Goal: Task Accomplishment & Management: Use online tool/utility

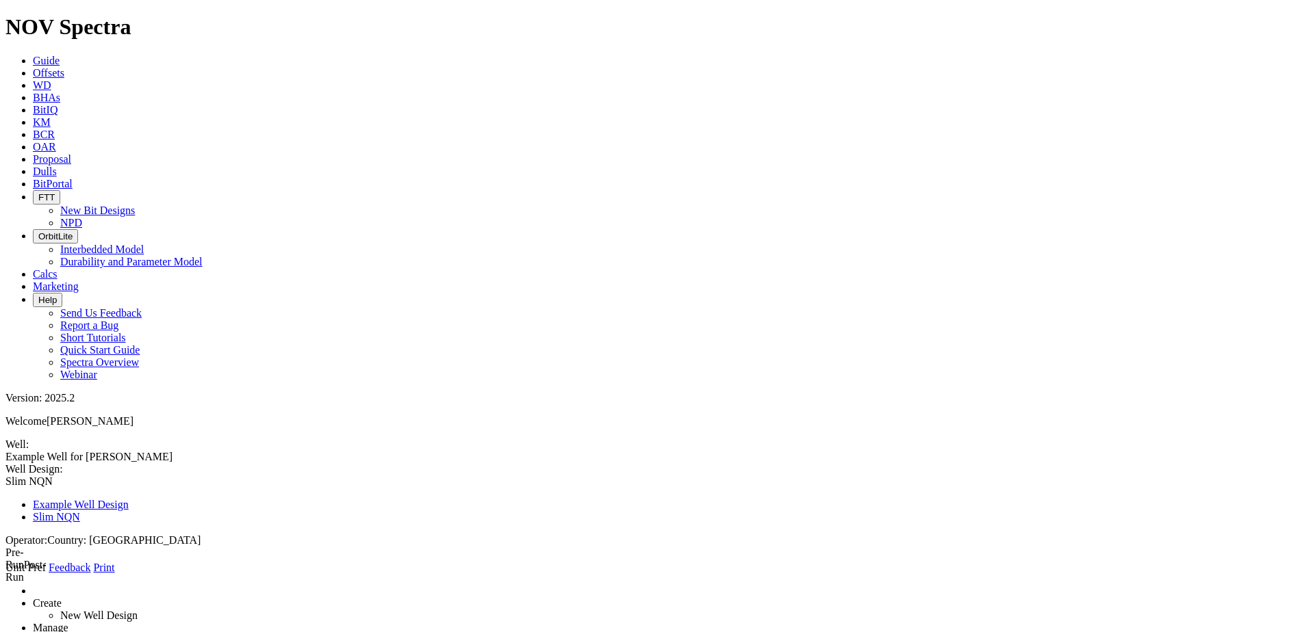
select select "number:3"
type input "0"
type input "698"
type input "0"
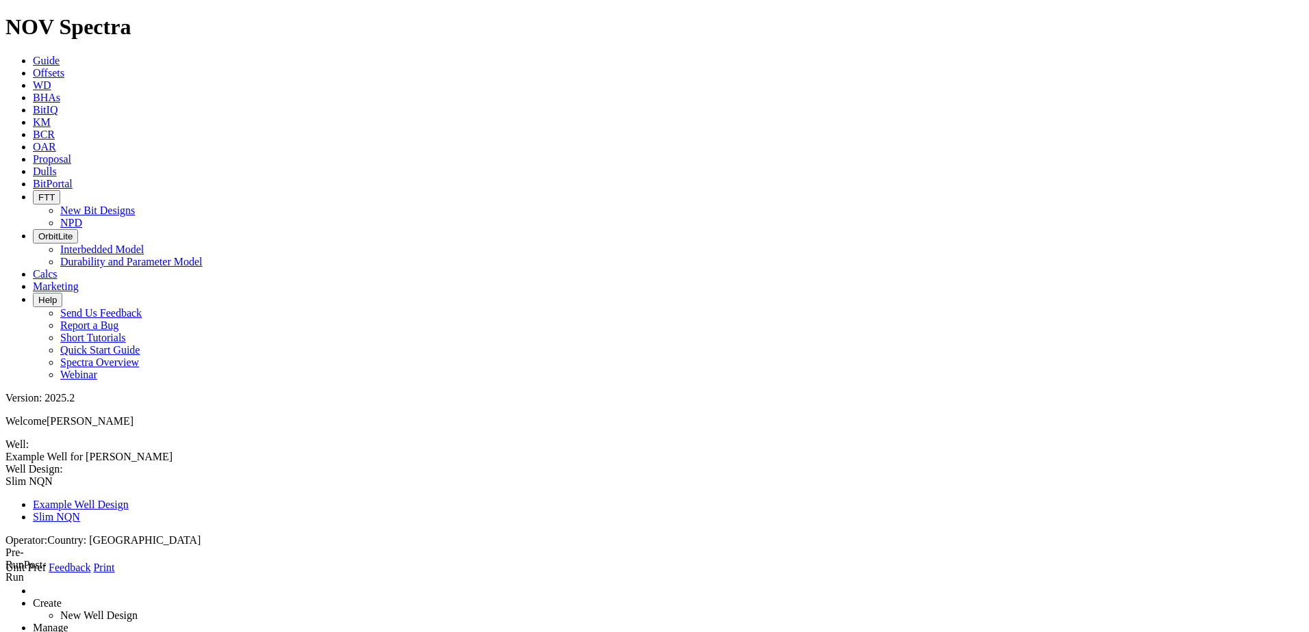
type input "12"
type input "12.25"
type input "648"
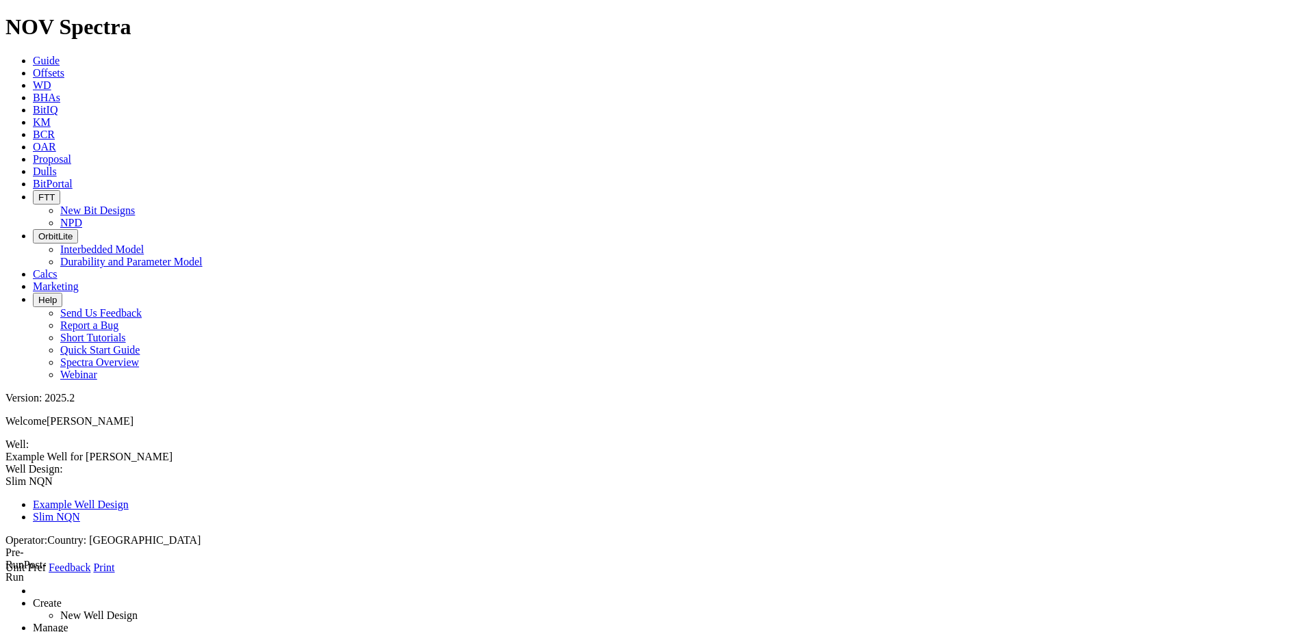
select select "number:9.625"
type input "8.90675"
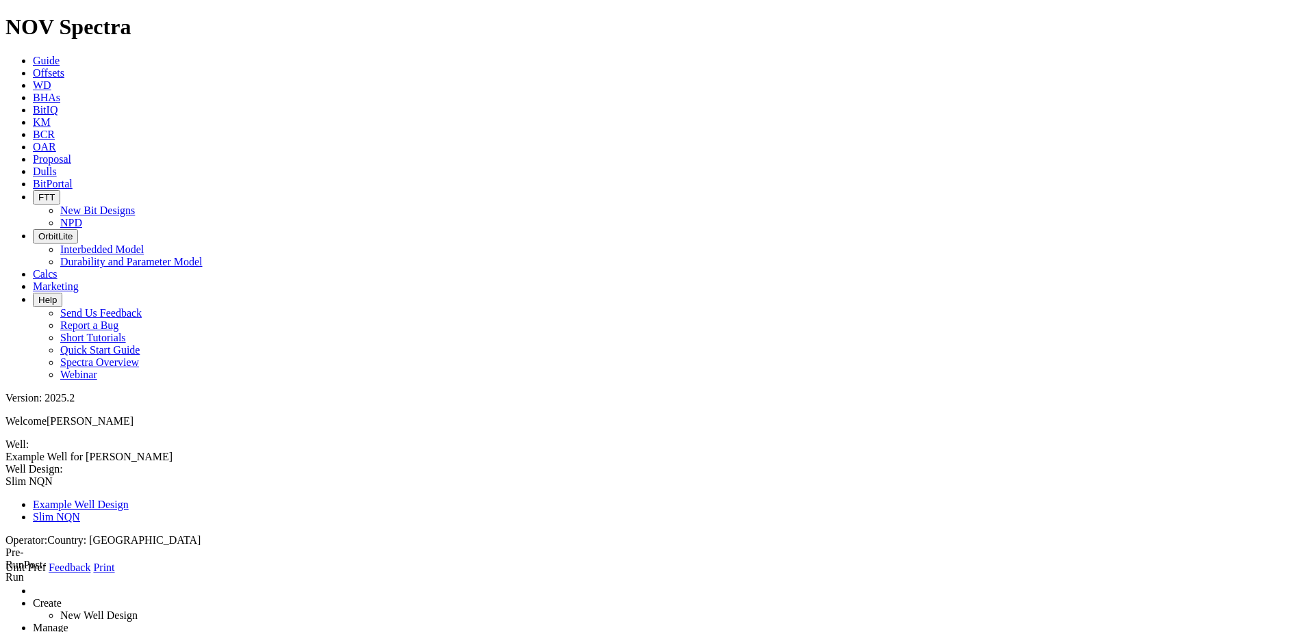
select select "number:9.001"
type input "8.84475"
select select "number:8.921"
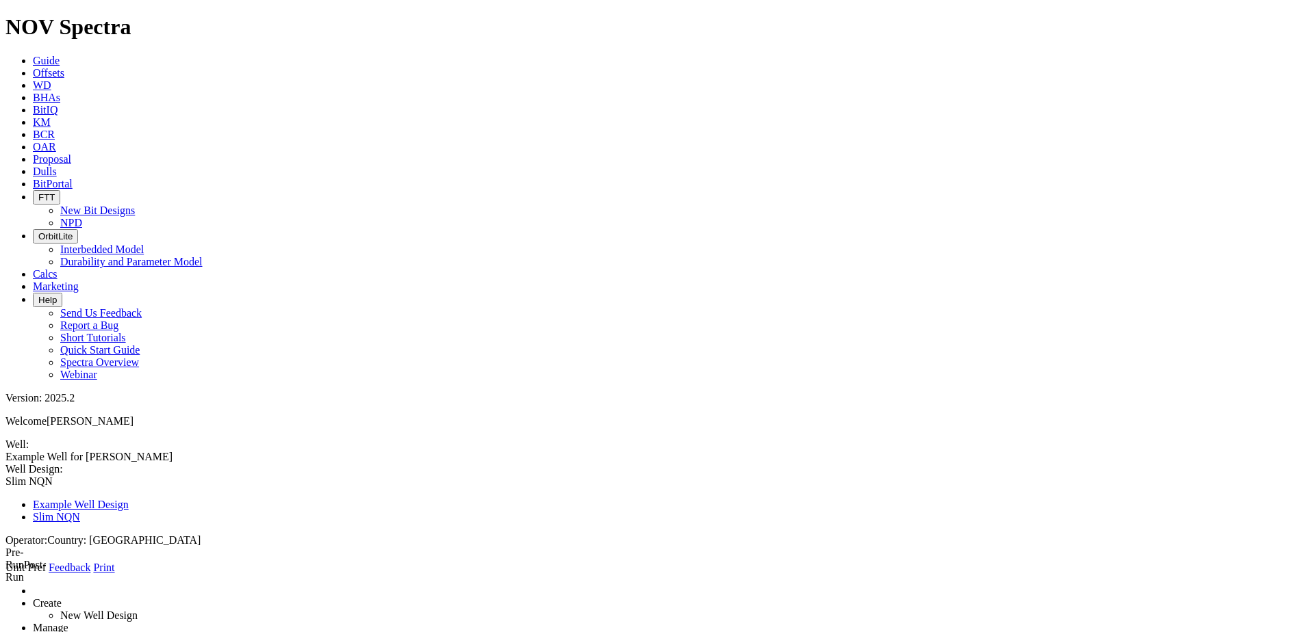
type input "8.76475"
select select "number:3"
type input "12.25"
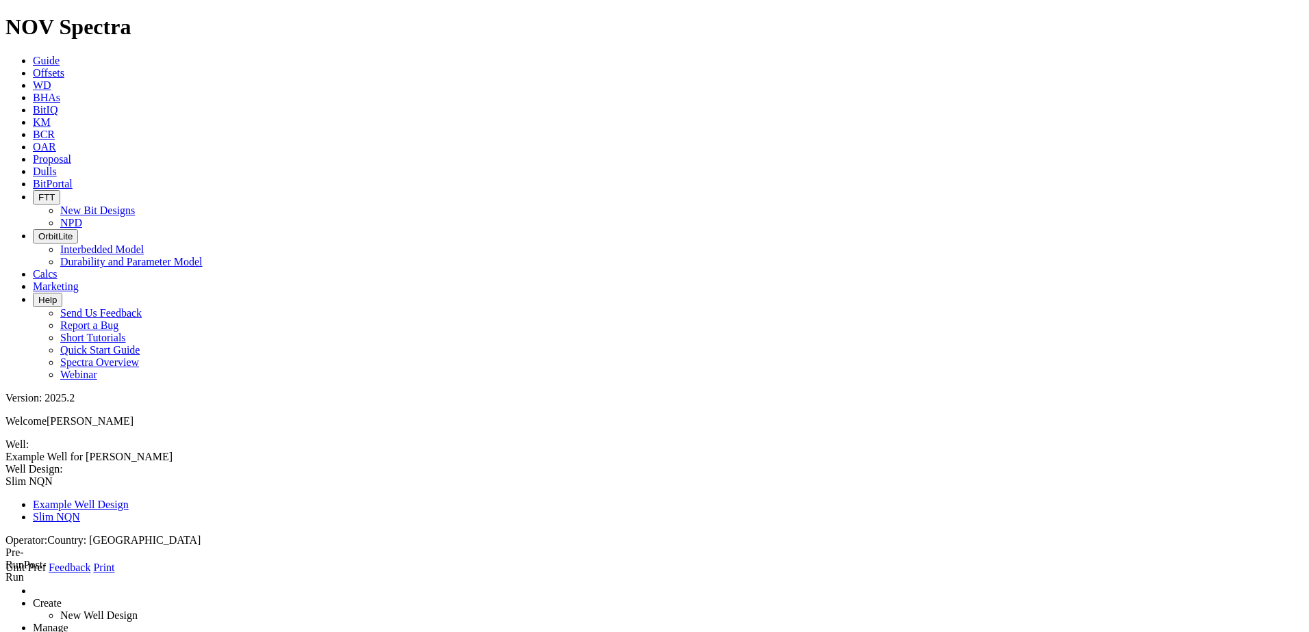
type input "0"
type input "648"
select select "number:9.625"
type input "8.76475"
select select "number:8.921"
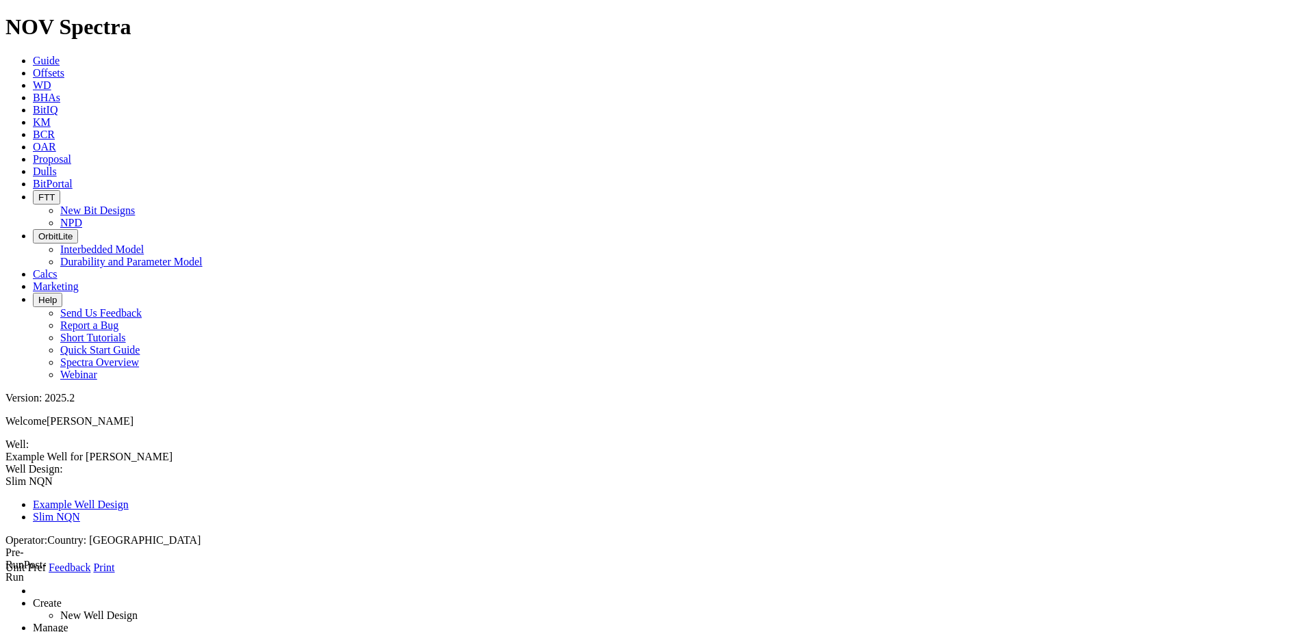
select select "number:3"
type input "0"
type input "2071"
type input "0"
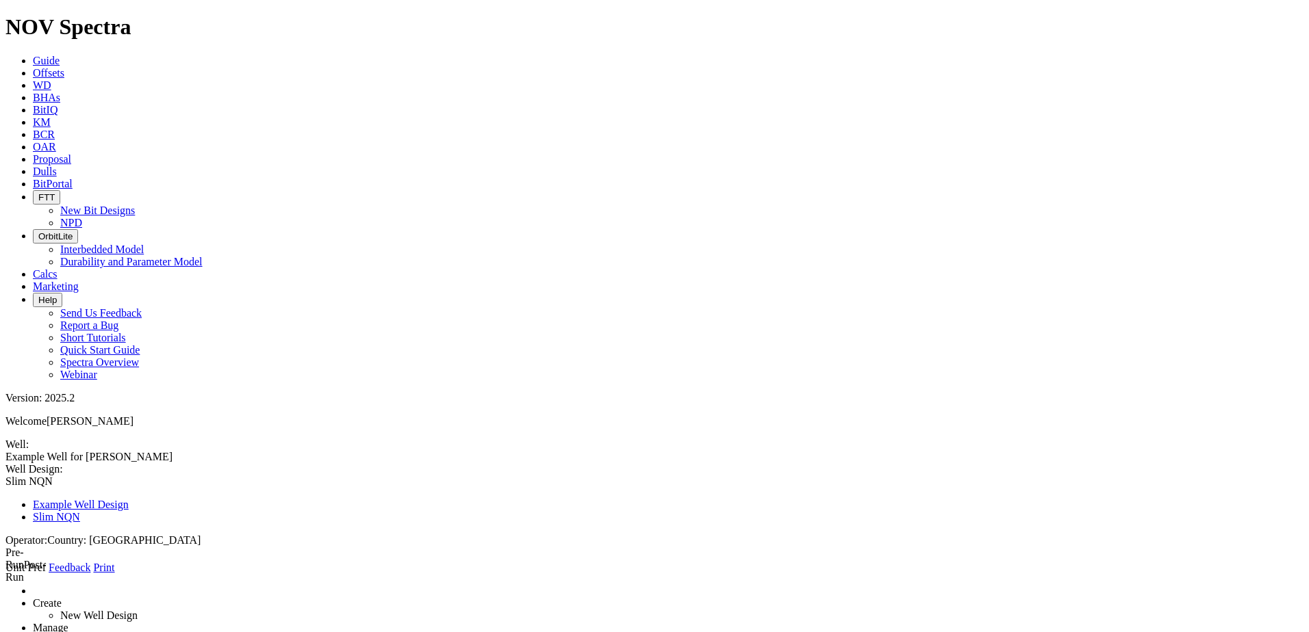
type input "8"
type input "8.75"
type input "2198"
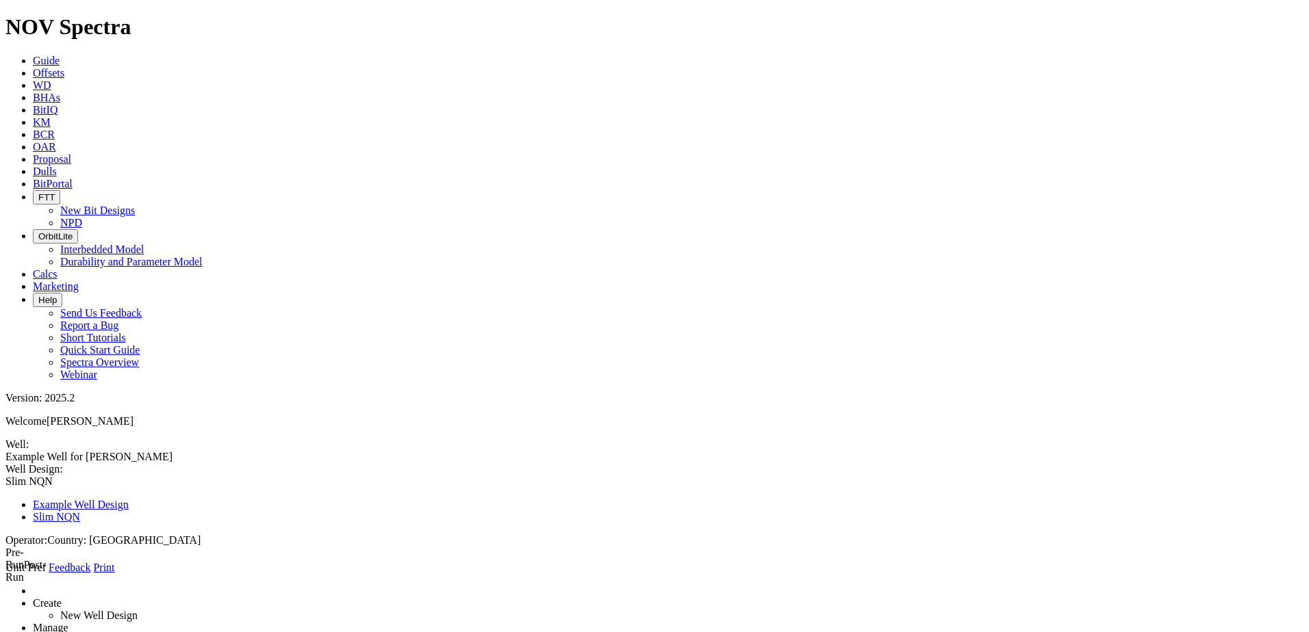
select select "number:7.625"
type input "7"
select select "number:6.875"
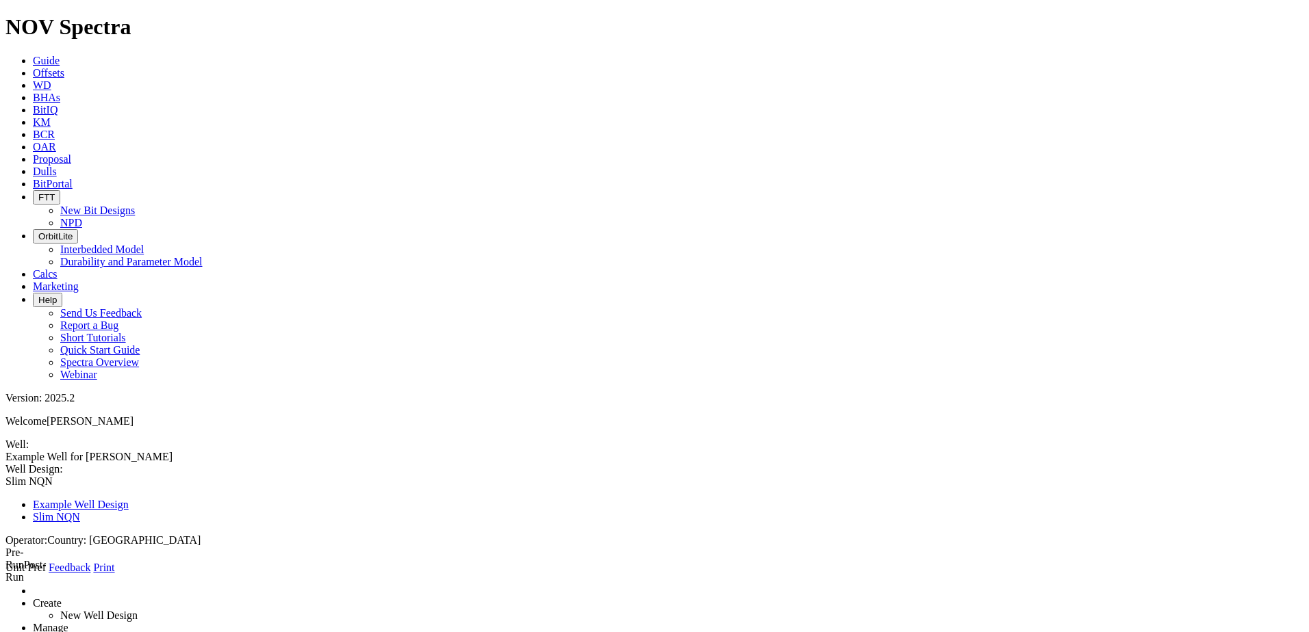
type input "6.75"
type input "[PERSON_NAME] Muerta"
select select "object:412"
select select "object:370"
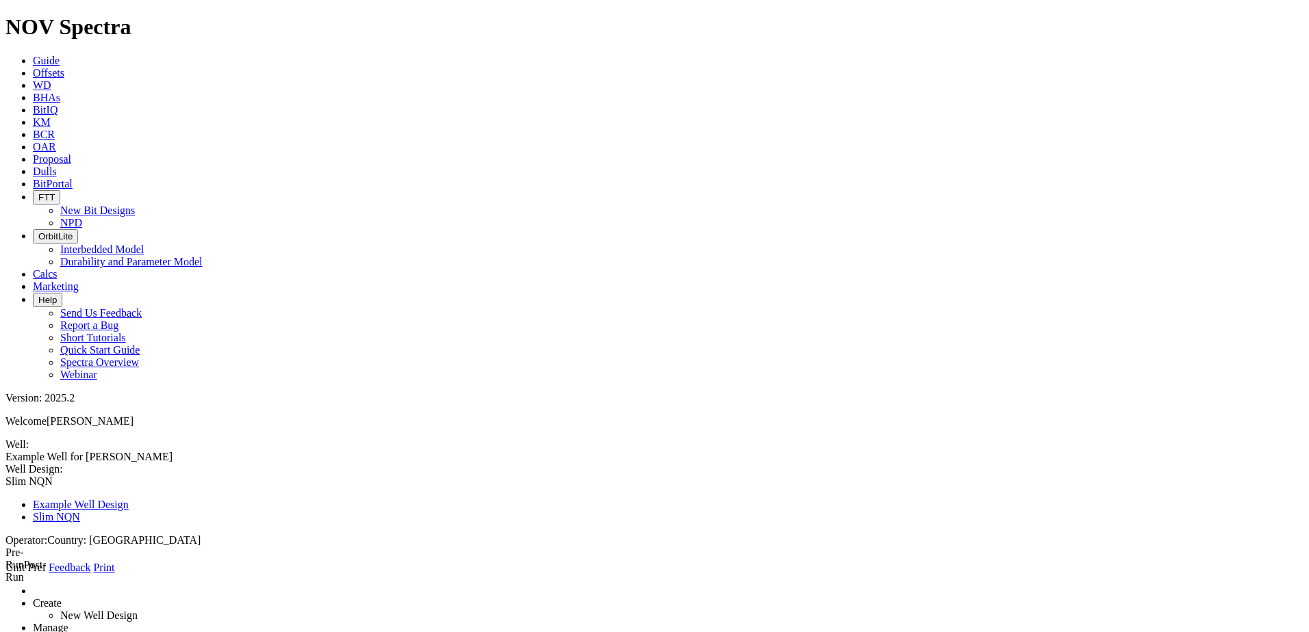
type input "2825"
select select "number:3"
type input "0"
type input "6393"
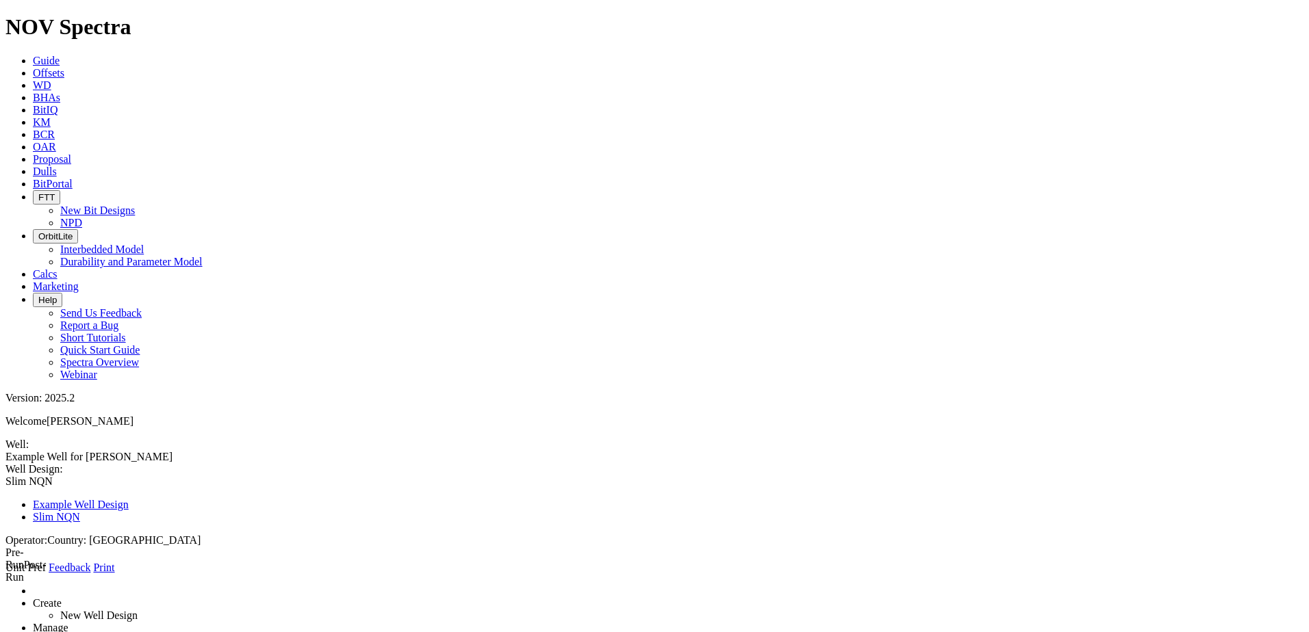
type input "0"
type input "6"
type input "6.75"
drag, startPoint x: 339, startPoint y: 287, endPoint x: 296, endPoint y: 288, distance: 42.4
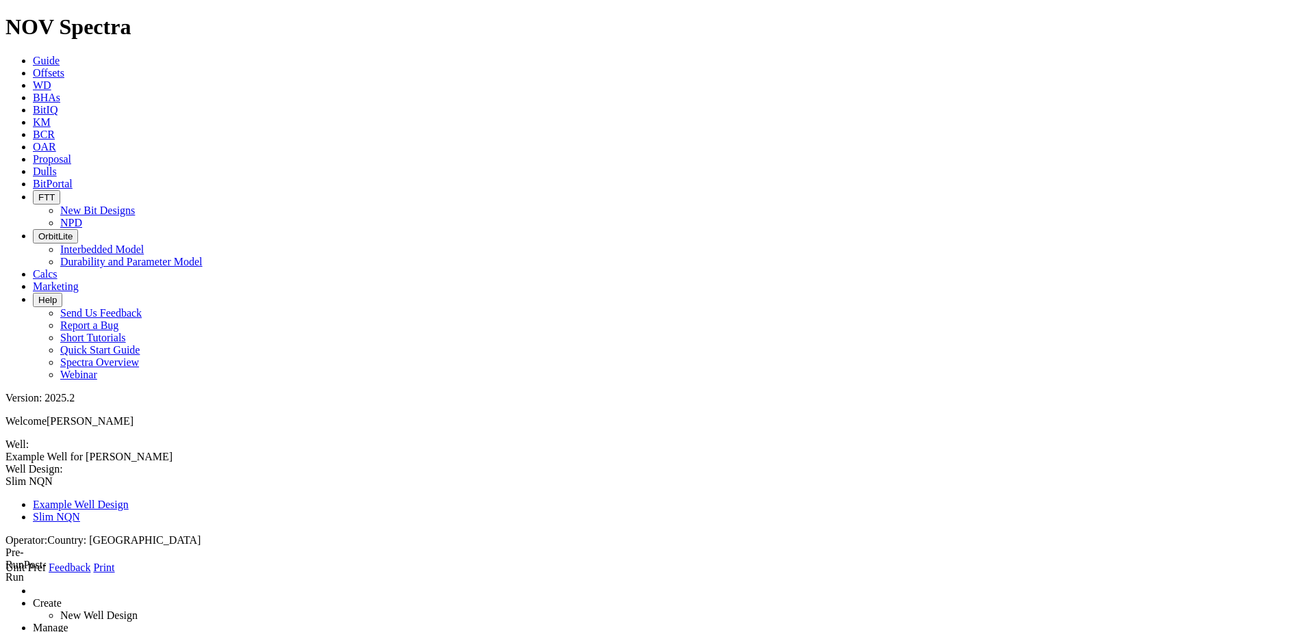
type input "6500"
select select "number:5"
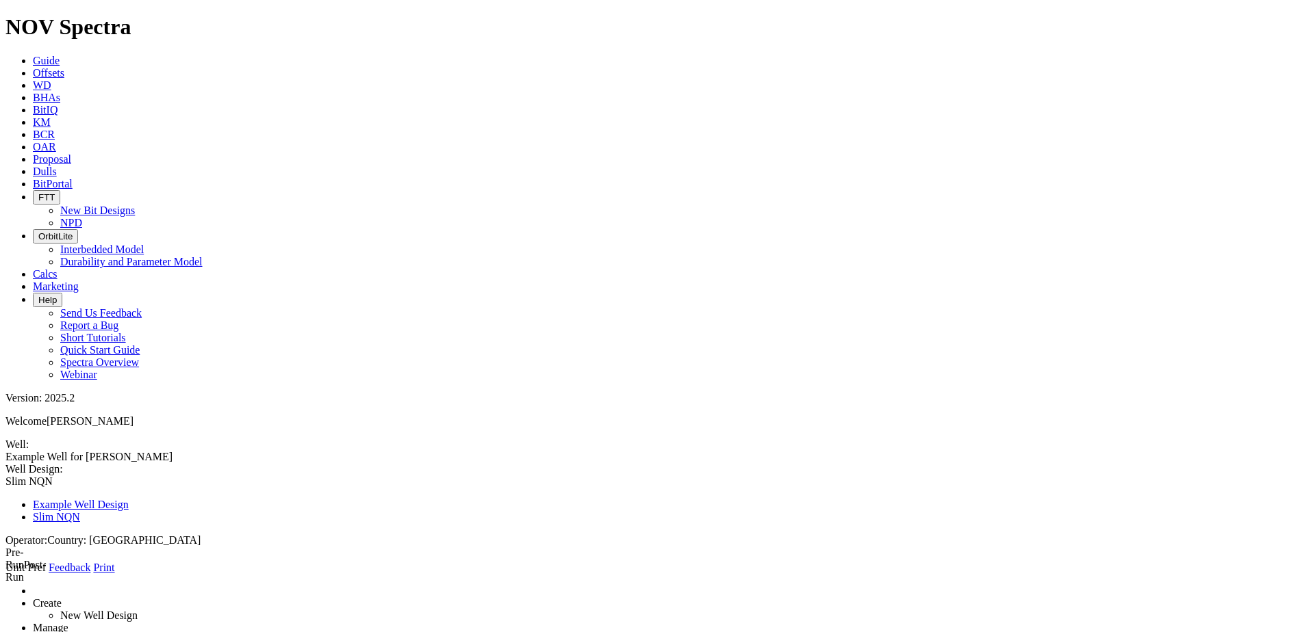
type input "4.435"
select select "number:4.56"
type input "[PERSON_NAME] Muerta"
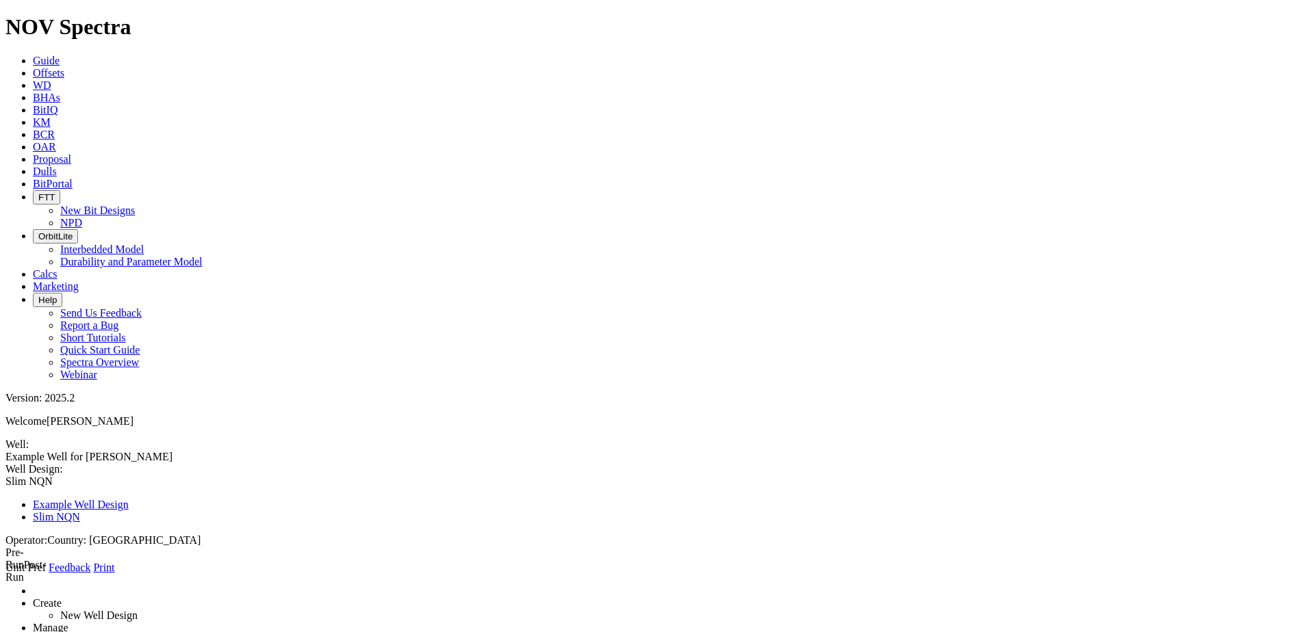
select select "object:412"
select select "object:370"
type input "2825"
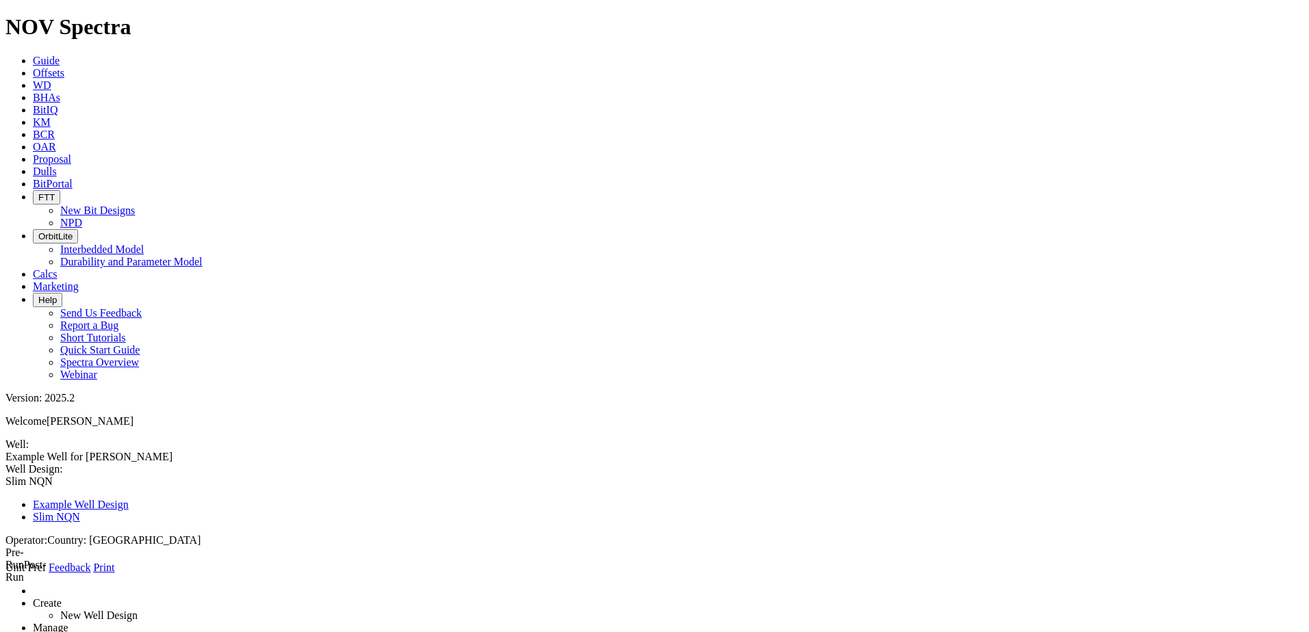
type input "1"
type input "0"
drag, startPoint x: 332, startPoint y: 236, endPoint x: 303, endPoint y: 238, distance: 28.8
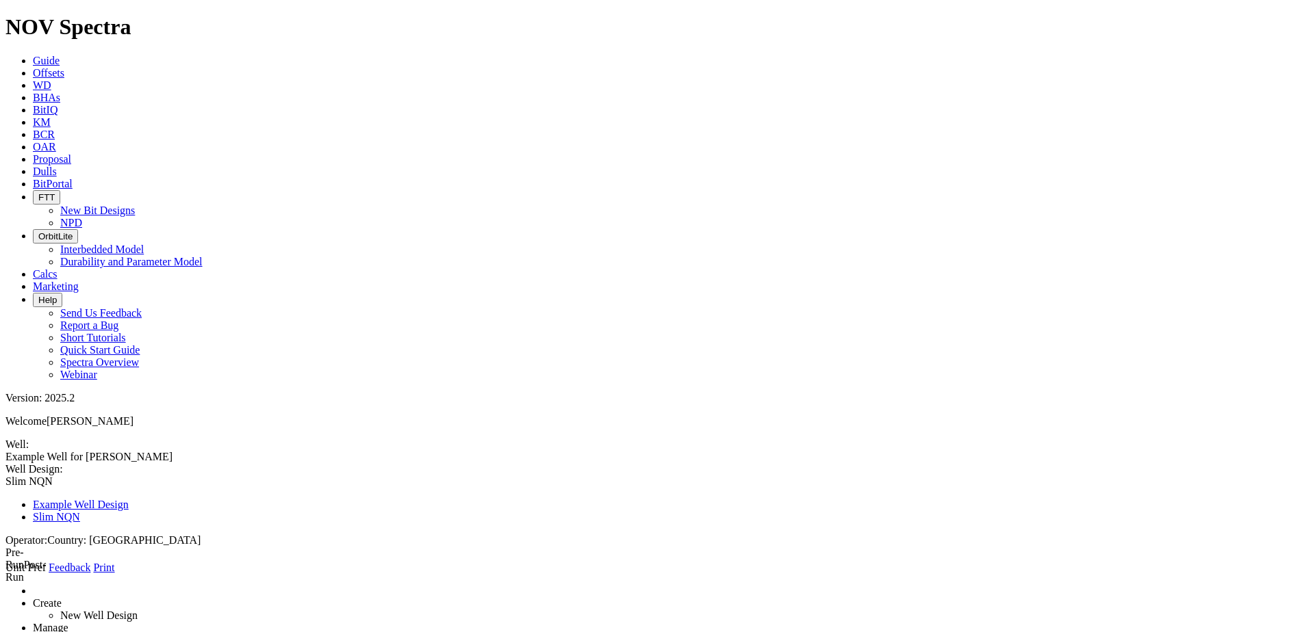
drag, startPoint x: 359, startPoint y: 272, endPoint x: 253, endPoint y: 271, distance: 105.4
type input "650"
type input "[DATE]"
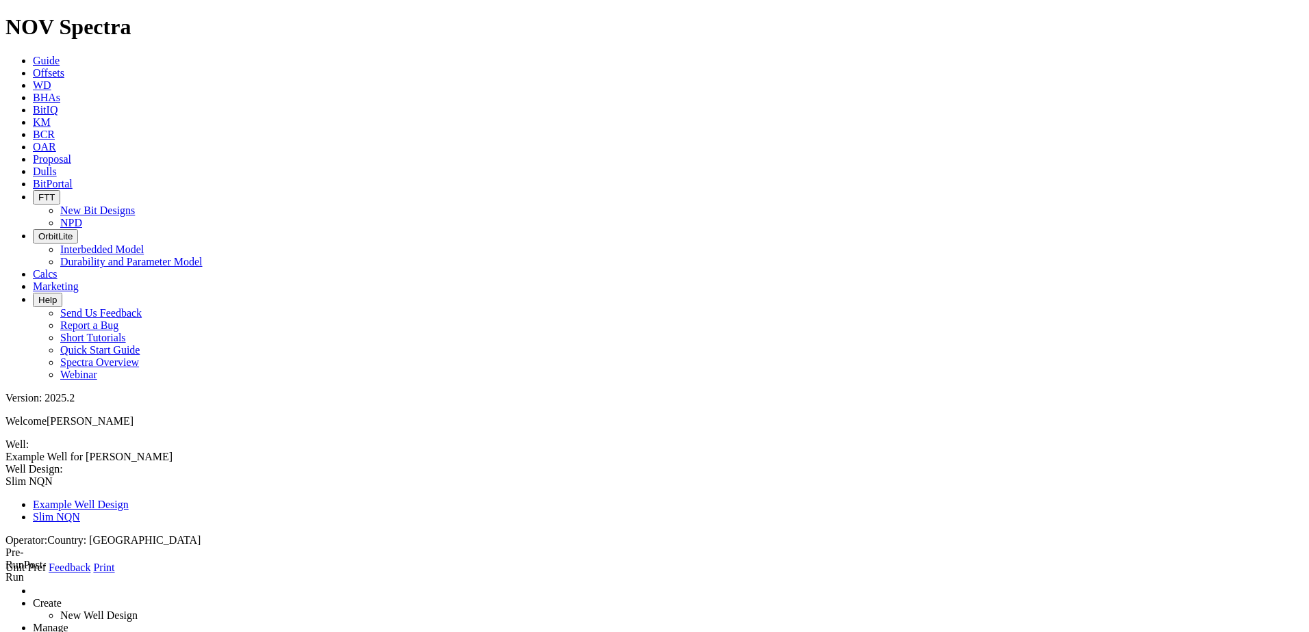
type input "[PERSON_NAME] Muerta"
select select "object:412"
select select "object:370"
type input "2825"
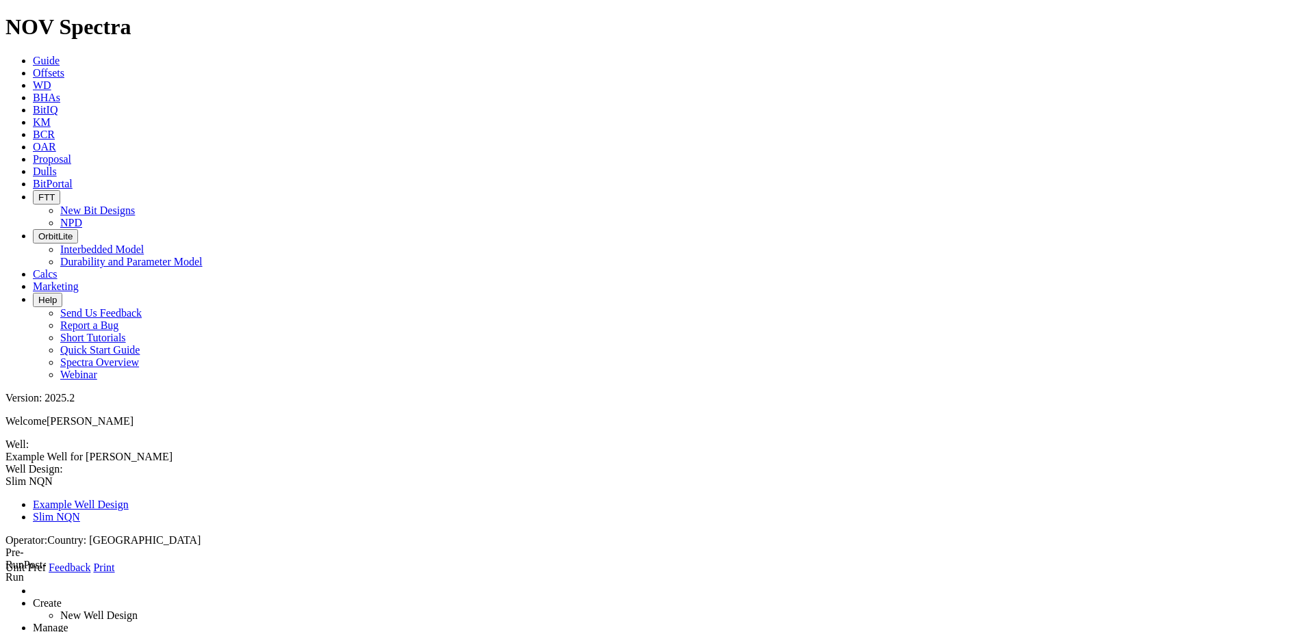
type input "1"
type input "0"
type input "650"
radio input "true"
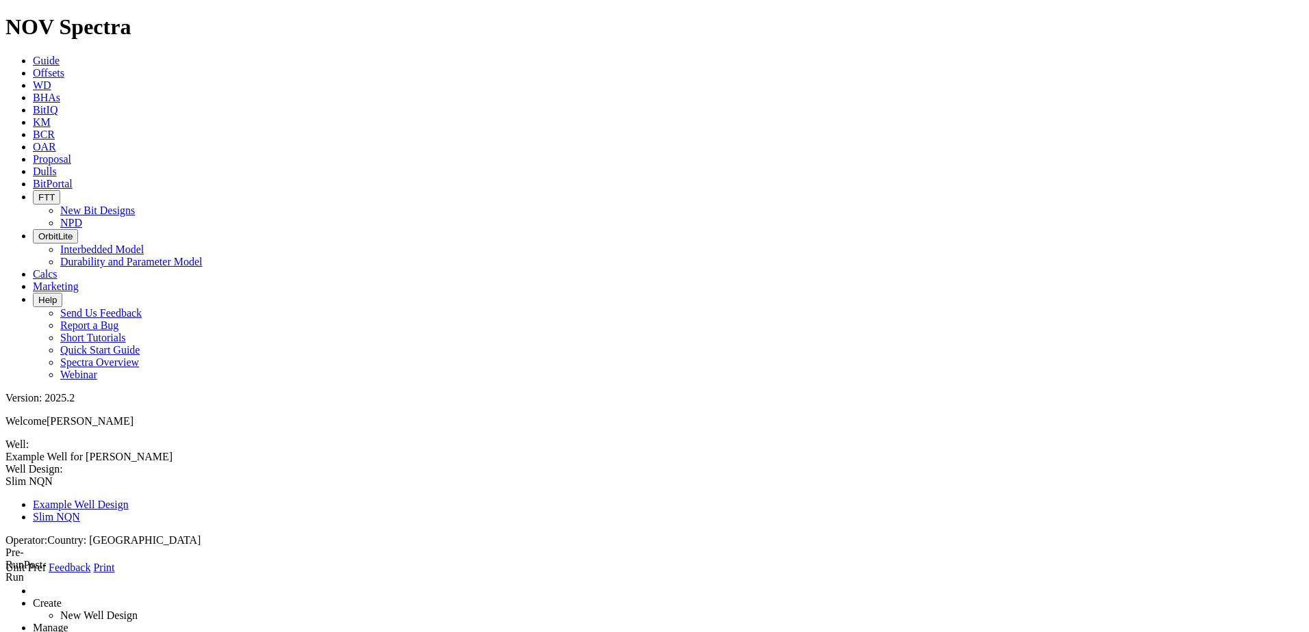
radio input "false"
type input "CWD"
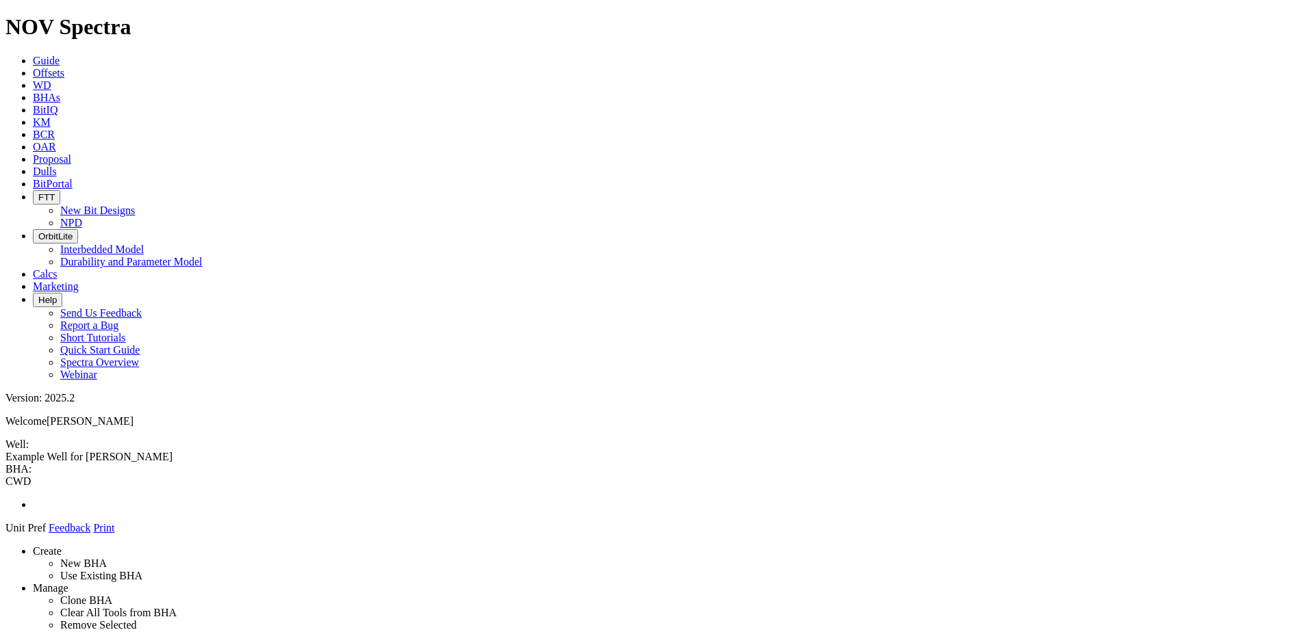
drag, startPoint x: 1121, startPoint y: 470, endPoint x: 628, endPoint y: 548, distance: 498.8
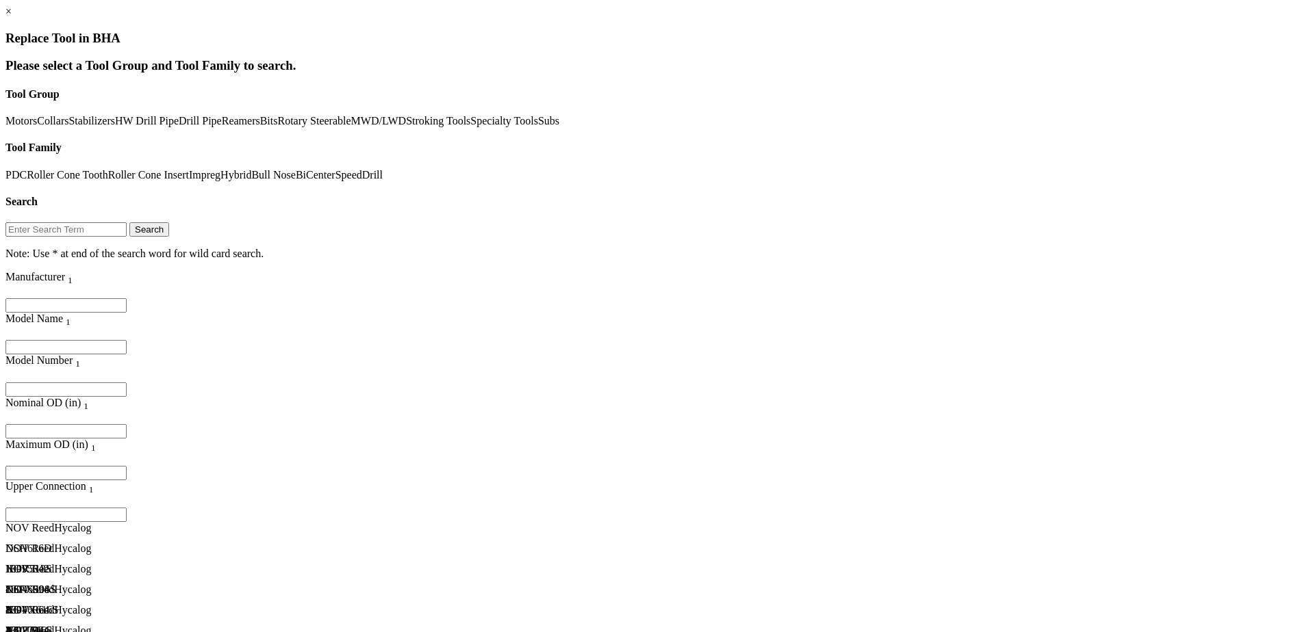
click at [251, 179] on link "Hybrid" at bounding box center [235, 175] width 31 height 12
click at [335, 181] on link "SpeedDrill" at bounding box center [358, 175] width 47 height 12
click at [12, 17] on link "×" at bounding box center [8, 11] width 6 height 12
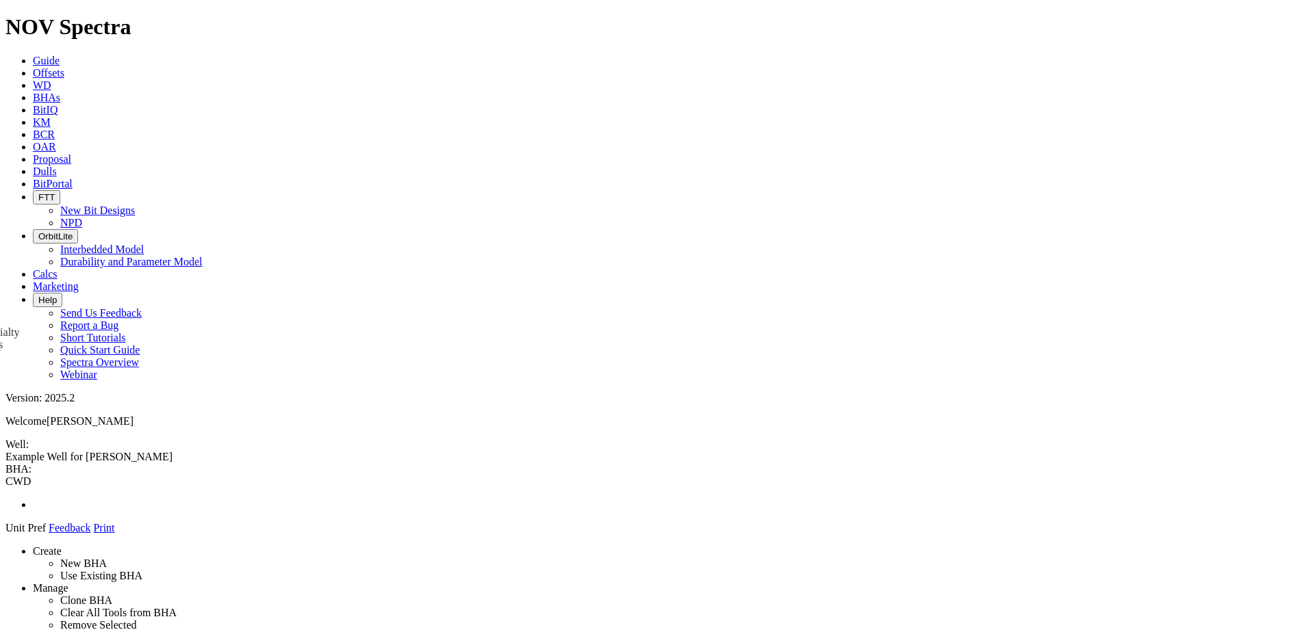
drag, startPoint x: 1178, startPoint y: 126, endPoint x: 614, endPoint y: 460, distance: 655.4
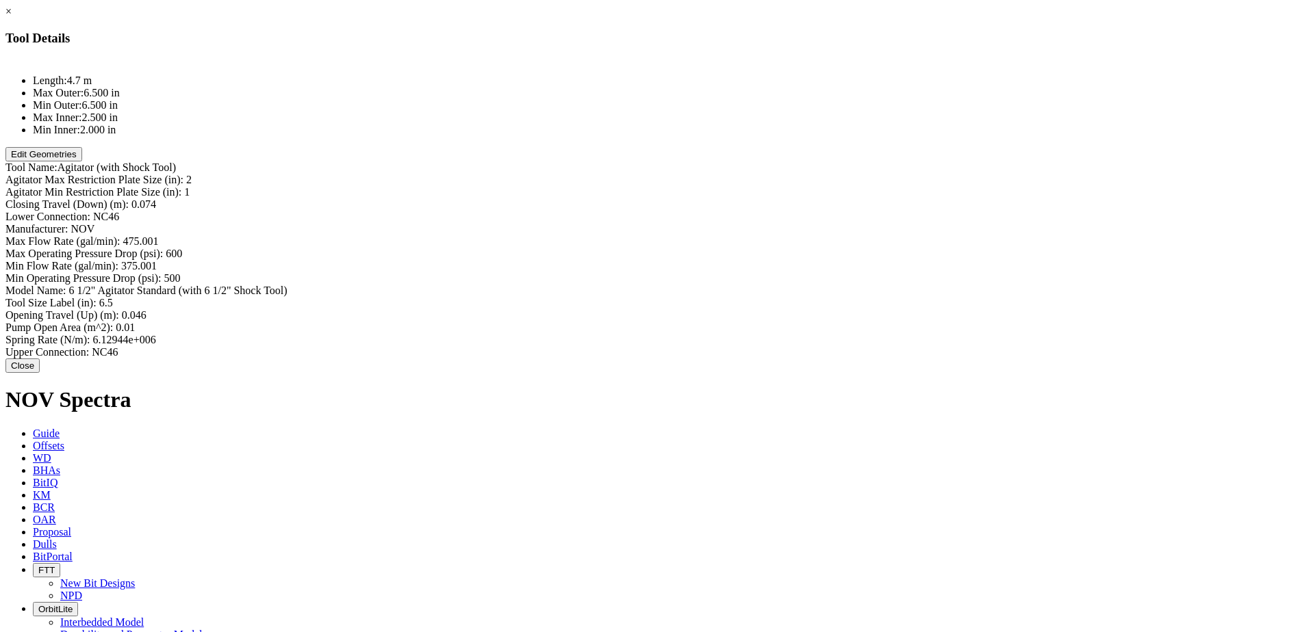
click at [12, 17] on link "×" at bounding box center [8, 11] width 6 height 12
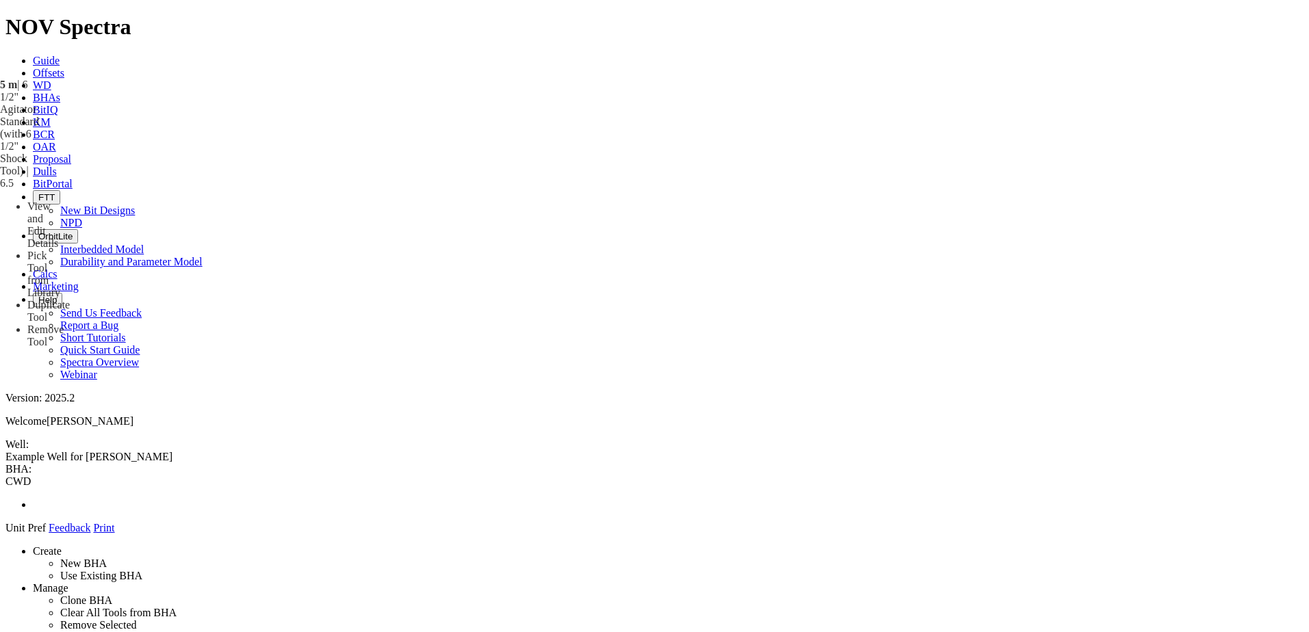
drag, startPoint x: 621, startPoint y: 196, endPoint x: 1275, endPoint y: 230, distance: 655.1
drag, startPoint x: 625, startPoint y: 192, endPoint x: 621, endPoint y: 179, distance: 12.8
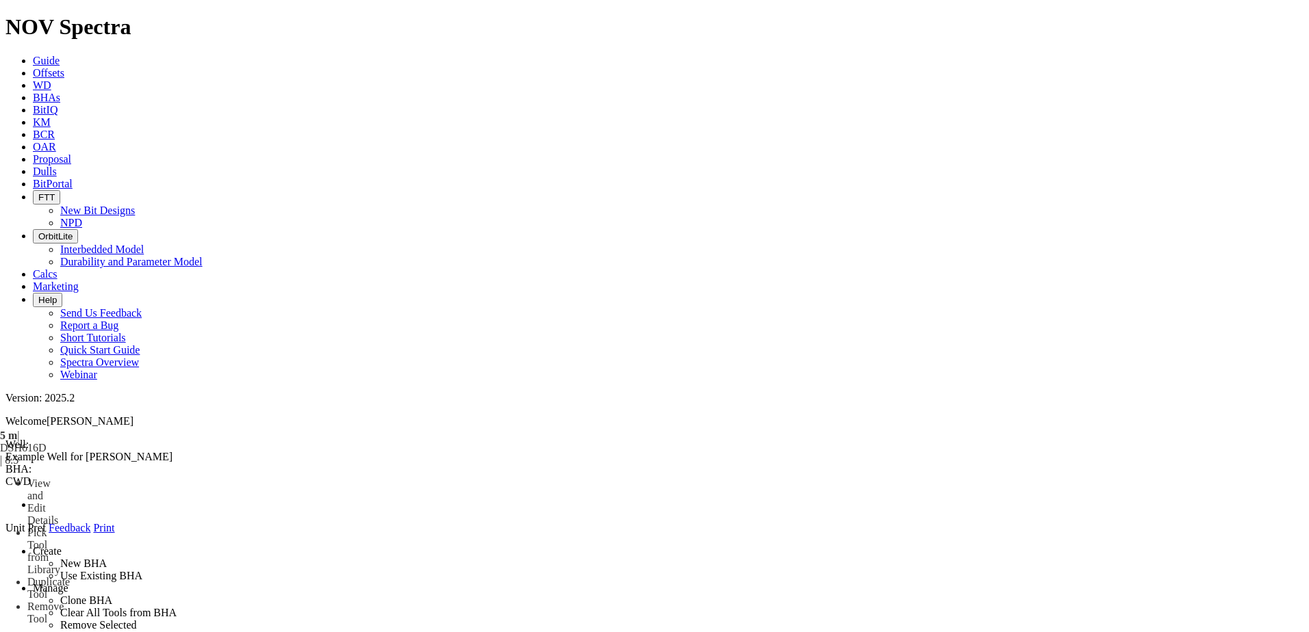
drag, startPoint x: 613, startPoint y: 138, endPoint x: 639, endPoint y: 545, distance: 408.0
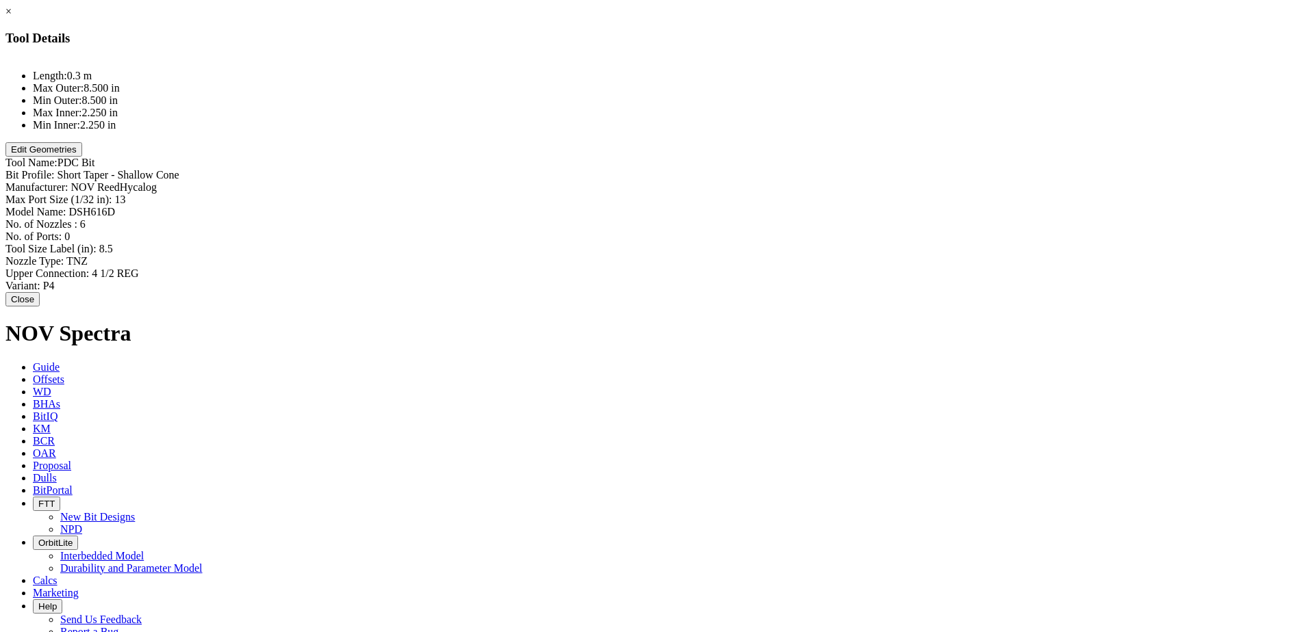
click at [82, 157] on button "Edit Geometries" at bounding box center [43, 149] width 77 height 14
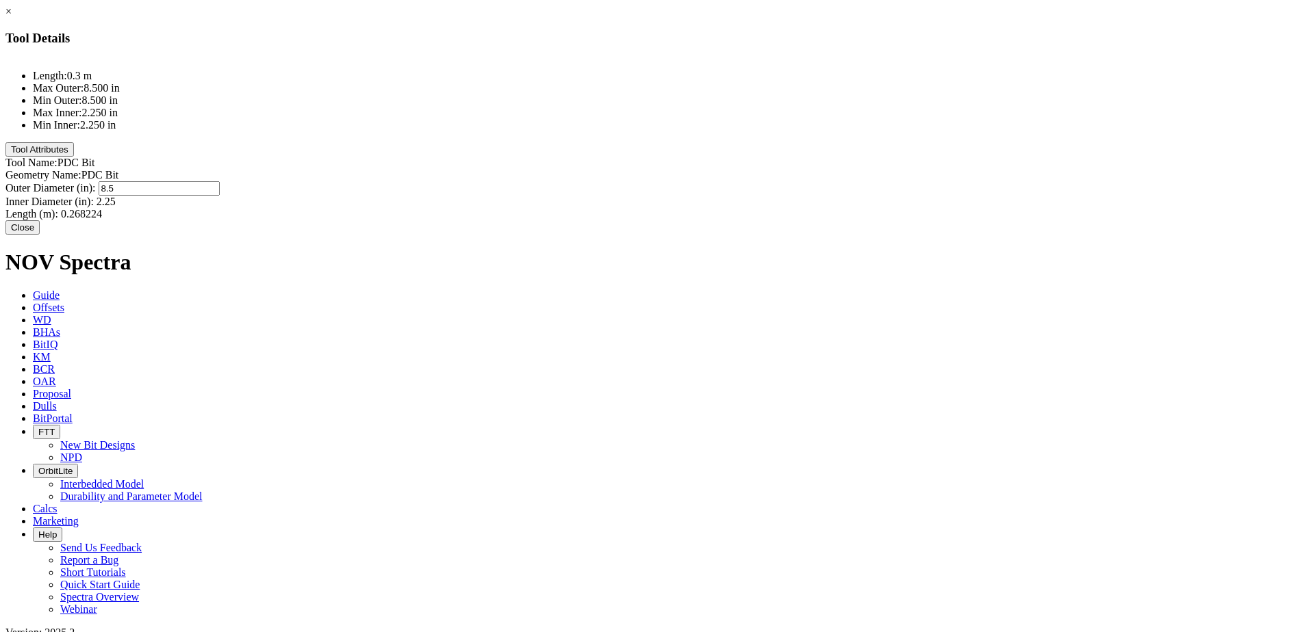
click at [790, 181] on div "Outer Diameter (in): 8.5 8.5" at bounding box center [654, 188] width 1298 height 14
type input "12.25"
type input "8.91"
type input "1"
click at [630, 169] on div at bounding box center [654, 169] width 1298 height 1
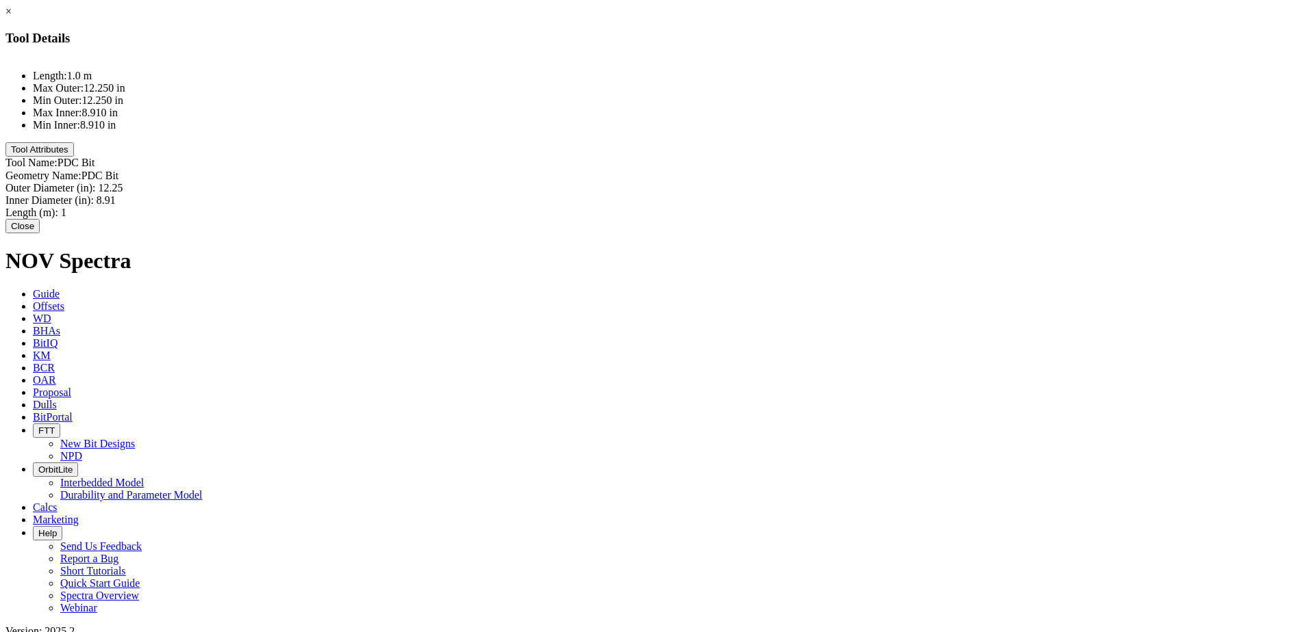
click at [57, 157] on label "Tool Name:" at bounding box center [31, 163] width 52 height 12
drag, startPoint x: 636, startPoint y: 65, endPoint x: 594, endPoint y: 60, distance: 42.0
click at [57, 157] on label "Tool Name:" at bounding box center [31, 163] width 52 height 12
click at [523, 59] on div at bounding box center [654, 58] width 1298 height 1
click at [74, 157] on button "Tool Attributes" at bounding box center [39, 149] width 68 height 14
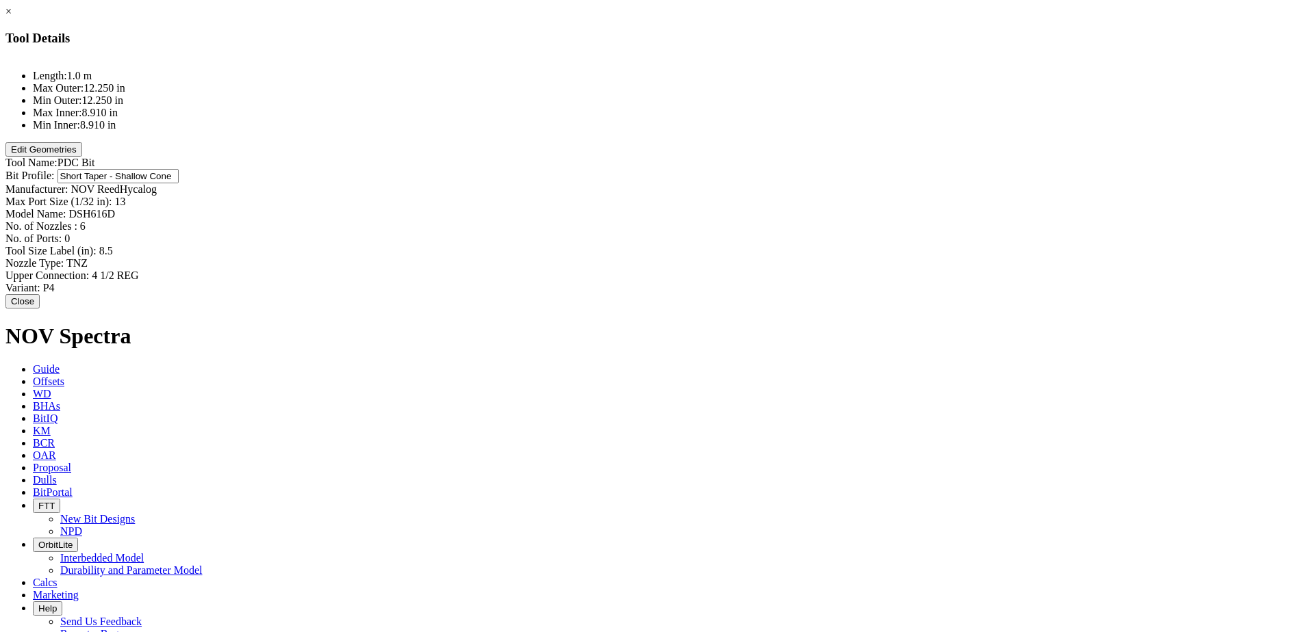
click at [815, 169] on div "Bit Profile: Short Taper - Shallow Cone Short Taper - Shallow Cone" at bounding box center [654, 176] width 1298 height 14
type input "e"
type input "Long Taper"
click at [797, 196] on div "Max Port Size (1/32 in): 13 13" at bounding box center [654, 202] width 1298 height 12
type input "14"
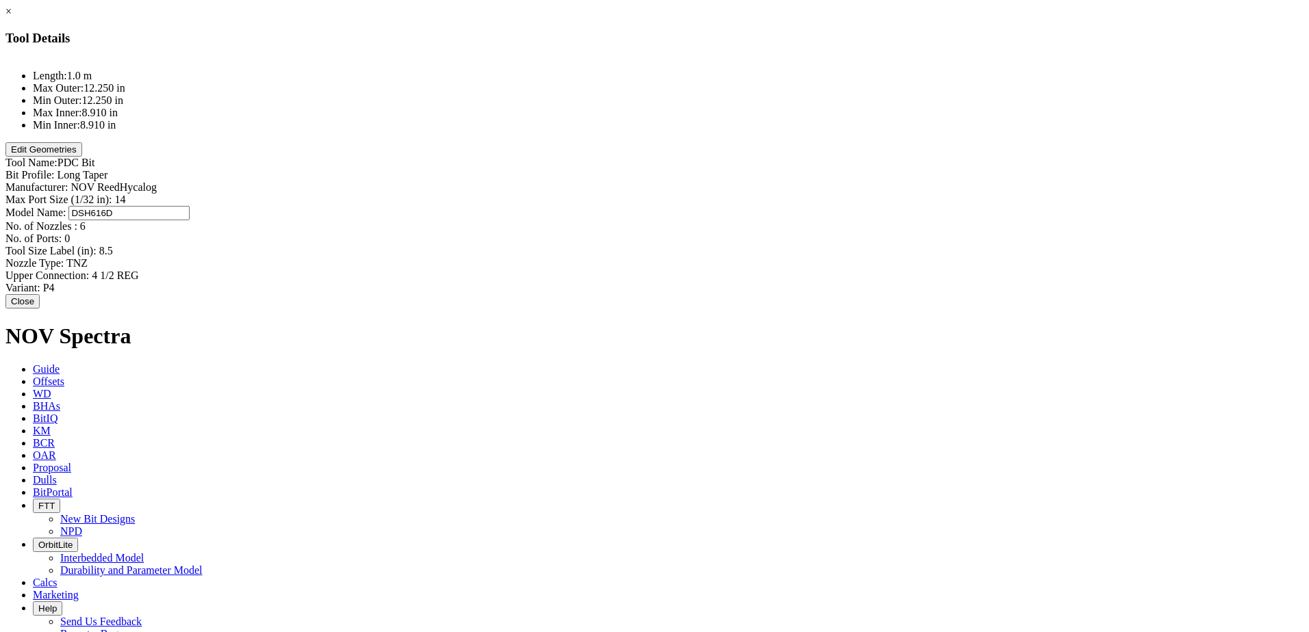
click at [799, 206] on div "Model Name: DSH616D DSH616D" at bounding box center [654, 213] width 1298 height 14
type input "CWDB519"
type input "5"
type input "0"
type input "12.25"
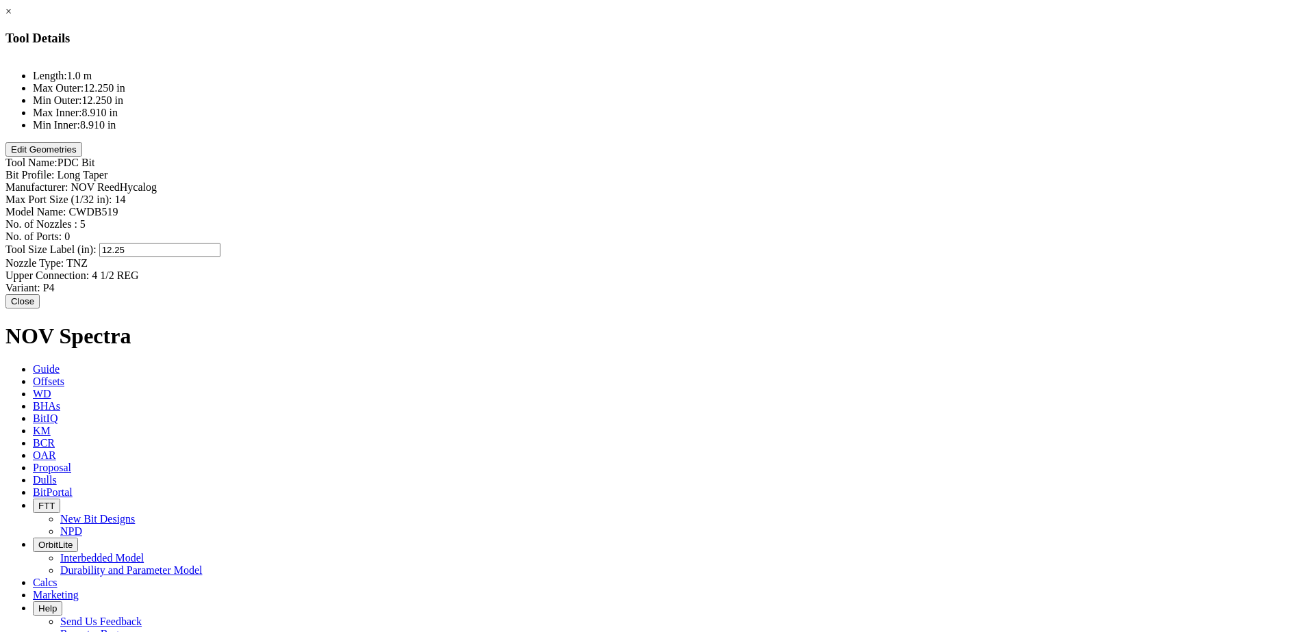
type input "TNZ"
click at [820, 270] on div "Upper Connection: 4 1/2 REG 4 1/2 REG" at bounding box center [654, 276] width 1298 height 12
type input "TXP"
click at [797, 282] on div "Variant: P4" at bounding box center [654, 288] width 1298 height 12
click at [782, 280] on div "Variant: P4 P4" at bounding box center [654, 286] width 1298 height 12
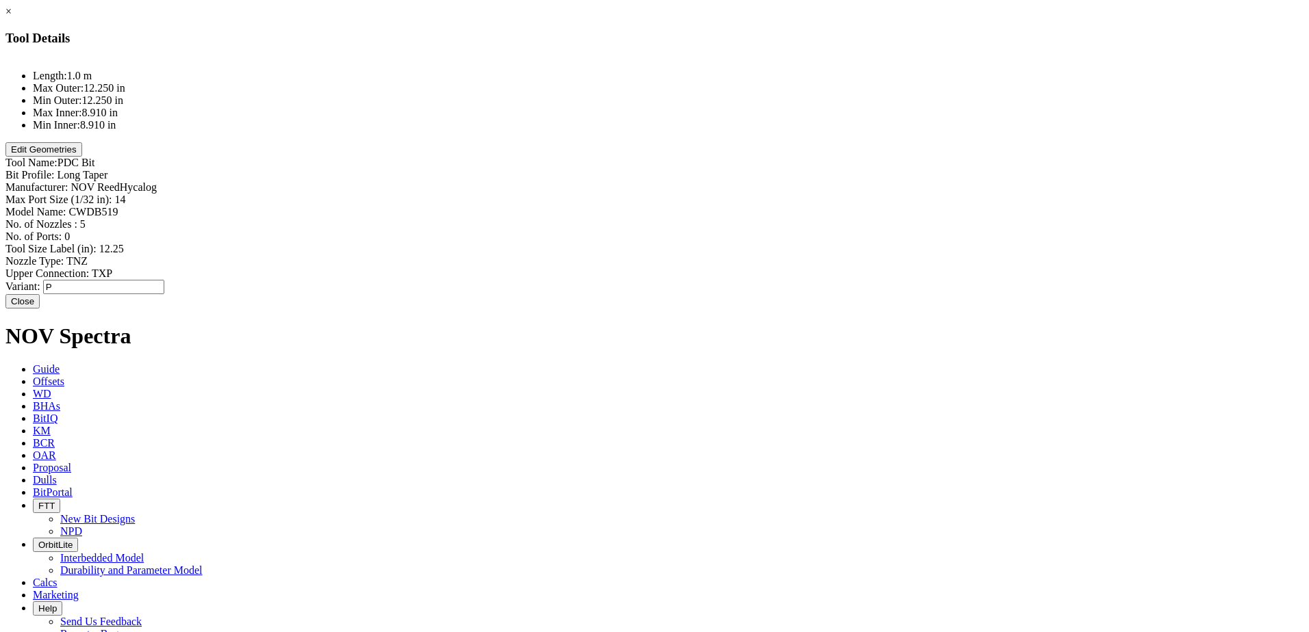
type input "P1"
click at [40, 294] on button "Close" at bounding box center [22, 301] width 34 height 14
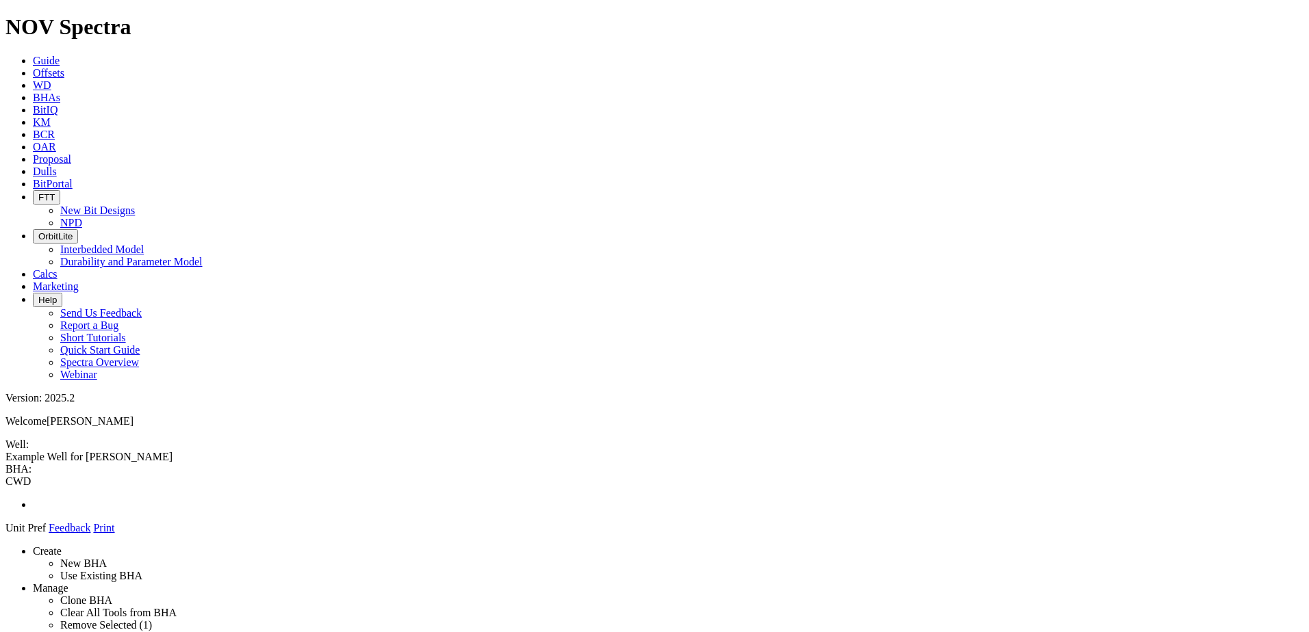
drag, startPoint x: 527, startPoint y: 185, endPoint x: 549, endPoint y: 185, distance: 21.9
drag, startPoint x: 619, startPoint y: 199, endPoint x: 645, endPoint y: 136, distance: 67.9
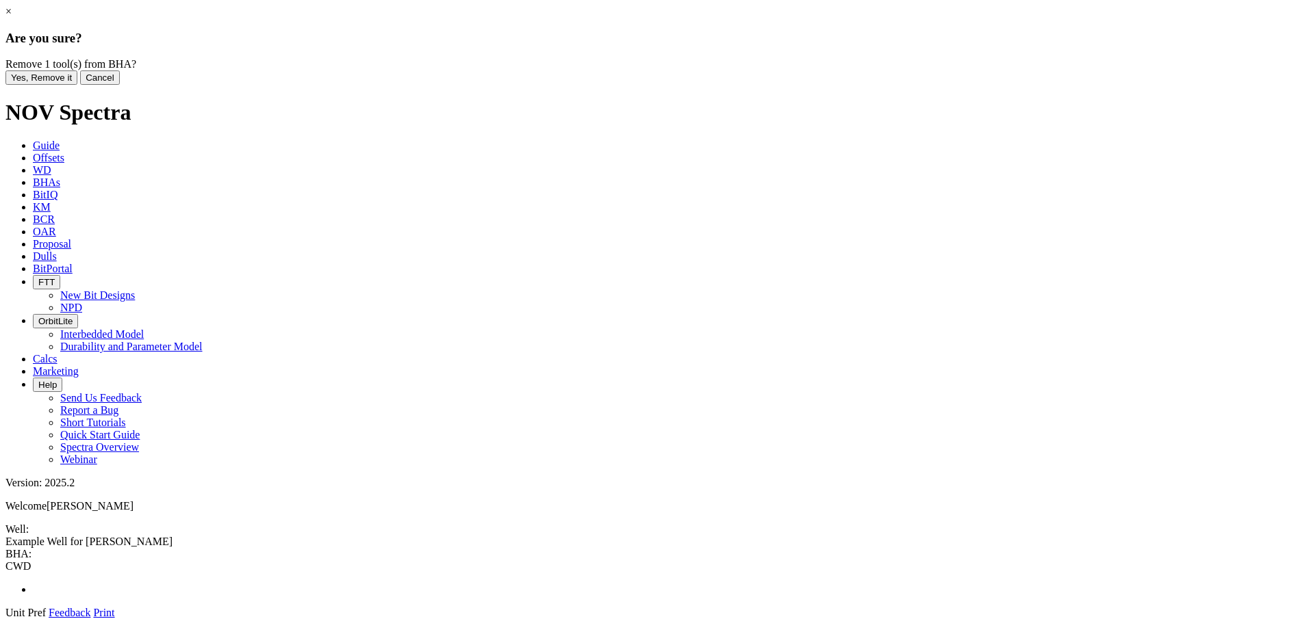
click at [77, 85] on button "Yes, Remove it" at bounding box center [41, 77] width 72 height 14
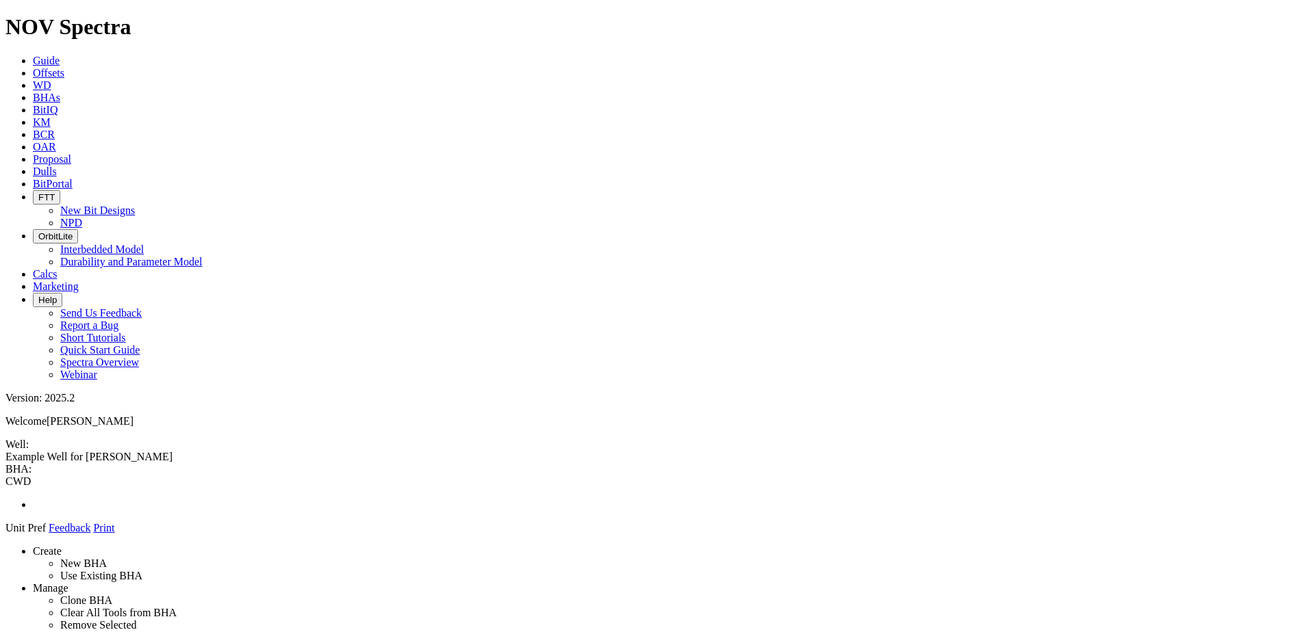
drag, startPoint x: 1123, startPoint y: 326, endPoint x: 625, endPoint y: 431, distance: 509.1
drag, startPoint x: 613, startPoint y: 157, endPoint x: 627, endPoint y: 549, distance: 392.4
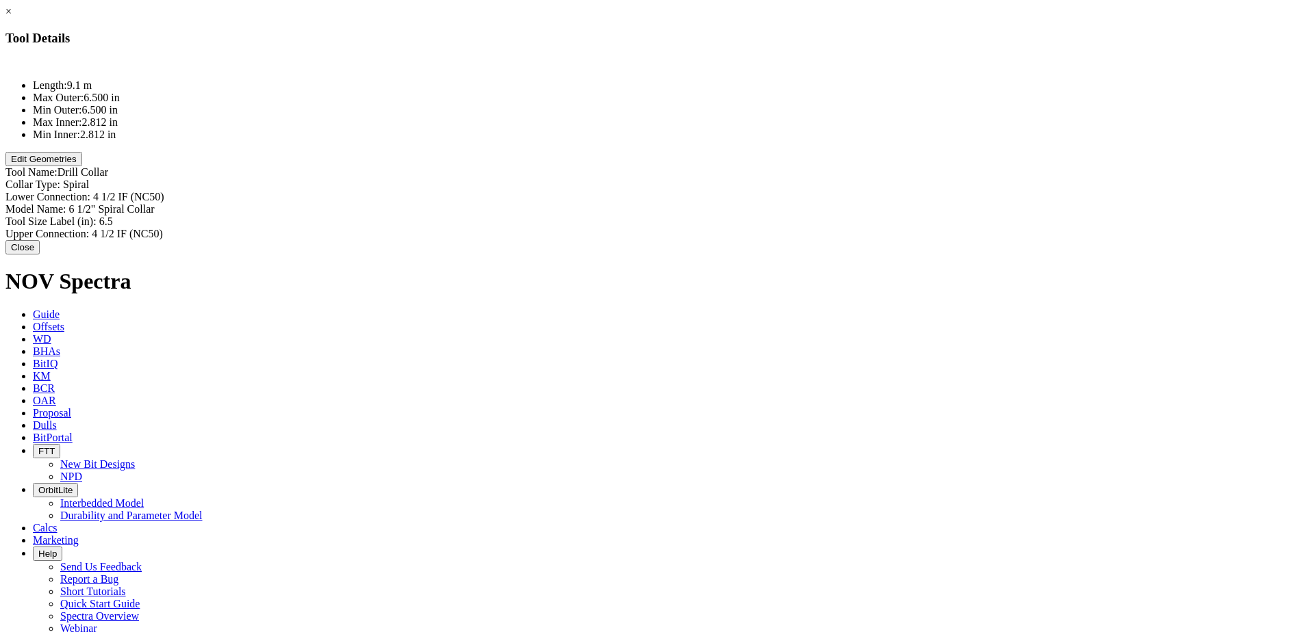
click at [812, 179] on div "Collar Type: Spiral Spiral" at bounding box center [654, 185] width 1298 height 12
type input "Casing"
type input "TXP"
type input "9.625 Casing"
type input "9.625"
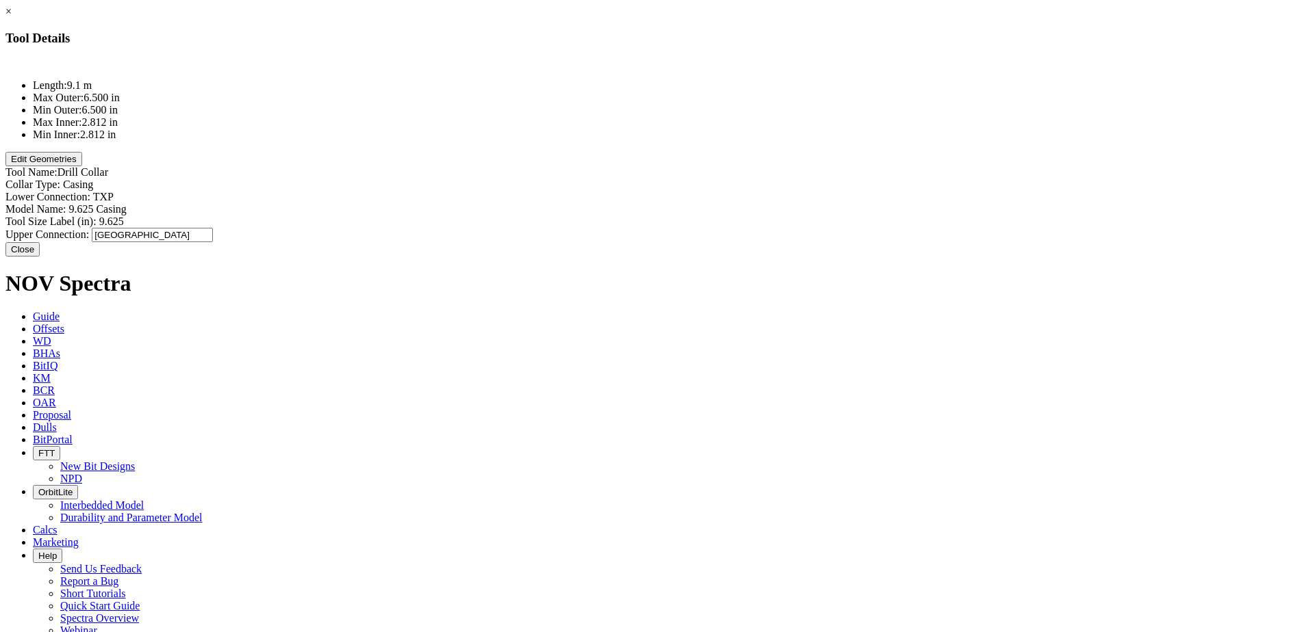
type input "TXP"
click at [82, 166] on button "Edit Geometries" at bounding box center [43, 159] width 77 height 14
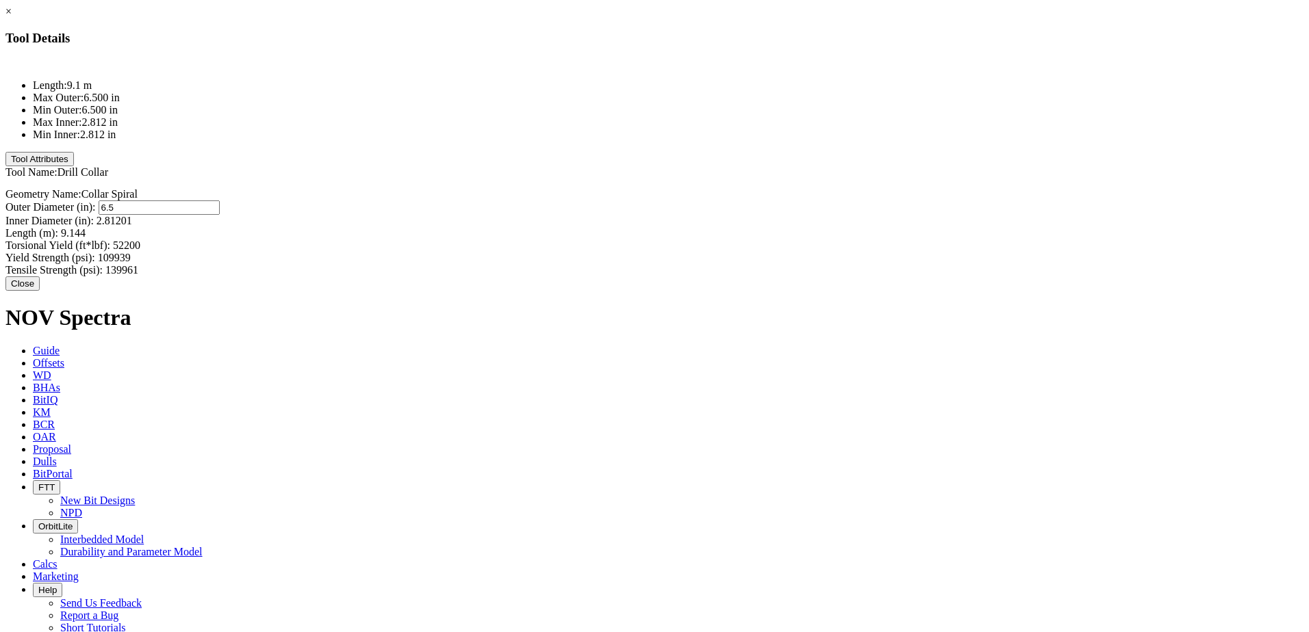
click at [821, 201] on div "Outer Diameter (in): 6.5 6.5" at bounding box center [654, 208] width 1298 height 14
type input "9.625"
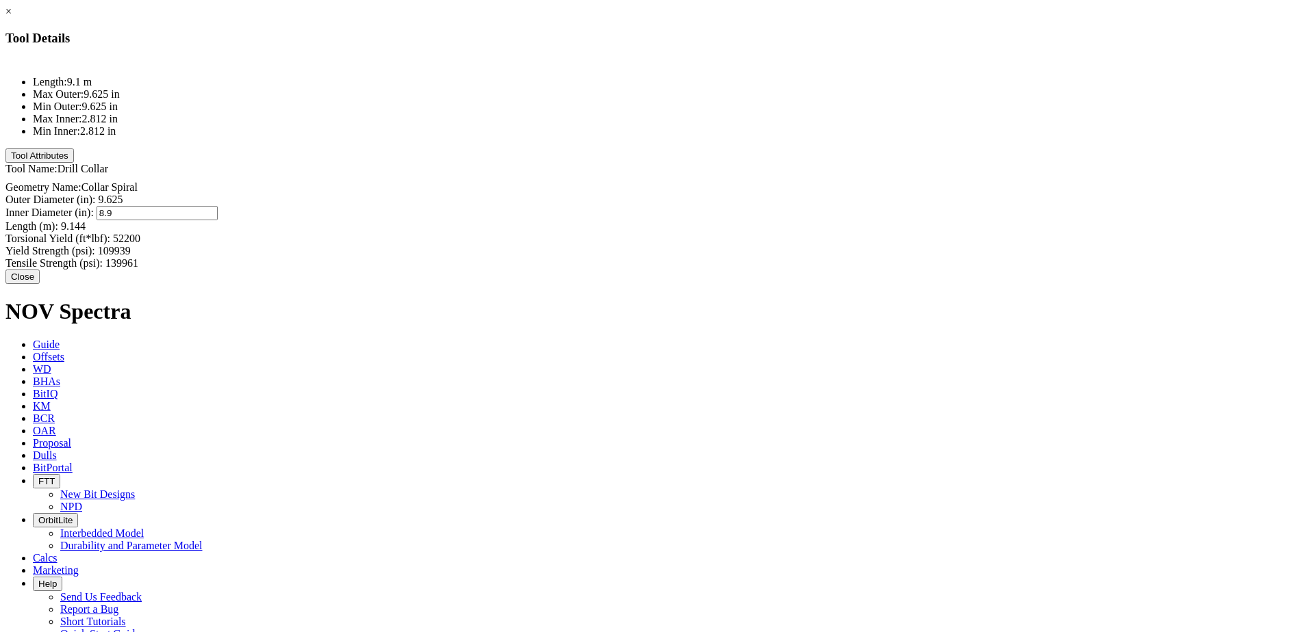
type input "8.91"
type input "600"
type input "52200"
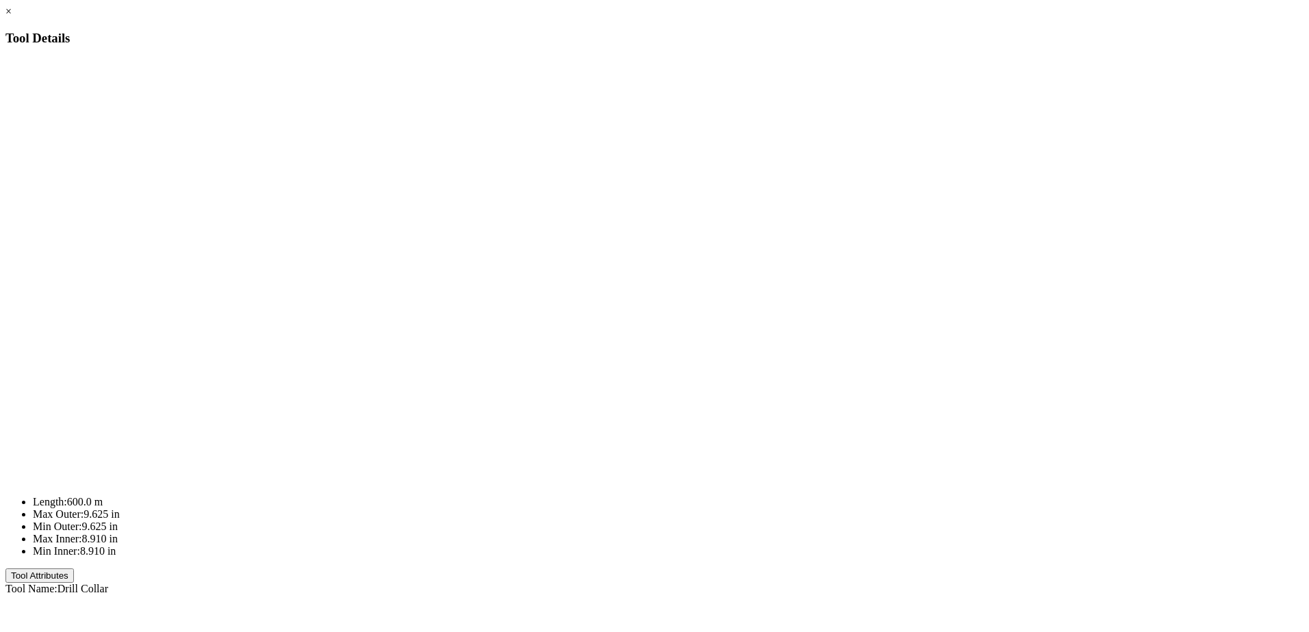
type input "109939"
type input "139961"
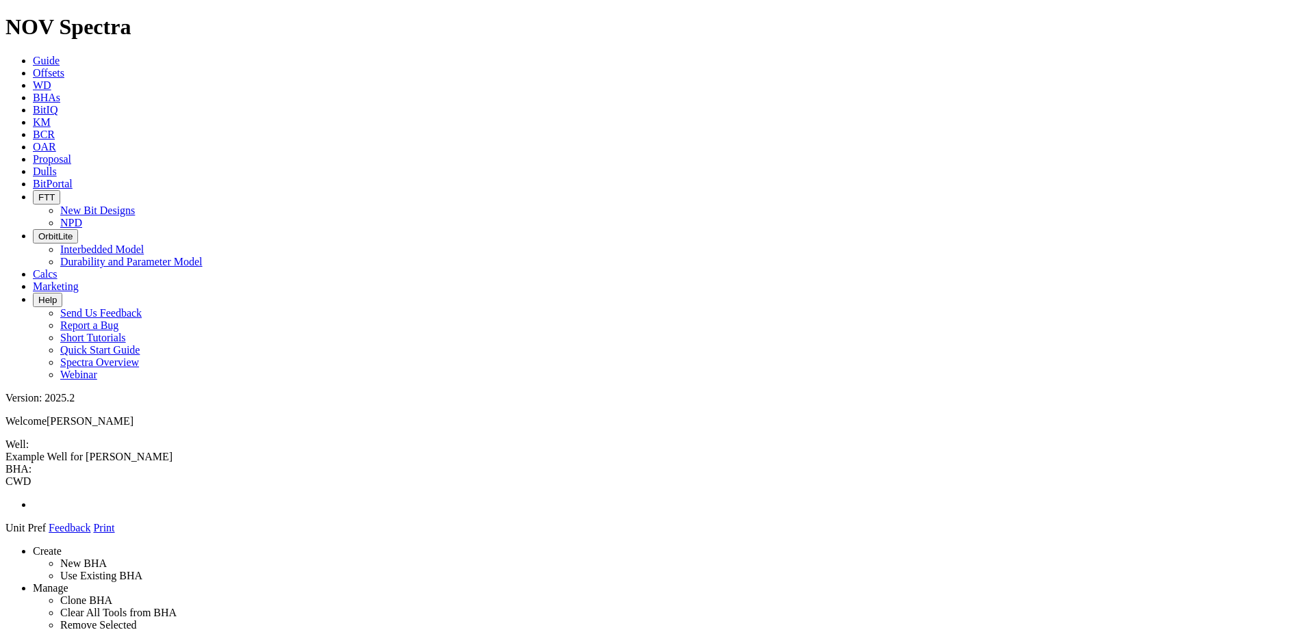
click at [5, 535] on icon at bounding box center [5, 535] width 0 height 0
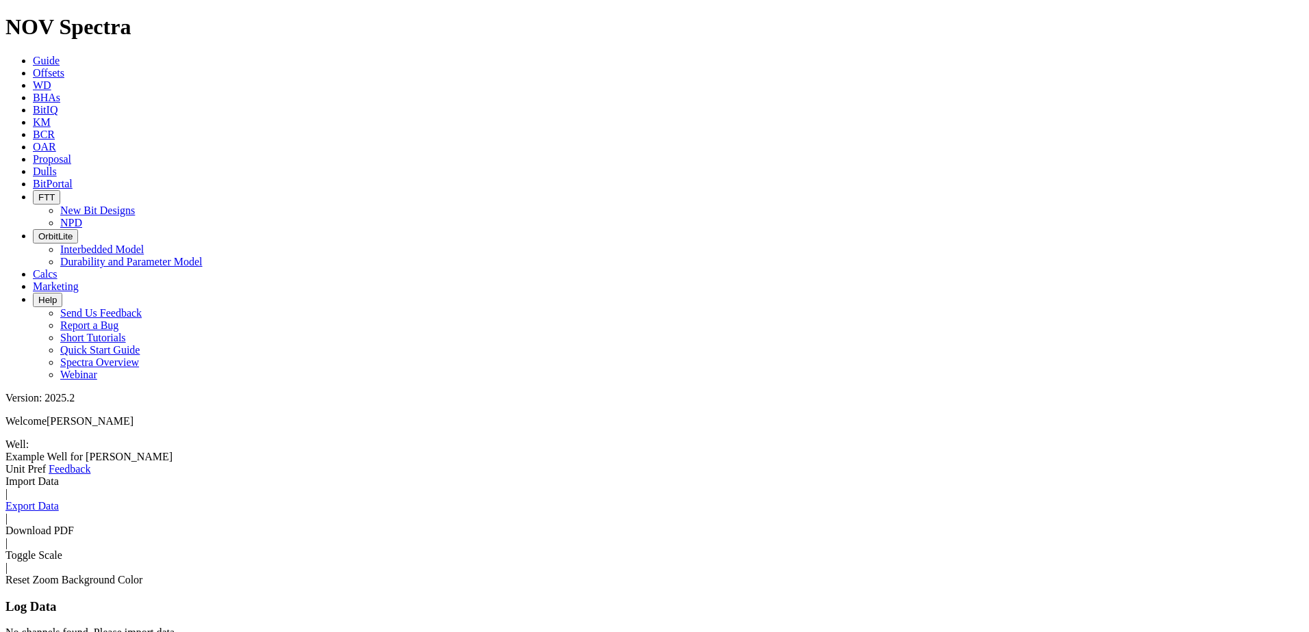
click at [74, 525] on link "Download PDF" at bounding box center [39, 531] width 68 height 12
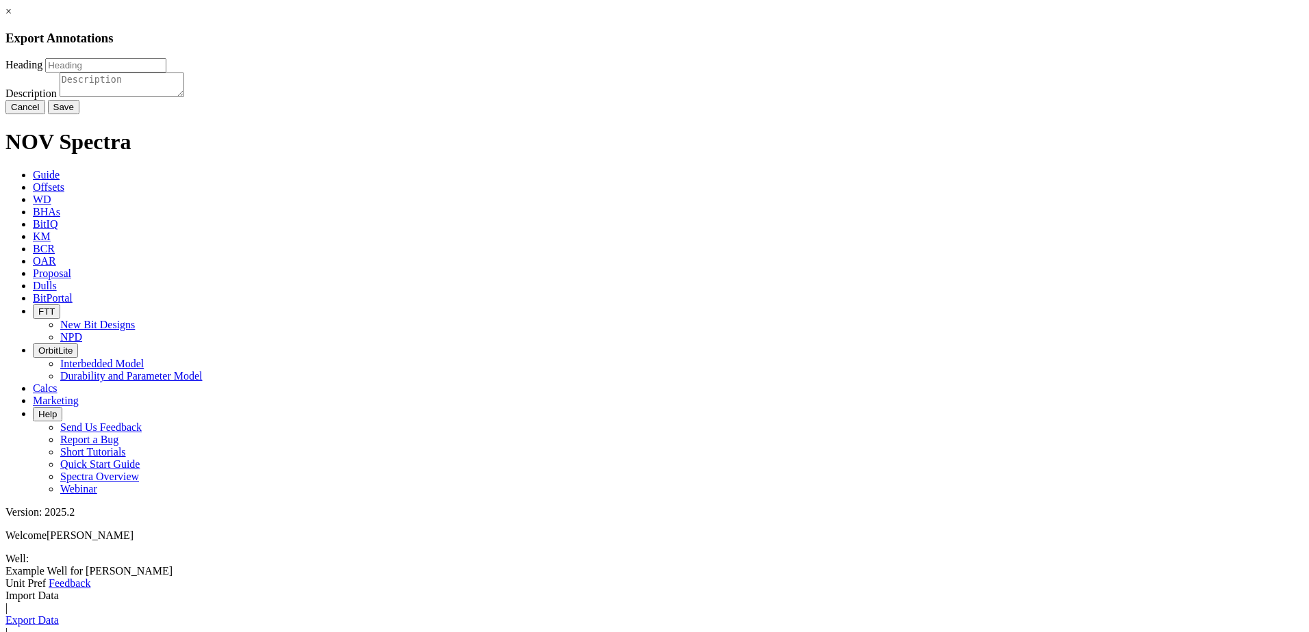
click at [45, 114] on button "Cancel" at bounding box center [25, 107] width 40 height 14
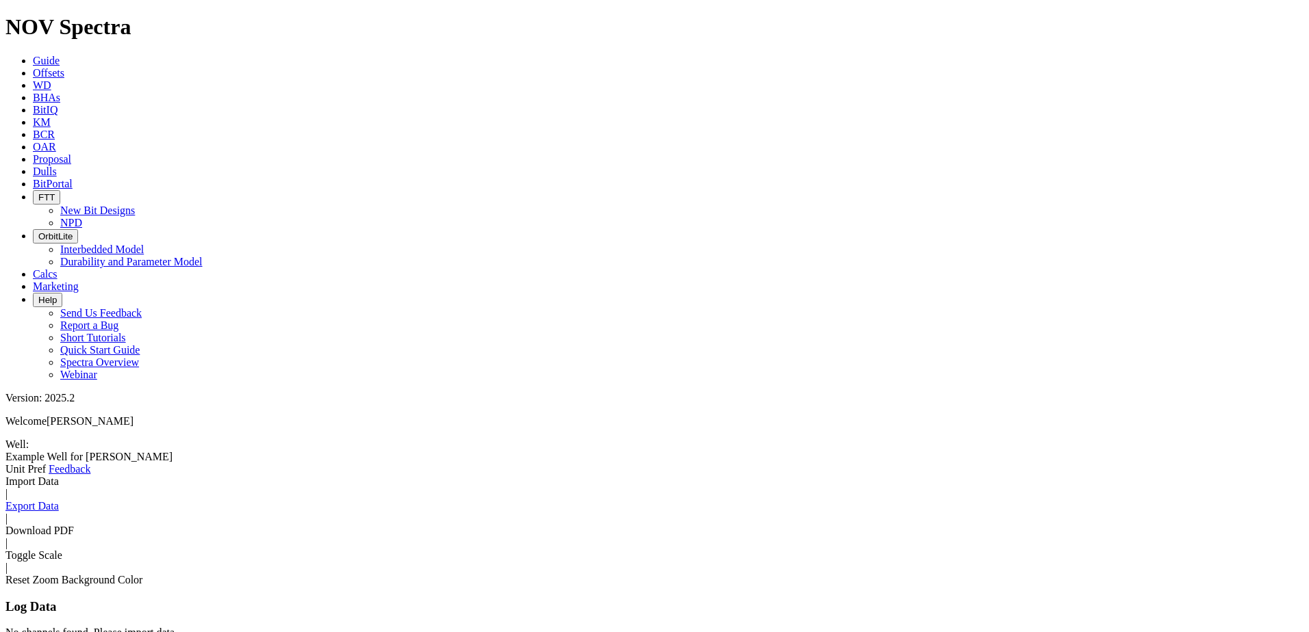
click at [5, 476] on icon at bounding box center [5, 476] width 0 height 0
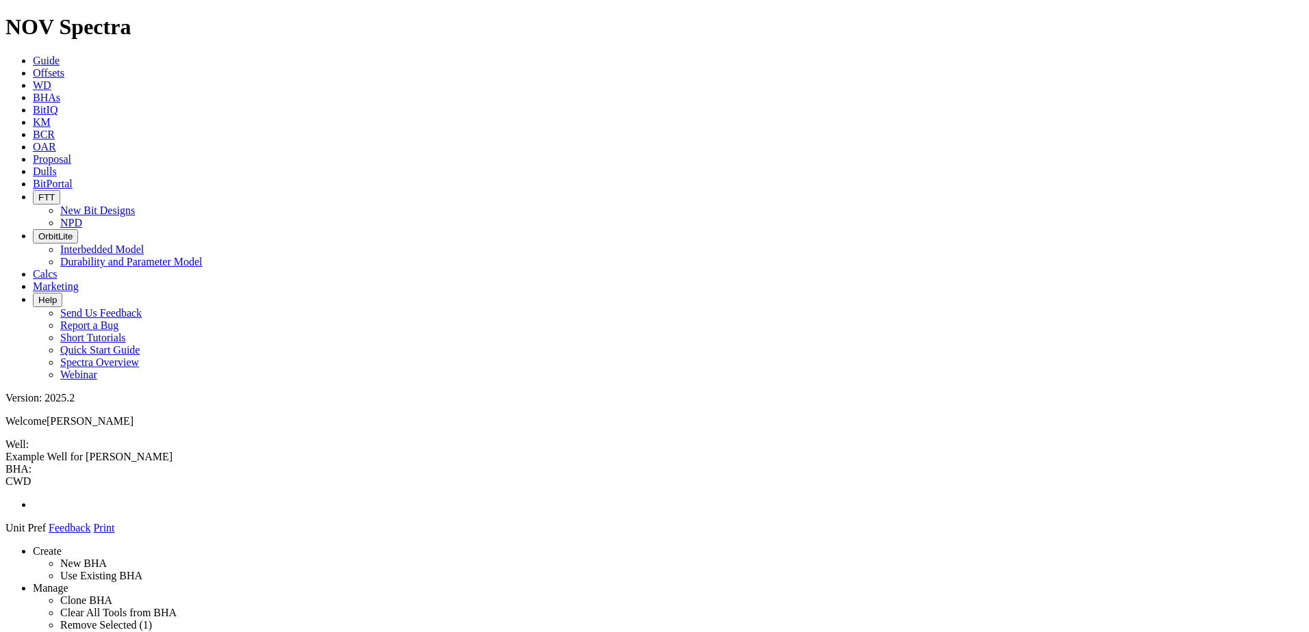
click at [5, 535] on icon at bounding box center [5, 535] width 0 height 0
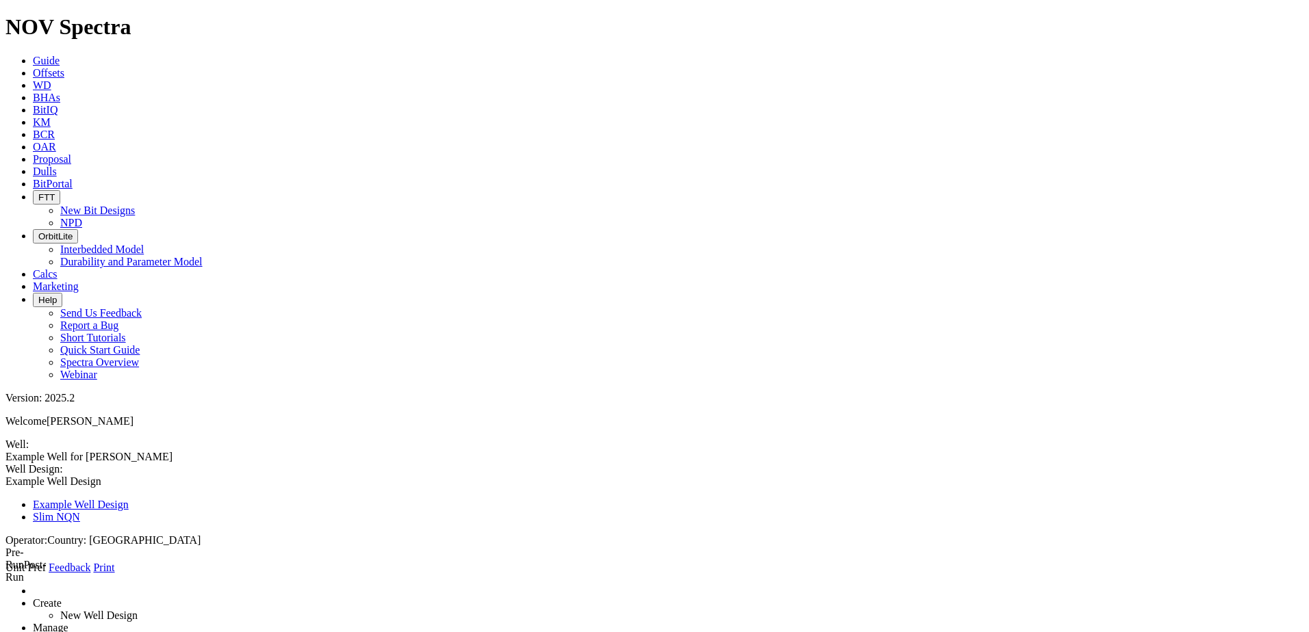
type input "Example Well for [PERSON_NAME]"
click at [210, 451] on div "Example Well for [PERSON_NAME] A Example Well for [PERSON_NAME]" at bounding box center [654, 457] width 1298 height 12
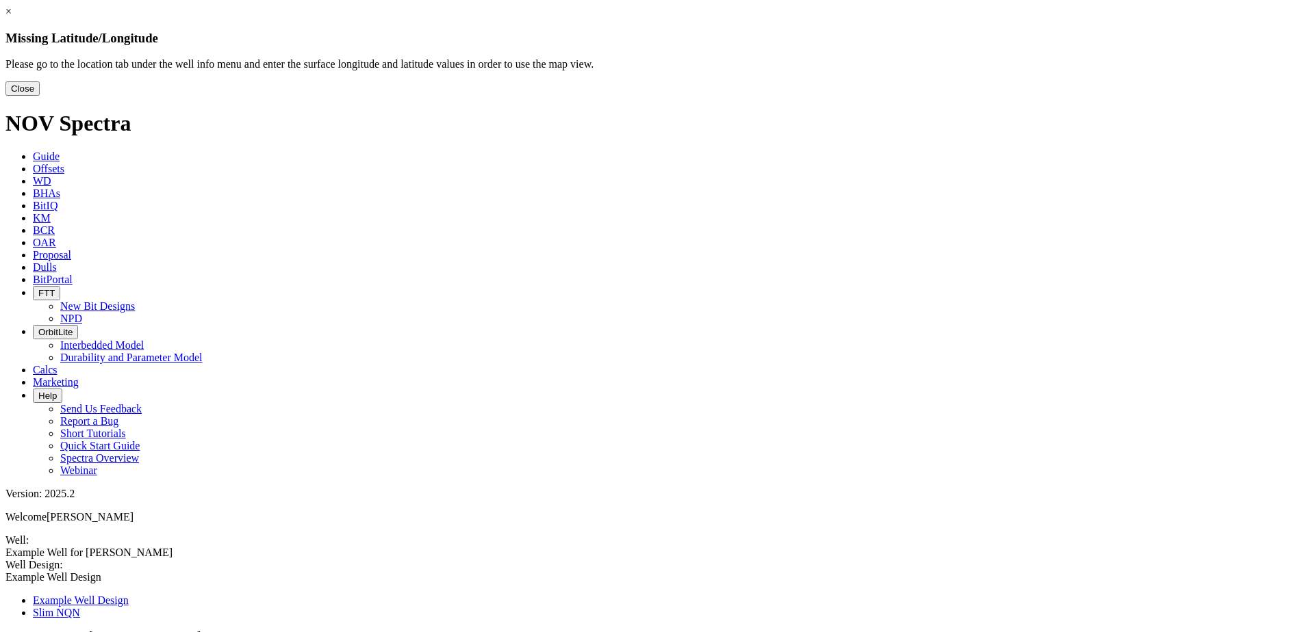
click at [40, 96] on button "Close" at bounding box center [22, 88] width 34 height 14
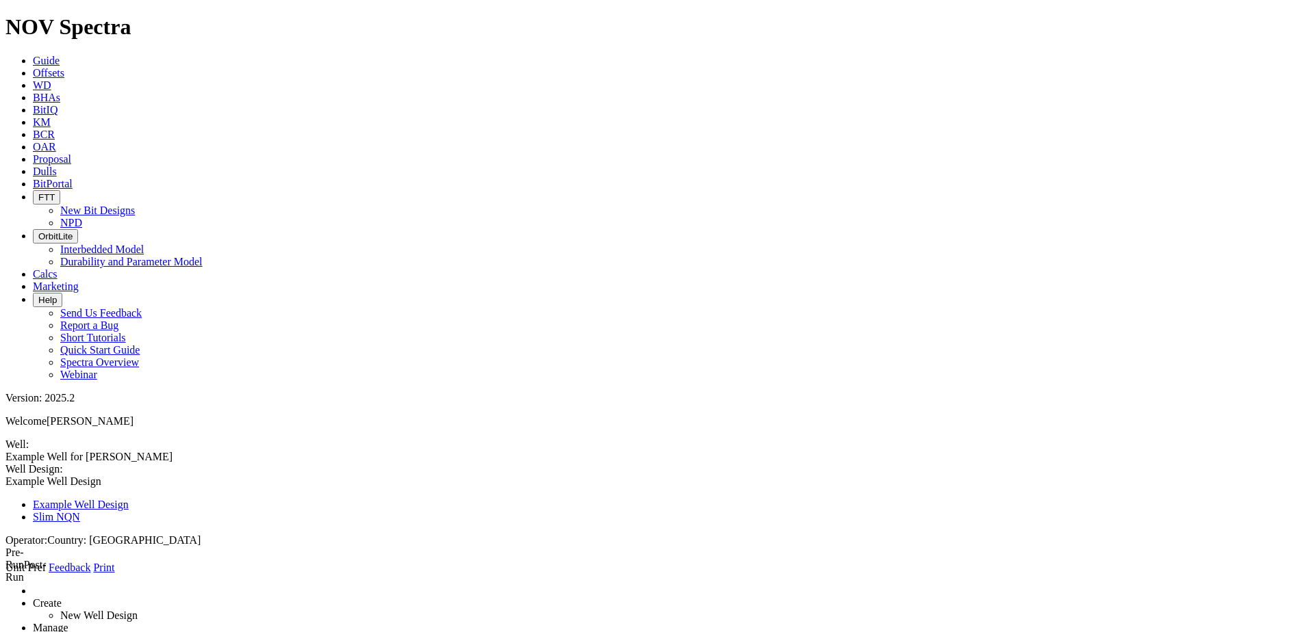
click at [46, 562] on link "Unit Pref" at bounding box center [25, 568] width 40 height 12
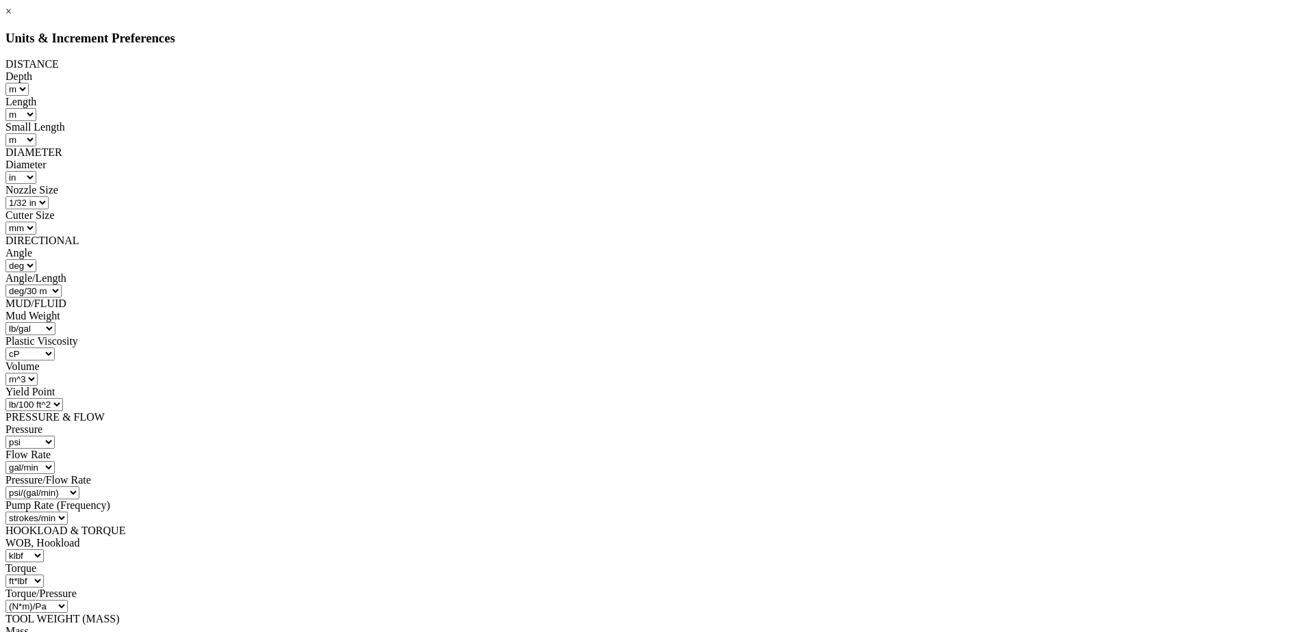
scroll to position [106, 0]
select select "object:2216"
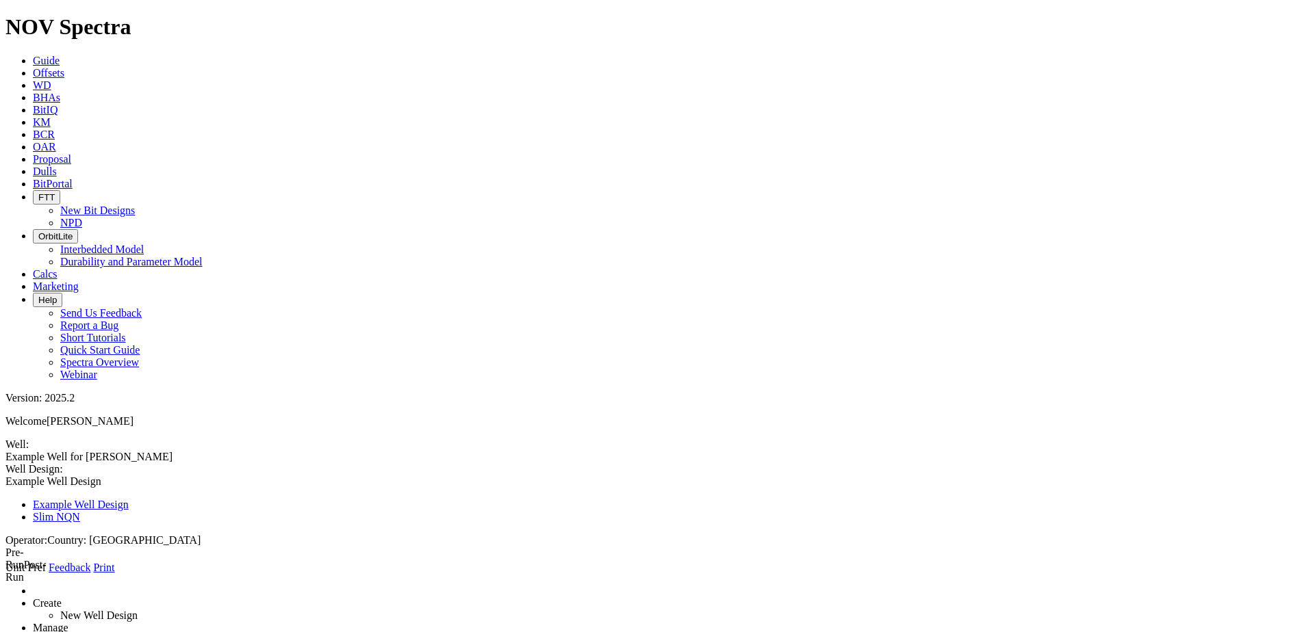
click at [5, 488] on link at bounding box center [5, 488] width 0 height 0
click at [80, 511] on link "Slim NQN" at bounding box center [56, 517] width 47 height 12
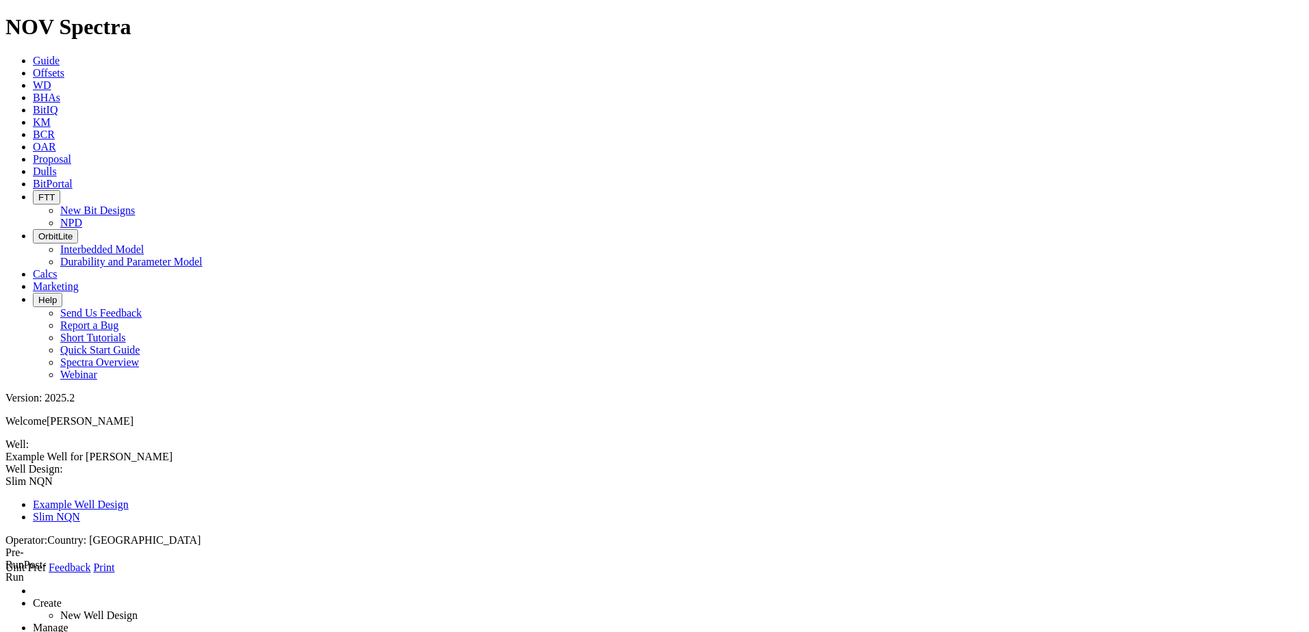
type input "2"
type input "2127"
type input "6500"
drag, startPoint x: 318, startPoint y: 235, endPoint x: 346, endPoint y: 234, distance: 28.8
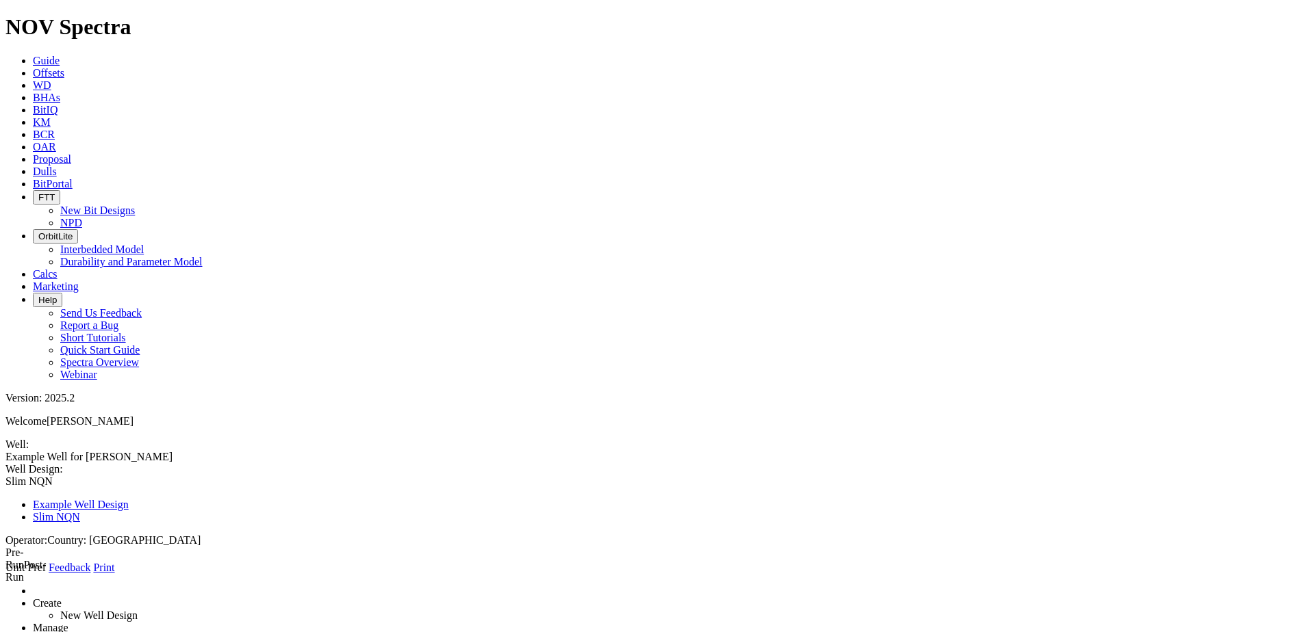
type input "0"
type textarea "2200"
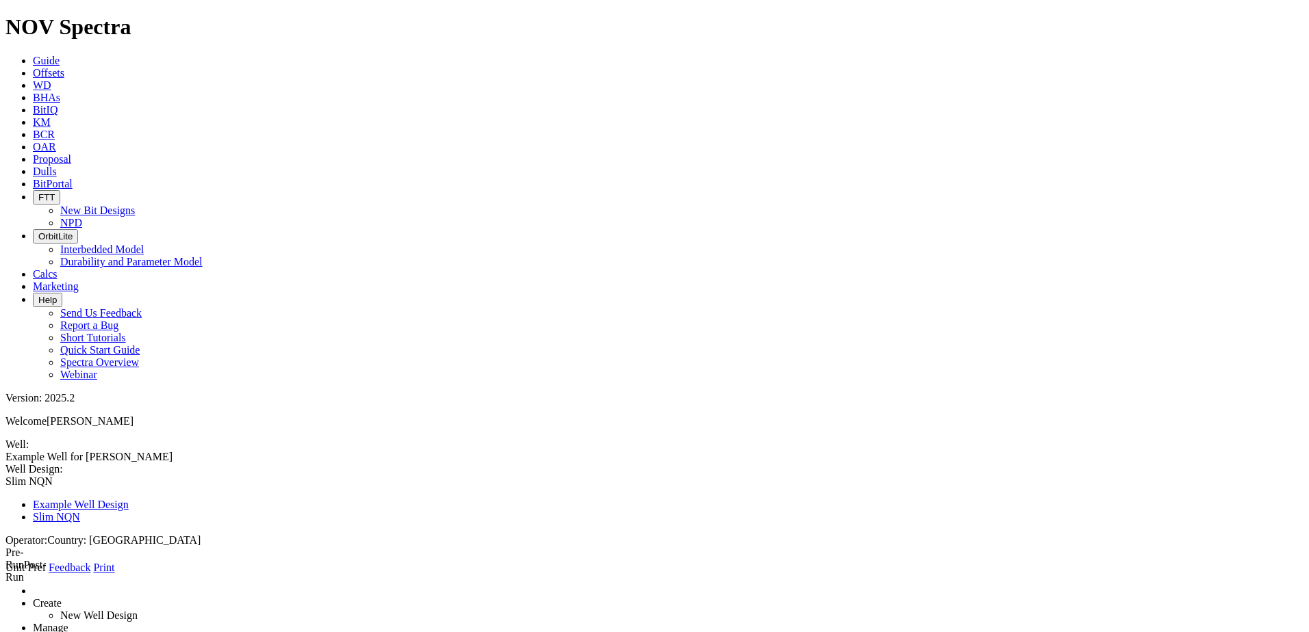
type input "2200"
drag, startPoint x: 261, startPoint y: 272, endPoint x: -40, endPoint y: 227, distance: 303.8
type textarea "Intermedia"
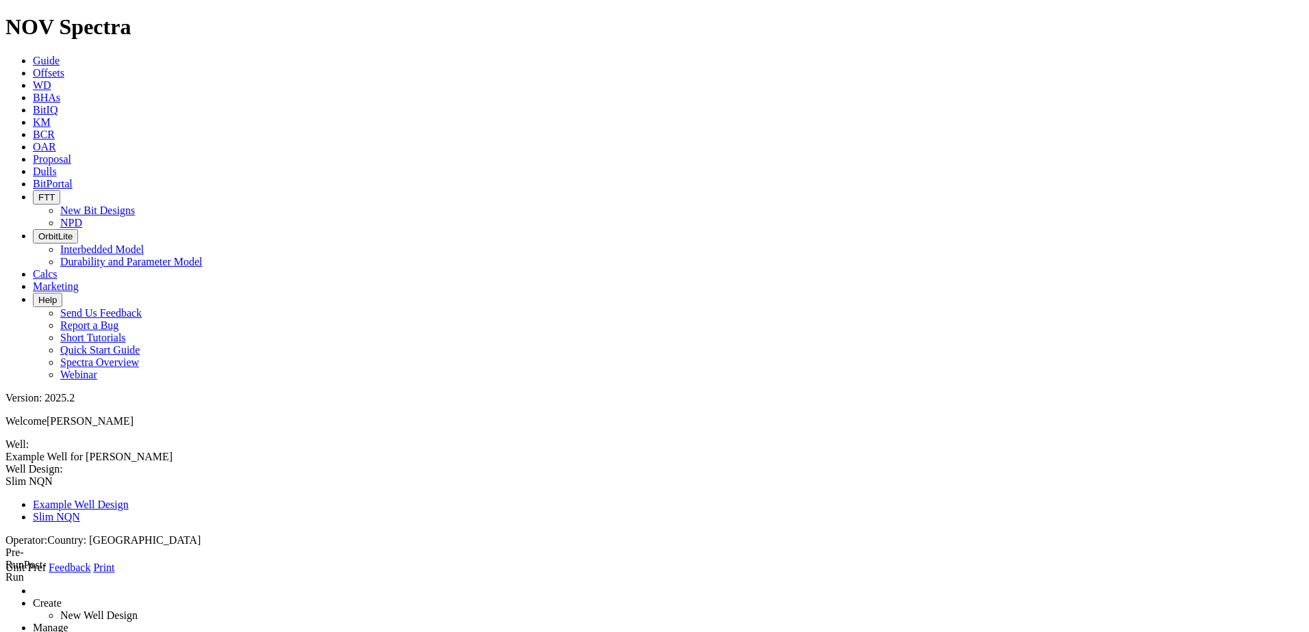
radio input "true"
radio input "false"
type input "PDM"
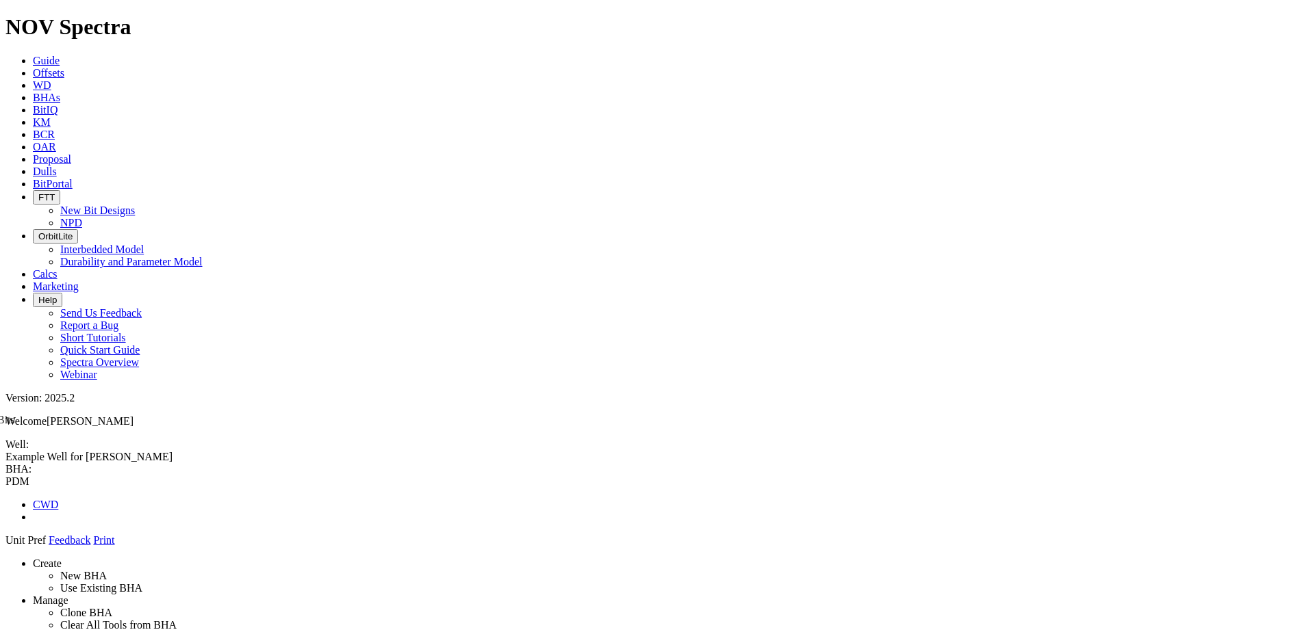
drag, startPoint x: 1122, startPoint y: 478, endPoint x: 628, endPoint y: 551, distance: 499.4
drag, startPoint x: 541, startPoint y: 549, endPoint x: 540, endPoint y: 538, distance: 11.0
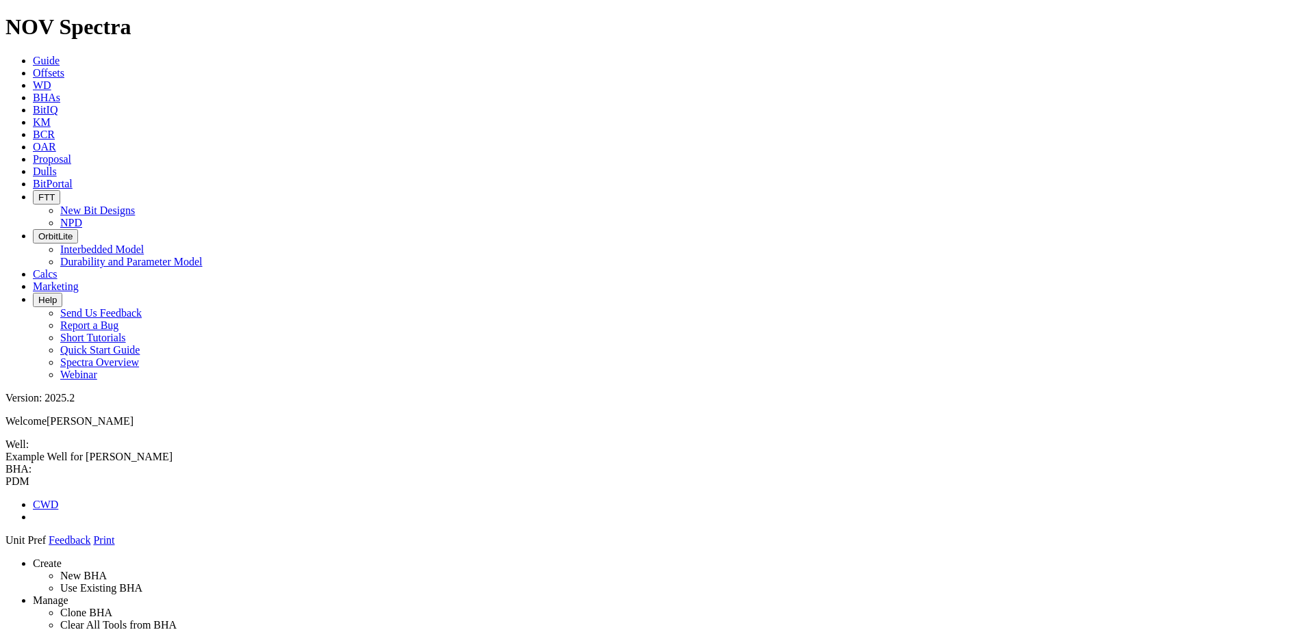
drag, startPoint x: 558, startPoint y: 545, endPoint x: 550, endPoint y: 537, distance: 11.6
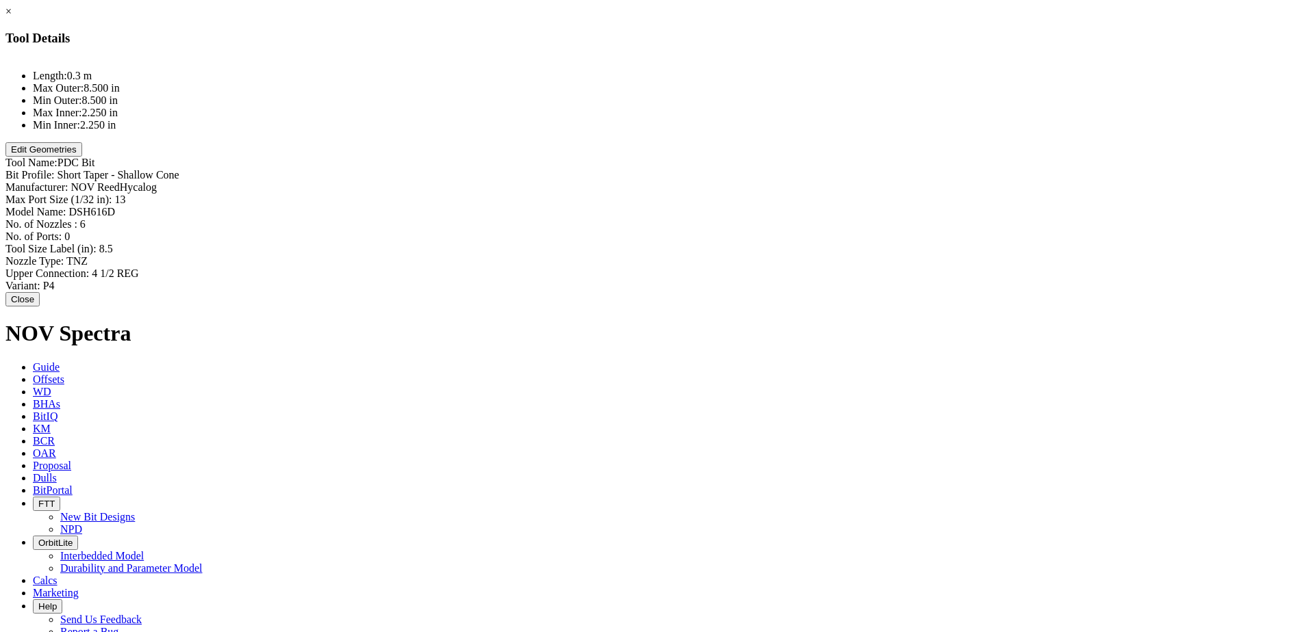
drag, startPoint x: 518, startPoint y: 477, endPoint x: 724, endPoint y: 66, distance: 460.0
click at [724, 157] on div "Tool Name: PDC Bit" at bounding box center [654, 163] width 1298 height 12
click at [786, 194] on div "Max Port Size (1/32 in): 13 13" at bounding box center [654, 201] width 1298 height 14
type input "14"
type input "TK56"
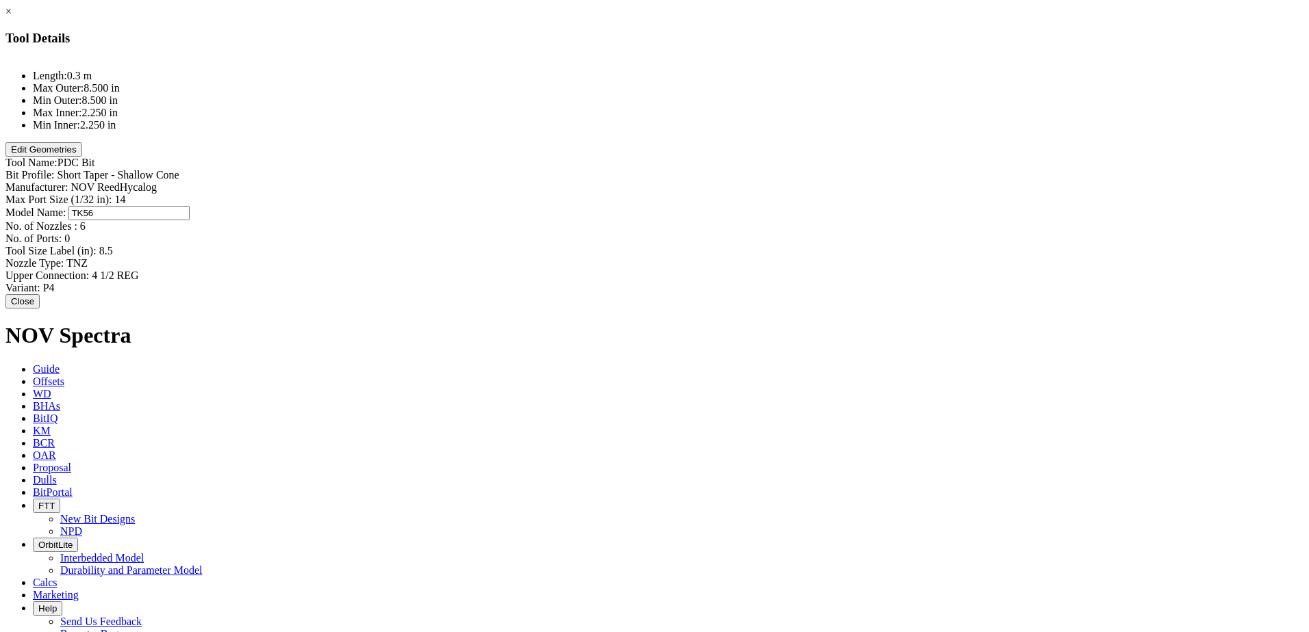
click at [793, 220] on div "No. of Nozzles : 6 6" at bounding box center [654, 226] width 1298 height 12
type input "5"
type input "0"
type input "8.75"
type input "TNZ"
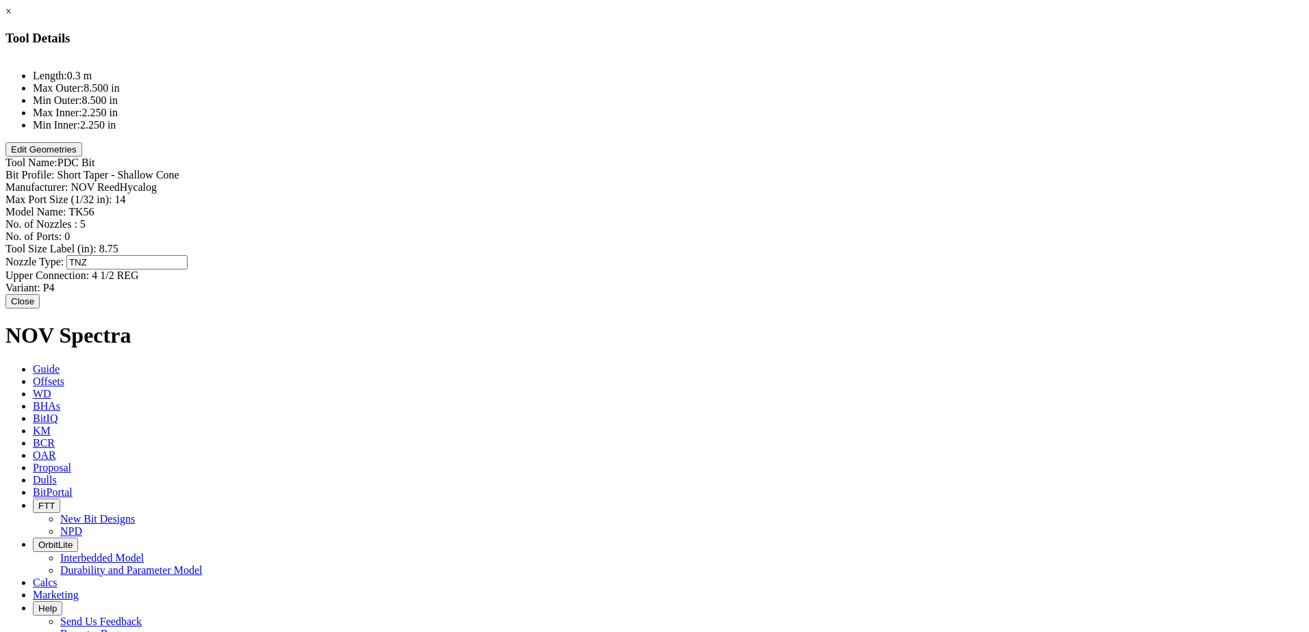
type input "4 1/2 REG"
type input "P4"
click at [82, 157] on button "Edit Geometries" at bounding box center [43, 149] width 77 height 14
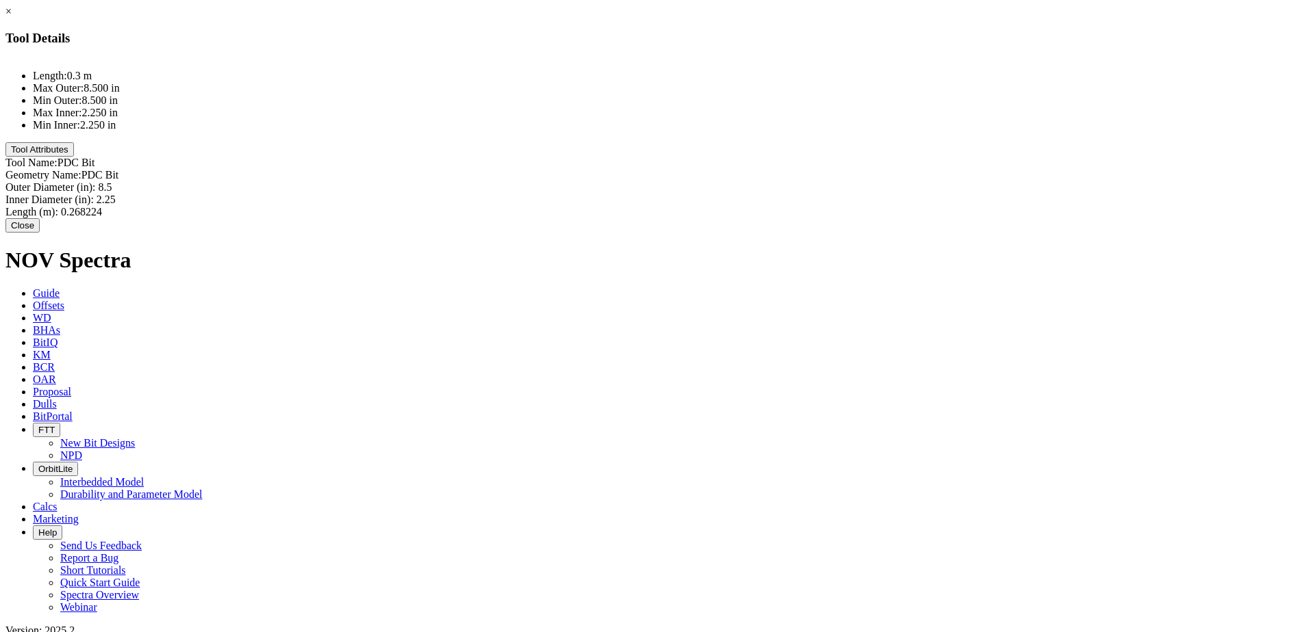
click at [810, 181] on div "Outer Diameter (in): 8.5 8.5" at bounding box center [654, 187] width 1298 height 12
drag, startPoint x: 780, startPoint y: 101, endPoint x: 819, endPoint y: 112, distance: 40.3
click at [220, 181] on input "8.5" at bounding box center [159, 188] width 121 height 14
type input "8.75"
type input "2.25"
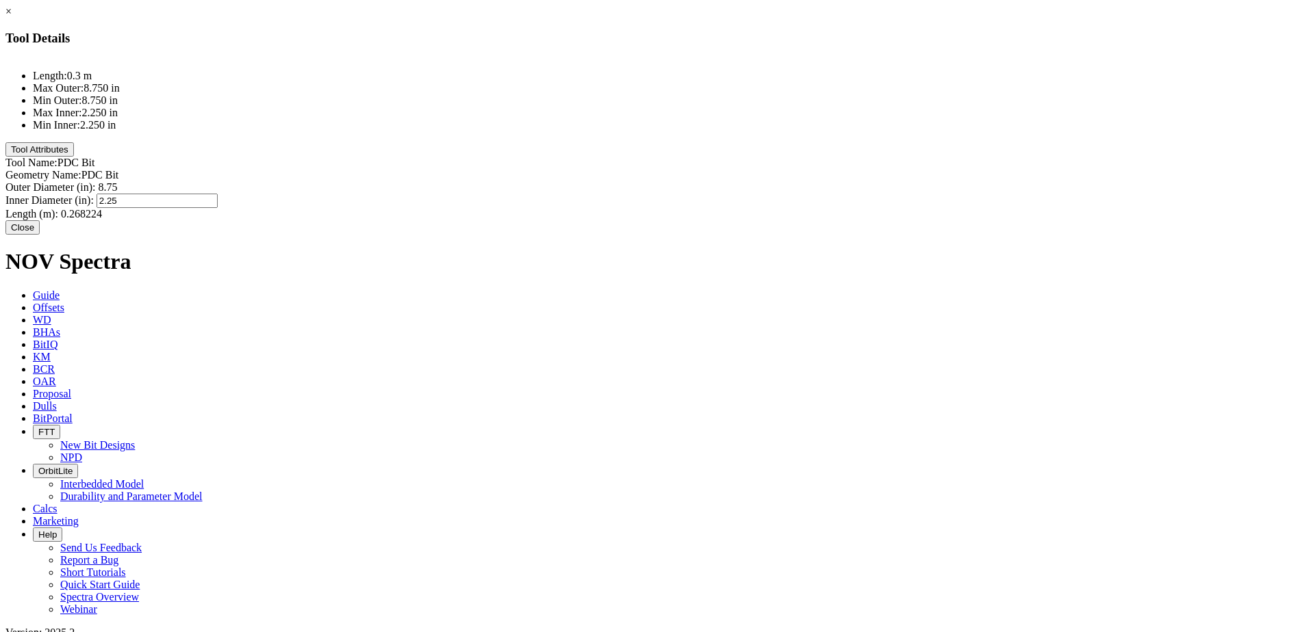
type input "0.268224"
click at [789, 208] on div "Length (m): 0.268224 0.268224" at bounding box center [654, 214] width 1298 height 12
click at [182, 206] on input "0.268224" at bounding box center [121, 213] width 121 height 14
click at [74, 157] on button "Tool Attributes" at bounding box center [39, 149] width 68 height 14
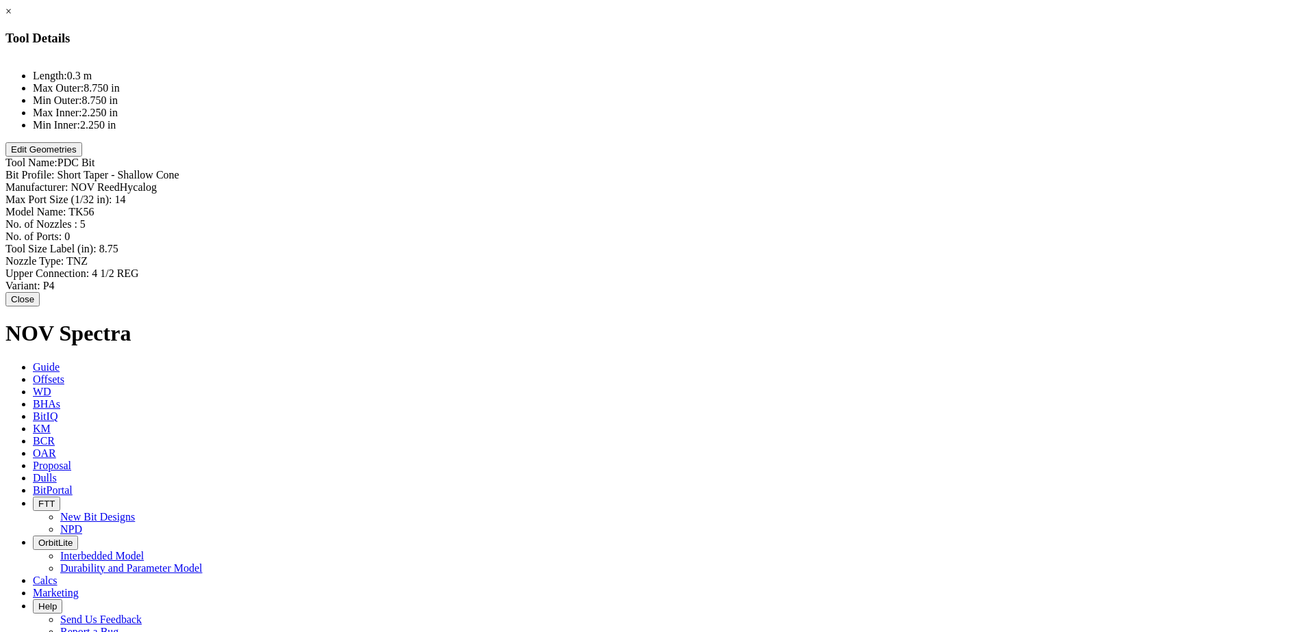
click at [40, 292] on button "Close" at bounding box center [22, 299] width 34 height 14
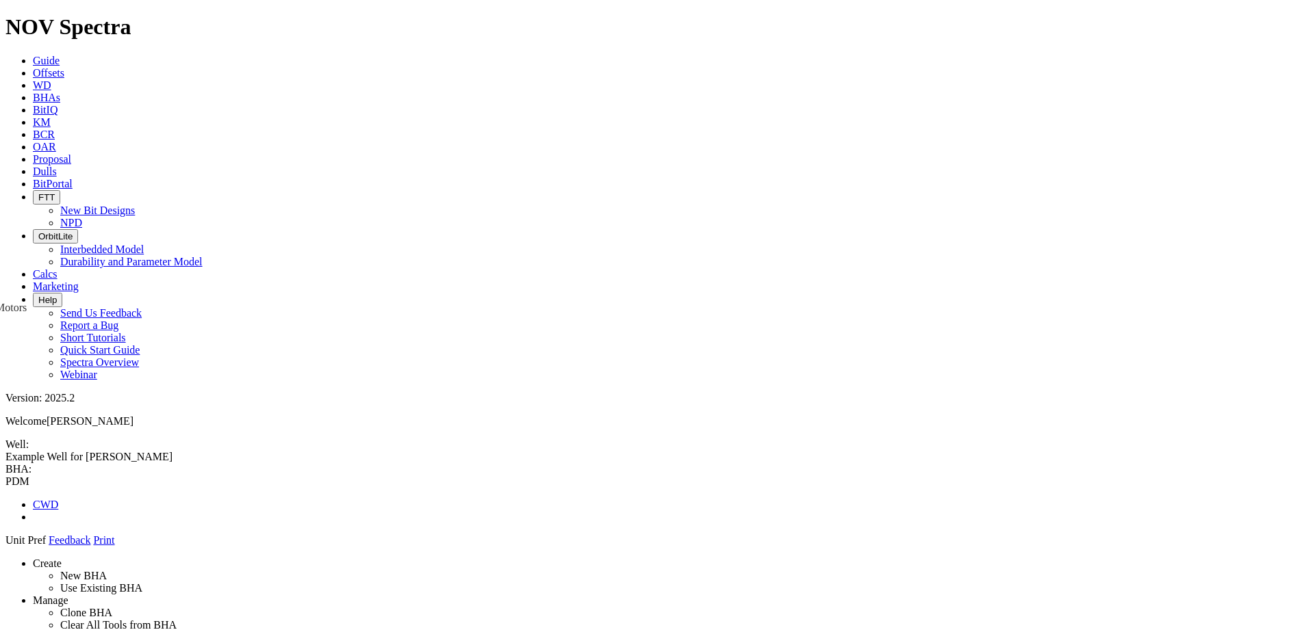
drag, startPoint x: 1125, startPoint y: 405, endPoint x: 630, endPoint y: 438, distance: 496.6
drag, startPoint x: 623, startPoint y: 132, endPoint x: 615, endPoint y: 542, distance: 410.0
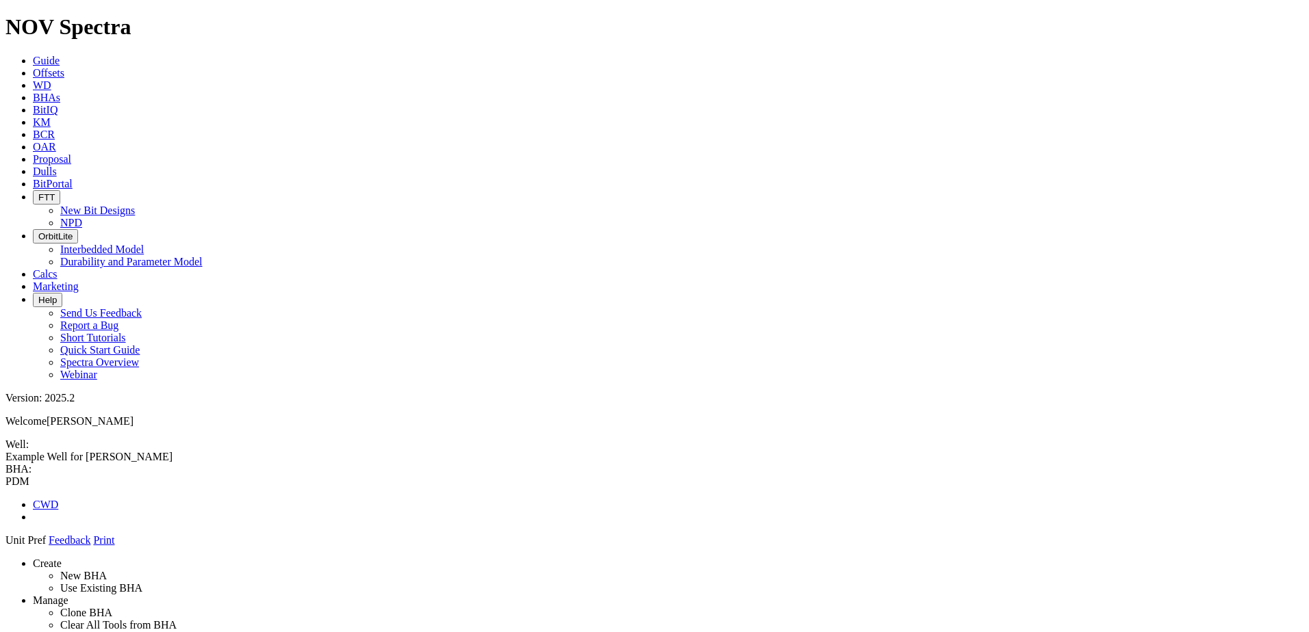
drag, startPoint x: 512, startPoint y: 135, endPoint x: 515, endPoint y: 149, distance: 14.6
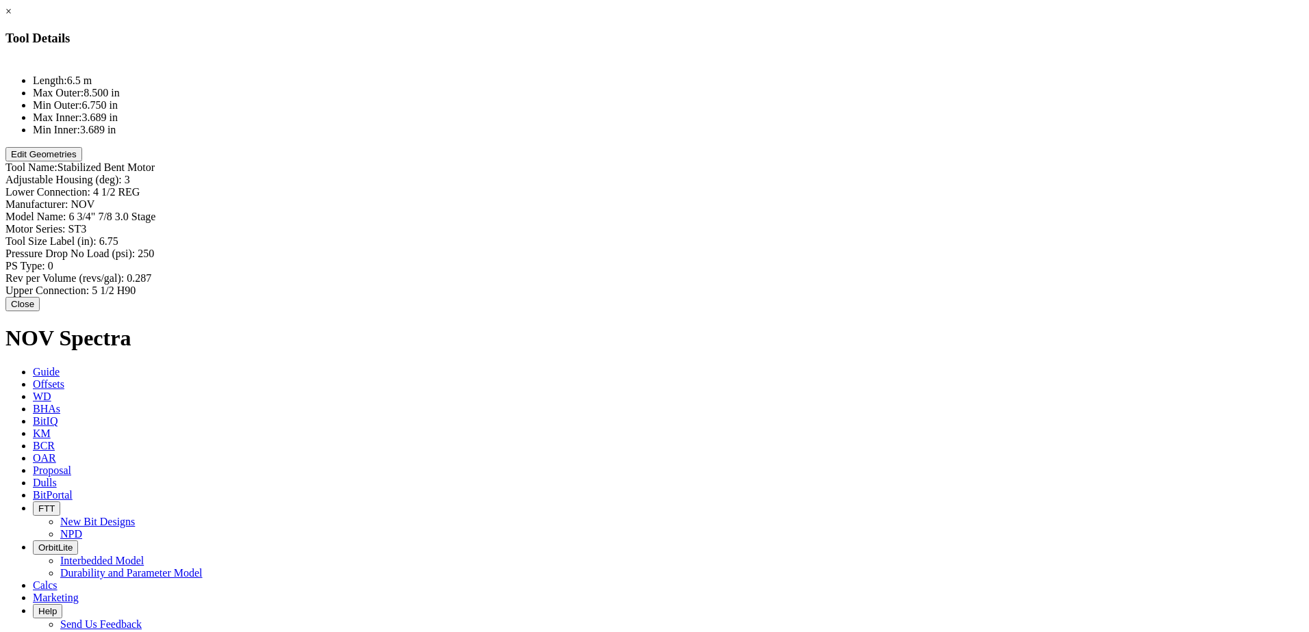
click at [801, 211] on div "Model Name: 6 3/4" 7/8 3.0 Stage 6 3/4" 7/8 3.0 Stage" at bounding box center [654, 217] width 1298 height 12
click at [190, 211] on input "6 3/4" 7/8 3.0 Stage" at bounding box center [128, 218] width 121 height 14
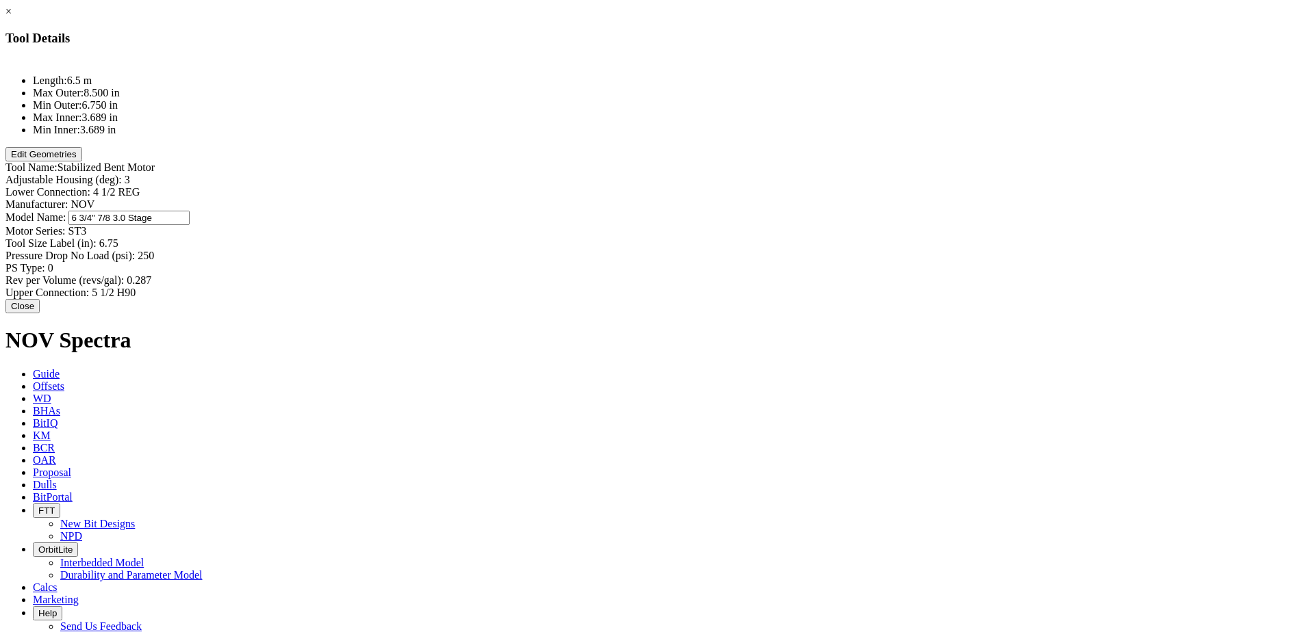
drag, startPoint x: 791, startPoint y: 130, endPoint x: 765, endPoint y: 132, distance: 26.1
click at [765, 211] on div "Model Name: 6 3/4" 7/8 3.0 Stage 6 3/4" 7/8 3.0 Stage" at bounding box center [654, 218] width 1298 height 14
type input "7" 7/8 3.0 Stage"
click at [190, 211] on input "7" 7/8 3.0 Stage" at bounding box center [128, 218] width 121 height 14
type input "NOV"
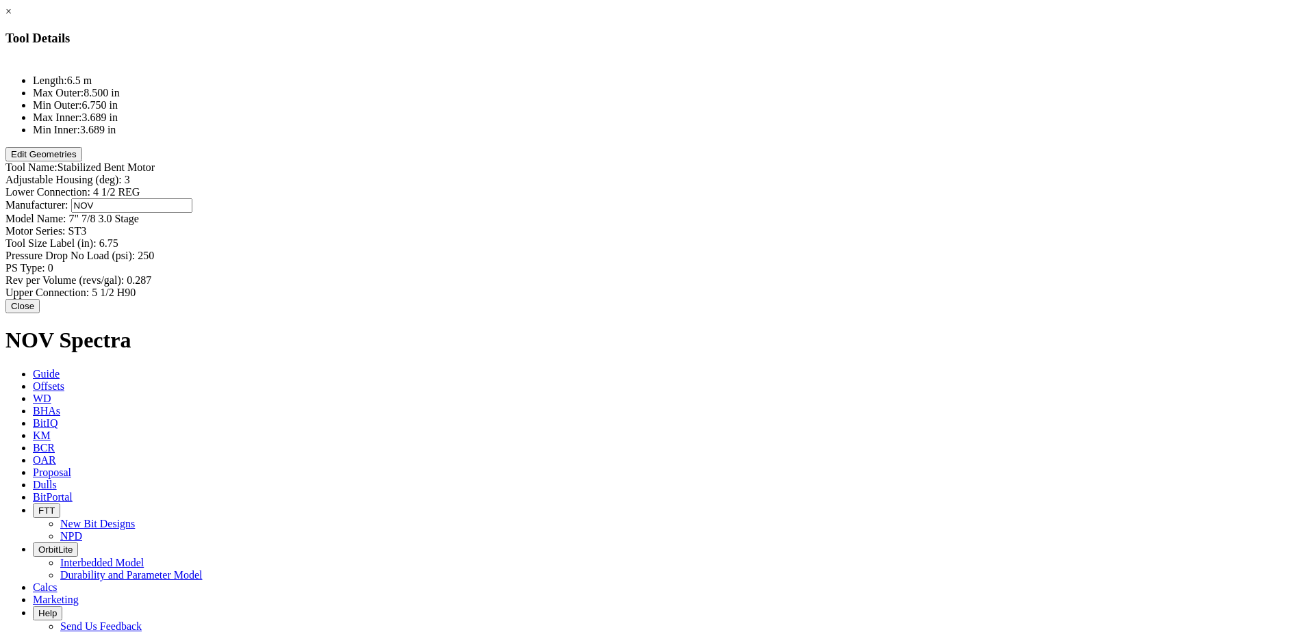
click at [795, 198] on div "Manufacturer: NOV NOV" at bounding box center [654, 205] width 1298 height 14
click at [820, 213] on div "Model Name: 7" 7/8 3.0 Stage 7" 7/8 3.0 Stage" at bounding box center [654, 219] width 1298 height 12
click at [190, 211] on input "7" 7/8 3.0 Stage" at bounding box center [128, 218] width 121 height 14
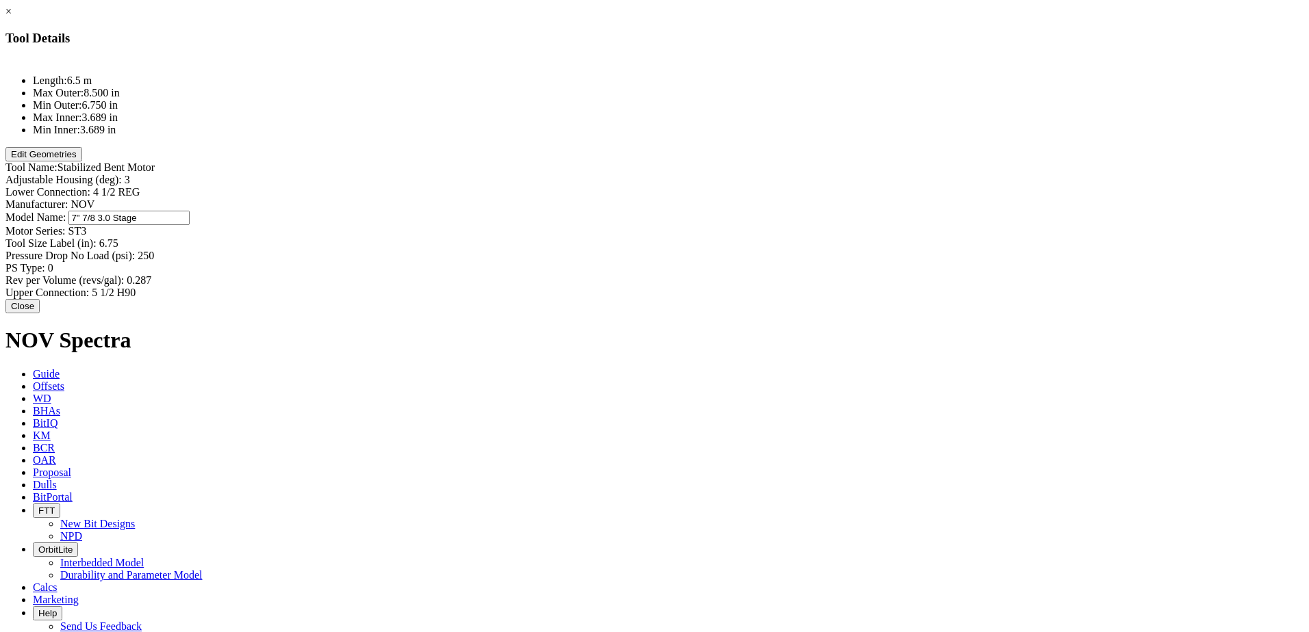
click at [190, 211] on input "7" 7/8 3.0 Stage" at bounding box center [128, 218] width 121 height 14
type input "7" 7/8 5.6 Stage"
click at [821, 235] on div "Tool Size Label (in): 6.75 6.75" at bounding box center [654, 241] width 1298 height 12
type input "7"
type input "250"
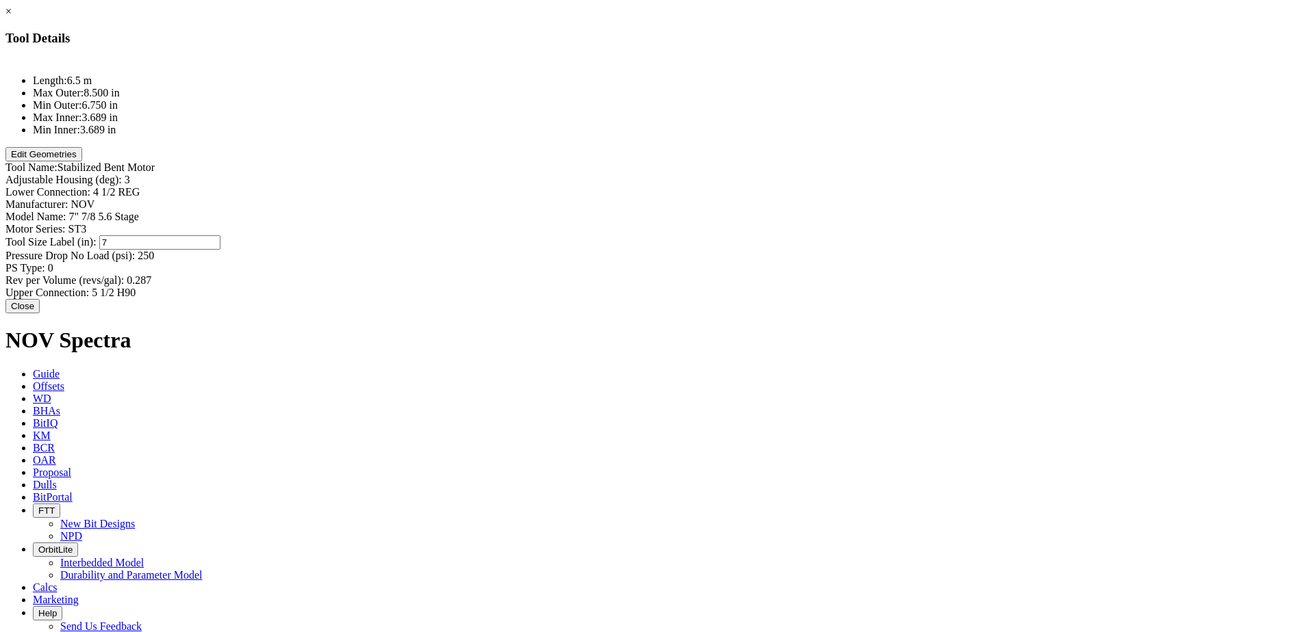
click at [806, 250] on div "Pressure Drop No Load (psi): 250 250" at bounding box center [654, 256] width 1298 height 12
type input "0"
click at [801, 260] on div "PS Type: 0 0" at bounding box center [654, 267] width 1298 height 14
click at [795, 272] on div "Rev per Volume (revs/gal): 0.287 0.287" at bounding box center [654, 279] width 1298 height 14
click at [248, 272] on input "0.287" at bounding box center [187, 279] width 121 height 14
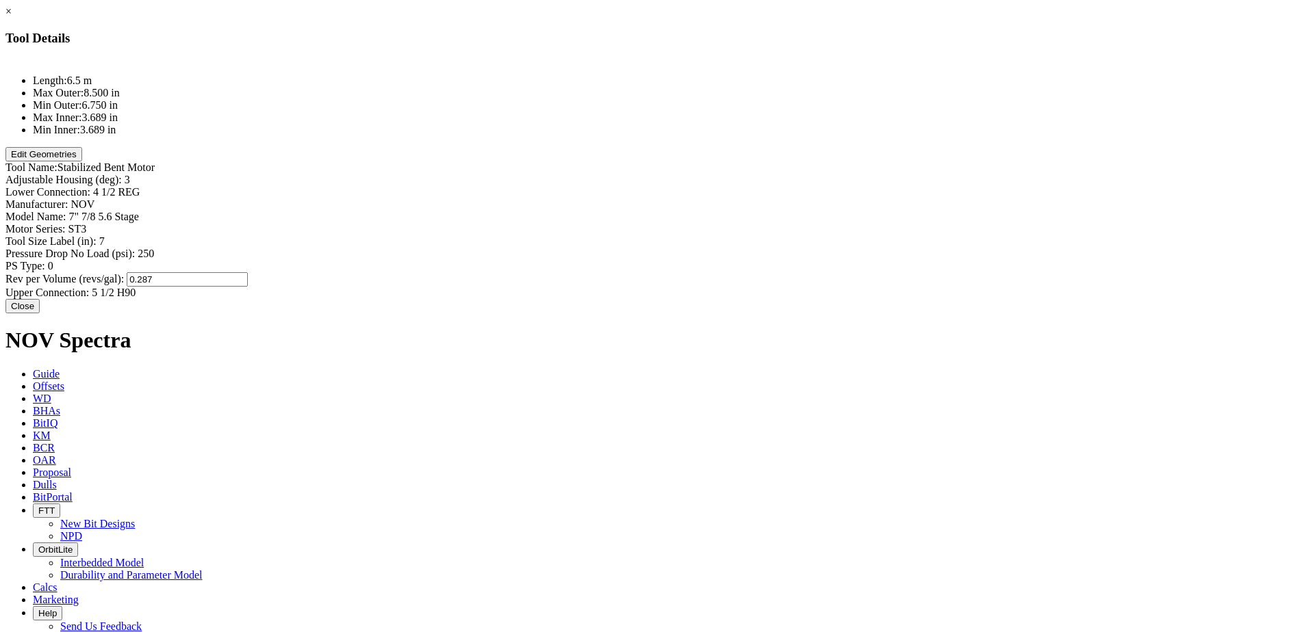
click at [248, 272] on input "0.287" at bounding box center [187, 279] width 121 height 14
drag, startPoint x: 777, startPoint y: 209, endPoint x: 803, endPoint y: 207, distance: 25.4
click at [248, 272] on input "0.287" at bounding box center [187, 279] width 121 height 14
type input "0.3"
type input "5 1/2 H90"
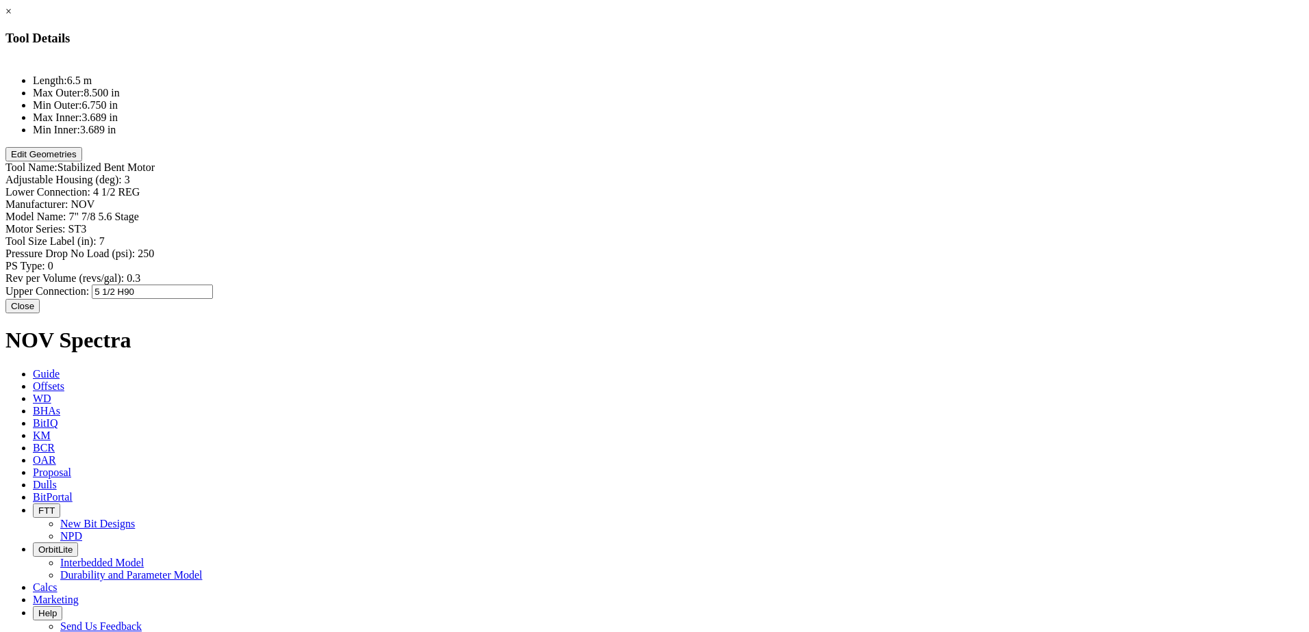
click at [812, 285] on div "Upper Connection: 5 1/2 H90 5 1/2 H90" at bounding box center [654, 292] width 1298 height 14
click at [82, 162] on button "Edit Geometries" at bounding box center [43, 154] width 77 height 14
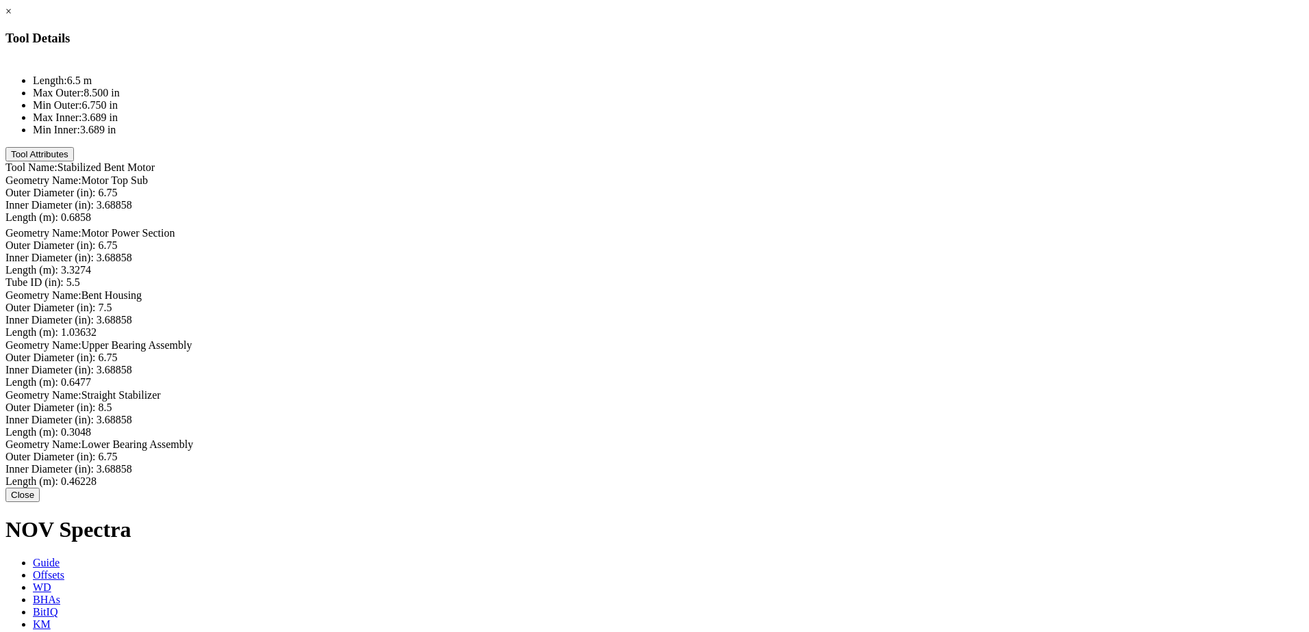
click at [811, 187] on div "Outer Diameter (in): 6.75 6.75" at bounding box center [654, 193] width 1298 height 12
type input "7"
click at [899, 146] on div "× Tool Details Length: 6.5 m Max Outer: 8.500 in Min Outer: 6.750 in Max Inner:…" at bounding box center [654, 254] width 1298 height 499
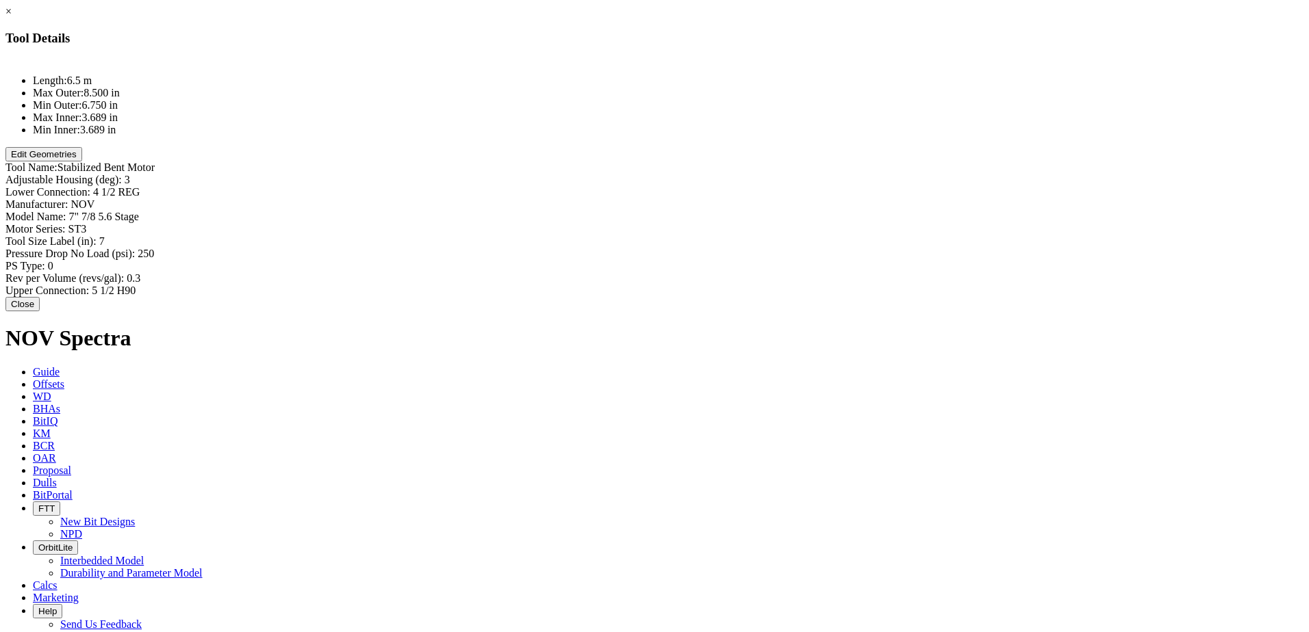
click at [82, 162] on button "Edit Geometries" at bounding box center [43, 154] width 77 height 14
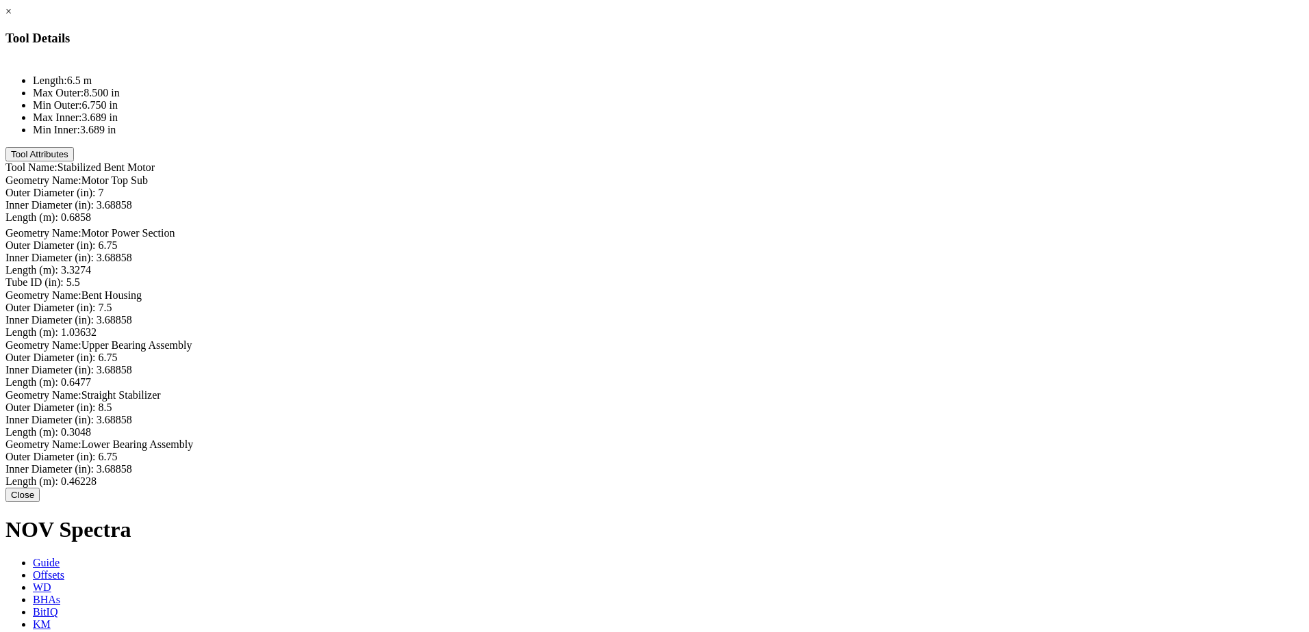
click at [790, 240] on div "Outer Diameter (in): 6.75 6.75" at bounding box center [654, 246] width 1298 height 12
type input "7"
type input "7.5"
click at [777, 304] on div "Outer Diameter (in): 7.5 7.5" at bounding box center [654, 310] width 1298 height 12
click at [781, 357] on div "Outer Diameter (in): 6.75 6.75" at bounding box center [654, 360] width 1298 height 12
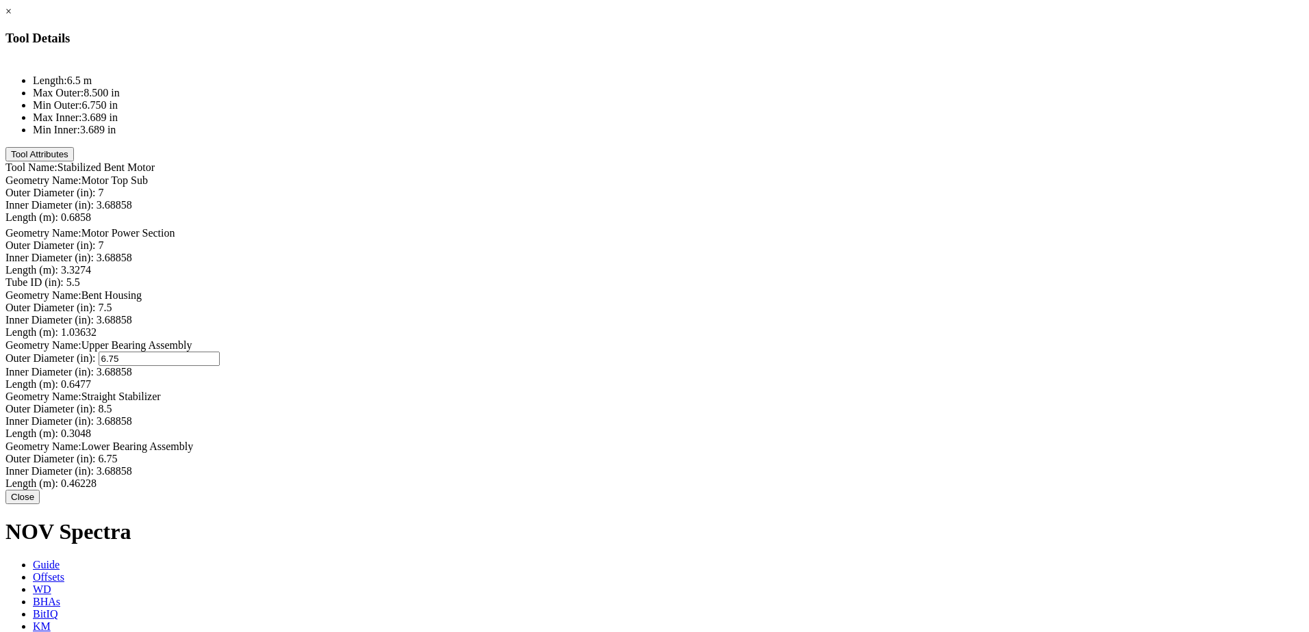
type input "7"
click at [873, 351] on div "× Tool Details Length: 6.5 m Max Outer: 8.500 in Min Outer: 6.750 in Max Inner:…" at bounding box center [654, 253] width 1298 height 497
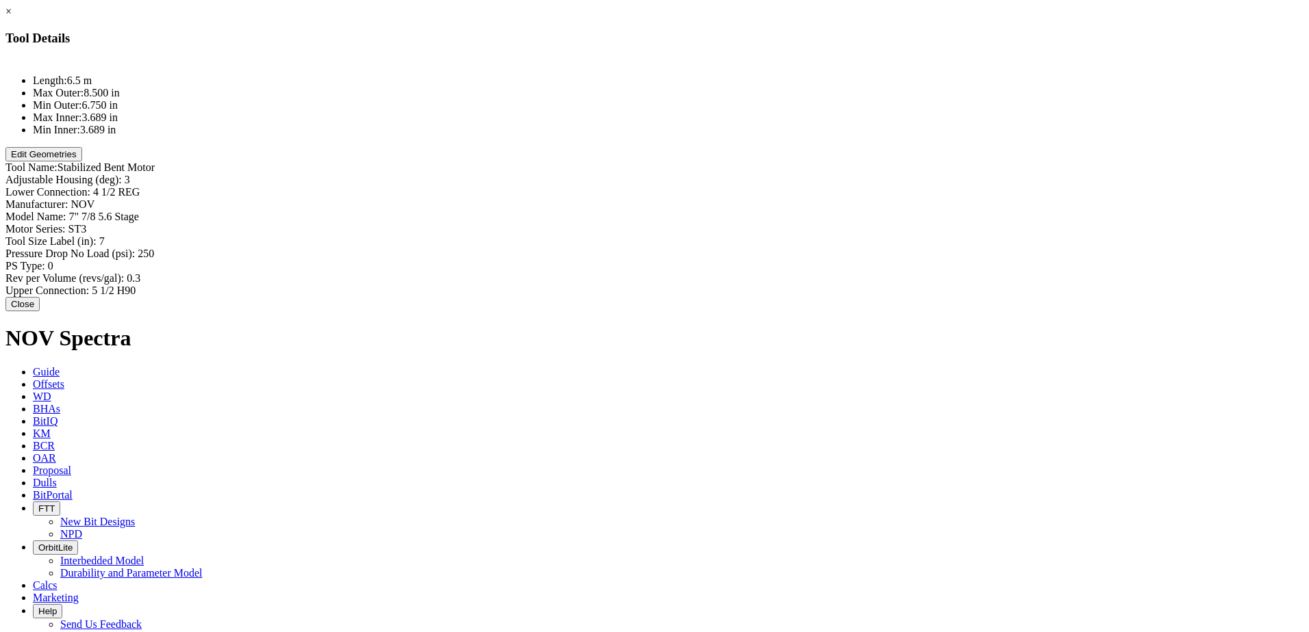
click at [82, 162] on button "Edit Geometries" at bounding box center [43, 154] width 77 height 14
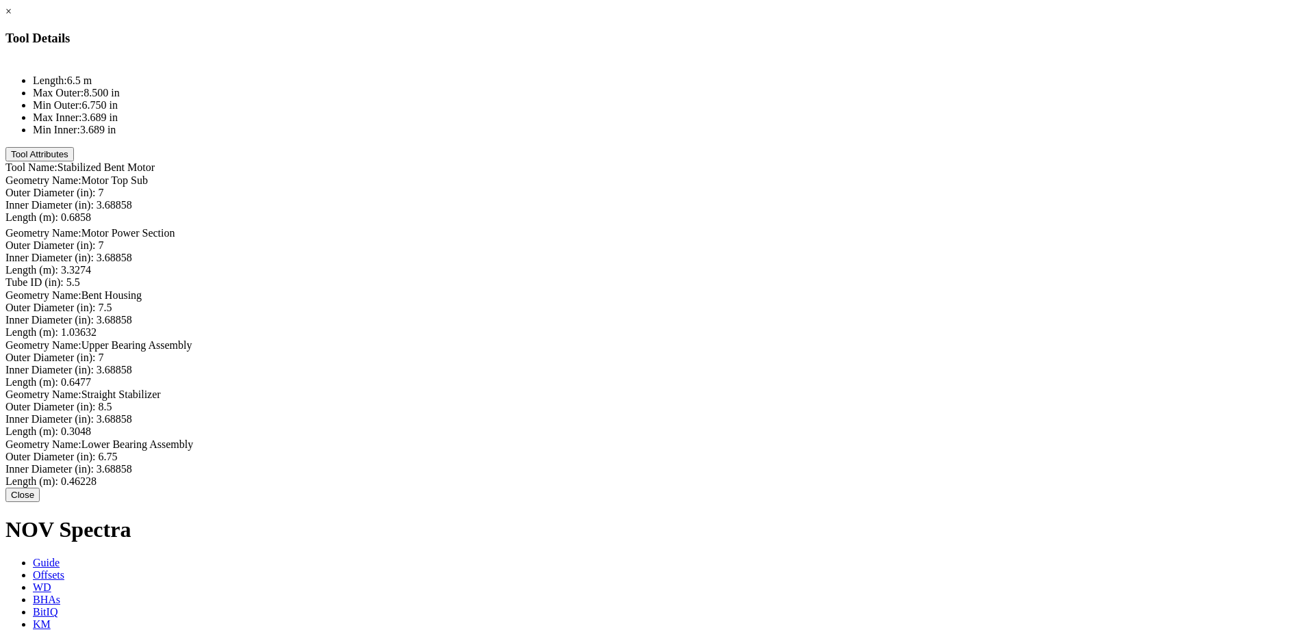
click at [779, 413] on div "Outer Diameter (in): 8.5 8.5" at bounding box center [654, 407] width 1298 height 12
click at [220, 415] on input "8.5" at bounding box center [159, 408] width 121 height 14
type input "8.25"
click at [785, 465] on div "Outer Diameter (in): 6.75 6.75" at bounding box center [654, 458] width 1298 height 14
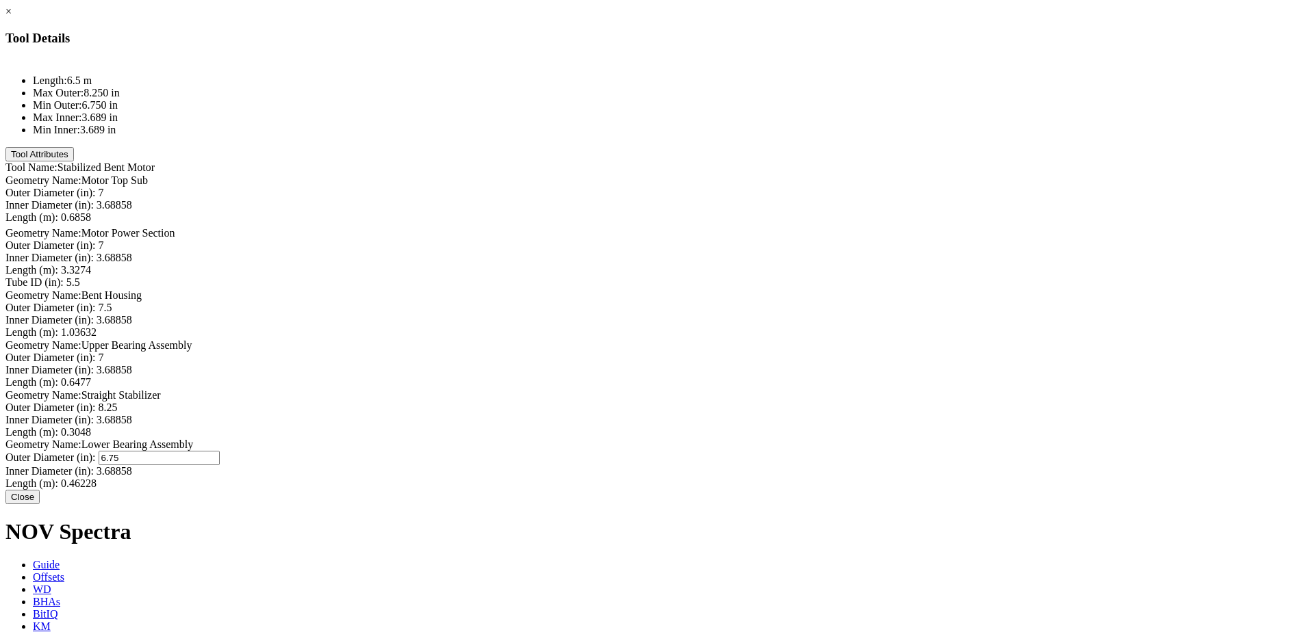
type input "7"
click at [507, 99] on li "Max Outer: 8.250 in" at bounding box center [668, 93] width 1270 height 12
click at [627, 174] on div at bounding box center [654, 174] width 1298 height 1
click at [40, 502] on button "Close" at bounding box center [22, 495] width 34 height 14
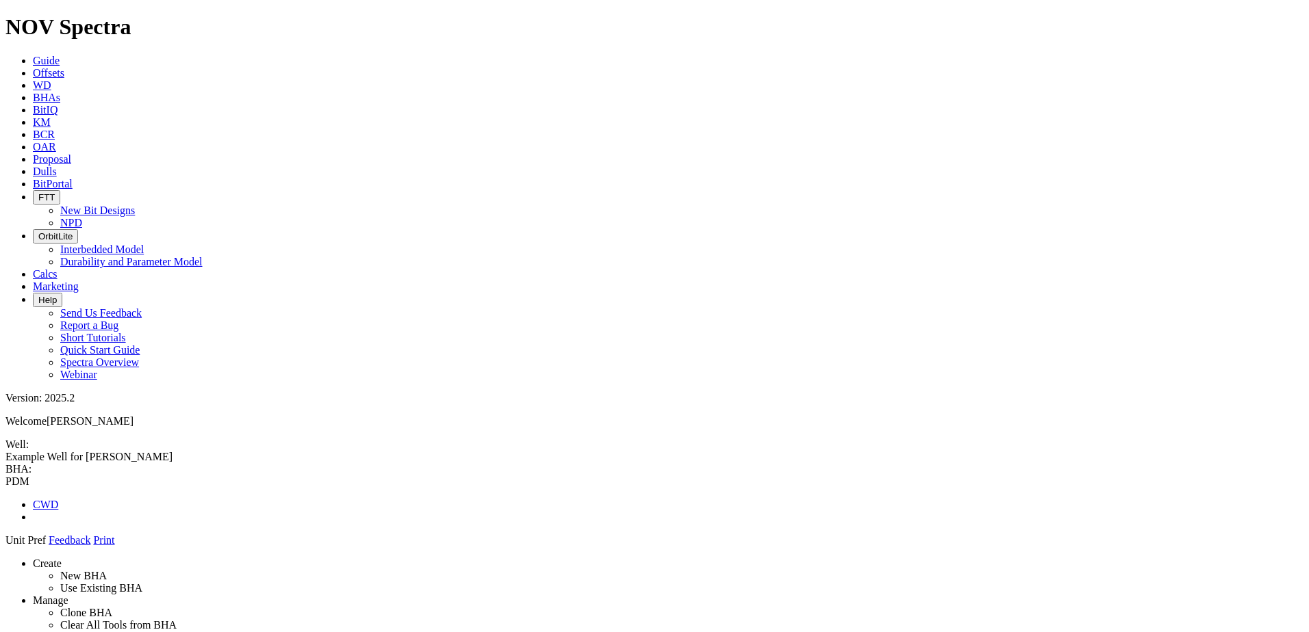
drag, startPoint x: 1126, startPoint y: 334, endPoint x: 630, endPoint y: 116, distance: 542.1
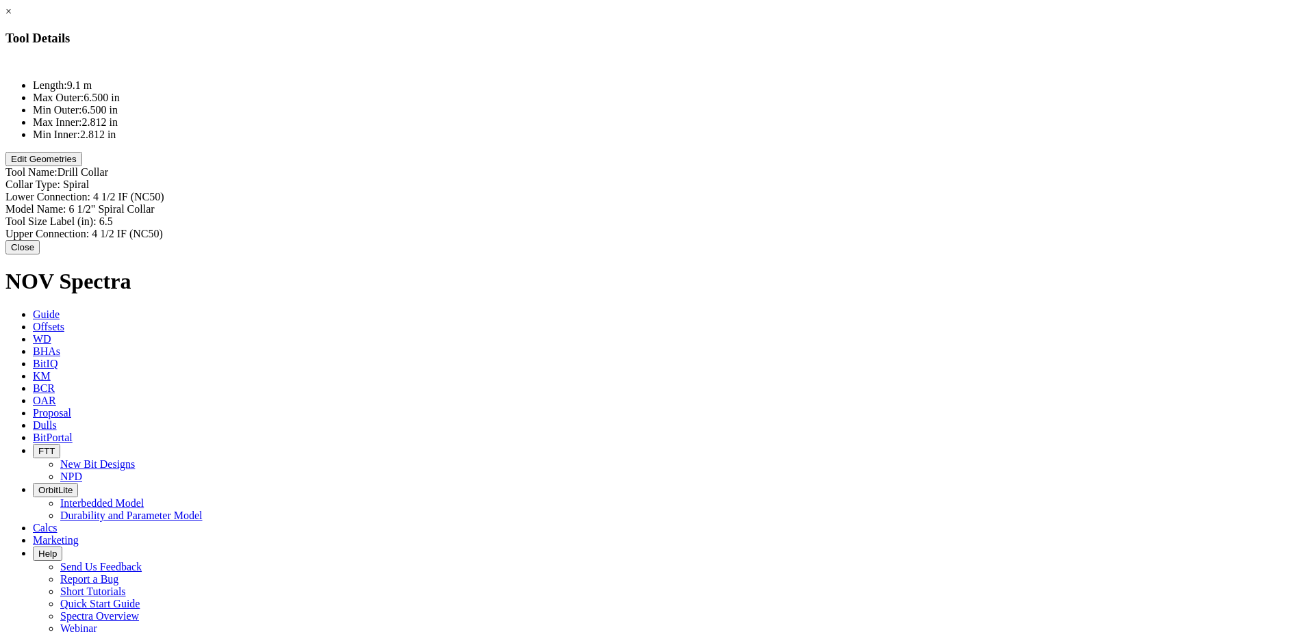
click at [82, 166] on button "Edit Geometries" at bounding box center [43, 159] width 77 height 14
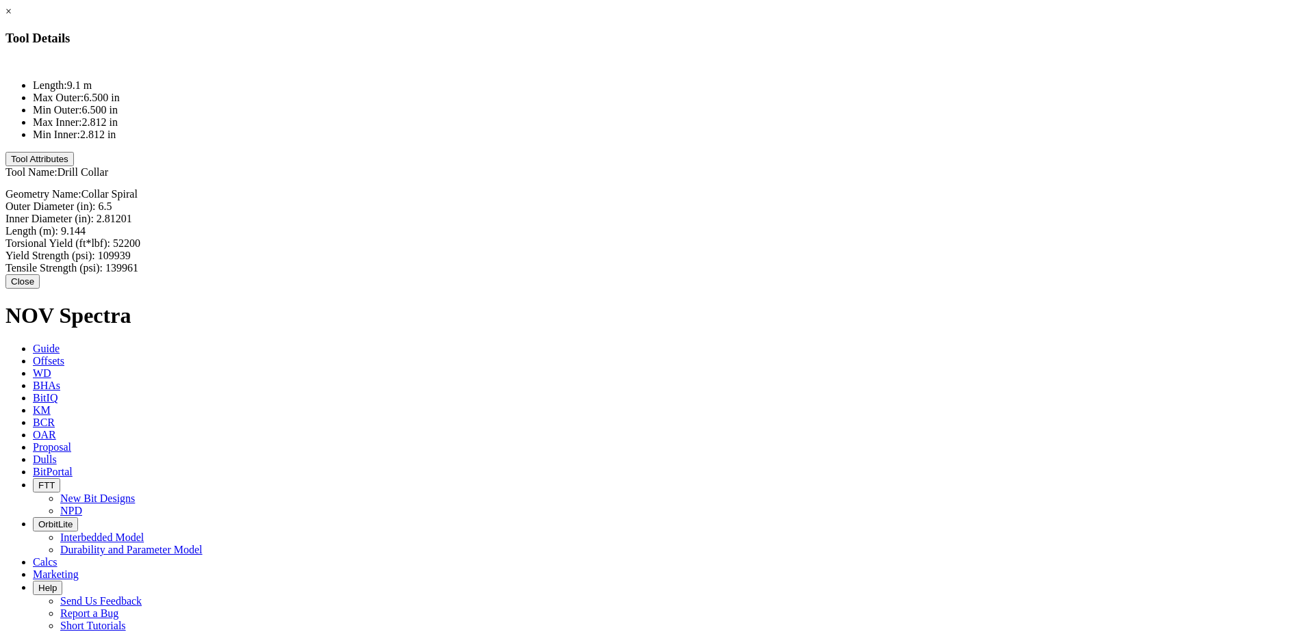
click at [821, 225] on div "Length (m): 9.144 9.144" at bounding box center [654, 231] width 1298 height 12
type input "3"
type input "52200"
click at [816, 240] on div "Torsional Yield (ft*lbf): 52200 52200" at bounding box center [654, 246] width 1298 height 12
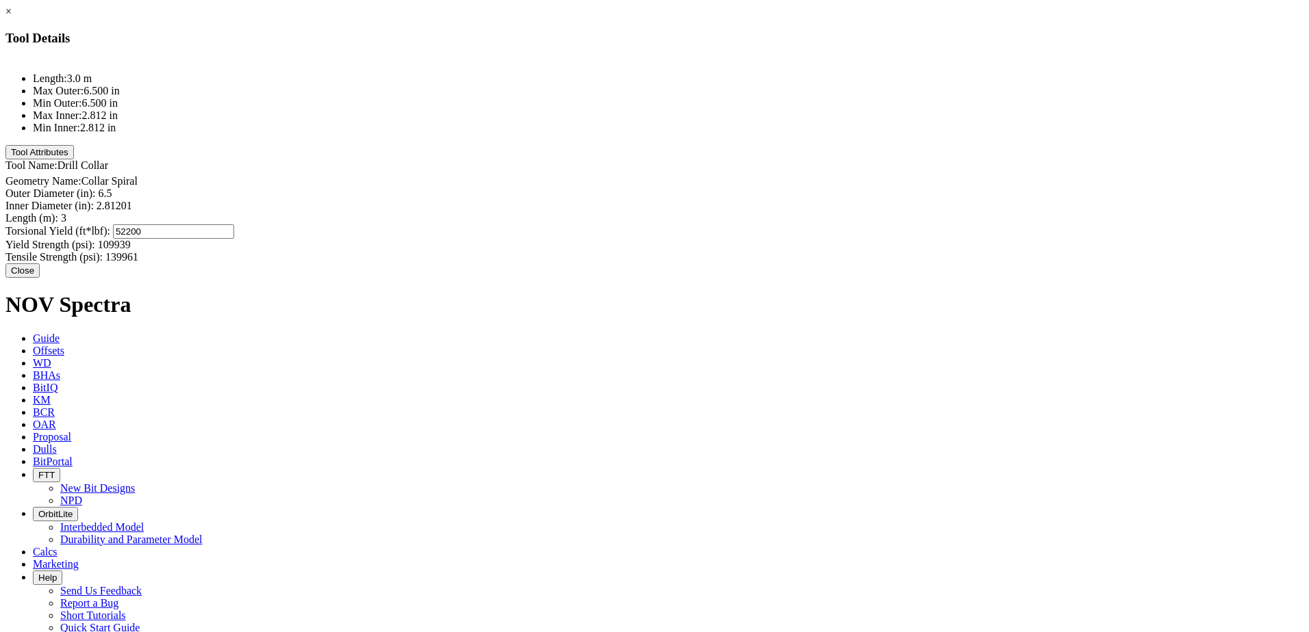
click at [74, 159] on button "Tool Attributes" at bounding box center [39, 152] width 68 height 14
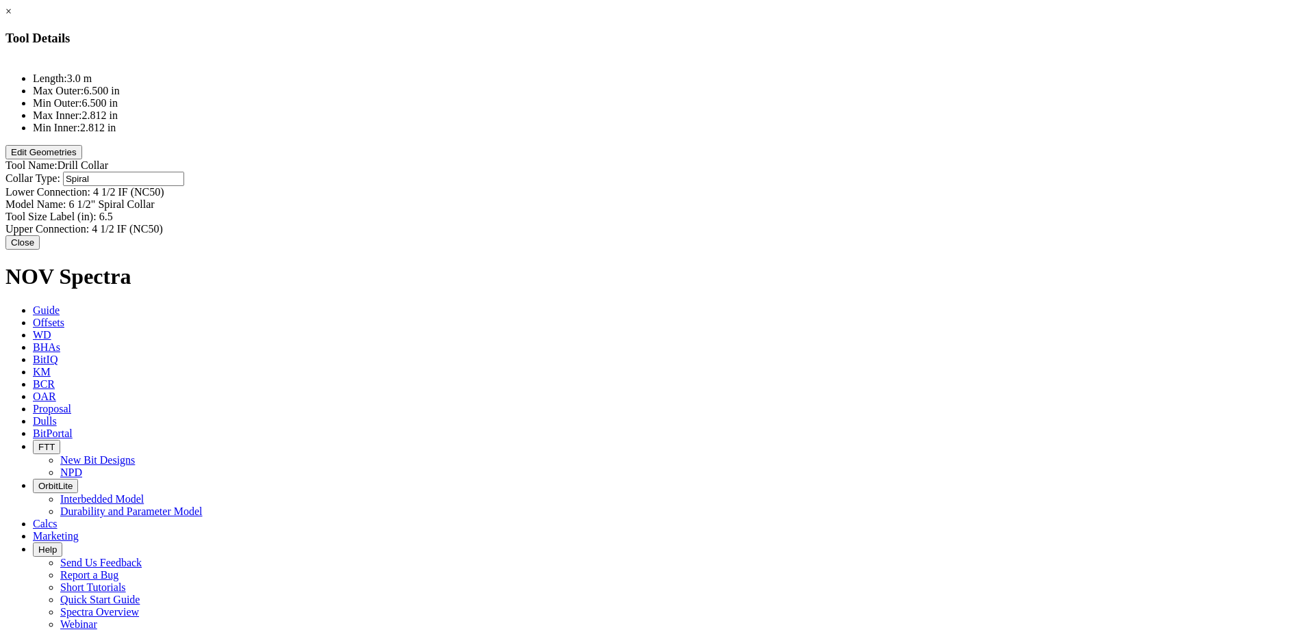
click at [819, 172] on div "Collar Type: Spiral Spiral" at bounding box center [654, 179] width 1298 height 14
type input "Monel"
click at [816, 198] on div "Model Name: 6 1/2" Spiral Collar 6 1/2" Spiral Collar" at bounding box center [654, 204] width 1298 height 12
type input "NMDC"
click at [40, 233] on button "Close" at bounding box center [22, 240] width 34 height 14
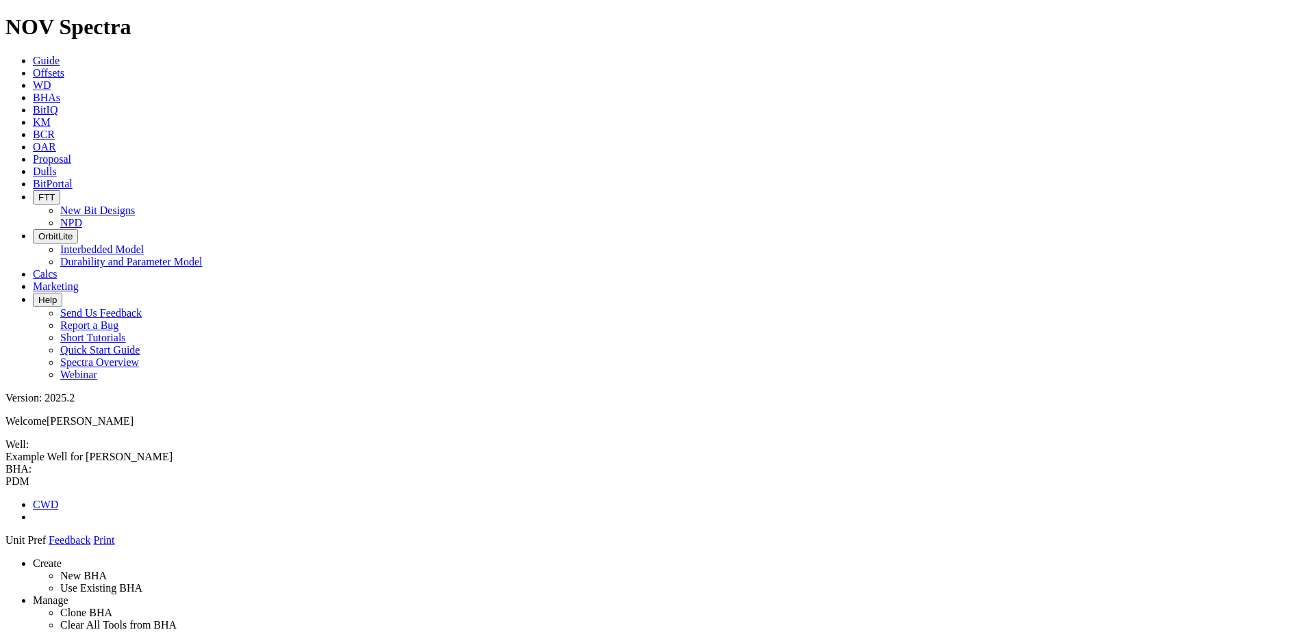
drag, startPoint x: 1177, startPoint y: 405, endPoint x: 615, endPoint y: 102, distance: 638.5
drag, startPoint x: 1185, startPoint y: 409, endPoint x: 641, endPoint y: 201, distance: 582.5
drag, startPoint x: 621, startPoint y: 132, endPoint x: 611, endPoint y: 339, distance: 207.6
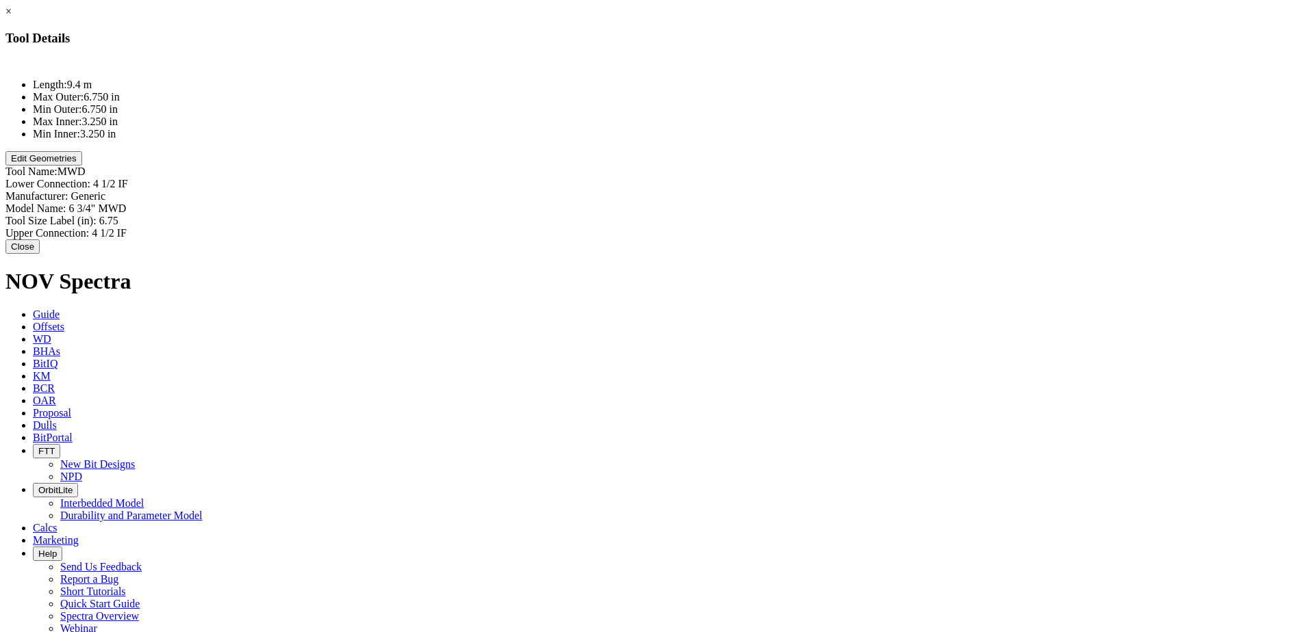
click at [82, 166] on button "Edit Geometries" at bounding box center [43, 158] width 77 height 14
click at [40, 238] on button "Close" at bounding box center [22, 244] width 34 height 14
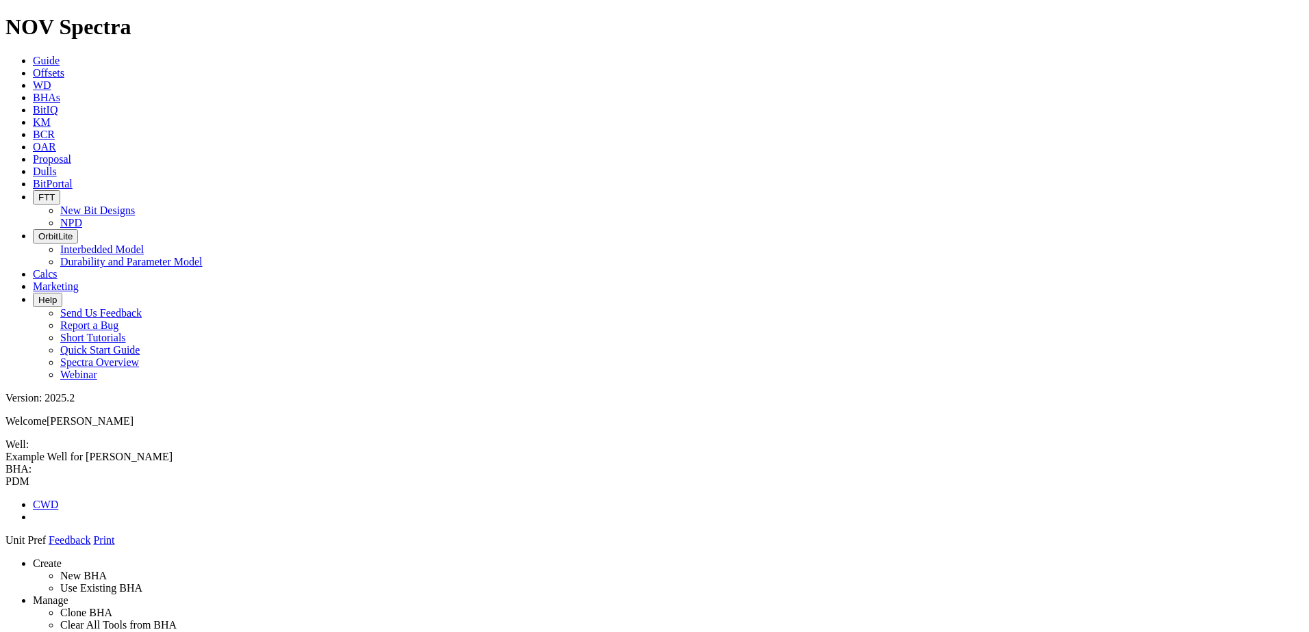
drag, startPoint x: 1124, startPoint y: 331, endPoint x: 630, endPoint y: 105, distance: 542.7
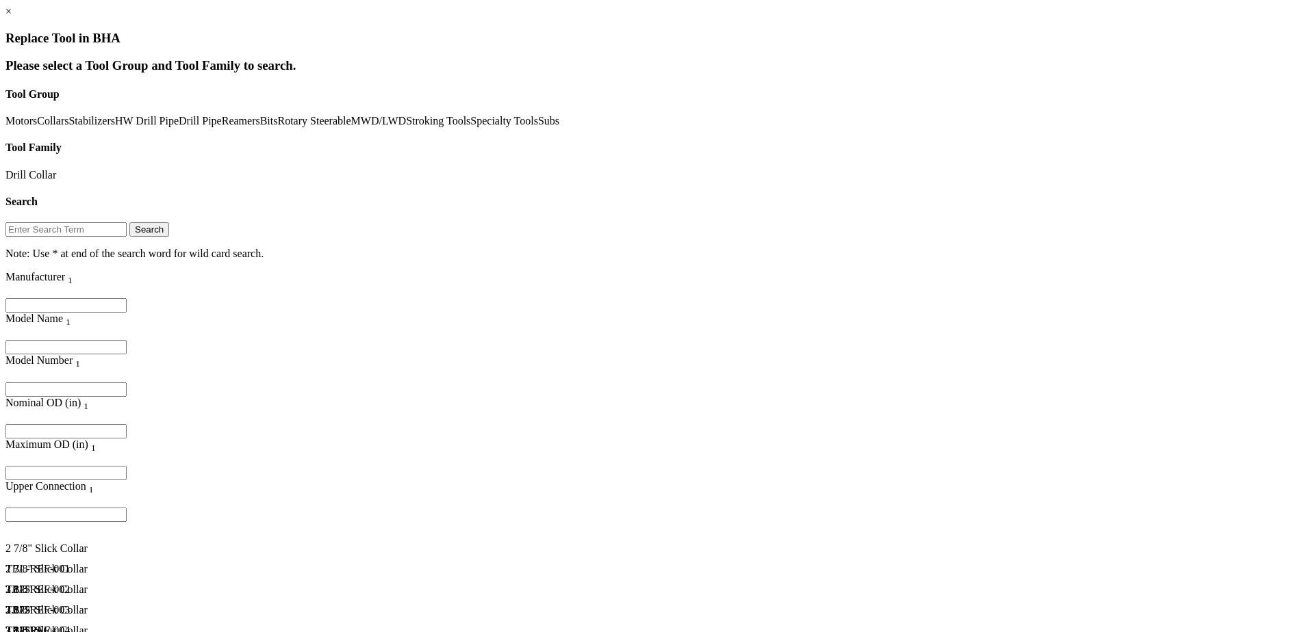
scroll to position [1, 0]
click at [470, 127] on link "Specialty Tools" at bounding box center [504, 121] width 68 height 12
click at [538, 127] on link "Subs" at bounding box center [548, 121] width 21 height 12
click at [68, 127] on link "Collars" at bounding box center [52, 121] width 31 height 12
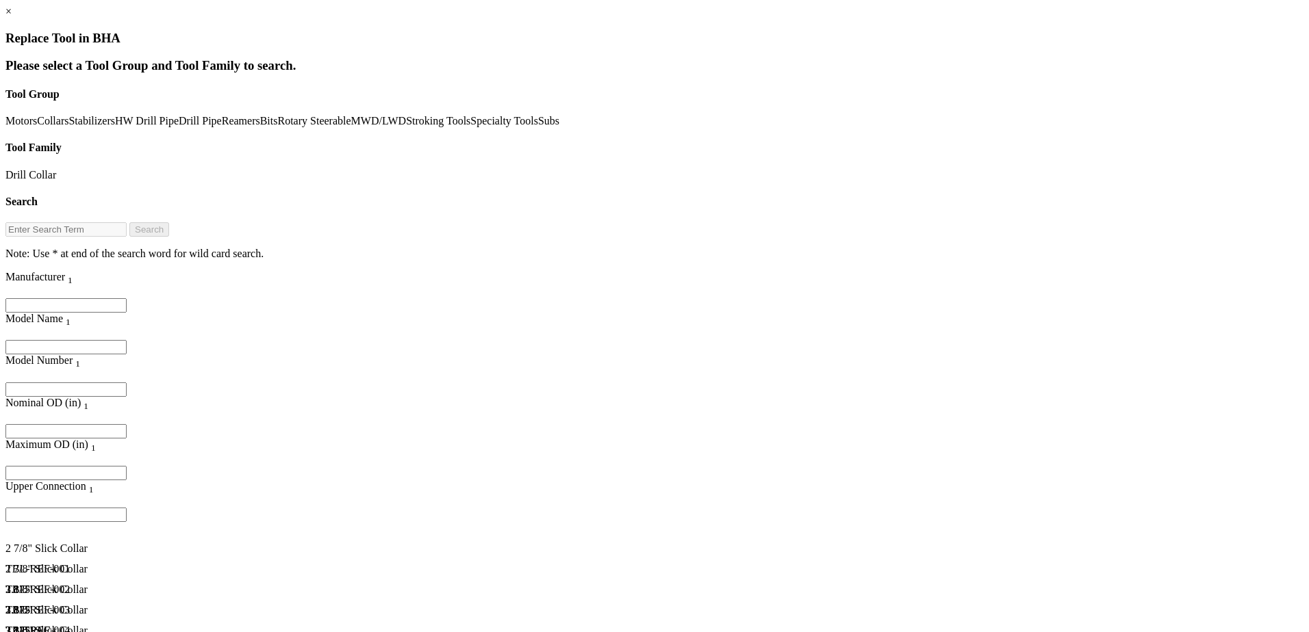
click at [115, 127] on link "HW Drill Pipe" at bounding box center [147, 121] width 64 height 12
click at [179, 127] on link "Drill Pipe" at bounding box center [200, 121] width 43 height 12
click at [222, 127] on link "Reamers" at bounding box center [241, 121] width 38 height 12
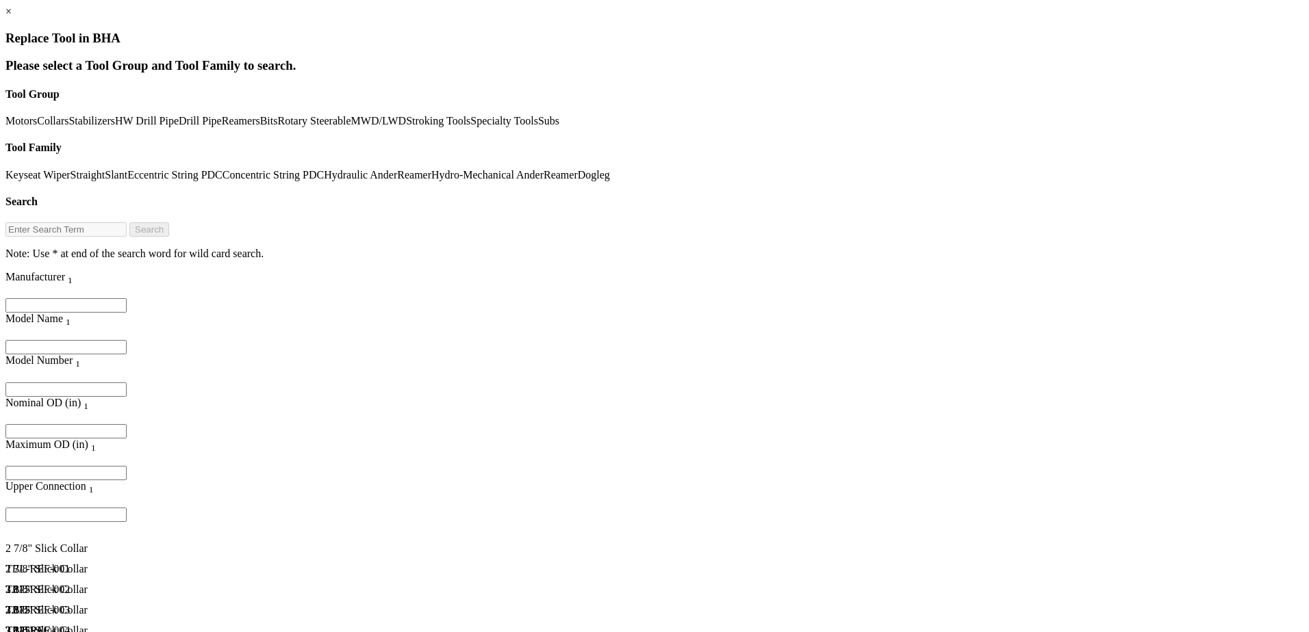
scroll to position [68, 0]
click at [260, 127] on link "Bits" at bounding box center [269, 121] width 18 height 12
click at [351, 127] on link "MWD/LWD" at bounding box center [378, 121] width 55 height 12
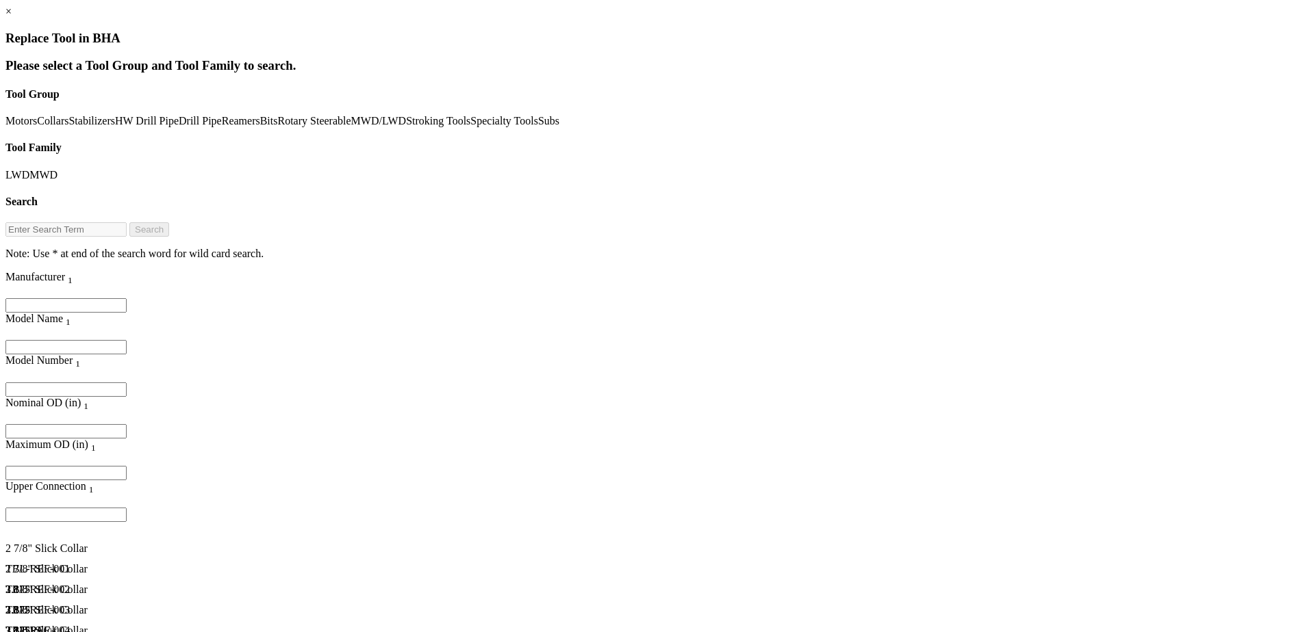
click at [406, 127] on link "Stroking Tools" at bounding box center [438, 121] width 64 height 12
click at [53, 127] on link "Collars" at bounding box center [52, 121] width 31 height 12
click at [56, 169] on link "Drill Collar" at bounding box center [30, 175] width 51 height 12
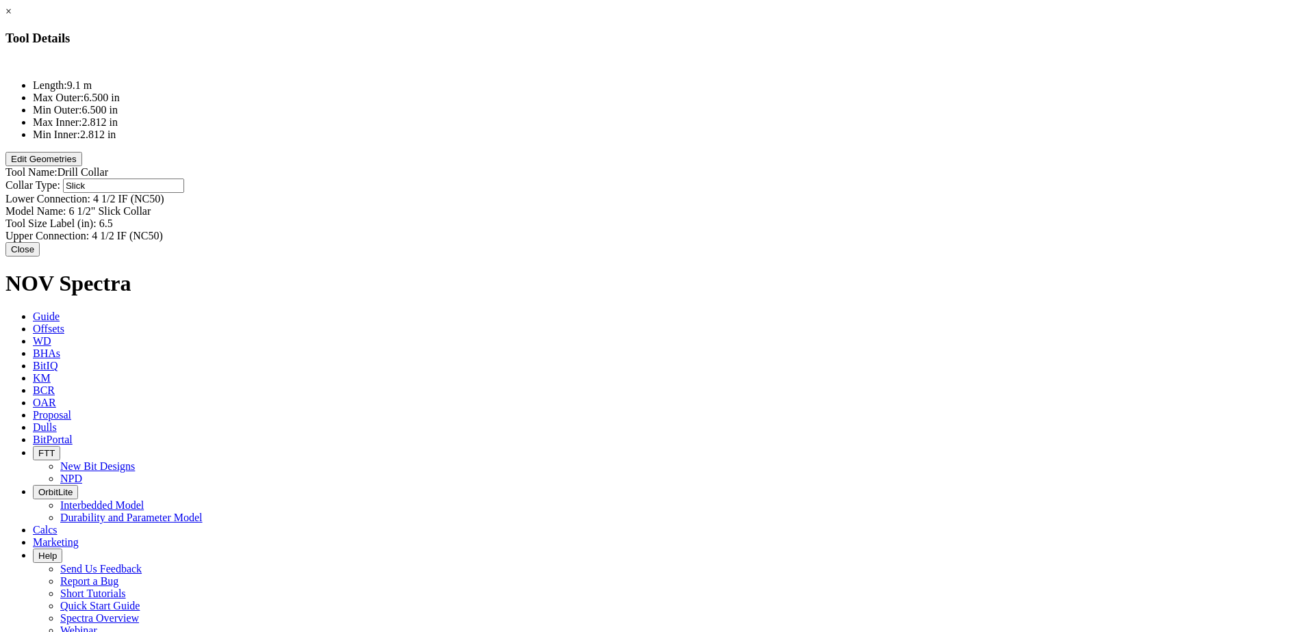
click at [782, 179] on div "Collar Type: Slick Slick" at bounding box center [654, 186] width 1298 height 14
type input "N"
type input "MOnel"
type input "6 1/2" Slick Collar"
click at [805, 203] on div "Model Name: 6 1/2" Slick Collar 6 1/2" Slick Collar" at bounding box center [654, 210] width 1298 height 14
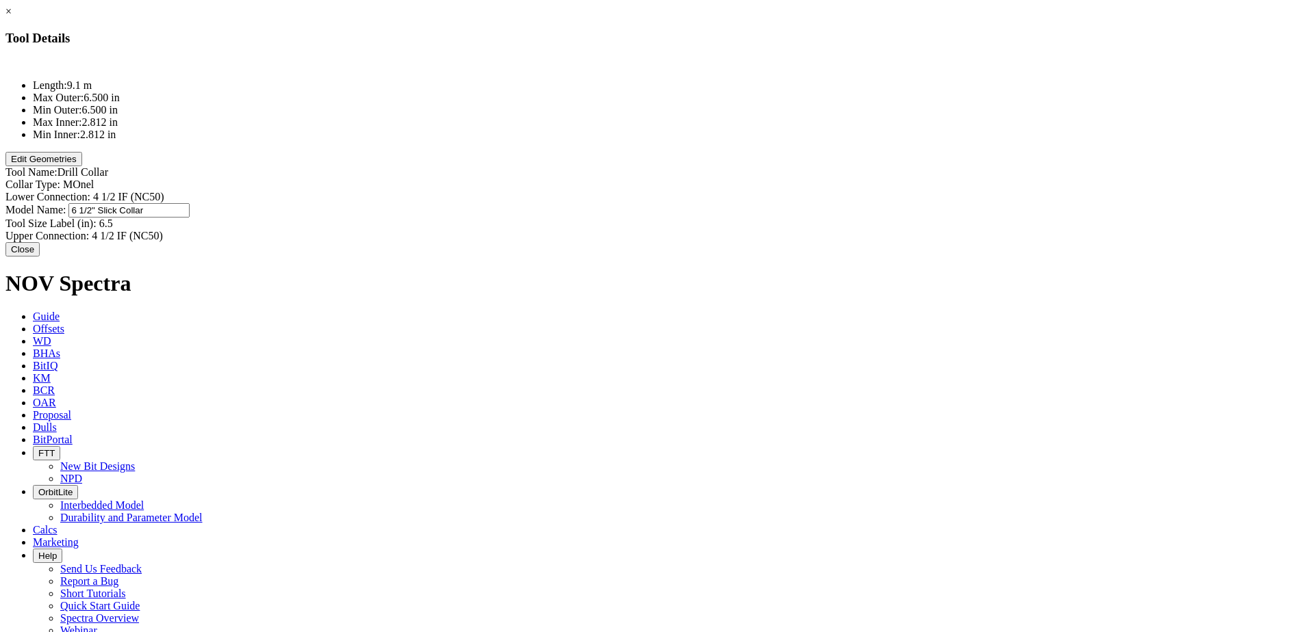
click at [190, 203] on input "6 1/2" Slick Collar" at bounding box center [128, 210] width 121 height 14
drag, startPoint x: 795, startPoint y: 118, endPoint x: 1100, endPoint y: 152, distance: 306.4
click at [1100, 152] on div "× Tool Details Length: 9.1 m Max Outer: 6.500 in Min Outer: 6.500 in Max Inner:…" at bounding box center [654, 130] width 1298 height 251
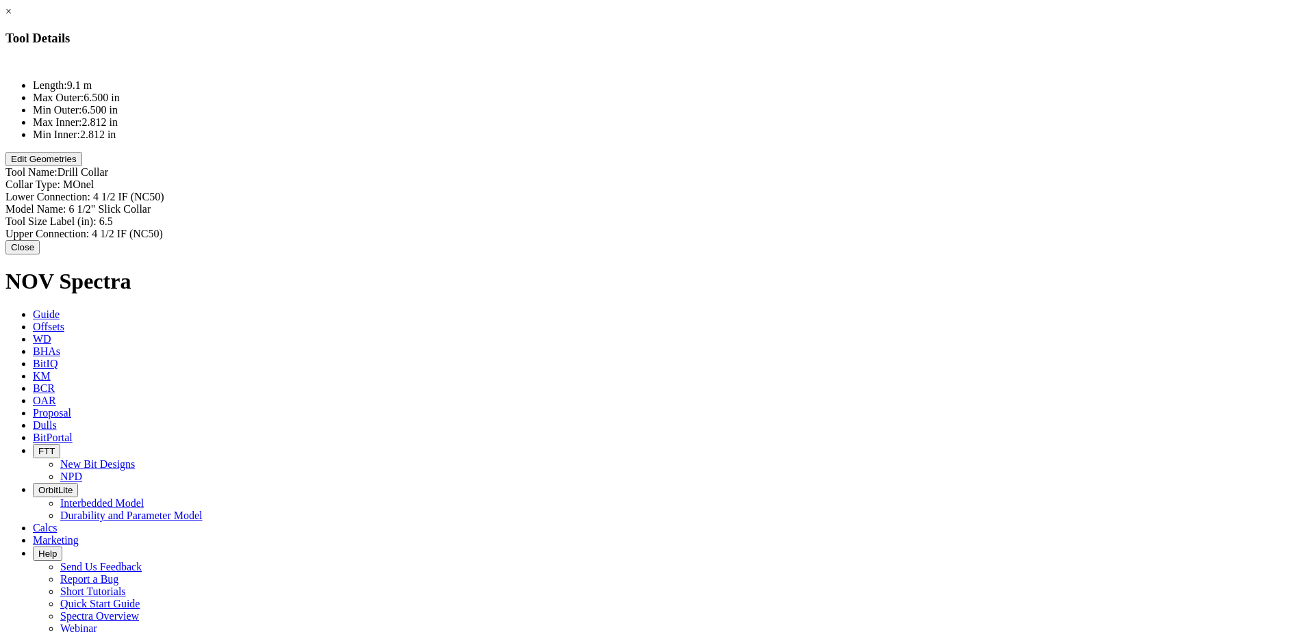
click at [836, 203] on div "Model Name: 6 1/2" Slick Collar 6 1/2" Slick Collar" at bounding box center [654, 209] width 1298 height 12
click at [190, 203] on input "6 1/2" Slick Collar" at bounding box center [128, 210] width 121 height 14
type input "6 1/2" NMDC"
click at [40, 240] on button "Close" at bounding box center [22, 247] width 34 height 14
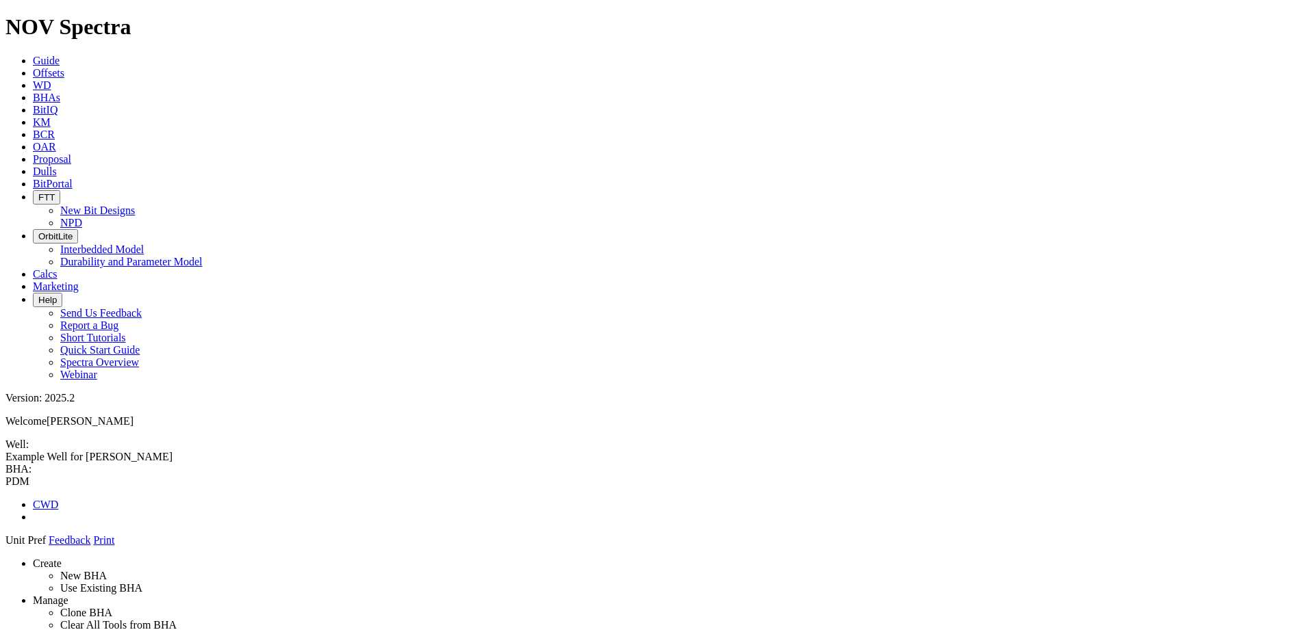
drag, startPoint x: 1180, startPoint y: 335, endPoint x: 632, endPoint y: 103, distance: 595.5
drag, startPoint x: 1178, startPoint y: 330, endPoint x: 628, endPoint y: 97, distance: 597.7
drag, startPoint x: 1170, startPoint y: 327, endPoint x: 631, endPoint y: 107, distance: 582.6
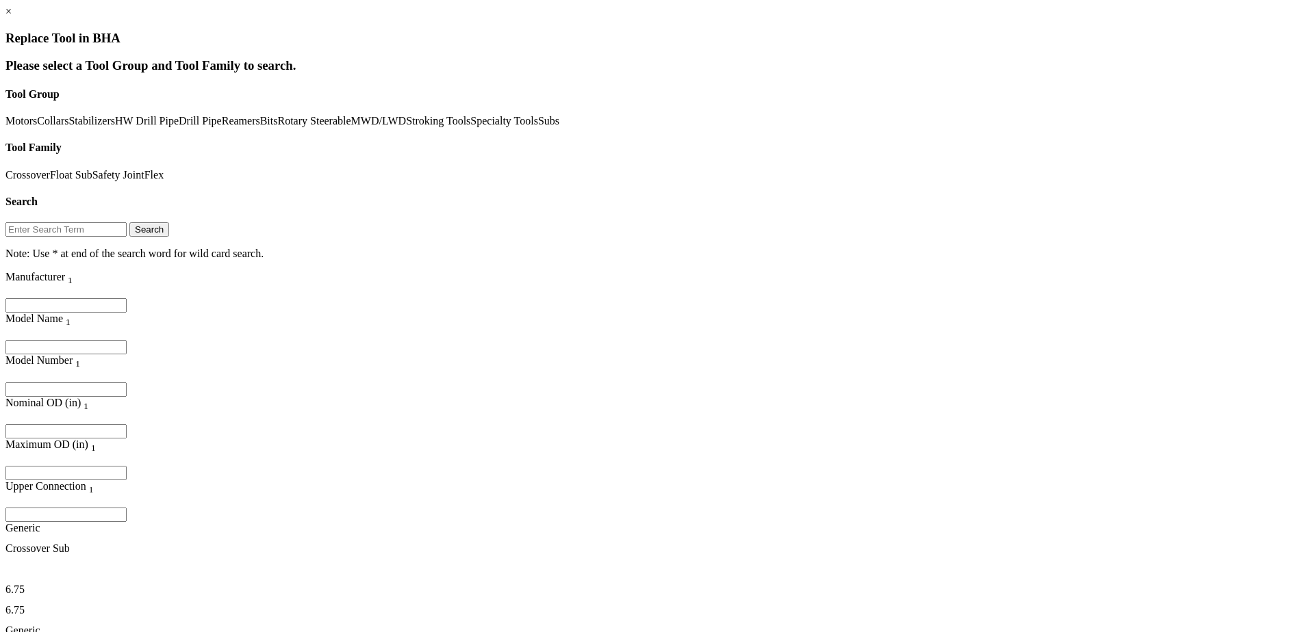
click at [50, 169] on link "Crossover" at bounding box center [27, 175] width 44 height 12
click at [236, 543] on div "Crossover Sub" at bounding box center [174, 549] width 339 height 12
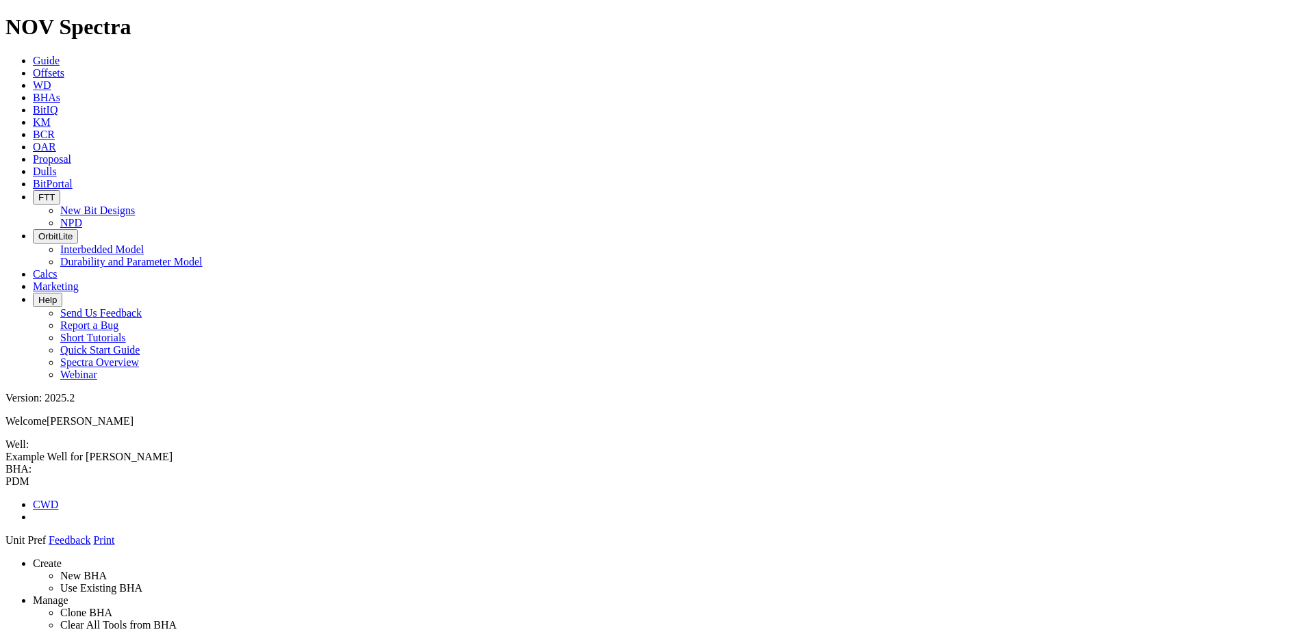
drag, startPoint x: 1125, startPoint y: 196, endPoint x: 624, endPoint y: 106, distance: 509.1
drag, startPoint x: 580, startPoint y: 144, endPoint x: 581, endPoint y: 110, distance: 34.9
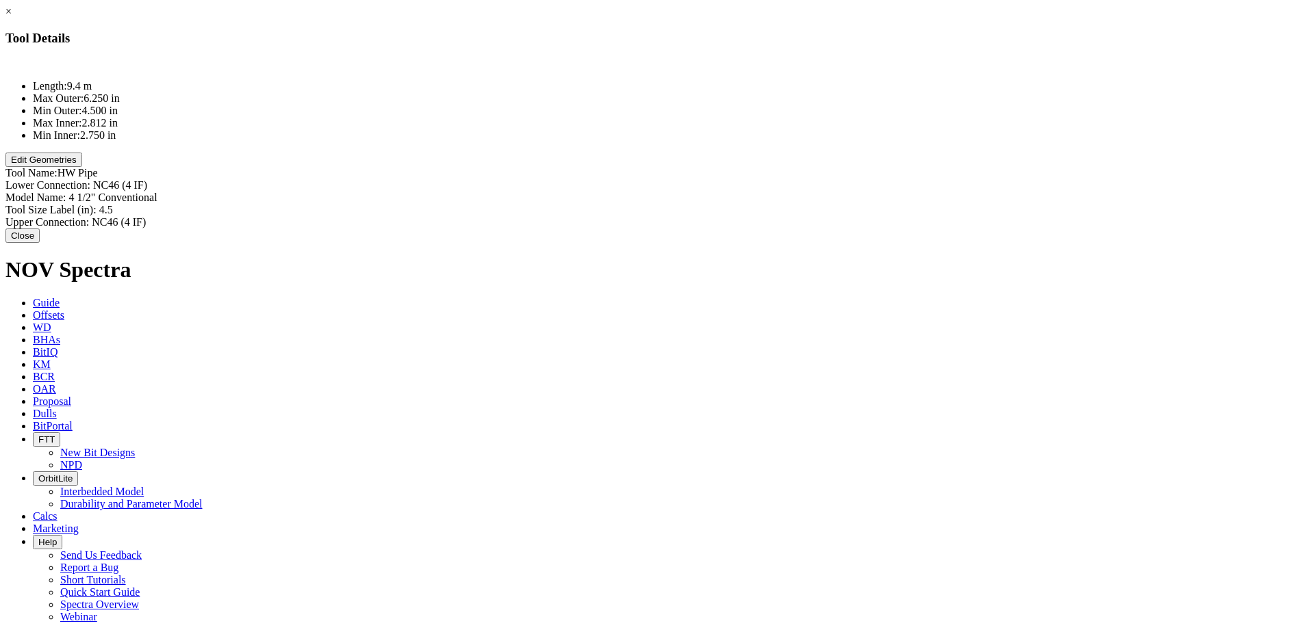
click at [826, 179] on div "Lower Connection: NC46 (4 IF) NC46 (4 IF)" at bounding box center [654, 185] width 1298 height 12
type input "XT39"
type input "4 1/2" Conventional"
type input "4.5"
type input "XT39"
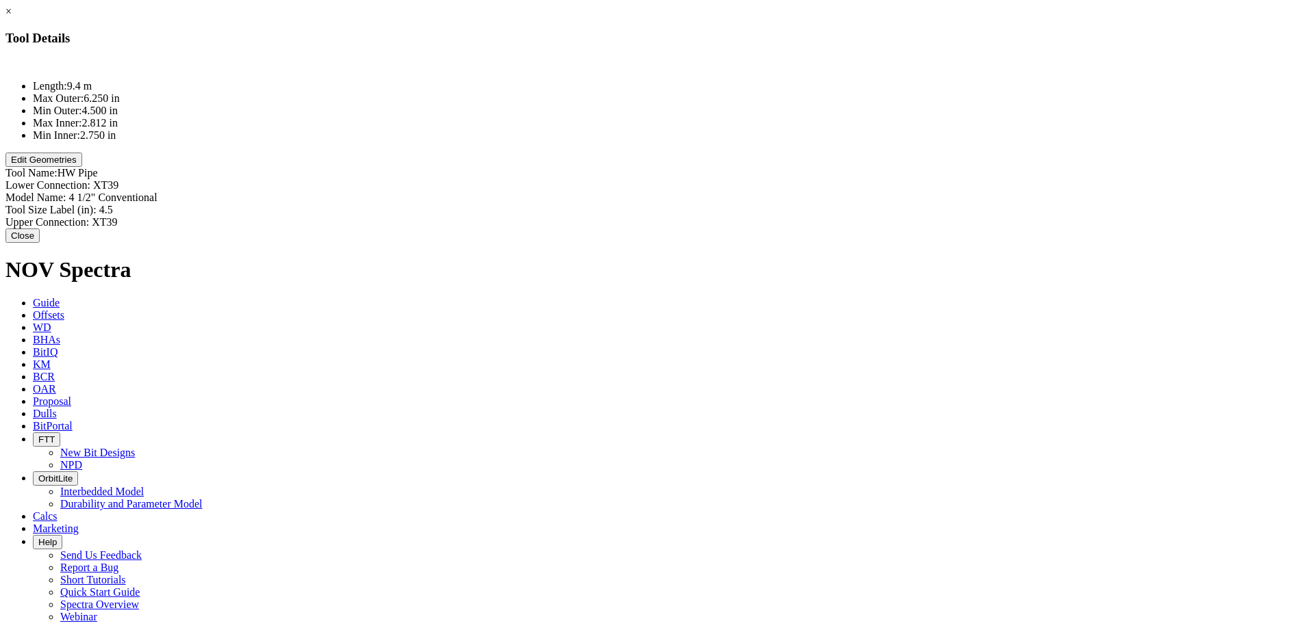
click at [40, 243] on button "Close" at bounding box center [22, 236] width 34 height 14
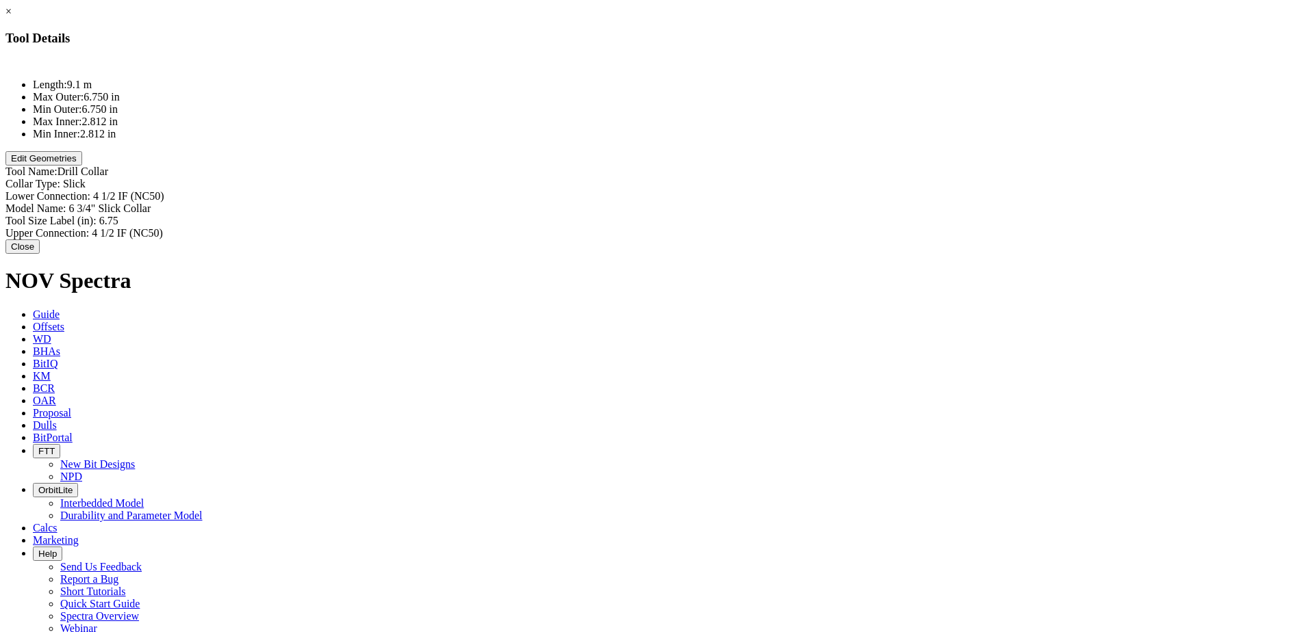
click at [804, 178] on div "Collar Type: Slick Slick" at bounding box center [654, 184] width 1298 height 12
type input "NMDC"
type input "6 3/4" Slick Collar"
click at [833, 205] on div "Model Name: 6 3/4" Slick Collar 6 3/4" Slick Collar" at bounding box center [654, 211] width 1298 height 12
click at [190, 203] on input "6 3/4" Slick Collar" at bounding box center [128, 210] width 121 height 14
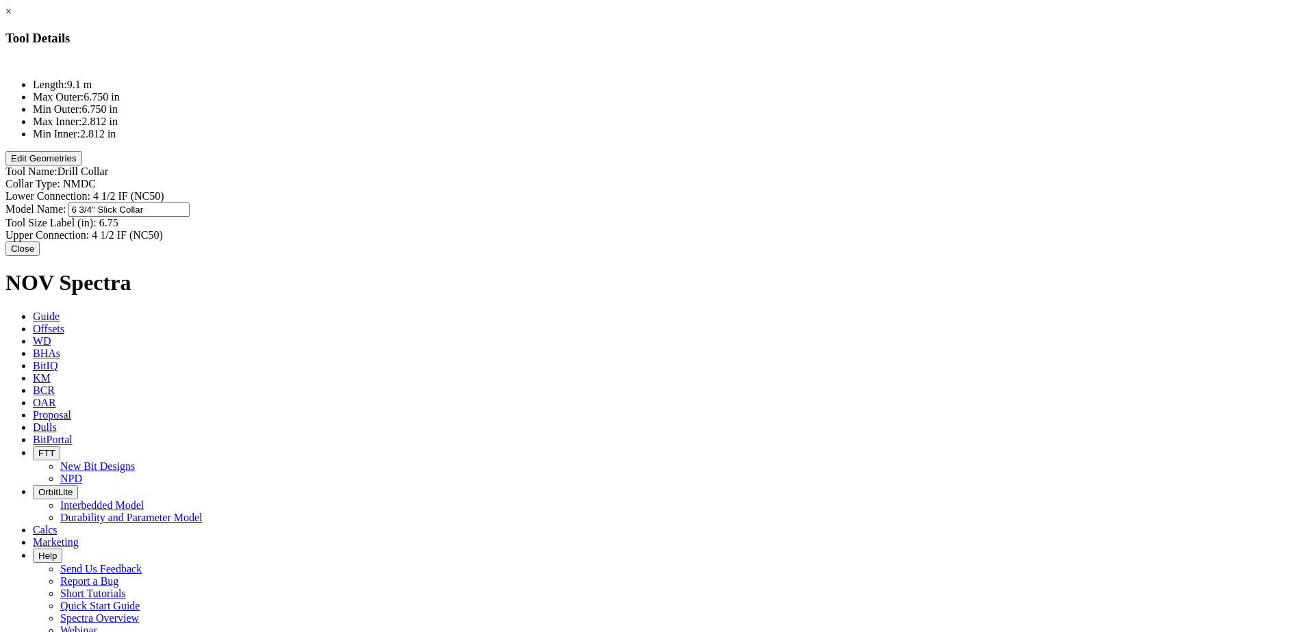
drag, startPoint x: 797, startPoint y: 116, endPoint x: 970, endPoint y: 116, distance: 172.5
click at [970, 116] on div "× Tool Details Length: 9.1 m Max Outer: 6.750 in Min Outer: 6.750 in Max Inner:…" at bounding box center [654, 130] width 1298 height 250
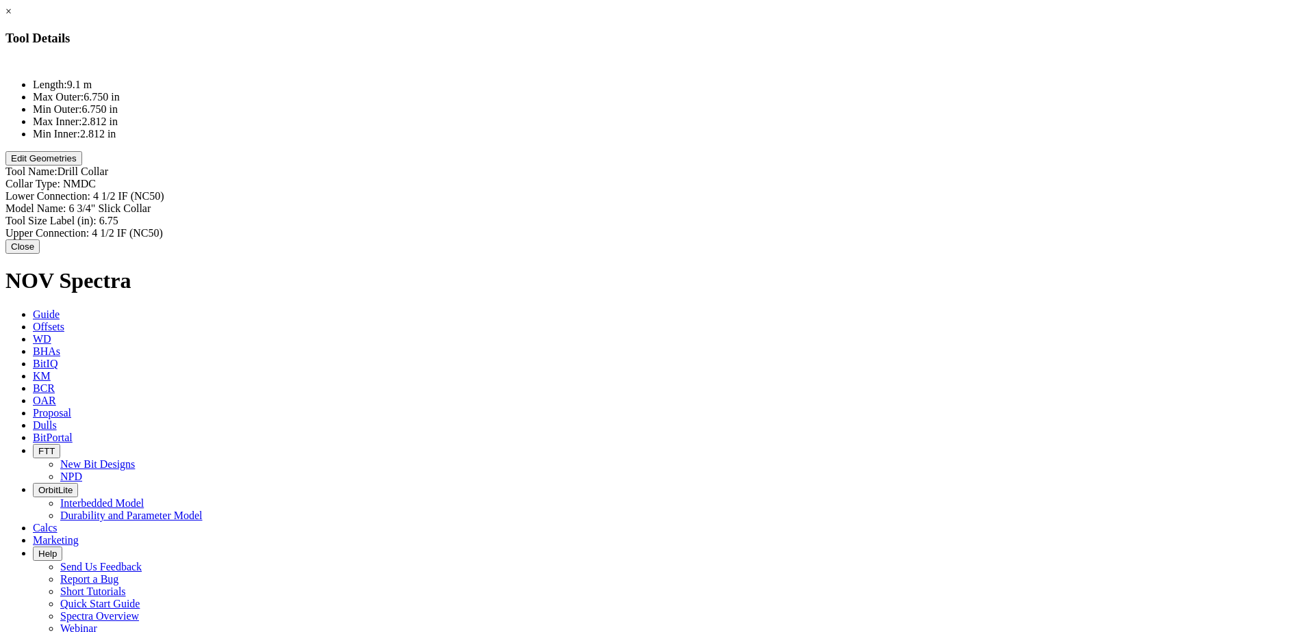
type input "6 3/4" Slick Collar"
click at [832, 203] on div "Model Name: 6 3/4" Slick Collar 6 3/4" Slick Collar" at bounding box center [654, 209] width 1298 height 12
click at [190, 203] on input "6 3/4" Slick Collar" at bounding box center [128, 210] width 121 height 14
drag, startPoint x: 795, startPoint y: 118, endPoint x: 872, endPoint y: 116, distance: 76.7
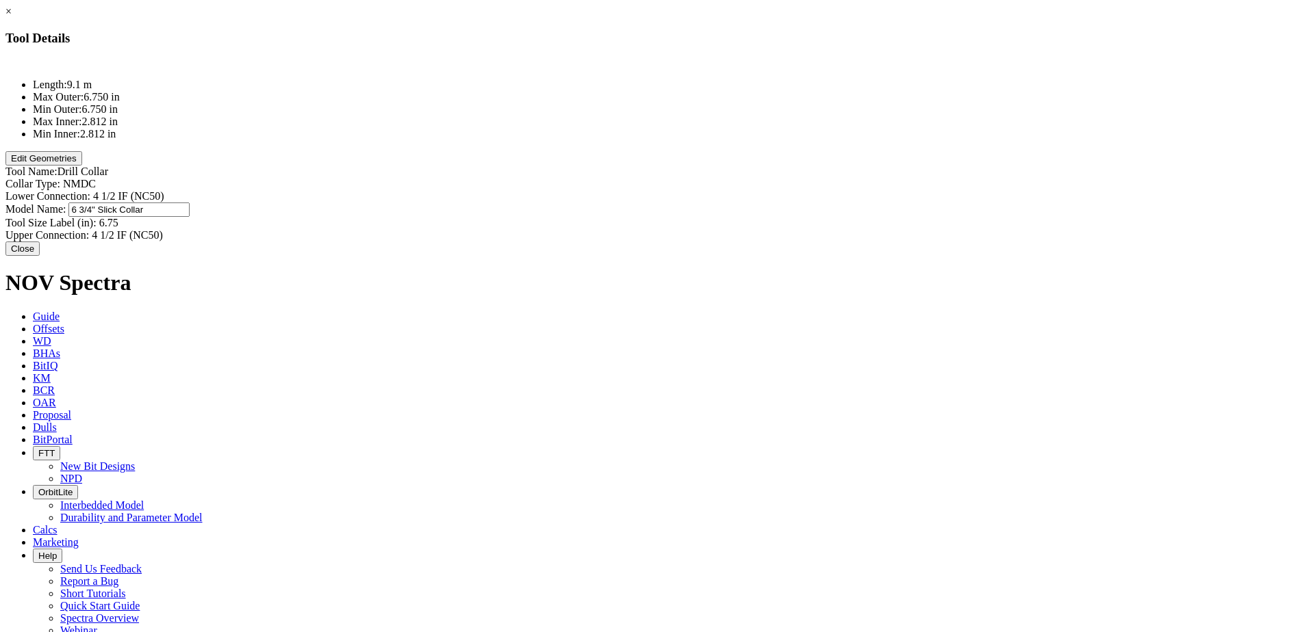
click at [872, 116] on div "× Tool Details Length: 9.1 m Max Outer: 6.750 in Min Outer: 6.750 in Max Inner:…" at bounding box center [654, 130] width 1298 height 250
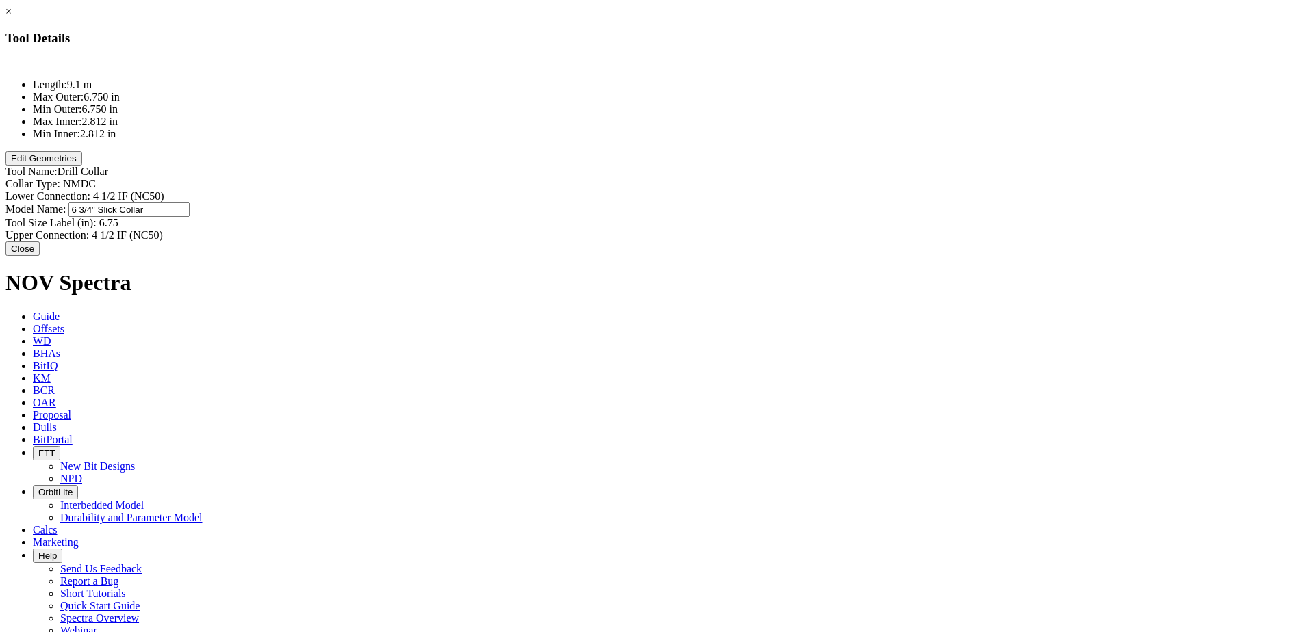
click at [825, 203] on div "Model Name: 6 3/4" Slick Collar 6 3/4" Slick Collar" at bounding box center [654, 210] width 1298 height 14
click at [190, 203] on input "6 3/4" Slick Collar" at bounding box center [128, 210] width 121 height 14
type input "6 3/4" NMDC"
click at [82, 166] on button "Edit Geometries" at bounding box center [43, 158] width 77 height 14
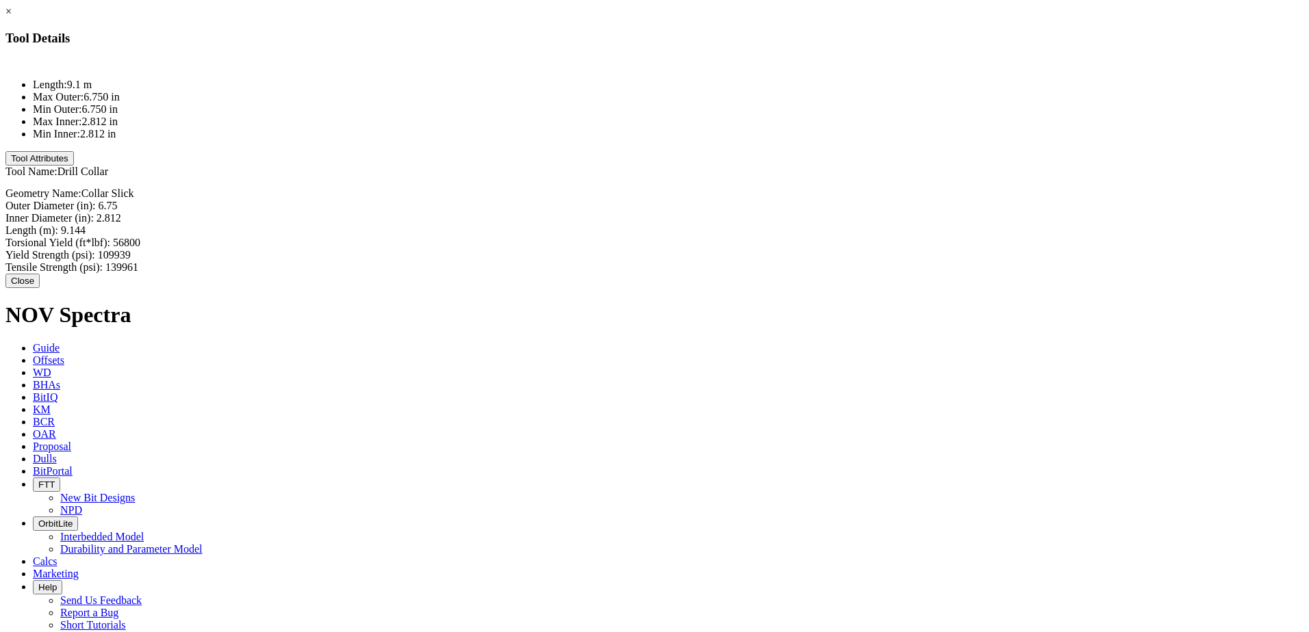
click at [812, 224] on div "Length (m): 9.144 9.144" at bounding box center [654, 230] width 1298 height 12
type input "3"
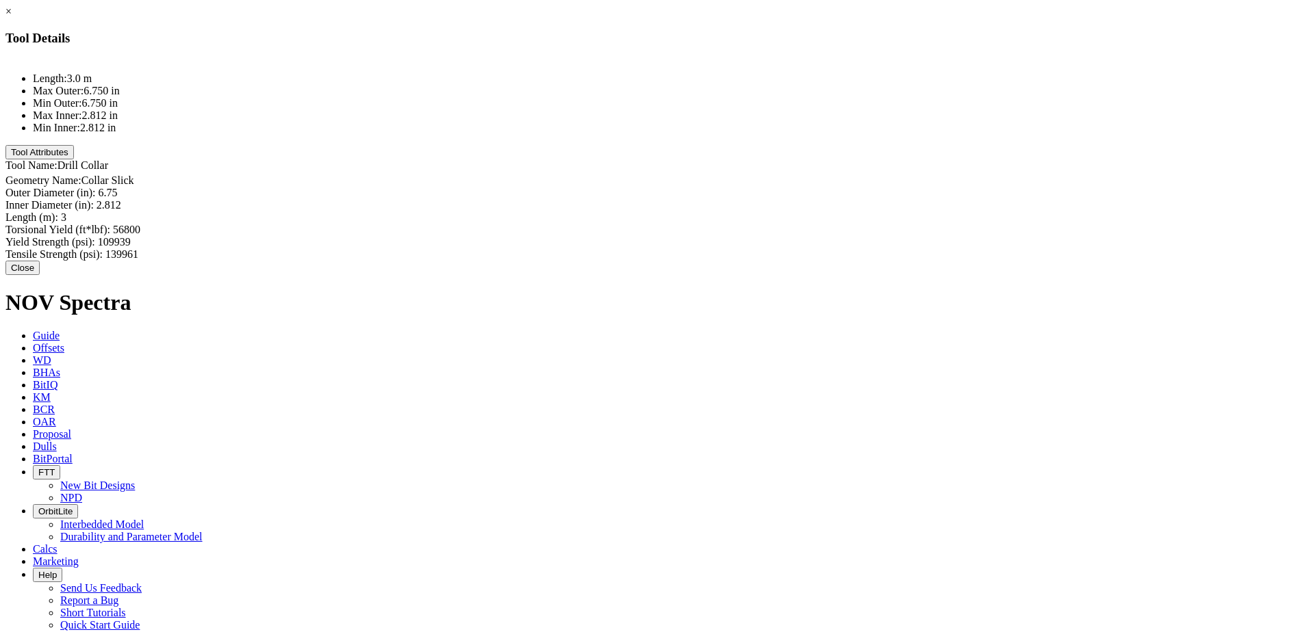
click at [40, 261] on button "Close" at bounding box center [22, 268] width 34 height 14
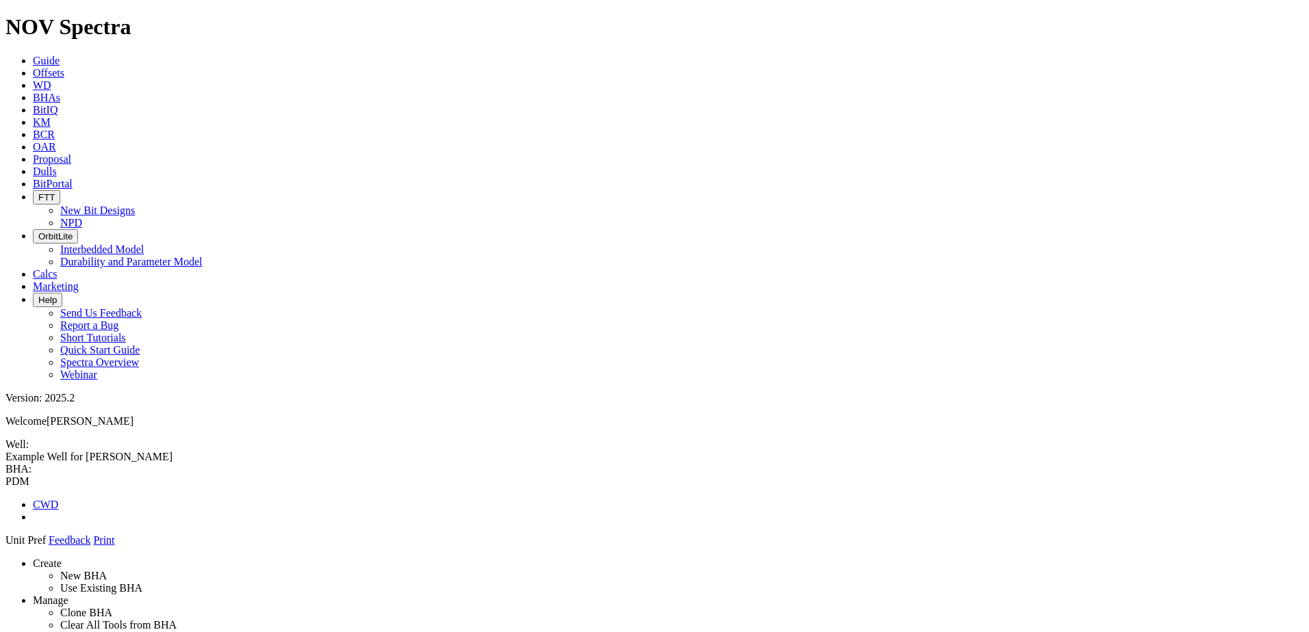
drag, startPoint x: 1127, startPoint y: 121, endPoint x: 628, endPoint y: 107, distance: 498.4
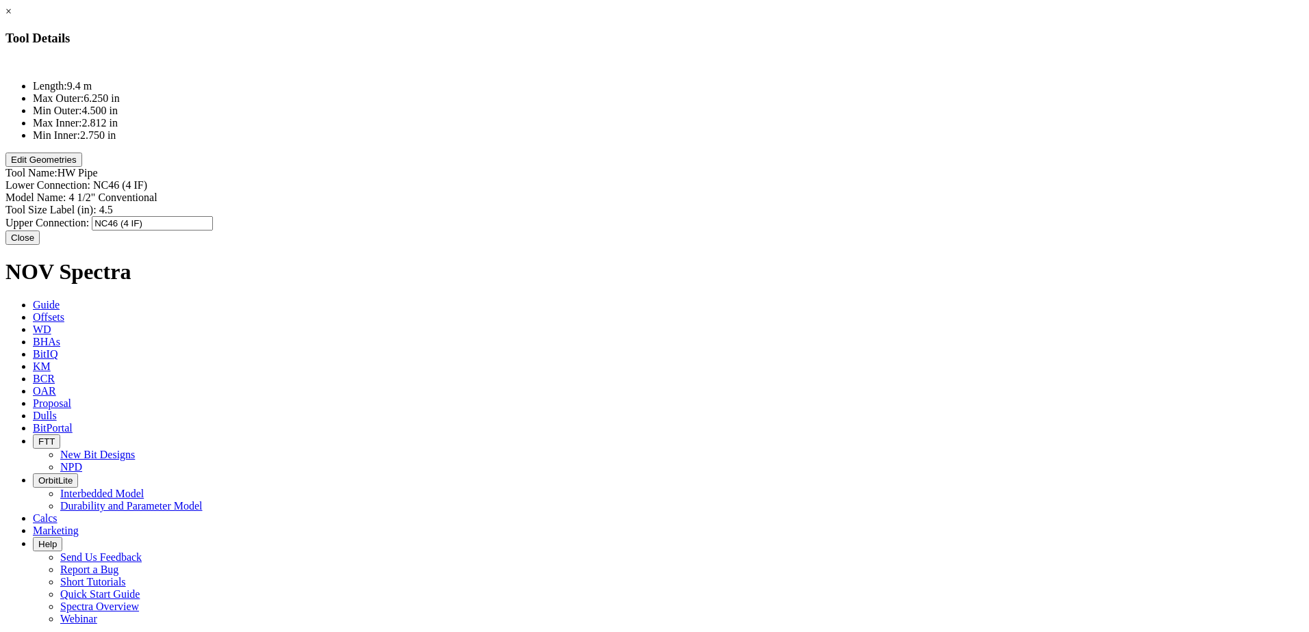
click at [802, 216] on div "Upper Connection: NC46 (4 IF) NC46 (4 IF)" at bounding box center [654, 223] width 1298 height 14
type input "XT39"
click at [836, 179] on div "Lower Connection: NC46 (4 IF) NC46 (4 IF)" at bounding box center [654, 186] width 1298 height 14
type input "XT39"
click at [752, 191] on div "Length: 9.4 m Max Outer: 6.250 in Min Outer: 4.500 in Max Inner: 2.812 in Min I…" at bounding box center [654, 143] width 1298 height 170
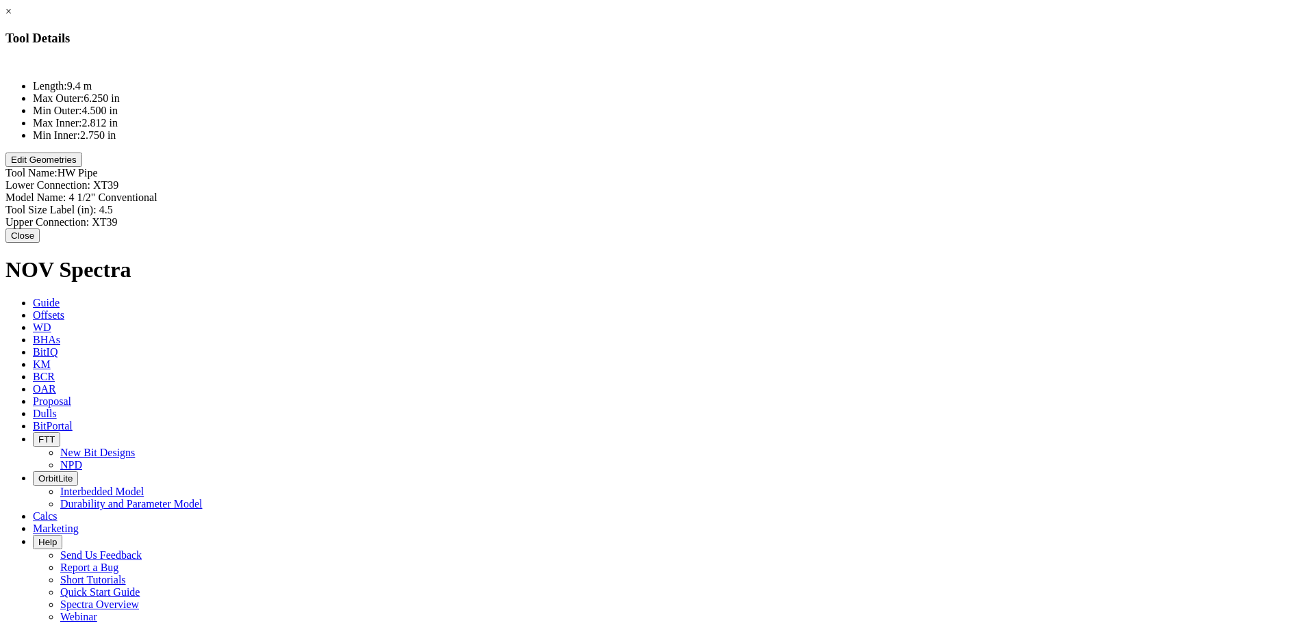
click at [40, 241] on button "Close" at bounding box center [22, 236] width 34 height 14
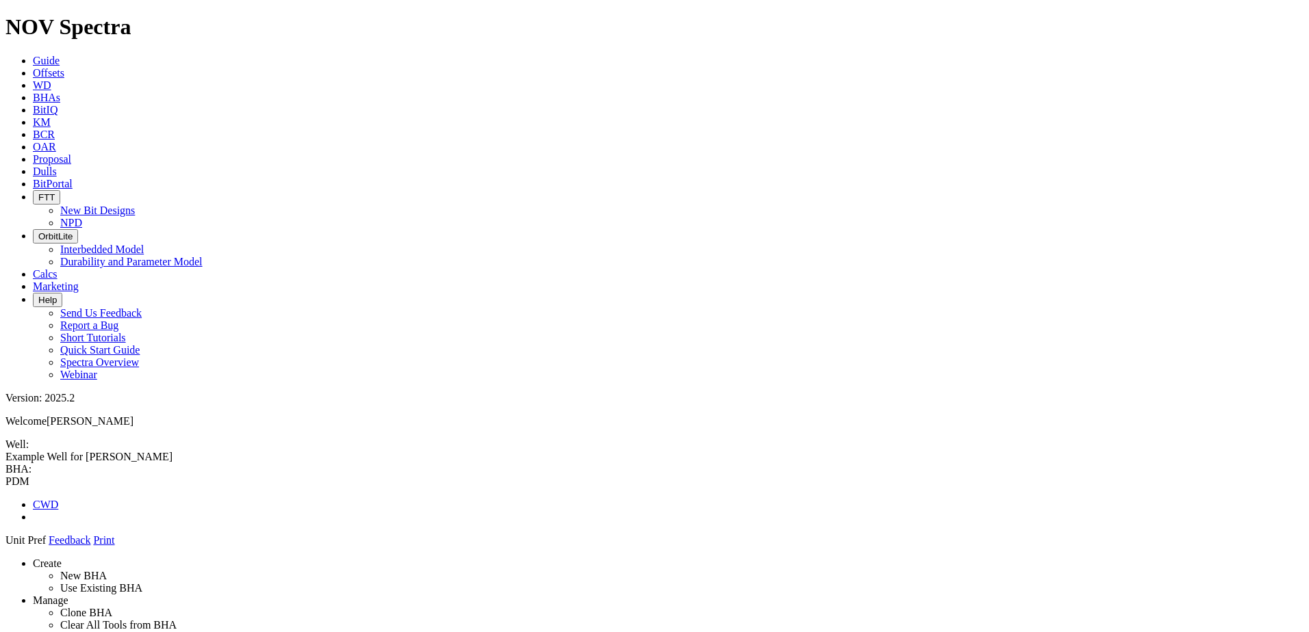
click at [5, 547] on icon at bounding box center [5, 547] width 0 height 0
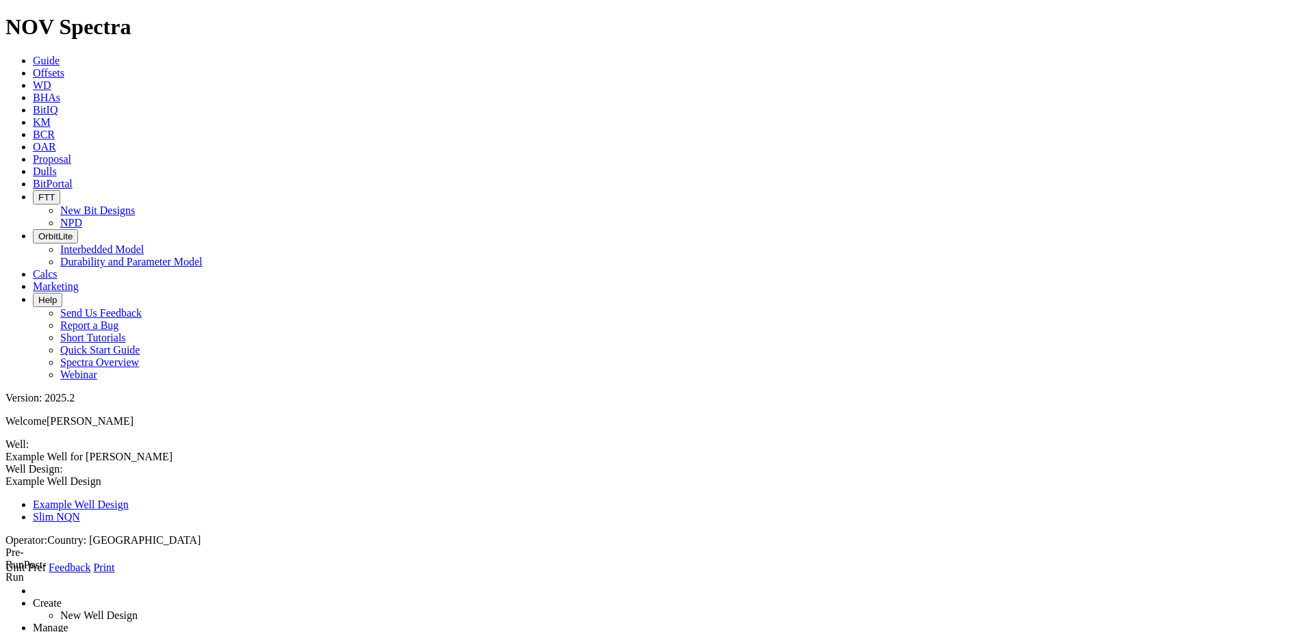
click at [5, 488] on span at bounding box center [5, 488] width 0 height 0
click at [80, 511] on link "Slim NQN" at bounding box center [56, 517] width 47 height 12
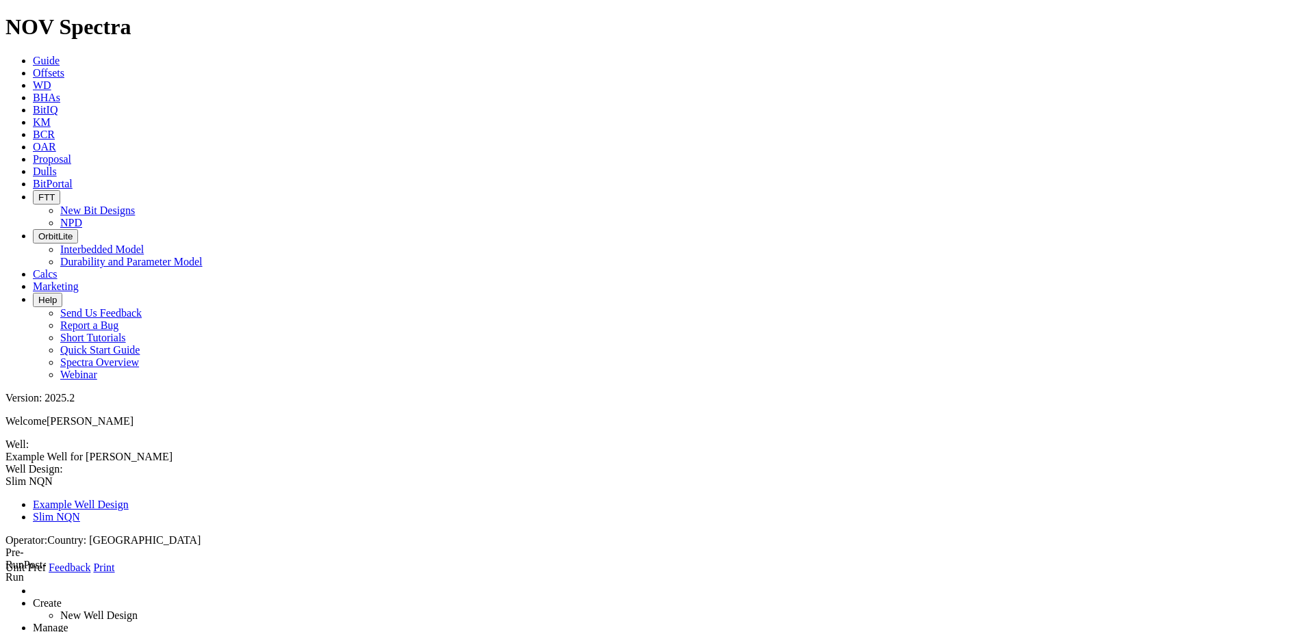
click at [201, 535] on span "Country: [GEOGRAPHIC_DATA]" at bounding box center [123, 541] width 153 height 12
click at [47, 535] on span "Operator:" at bounding box center [26, 541] width 42 height 12
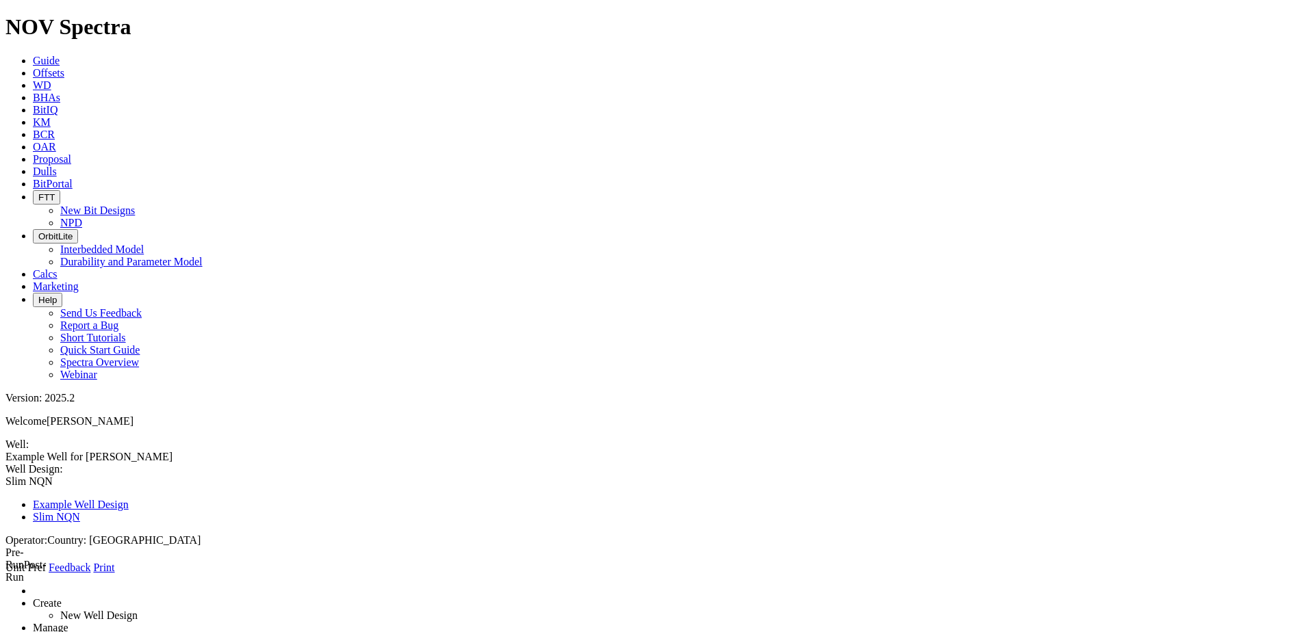
click at [201, 535] on span "Country: [GEOGRAPHIC_DATA]" at bounding box center [123, 541] width 153 height 12
drag, startPoint x: 494, startPoint y: 51, endPoint x: 469, endPoint y: 52, distance: 24.7
click at [201, 535] on span "Country: [GEOGRAPHIC_DATA]" at bounding box center [123, 541] width 153 height 12
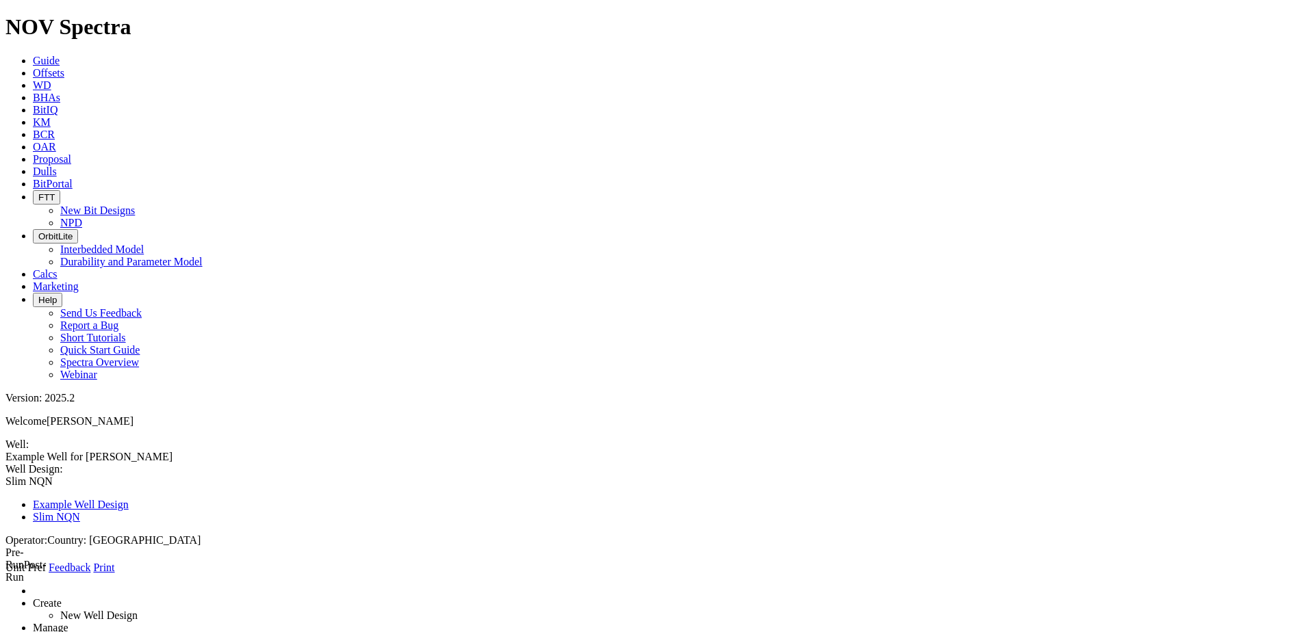
click at [47, 535] on span "Operator:" at bounding box center [26, 541] width 42 height 12
click at [68, 622] on link "Manage" at bounding box center [51, 628] width 36 height 12
click at [114, 562] on link "Print" at bounding box center [103, 568] width 21 height 12
type input "3"
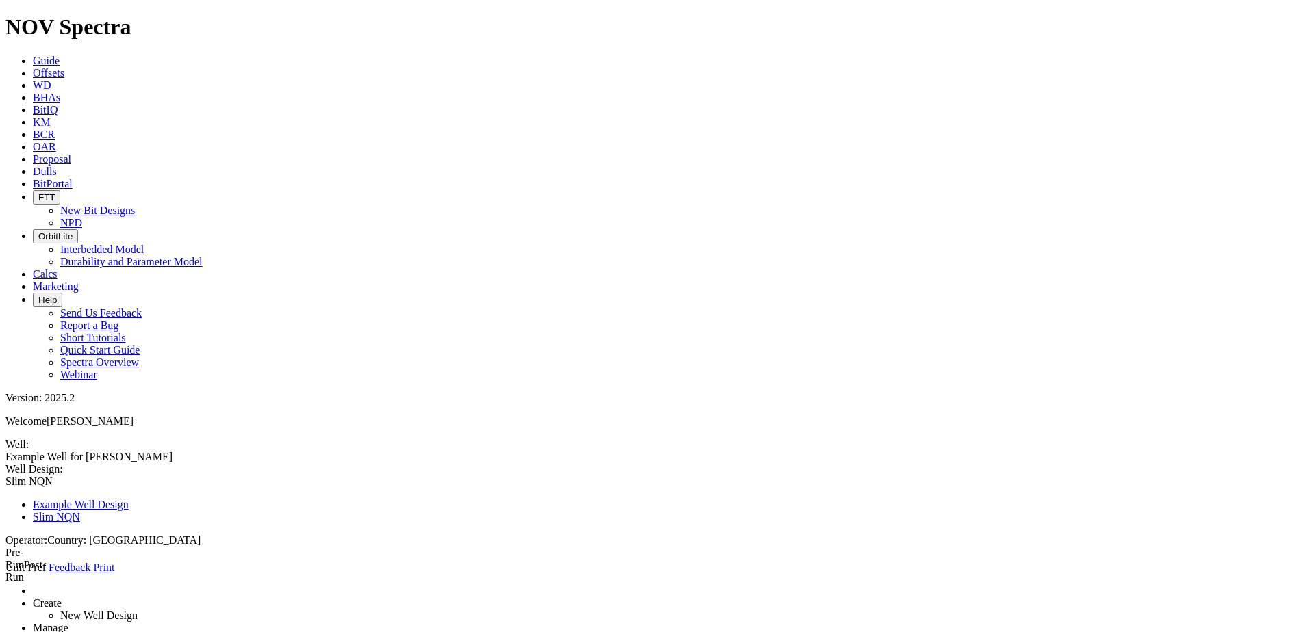
type input "1878"
type input "6500"
type input "3"
type input "1878"
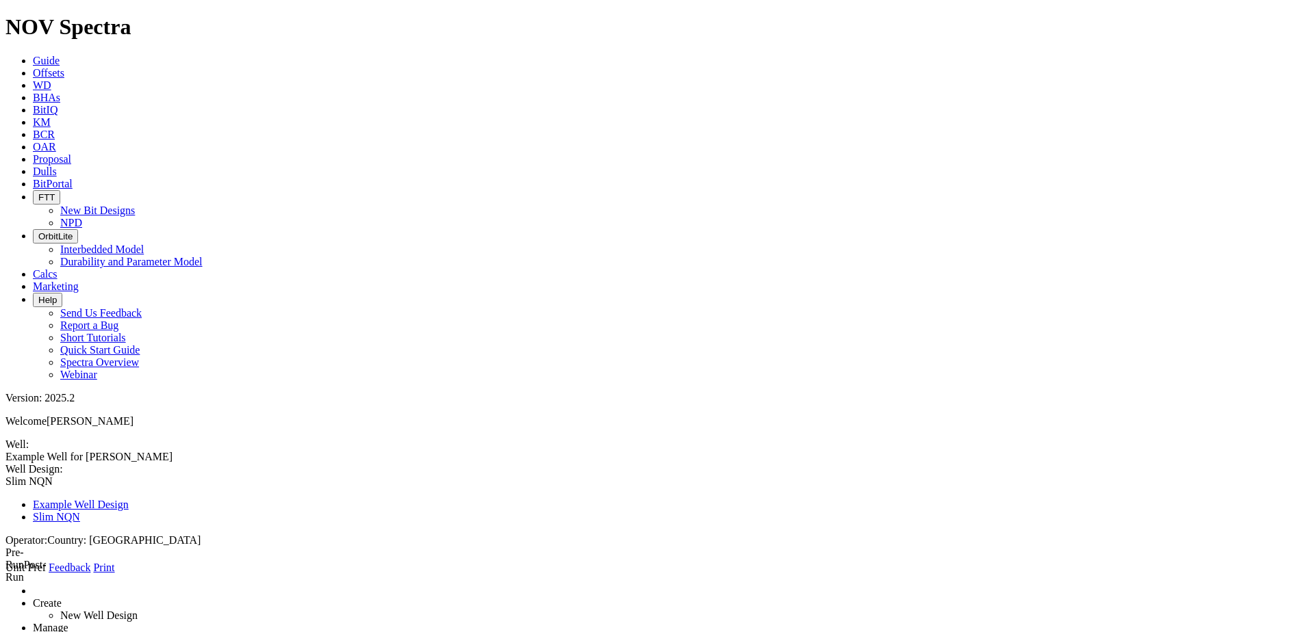
type input "6500"
type input "3"
type input "1878"
type input "6500"
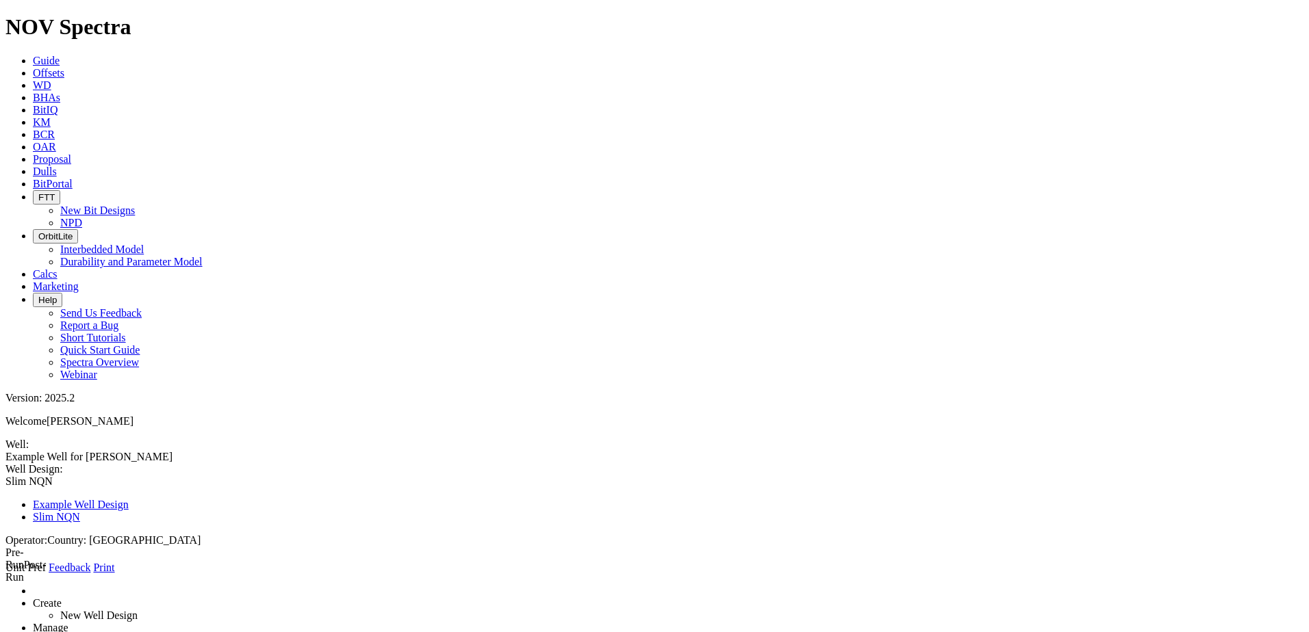
type input "1"
type input "0"
type input "650"
type textarea "Intermedia"
type input "2"
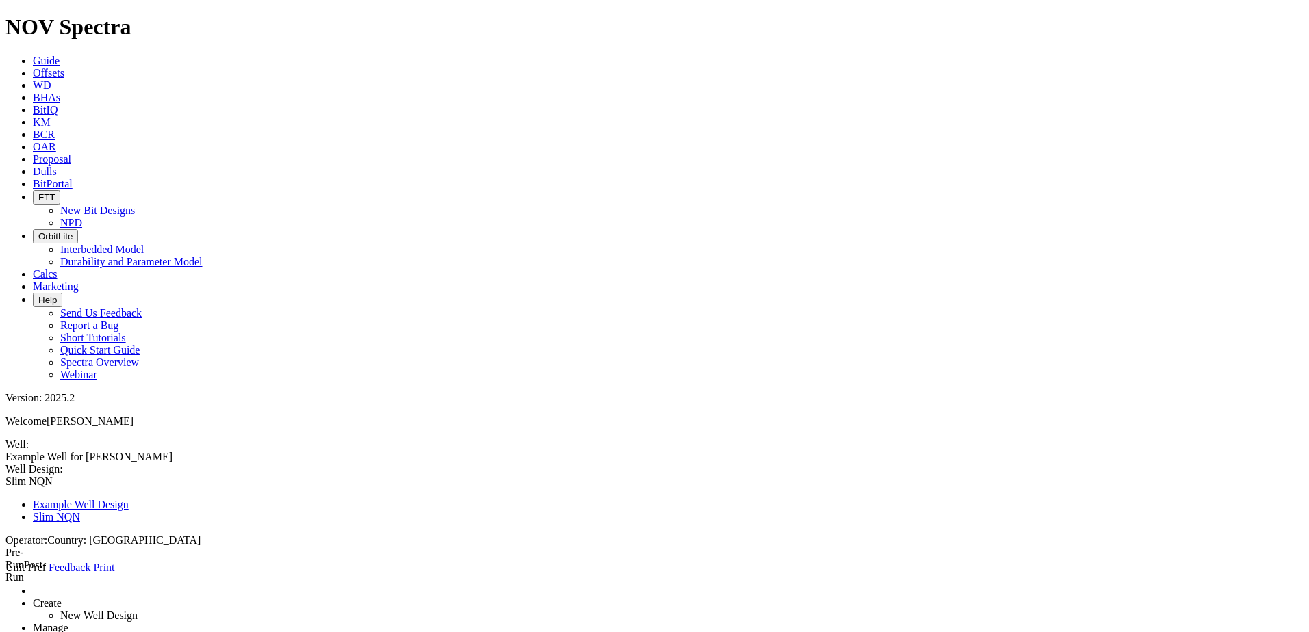
type input "0"
type input "1878"
type textarea "Intermedia"
type input "2"
type input "0"
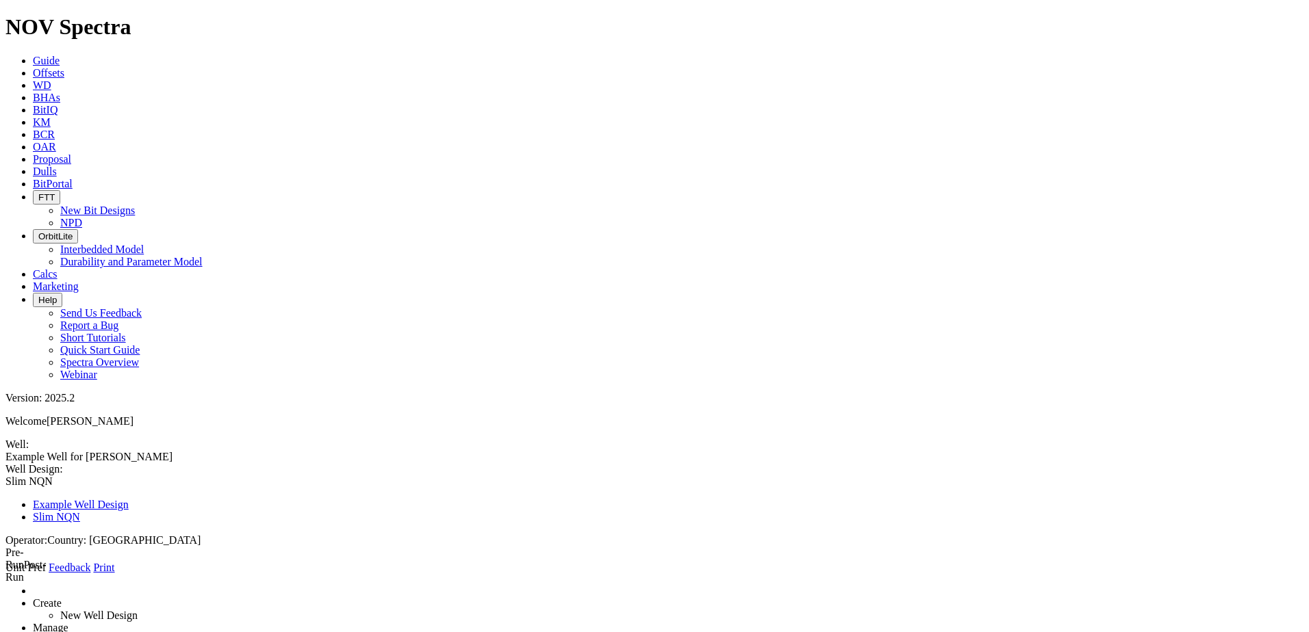
type input "1878"
type textarea "Intermedia"
type input "2"
type input "0"
type input "1878"
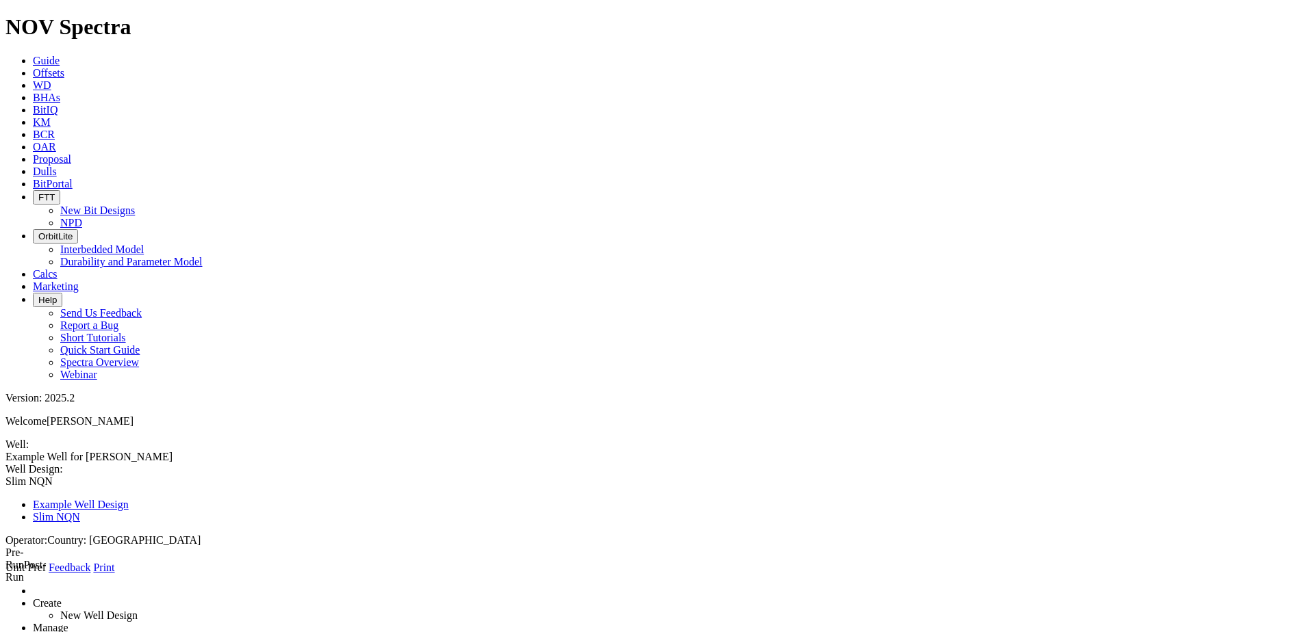
type textarea "Intermedia"
type input "2"
type input "0"
type input "1878"
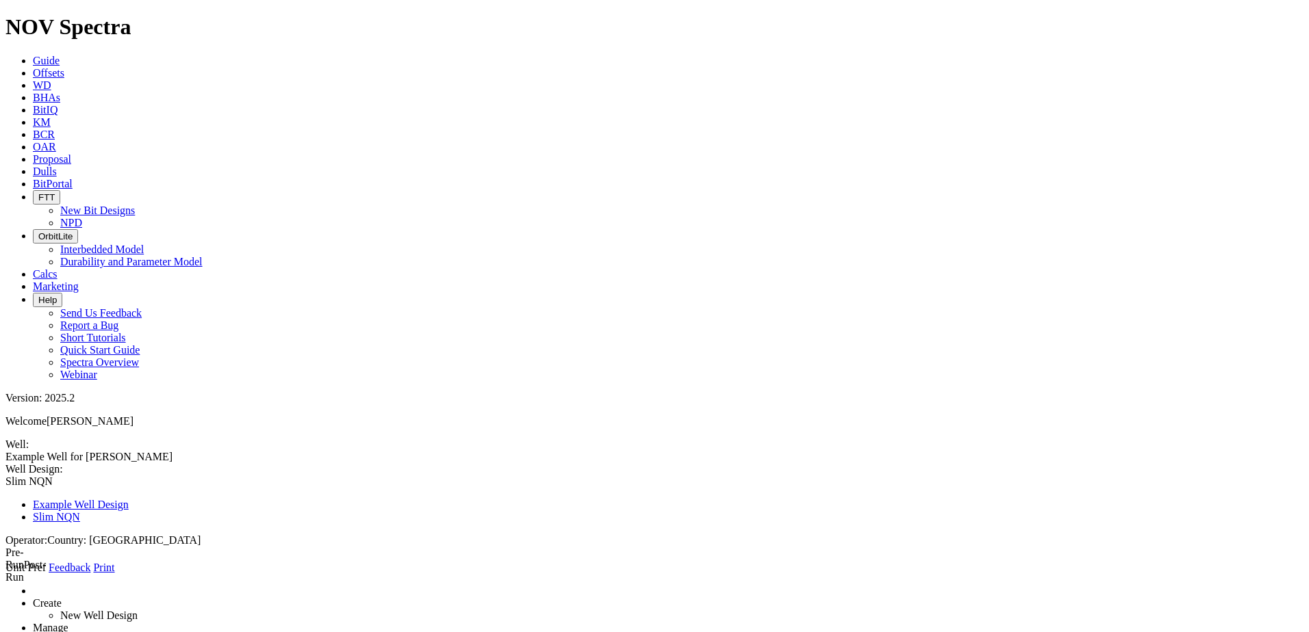
type input "1"
type textarea "Guia: Casing Drilling Convencional"
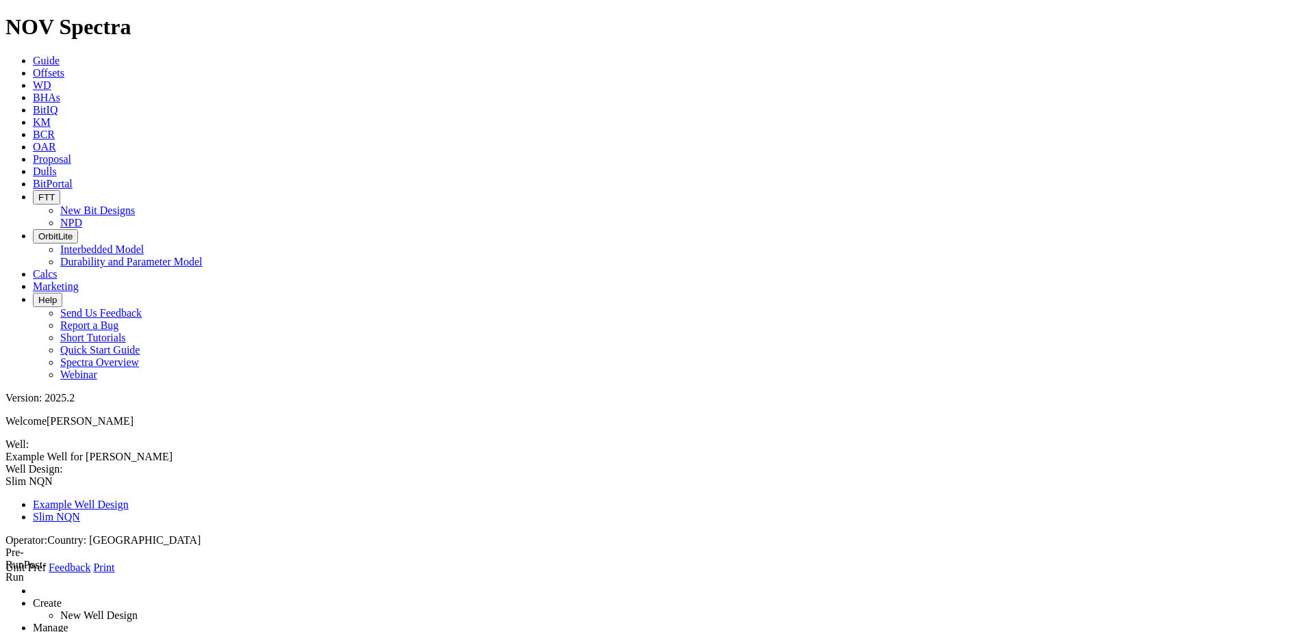
drag, startPoint x: 354, startPoint y: 272, endPoint x: 319, endPoint y: 272, distance: 34.9
type input "5"
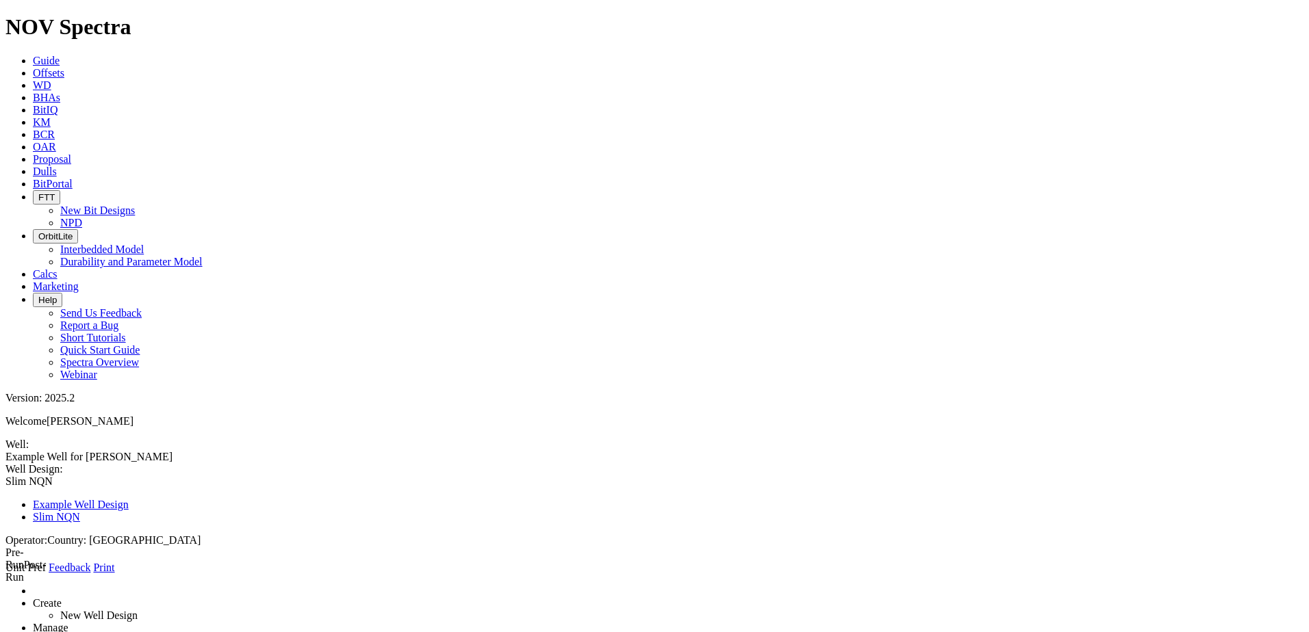
type input "650"
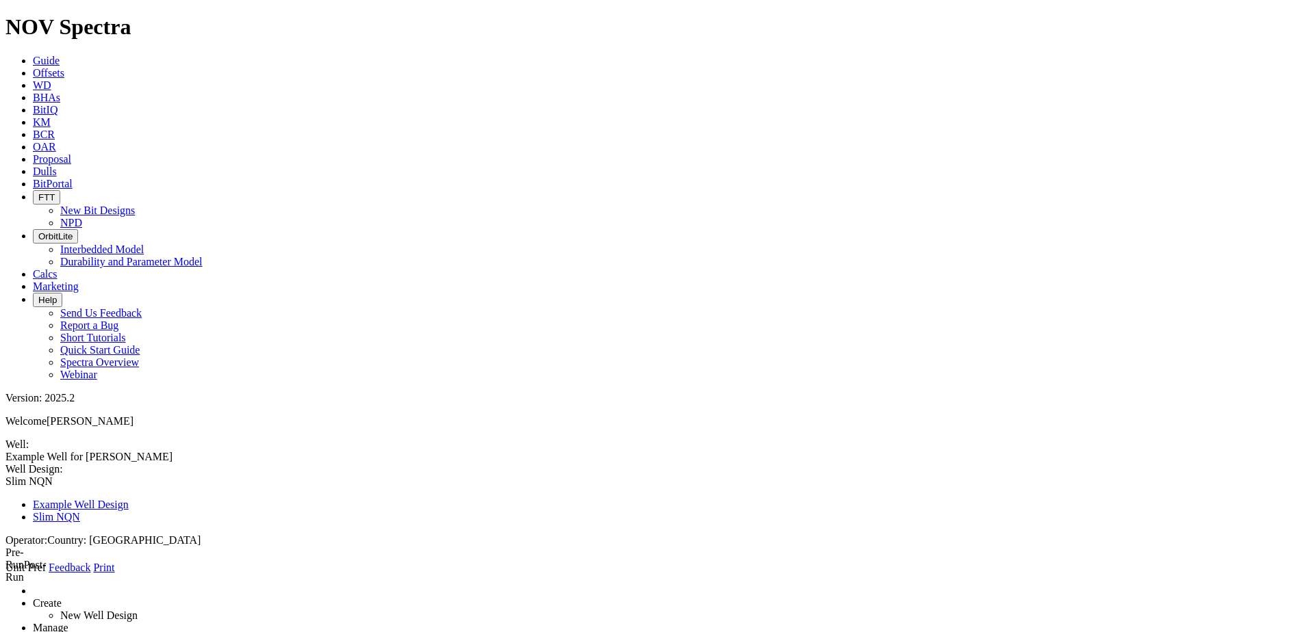
type input "1"
type input "0"
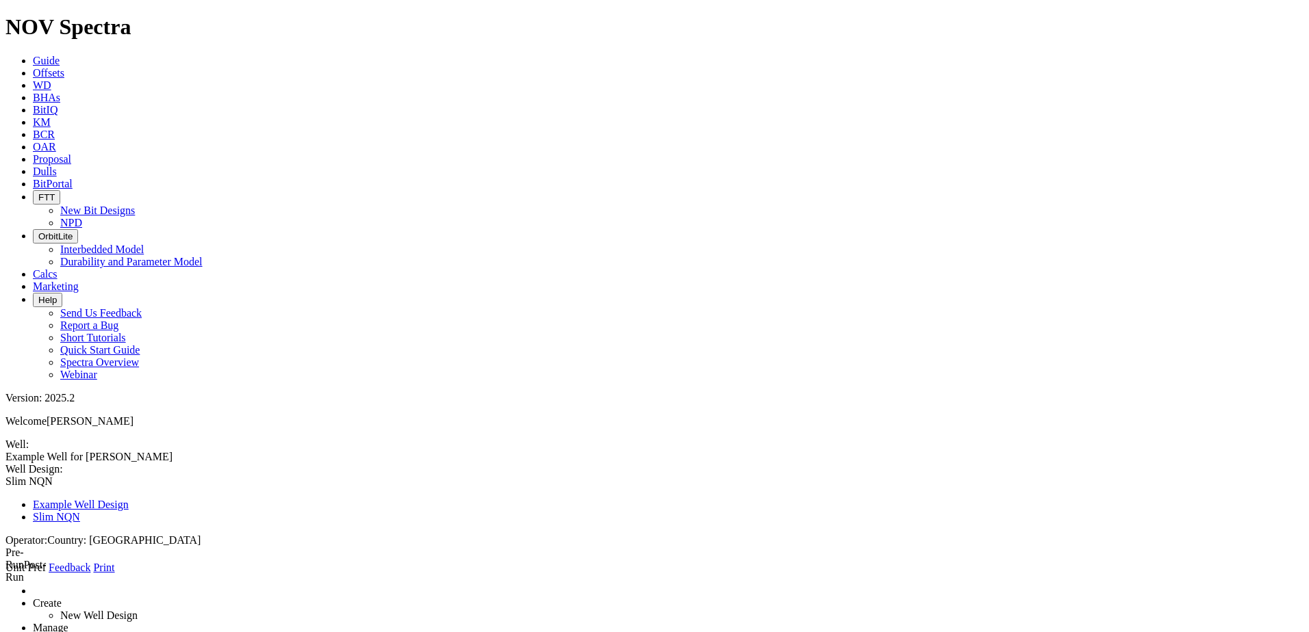
type input "473"
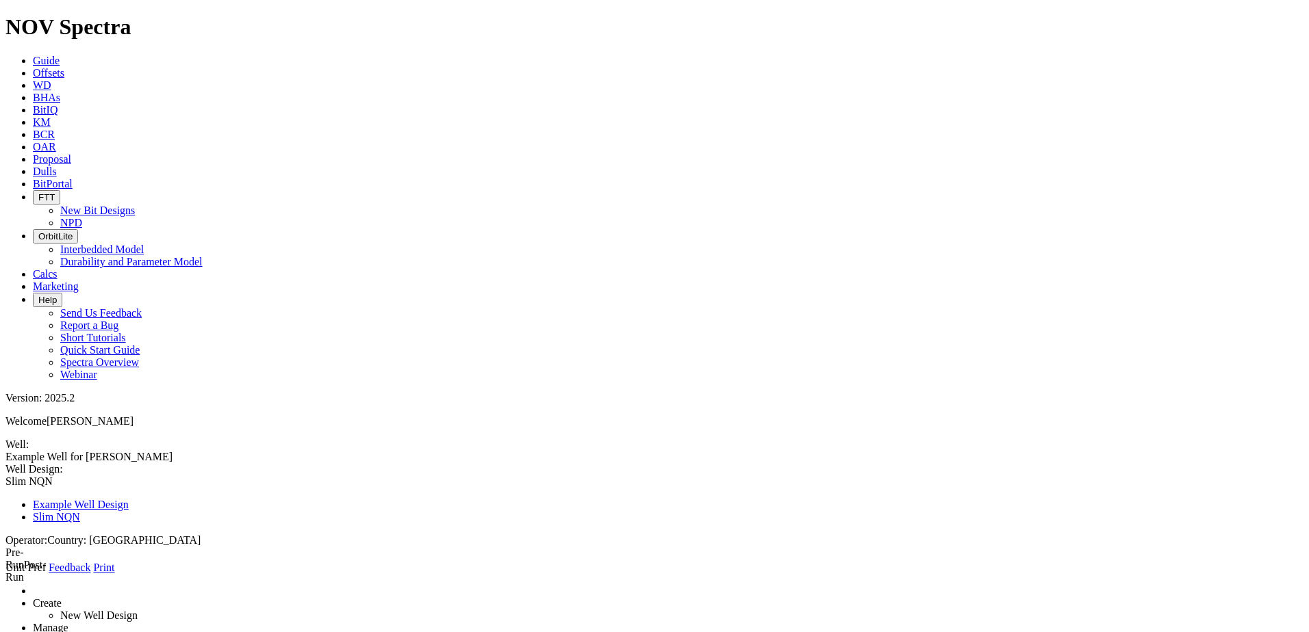
drag, startPoint x: 347, startPoint y: 269, endPoint x: 236, endPoint y: 259, distance: 111.3
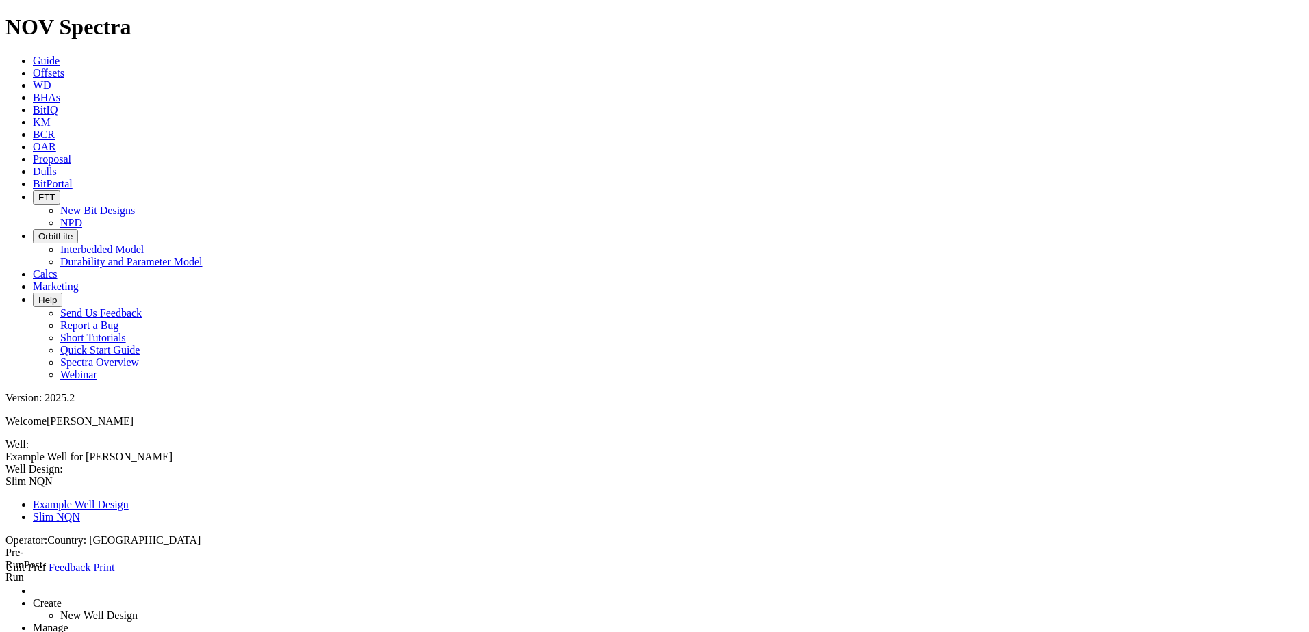
drag, startPoint x: 220, startPoint y: 272, endPoint x: 249, endPoint y: 283, distance: 31.6
paste textarea "Vertical"
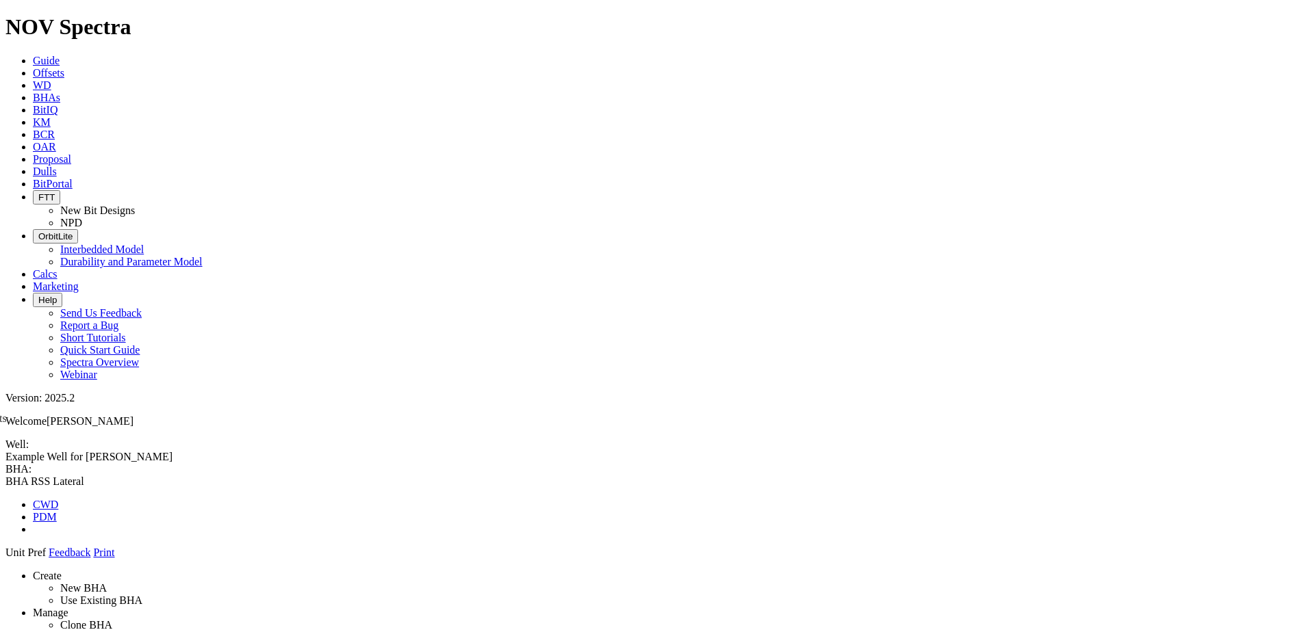
drag, startPoint x: 1127, startPoint y: 476, endPoint x: 623, endPoint y: 548, distance: 508.7
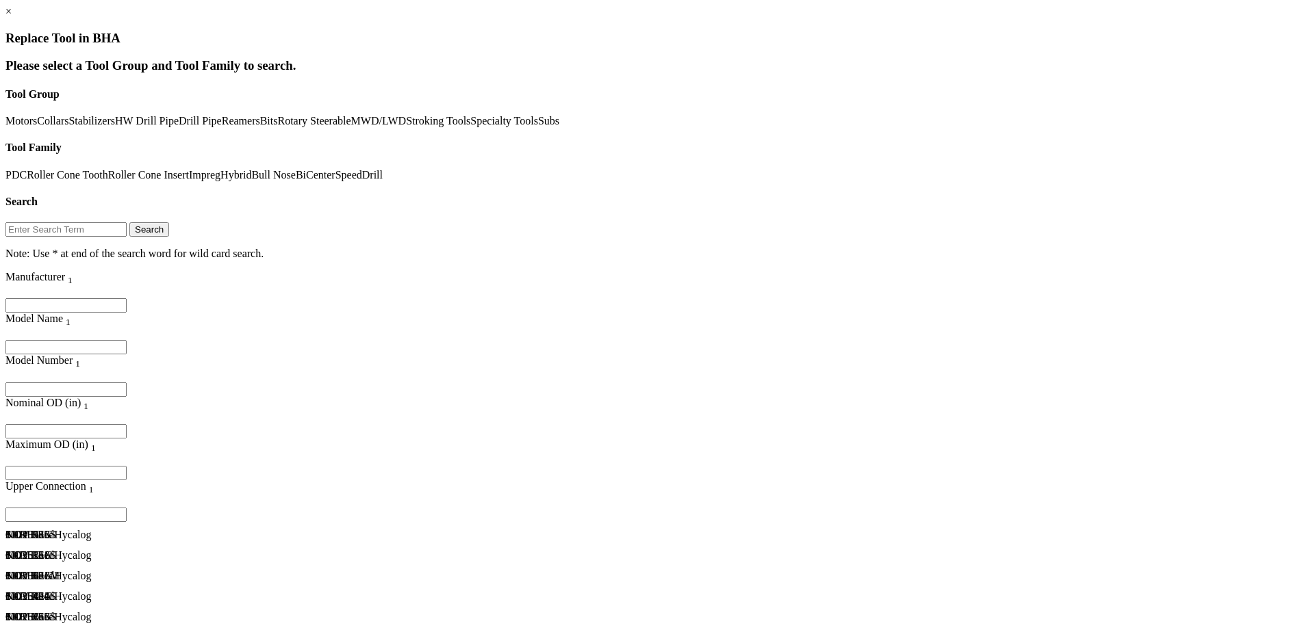
scroll to position [3833, 0]
click at [127, 340] on input "Filter for column" at bounding box center [65, 347] width 121 height 14
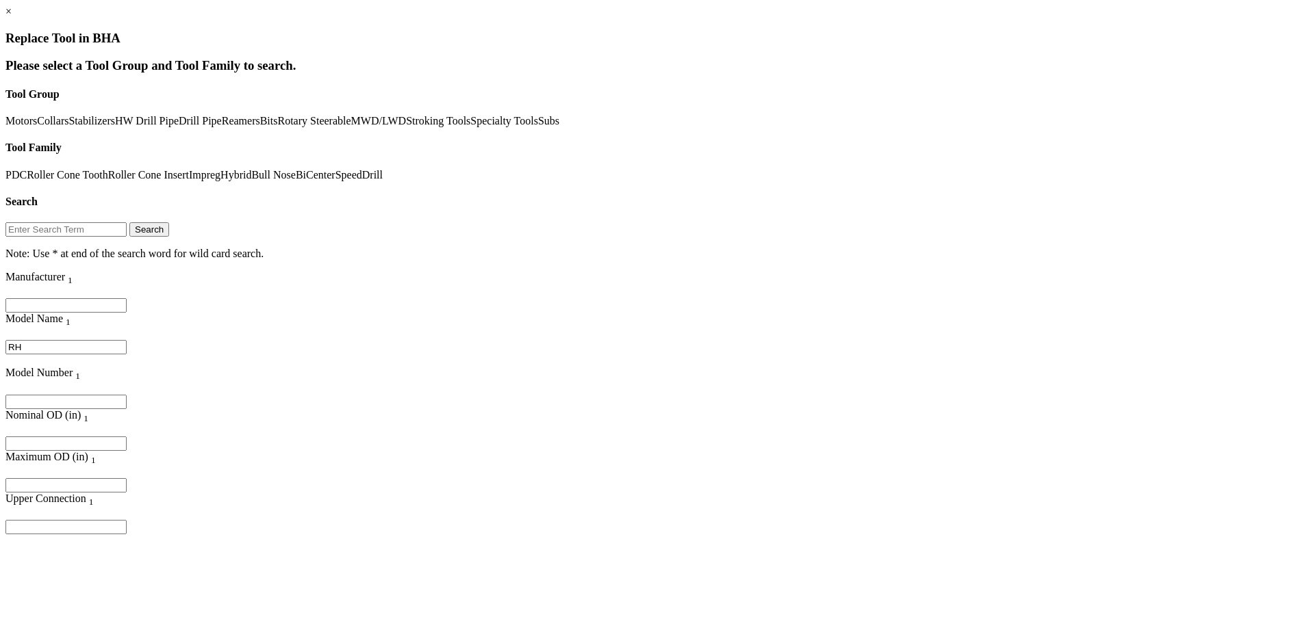
scroll to position [0, 0]
drag, startPoint x: 237, startPoint y: 257, endPoint x: 207, endPoint y: 258, distance: 30.1
click at [127, 340] on input "RH" at bounding box center [65, 347] width 121 height 14
drag, startPoint x: 207, startPoint y: 258, endPoint x: 196, endPoint y: 258, distance: 11.6
click at [127, 340] on input "RH" at bounding box center [65, 347] width 121 height 14
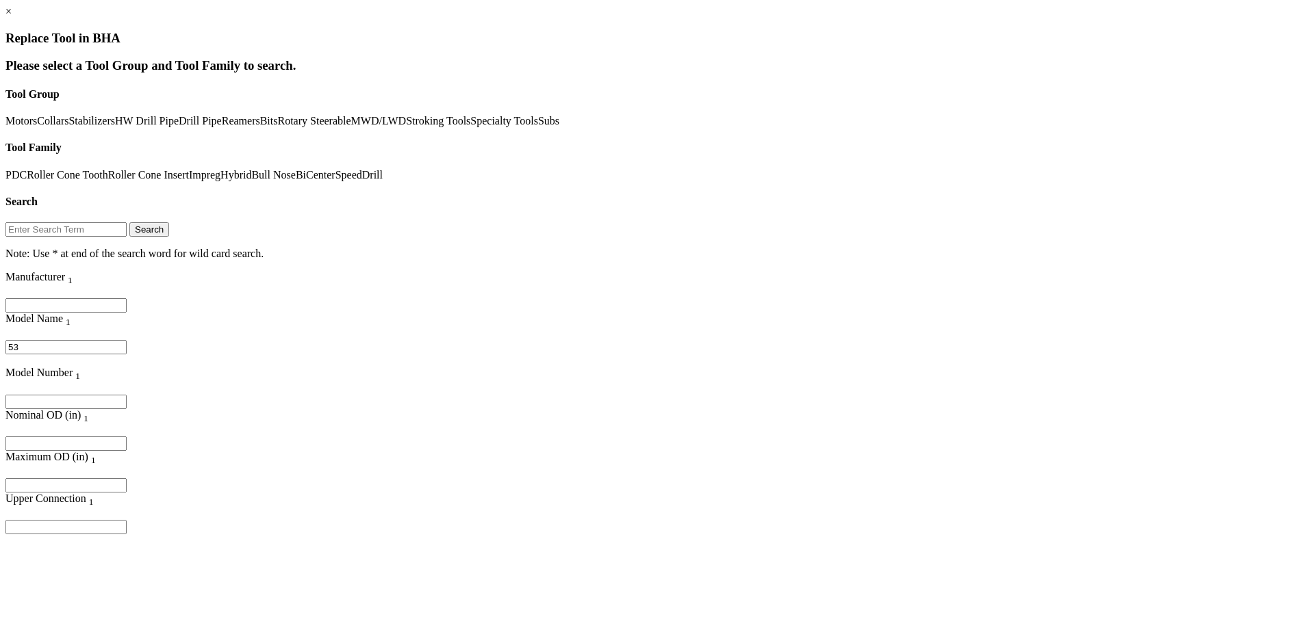
click at [27, 169] on link "PDC" at bounding box center [15, 175] width 21 height 12
click at [12, 17] on link "×" at bounding box center [8, 11] width 6 height 12
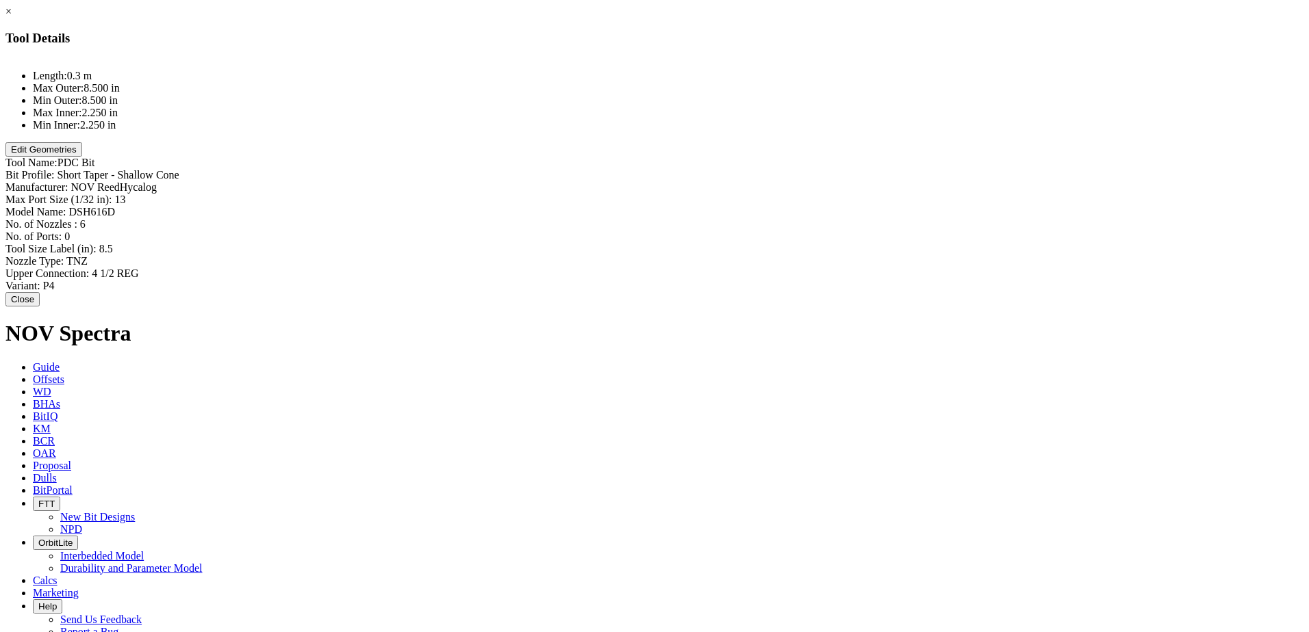
click at [784, 206] on div "Model Name: DSH616D DSH616D" at bounding box center [654, 212] width 1298 height 12
click at [784, 218] on div "No. of Nozzles : 6 6" at bounding box center [654, 225] width 1298 height 14
click at [789, 243] on div "Tool Size Label (in): 8.5 8.5" at bounding box center [654, 250] width 1298 height 14
click at [780, 270] on div "Upper Connection: 4 1/2 REG 4 1/2 REG" at bounding box center [654, 276] width 1298 height 12
click at [213, 268] on input "4 1/2 REG" at bounding box center [152, 275] width 121 height 14
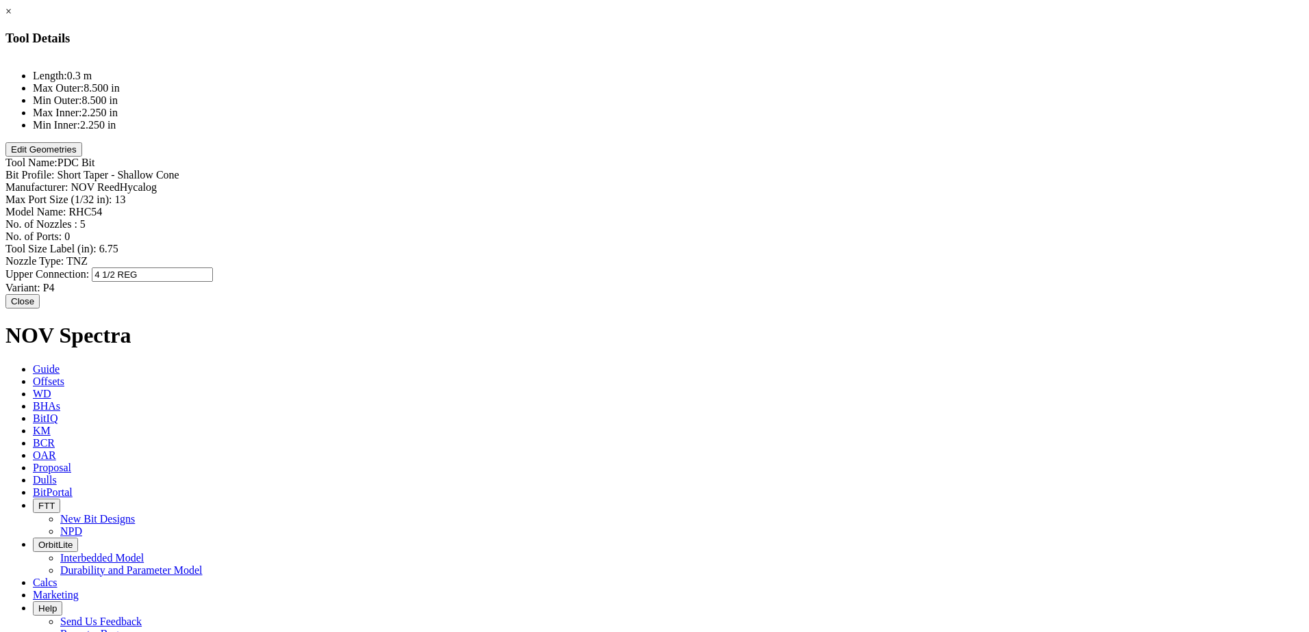
drag, startPoint x: 775, startPoint y: 225, endPoint x: 765, endPoint y: 228, distance: 10.6
click at [765, 268] on div "Upper Connection: 4 1/2 REG 4 1/2 REG" at bounding box center [654, 275] width 1298 height 14
click at [82, 157] on button "Edit Geometries" at bounding box center [43, 149] width 77 height 14
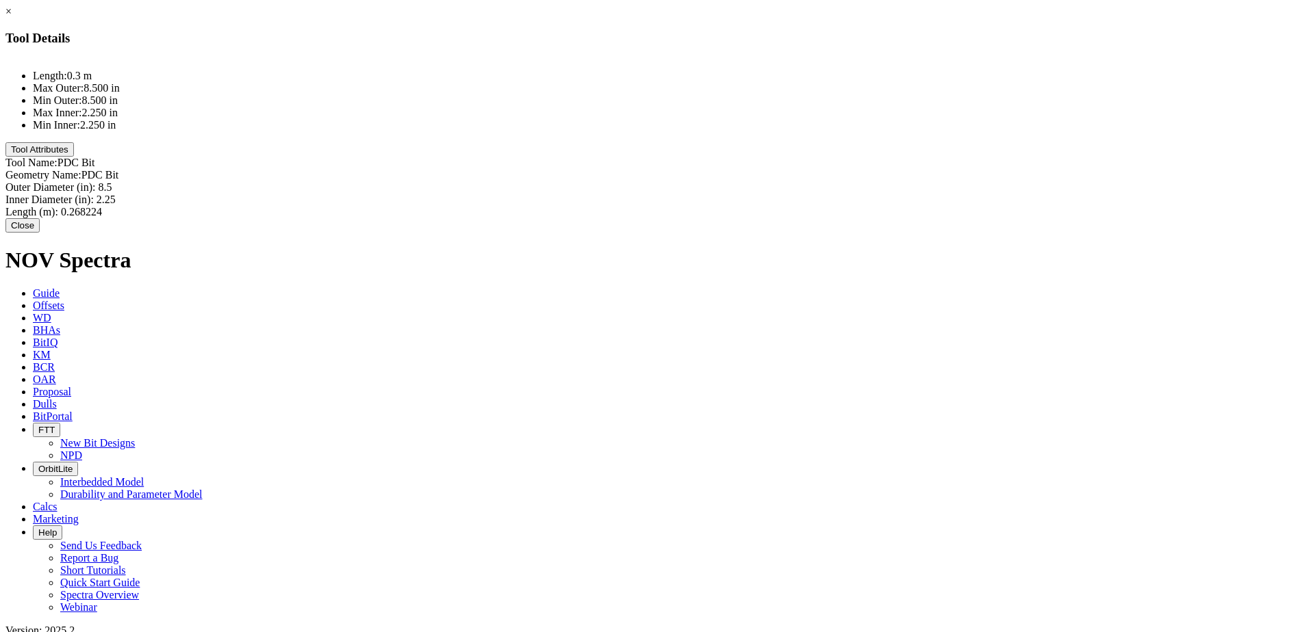
click at [775, 181] on div "Outer Diameter (in): 8.5 8.5" at bounding box center [654, 187] width 1298 height 12
click at [795, 196] on div "Inner Diameter (in): 2.25 2.25" at bounding box center [654, 202] width 1298 height 12
click at [818, 208] on div "Length (m): 0.268224 0.268224" at bounding box center [654, 214] width 1298 height 12
click at [182, 206] on input "0.268224" at bounding box center [121, 213] width 121 height 14
click at [40, 233] on button "Close" at bounding box center [22, 225] width 34 height 14
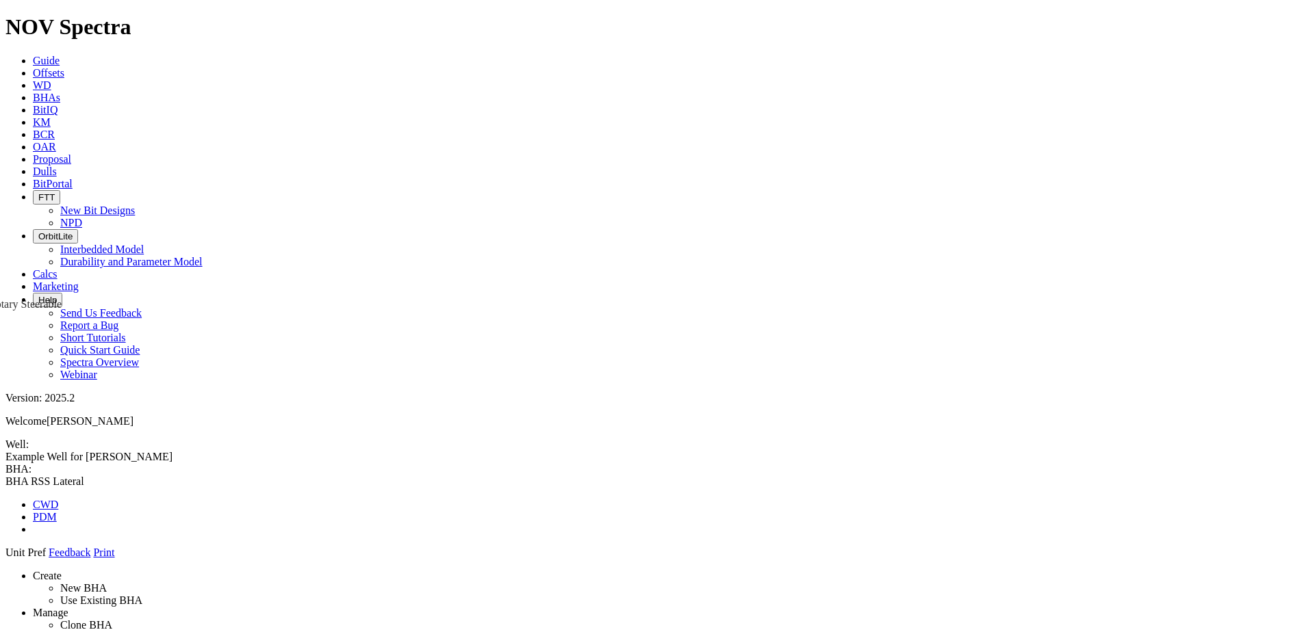
drag, startPoint x: 1169, startPoint y: 475, endPoint x: 615, endPoint y: 435, distance: 555.8
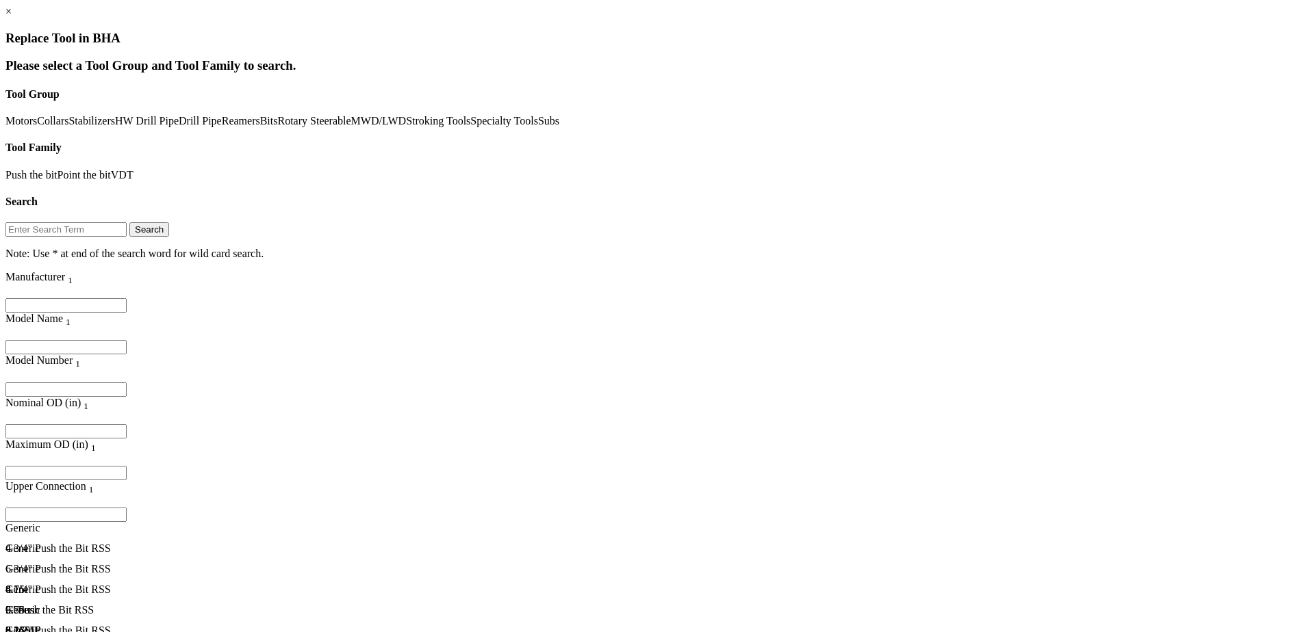
scroll to position [1, 0]
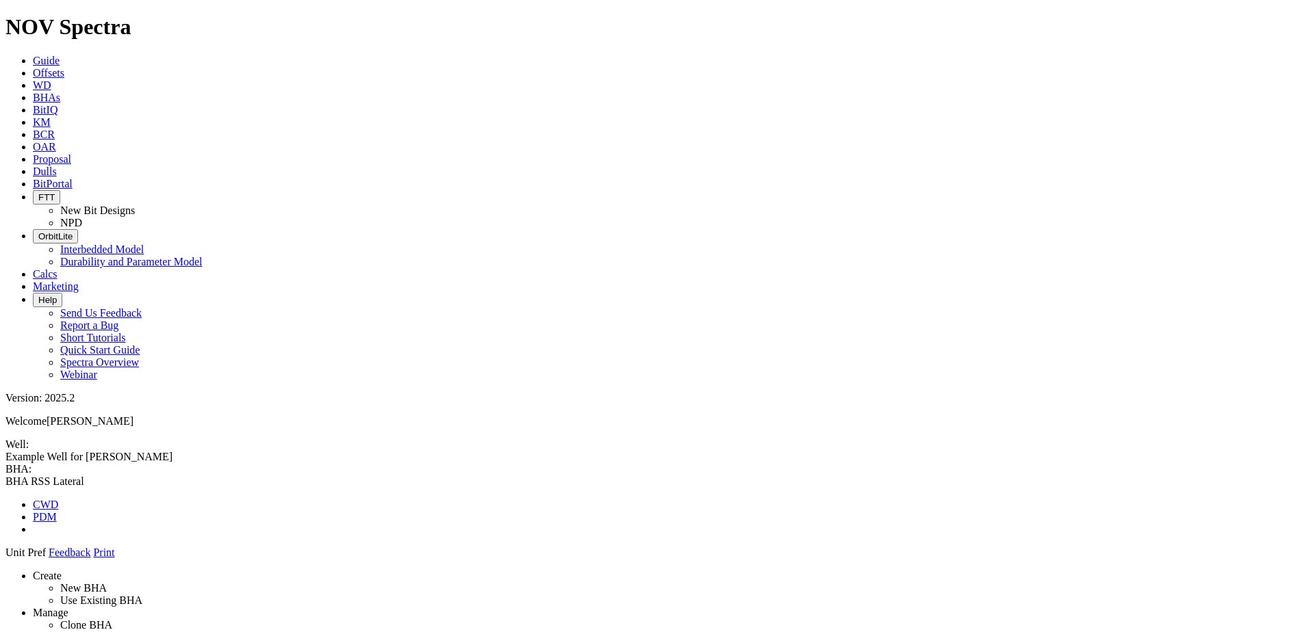
drag, startPoint x: 1119, startPoint y: 404, endPoint x: 620, endPoint y: 114, distance: 577.5
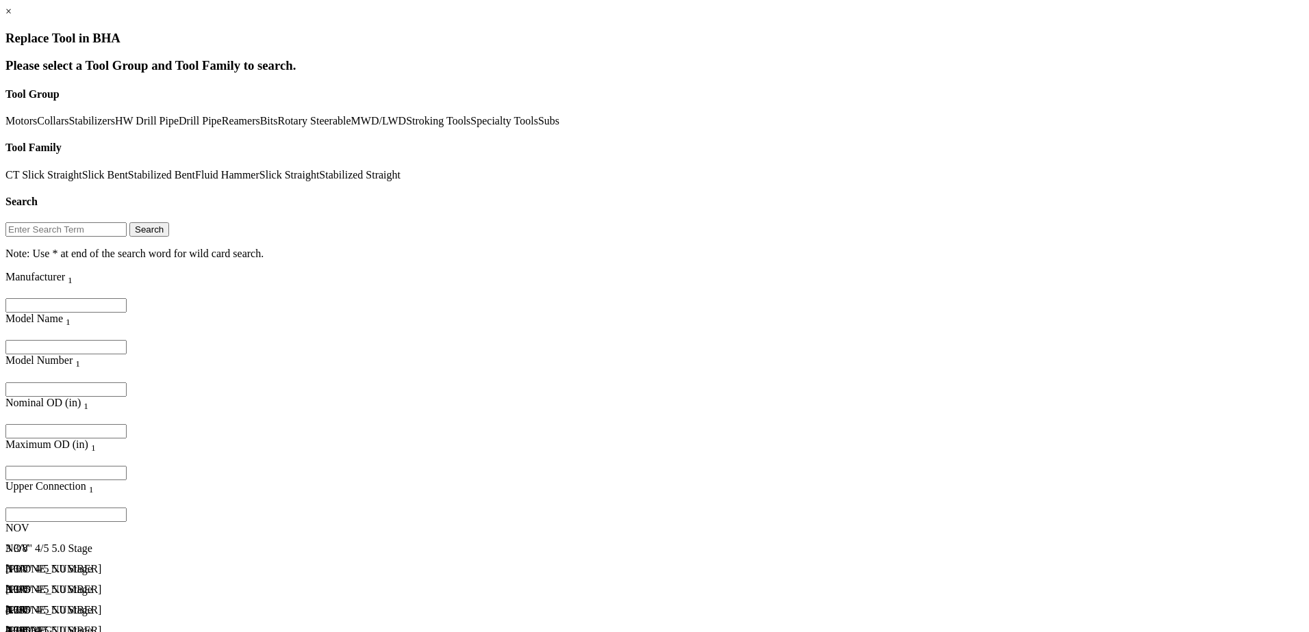
click at [319, 181] on link "Stabilized Straight" at bounding box center [359, 175] width 81 height 12
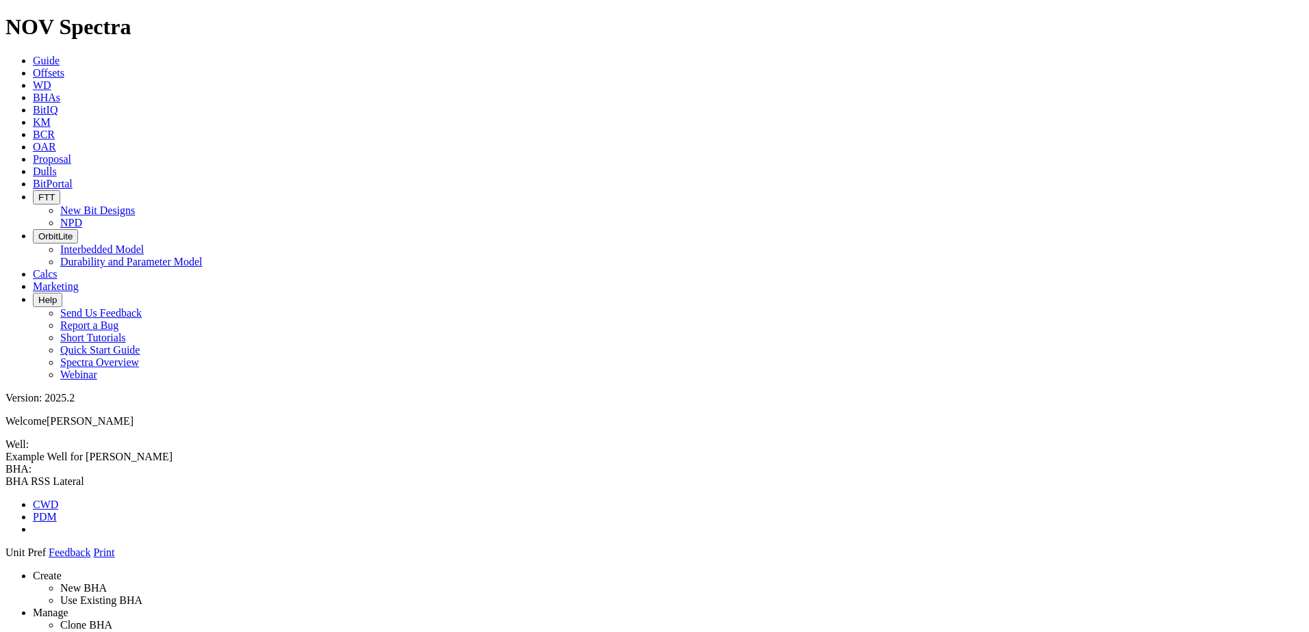
drag, startPoint x: 1128, startPoint y: 331, endPoint x: 632, endPoint y: 111, distance: 542.6
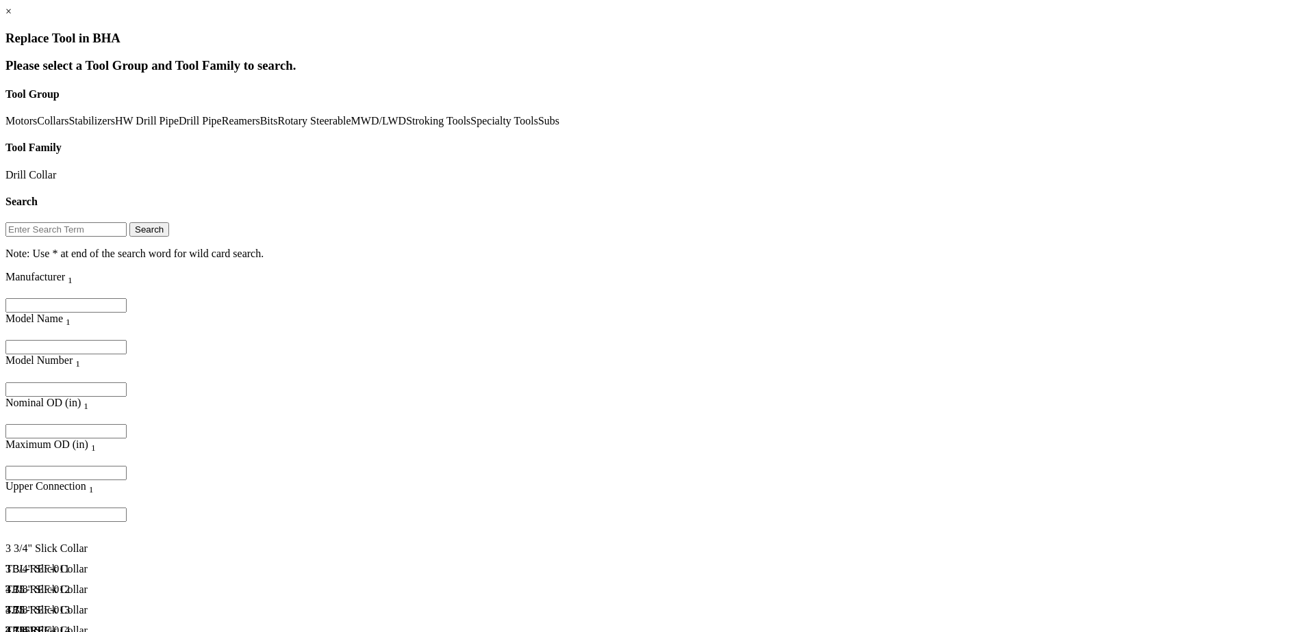
scroll to position [274, 0]
click at [228, 618] on div "4 7/8" Slick Collar" at bounding box center [174, 624] width 339 height 12
click at [230, 597] on div "4 3/4" Slick Collar" at bounding box center [174, 603] width 339 height 12
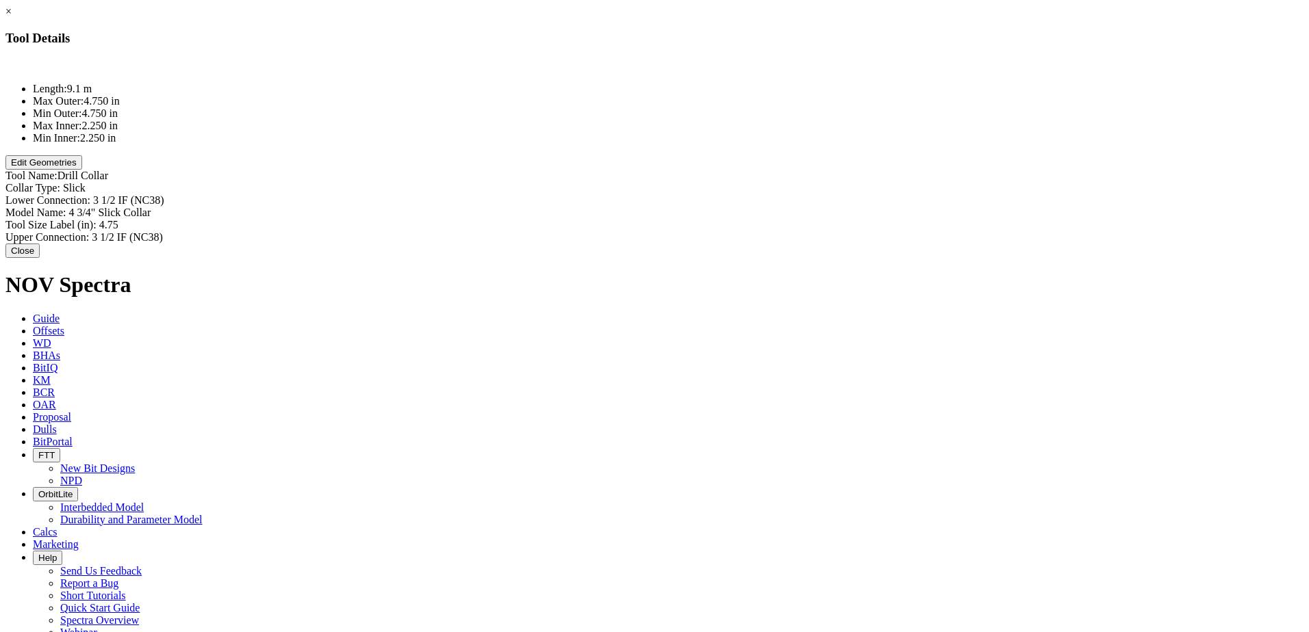
click at [801, 182] on div "Collar Type: Slick Slick" at bounding box center [654, 188] width 1298 height 12
click at [814, 207] on div "Model Name: 4 3/4" Slick Collar 4 3/4" Slick Collar" at bounding box center [654, 214] width 1298 height 14
click at [190, 207] on input "4 3/4" Slick Collar" at bounding box center [128, 214] width 121 height 14
drag, startPoint x: 797, startPoint y: 117, endPoint x: 892, endPoint y: 114, distance: 94.5
click at [892, 114] on div "× Tool Details Length: 9.1 m Max Outer: 4.750 in Min Outer: 4.750 in Max Inner:…" at bounding box center [654, 132] width 1298 height 255
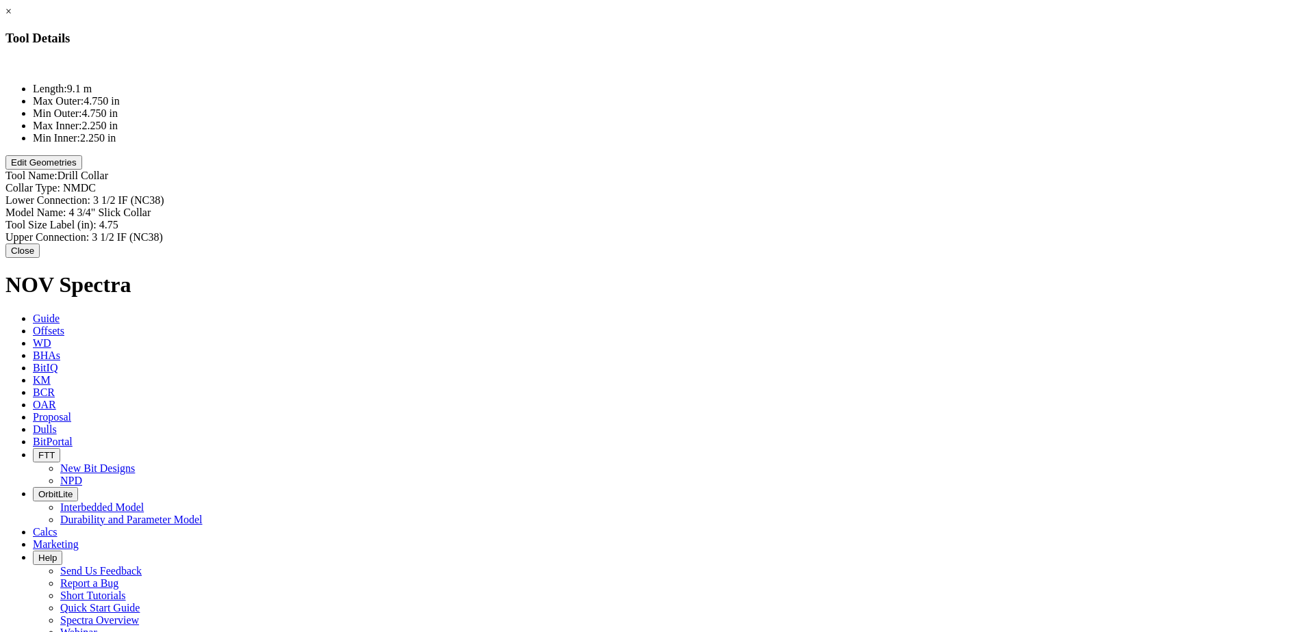
click at [825, 207] on div "Model Name: 4 3/4" Slick Collar 4 3/4" Slick Collar" at bounding box center [654, 213] width 1298 height 12
click at [190, 207] on input "4 3/4" Slick Collar" at bounding box center [128, 214] width 121 height 14
click at [849, 116] on div "Length: 9.1 m Max Outer: 4.750 in Min Outer: 4.750 in Max Inner: 2.250 in Min I…" at bounding box center [654, 151] width 1298 height 187
click at [840, 207] on div "Model Name: 4 3/4" Slick Collar 4 3/4" Slick Collar" at bounding box center [654, 213] width 1298 height 12
click at [190, 207] on input "4 3/4" Slick Collar" at bounding box center [128, 214] width 121 height 14
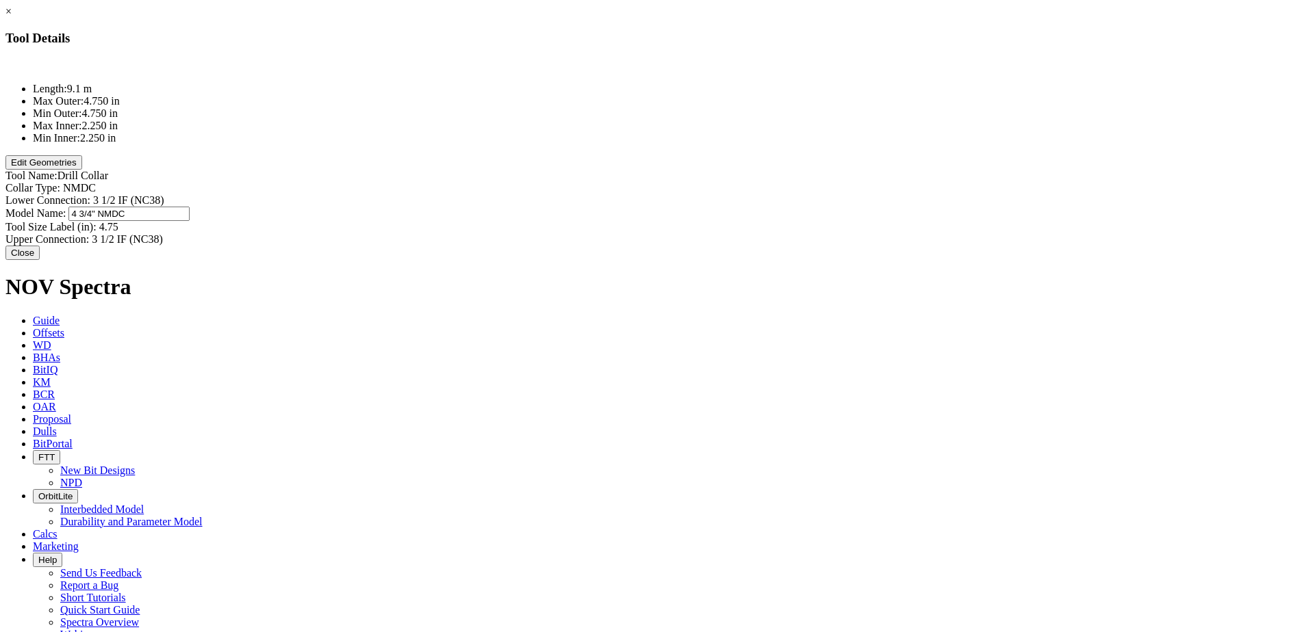
click at [792, 221] on div "Tool Size Label (in): 4.75 4.75" at bounding box center [654, 227] width 1298 height 12
click at [82, 170] on button "Edit Geometries" at bounding box center [43, 162] width 77 height 14
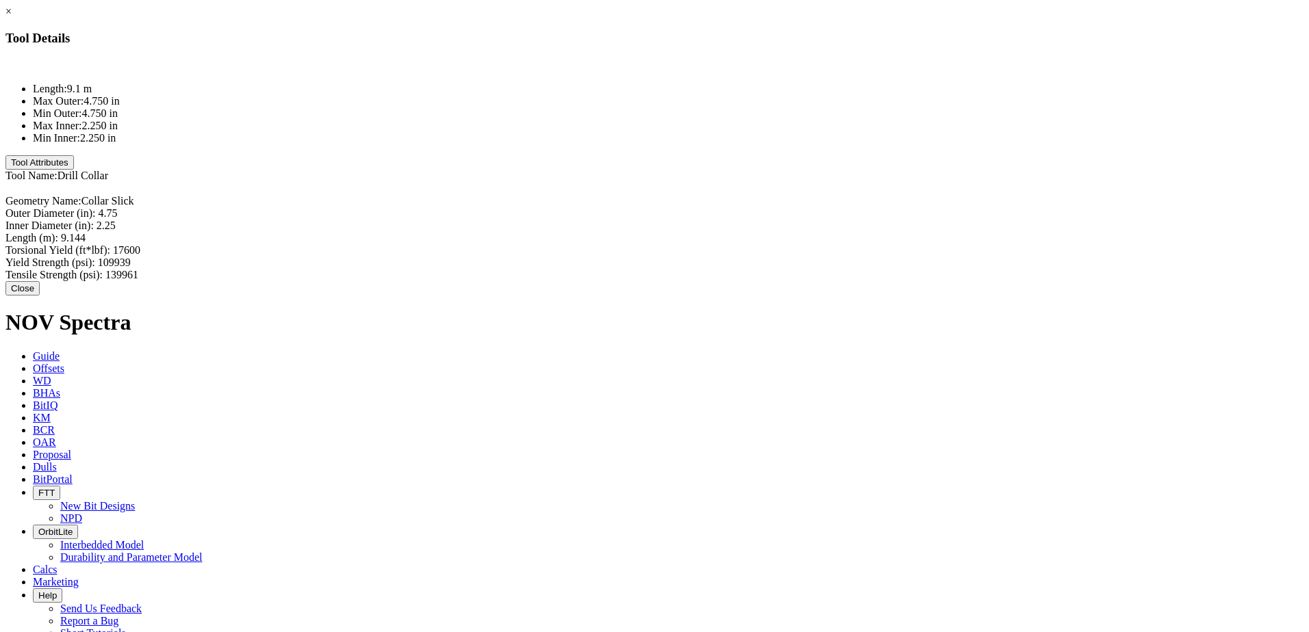
click at [40, 281] on button "Close" at bounding box center [22, 288] width 34 height 14
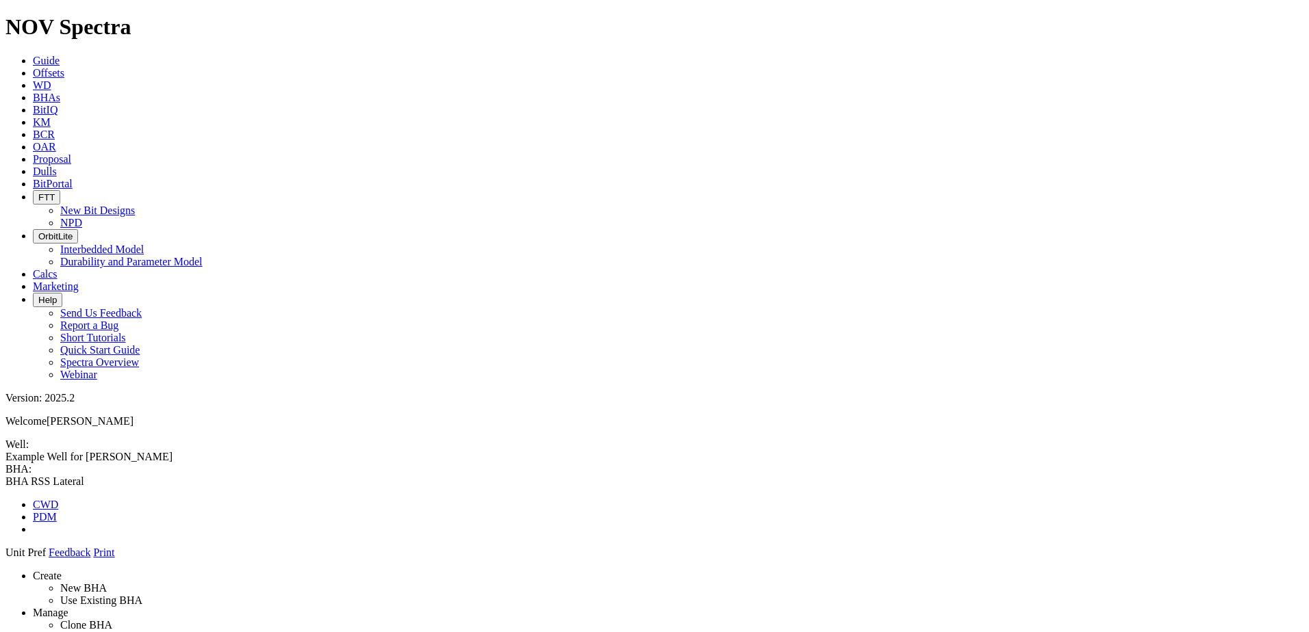
drag, startPoint x: 1174, startPoint y: 402, endPoint x: 621, endPoint y: 108, distance: 626.1
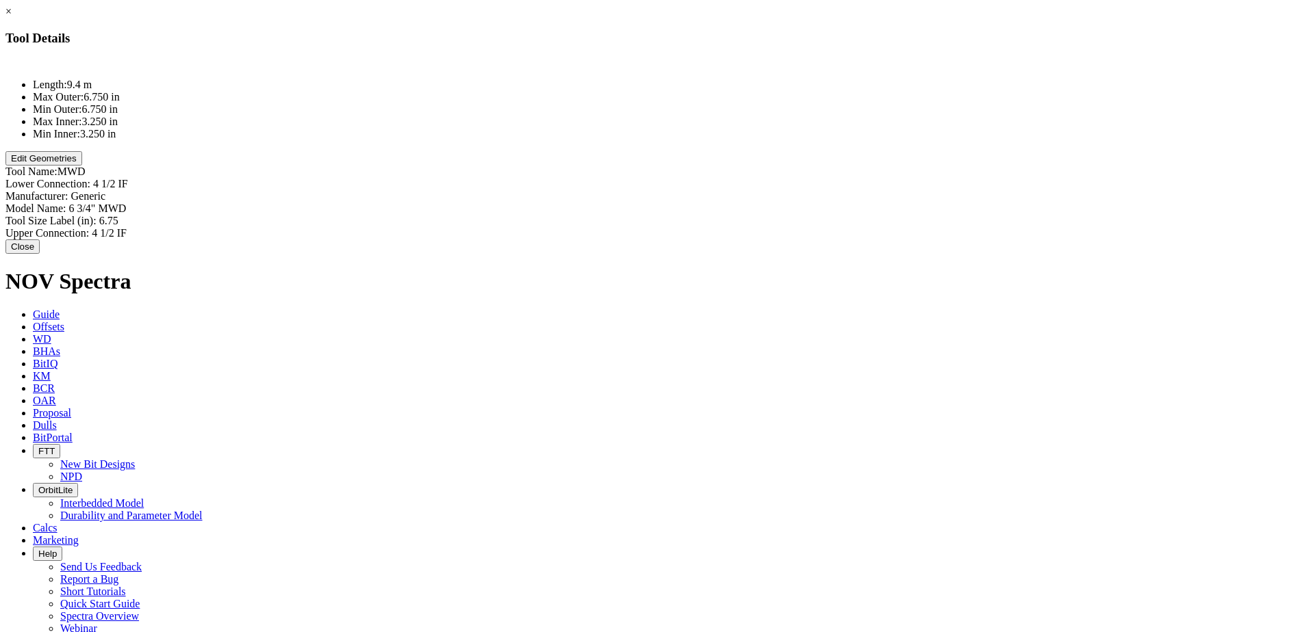
click at [82, 166] on button "Edit Geometries" at bounding box center [43, 158] width 77 height 14
click at [40, 239] on button "Close" at bounding box center [22, 244] width 34 height 14
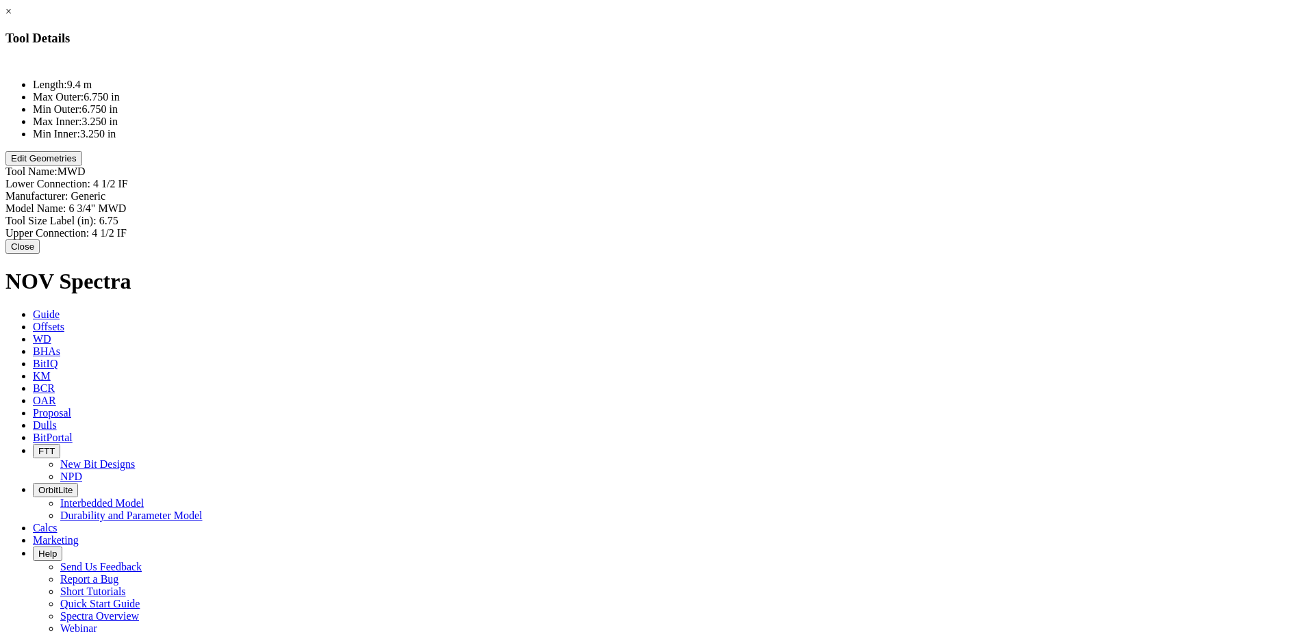
click at [40, 240] on button "Close" at bounding box center [22, 247] width 34 height 14
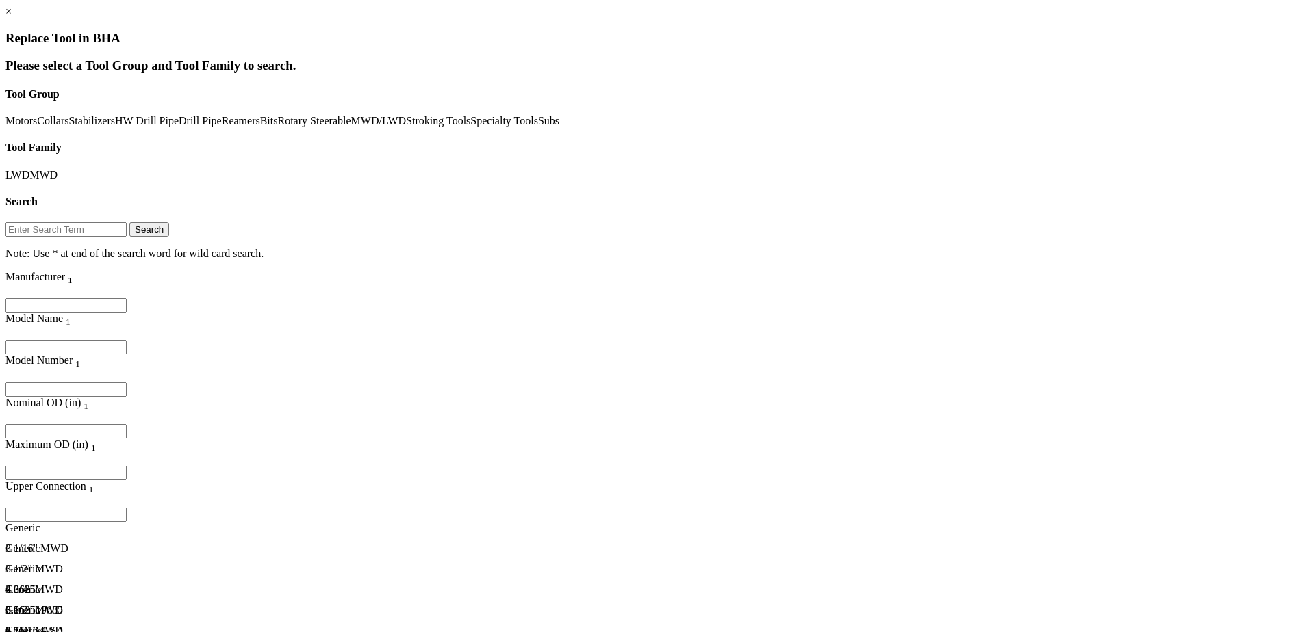
click at [220, 584] on div "4 3/4" MWD" at bounding box center [174, 590] width 339 height 12
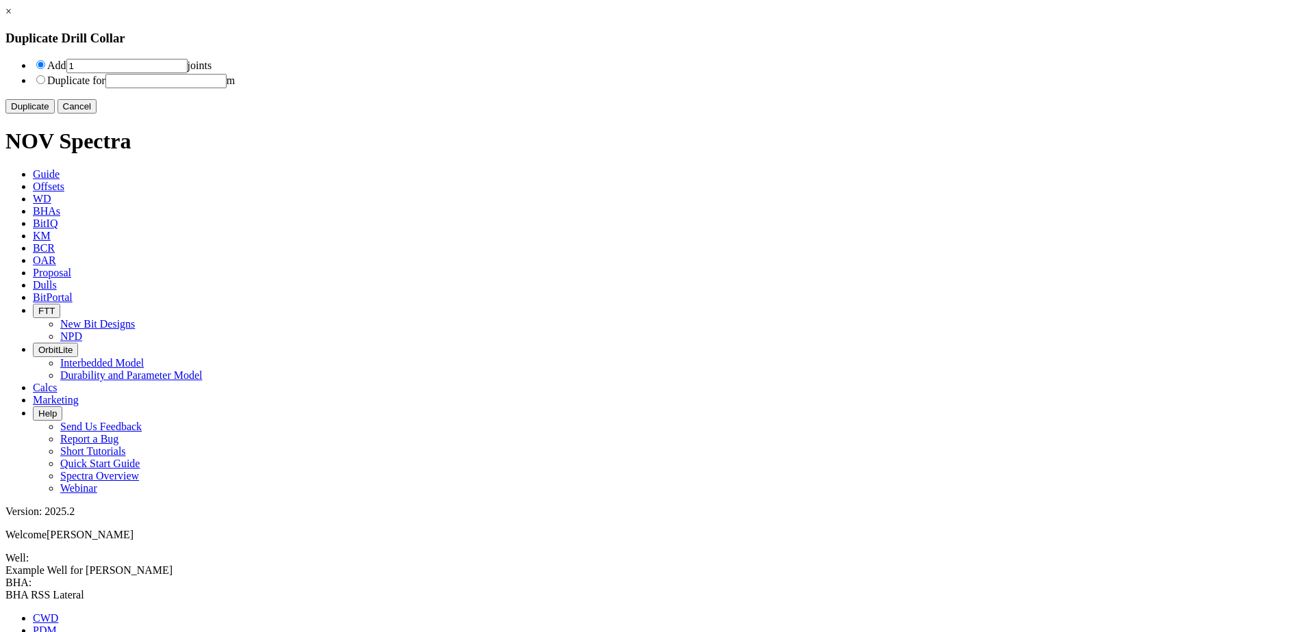
drag, startPoint x: 756, startPoint y: 129, endPoint x: 613, endPoint y: 86, distance: 148.7
click at [613, 86] on div "× Duplicate Drill Collar Add 1 joints Duplicate for m Duplicate Cancel" at bounding box center [654, 59] width 1298 height 108
click at [55, 114] on button "Duplicate" at bounding box center [29, 106] width 49 height 14
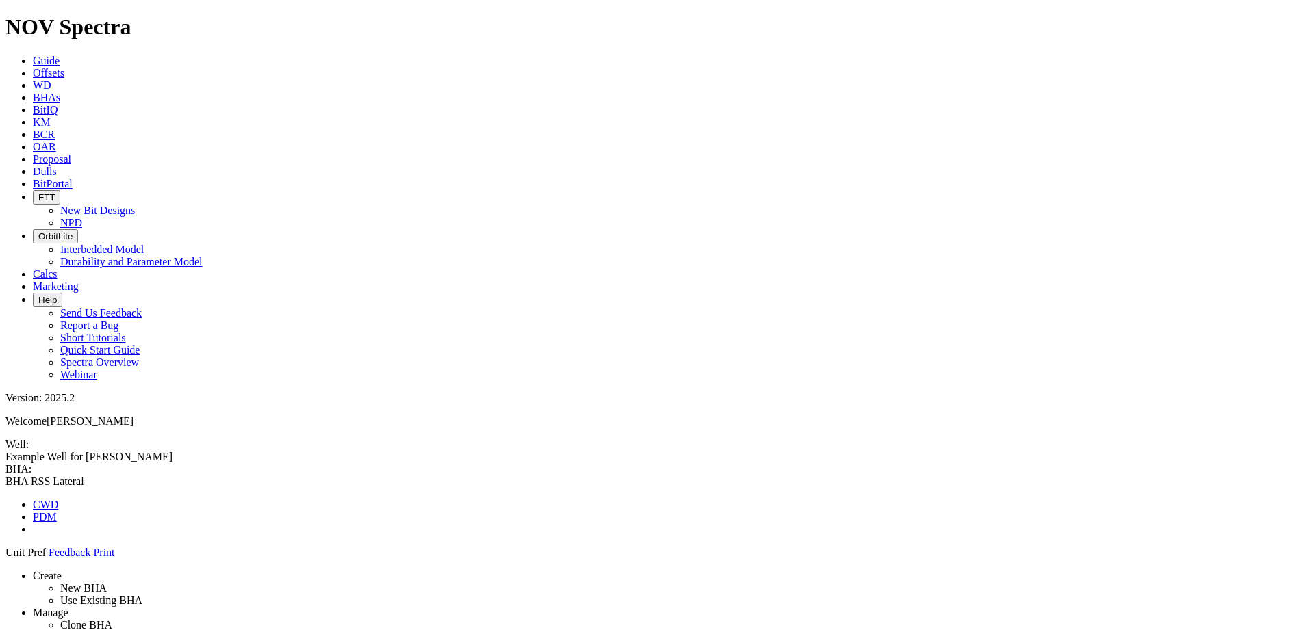
drag, startPoint x: 622, startPoint y: 330, endPoint x: 622, endPoint y: 146, distance: 184.1
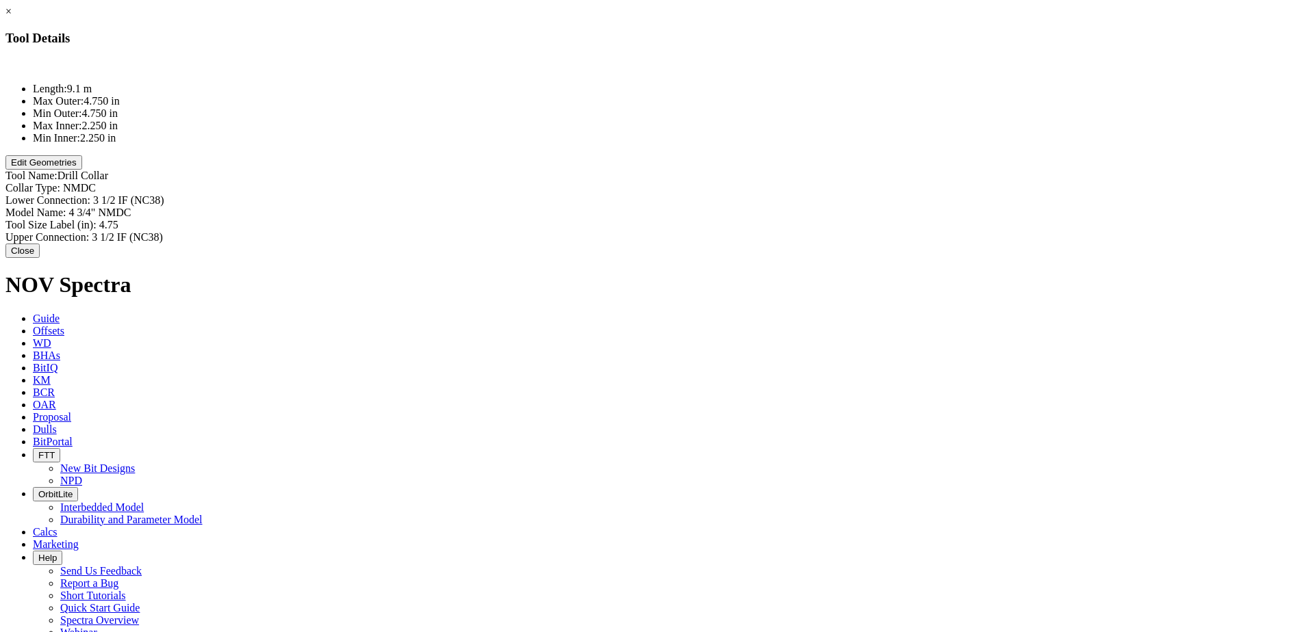
click at [82, 170] on button "Edit Geometries" at bounding box center [43, 162] width 77 height 14
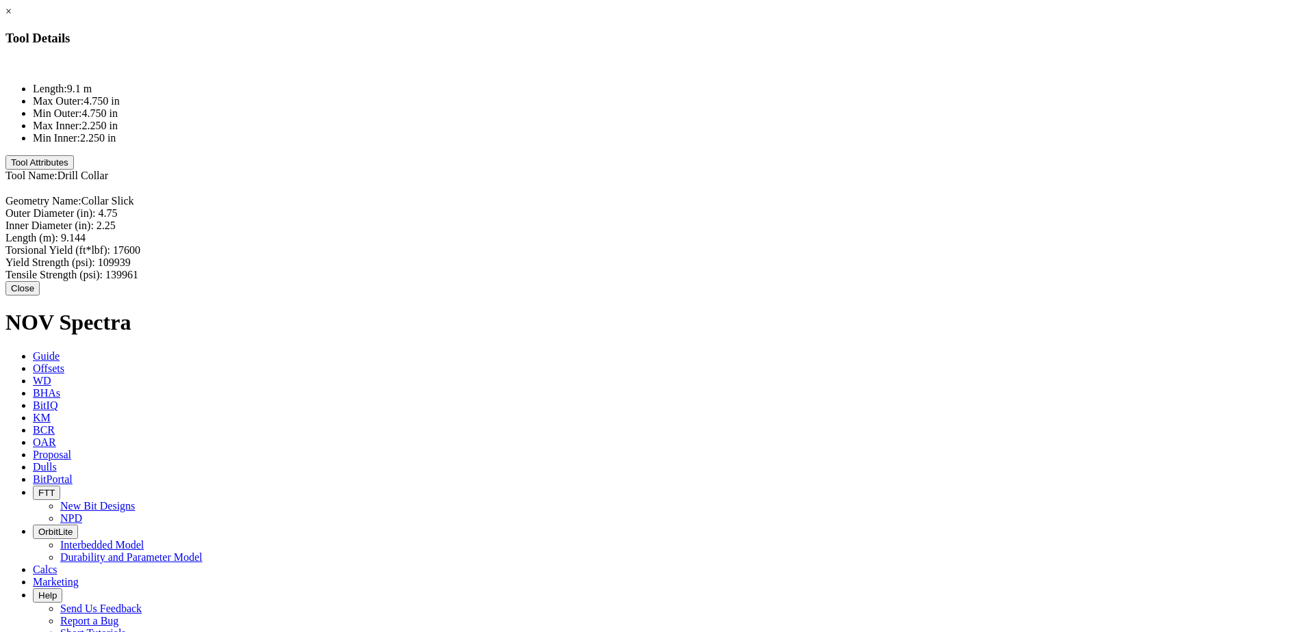
click at [40, 281] on button "Close" at bounding box center [22, 288] width 34 height 14
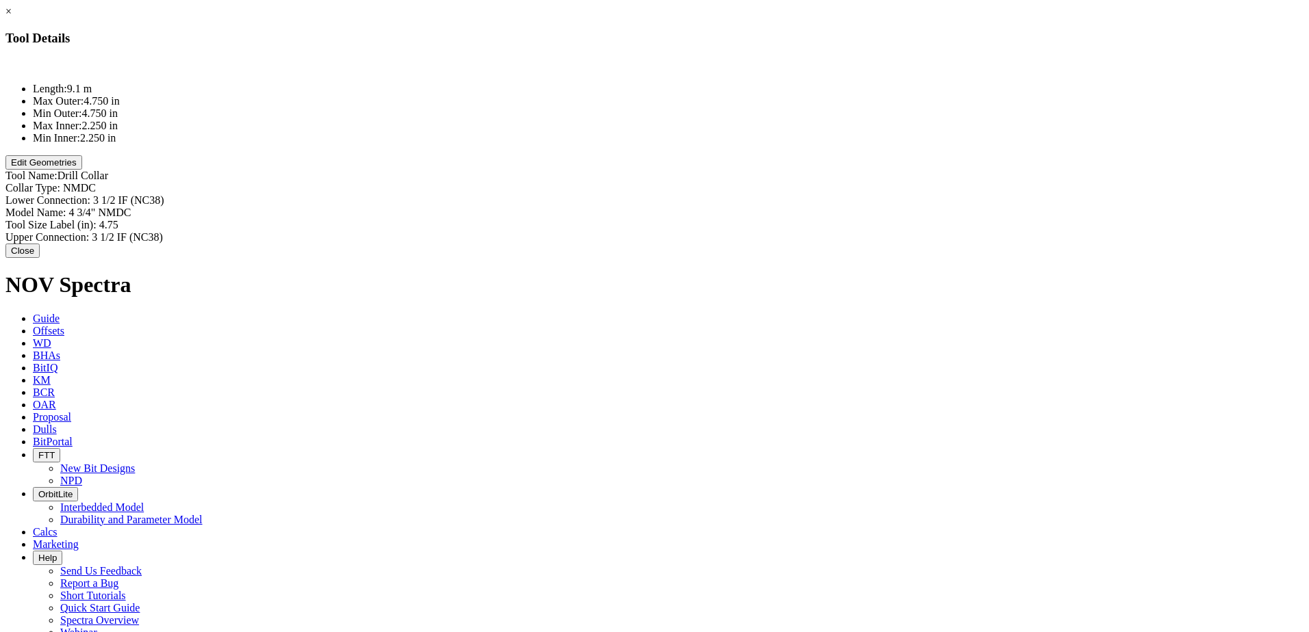
click at [82, 170] on button "Edit Geometries" at bounding box center [43, 162] width 77 height 14
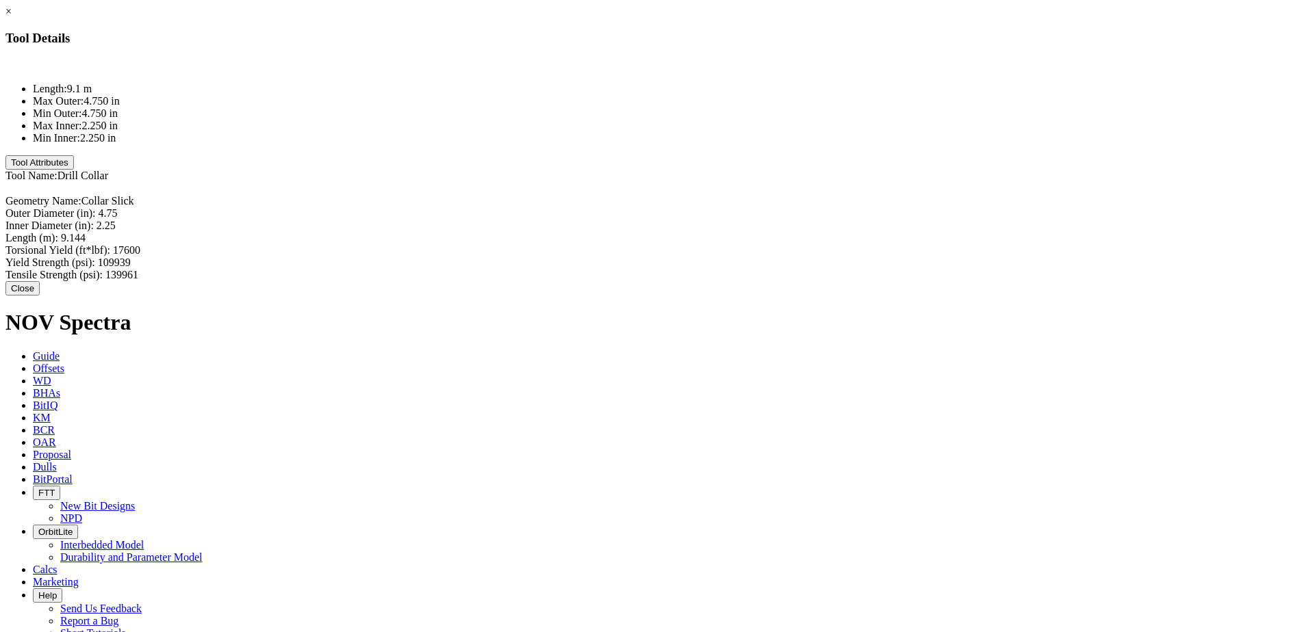
click at [794, 232] on div "Length (m): 9.144 9.144" at bounding box center [654, 238] width 1298 height 12
click at [40, 283] on button "Close" at bounding box center [22, 290] width 34 height 14
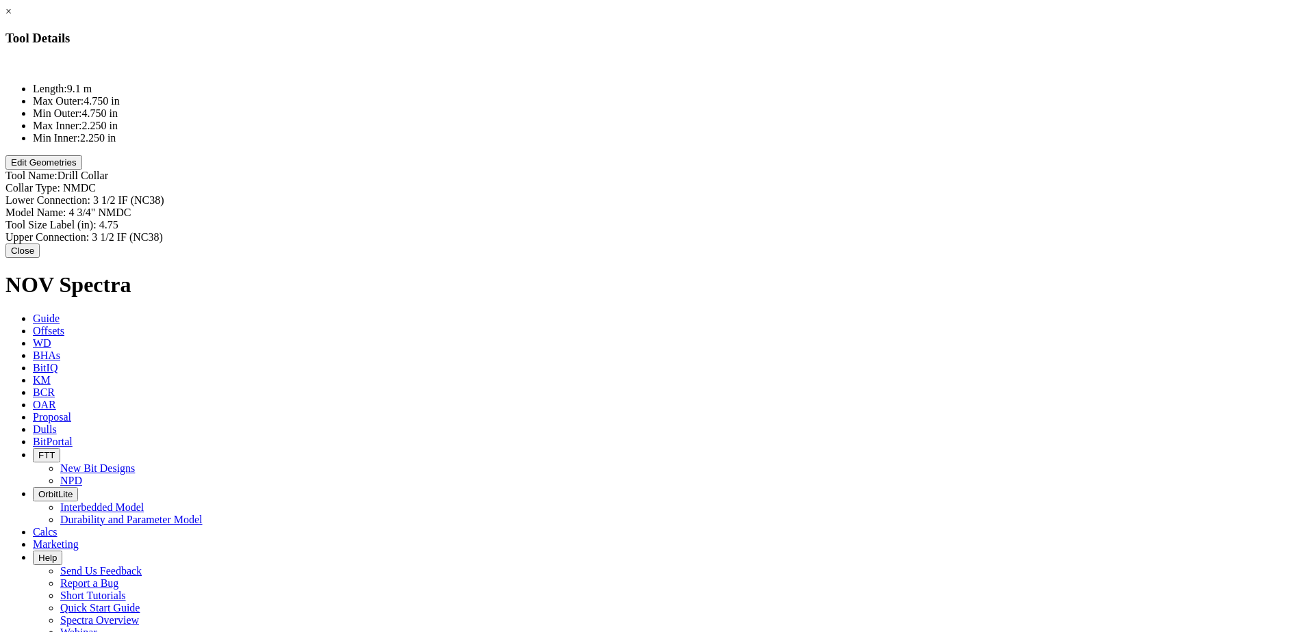
click at [82, 170] on button "Edit Geometries" at bounding box center [43, 162] width 77 height 14
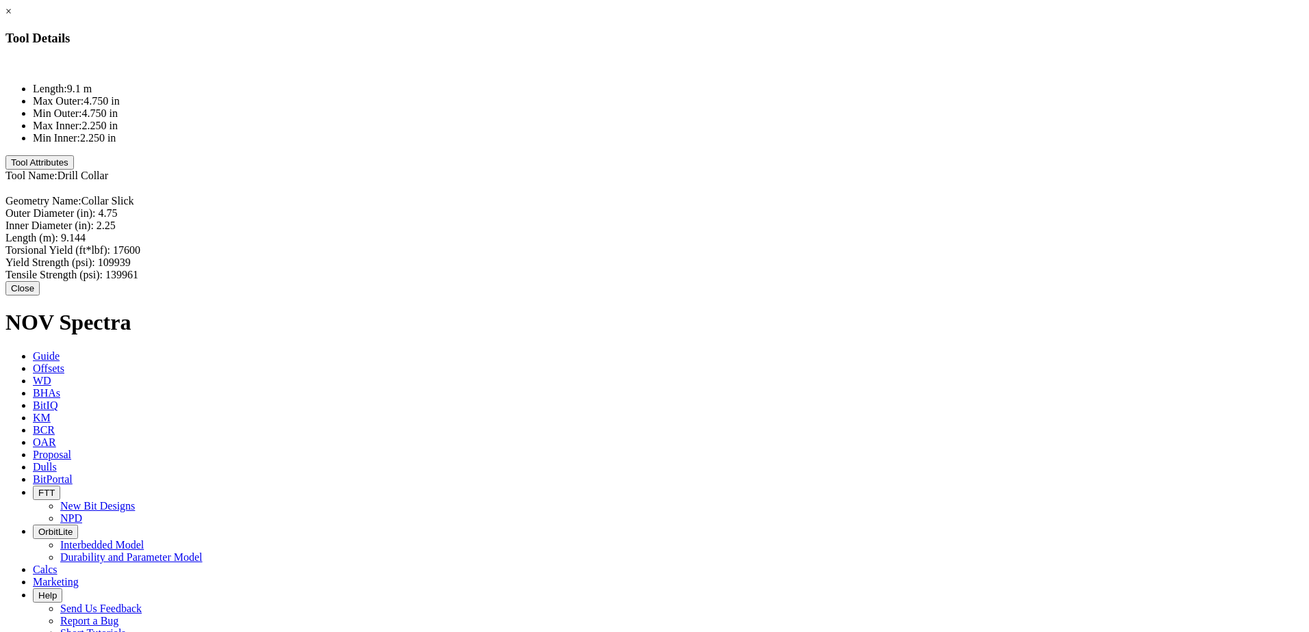
click at [40, 281] on button "Close" at bounding box center [22, 288] width 34 height 14
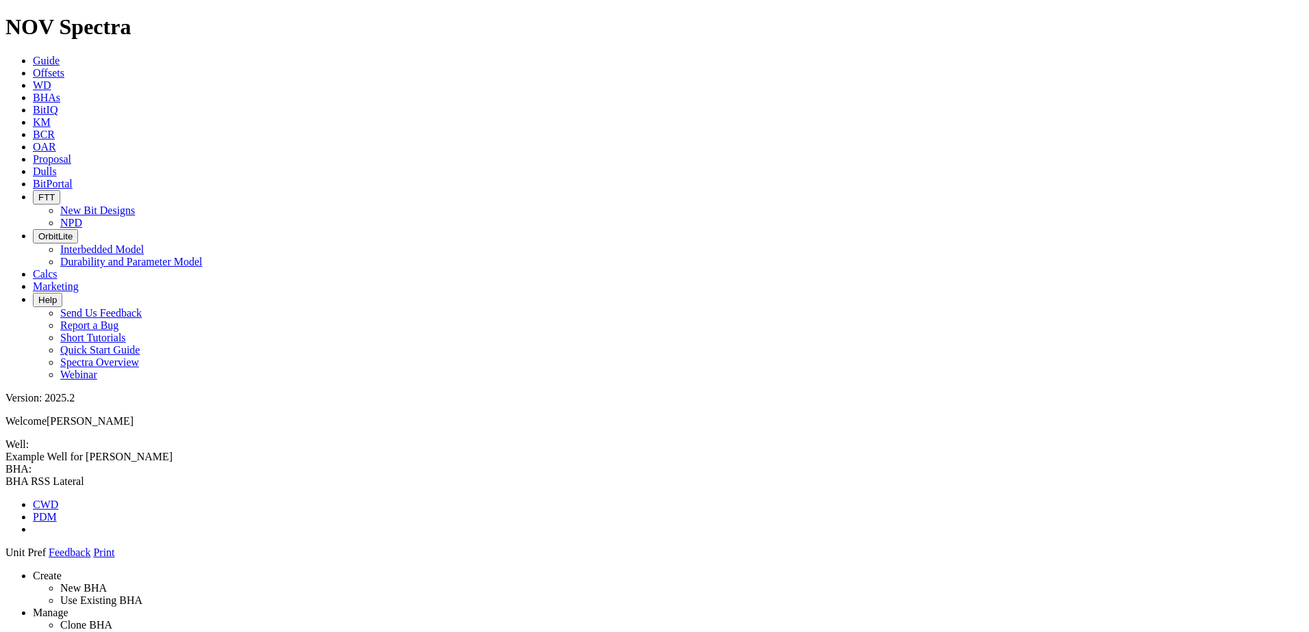
drag, startPoint x: 1122, startPoint y: 128, endPoint x: 626, endPoint y: 101, distance: 497.6
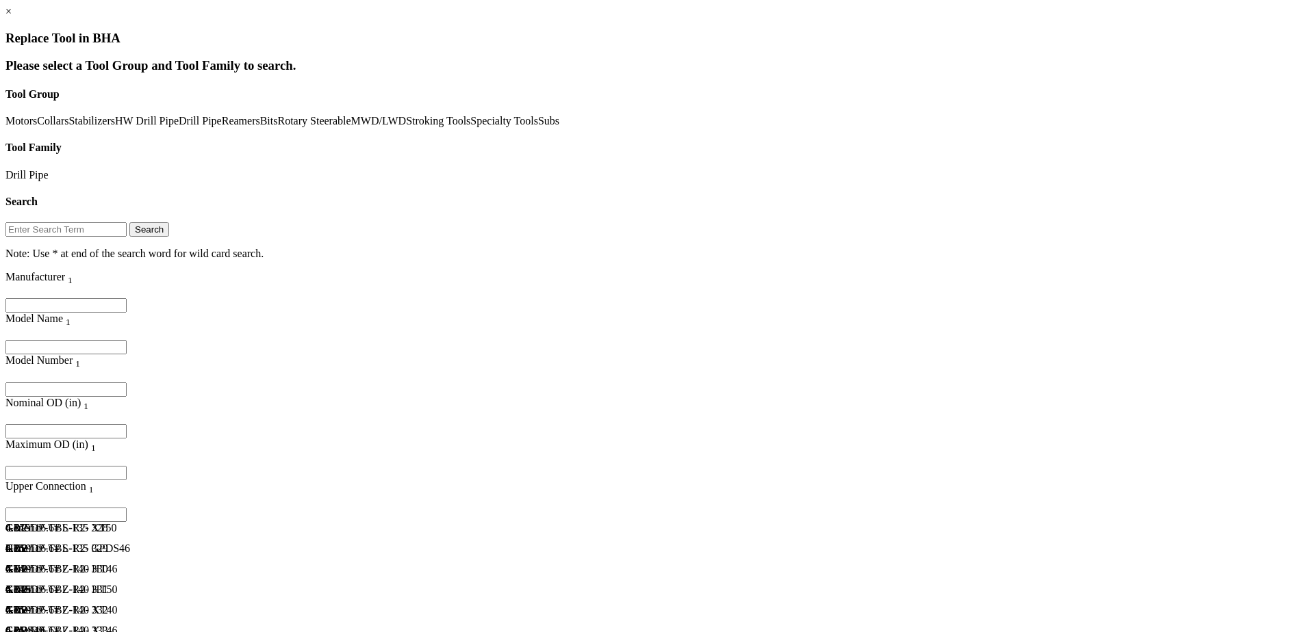
scroll to position [6707, 0]
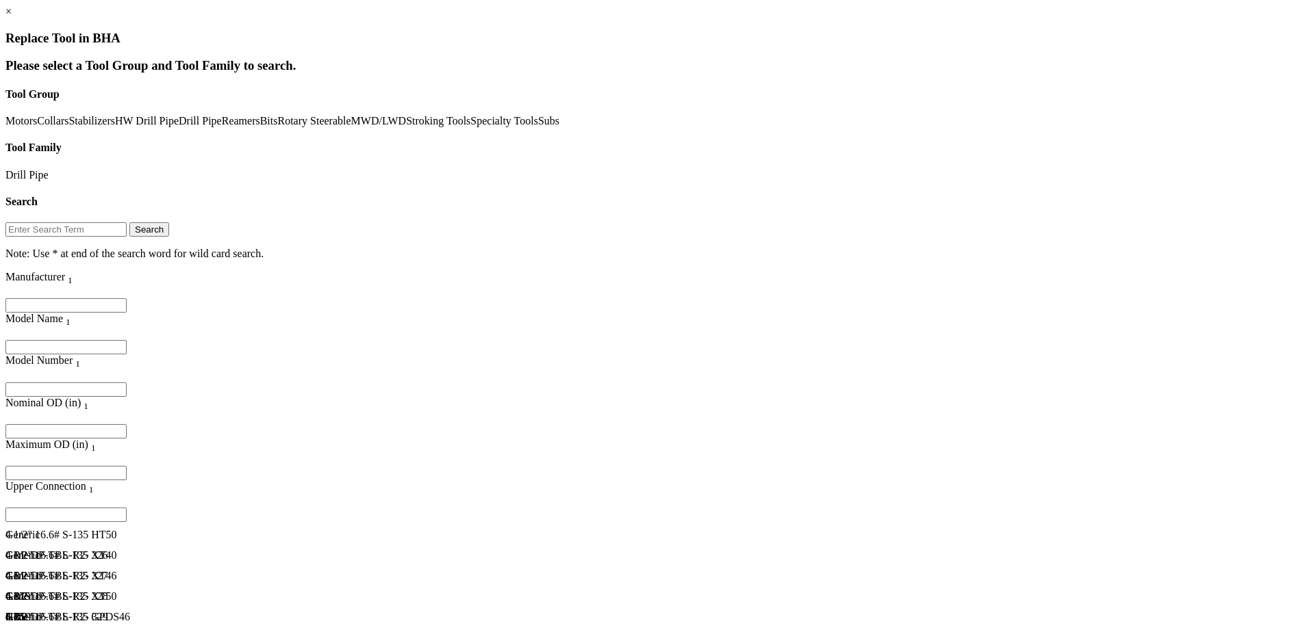
click at [290, 570] on div "4 1/2" 16.6# S-135 XT46" at bounding box center [174, 576] width 339 height 12
click at [267, 550] on div "4 1/2" 16.6# S-135 XT40" at bounding box center [174, 556] width 339 height 12
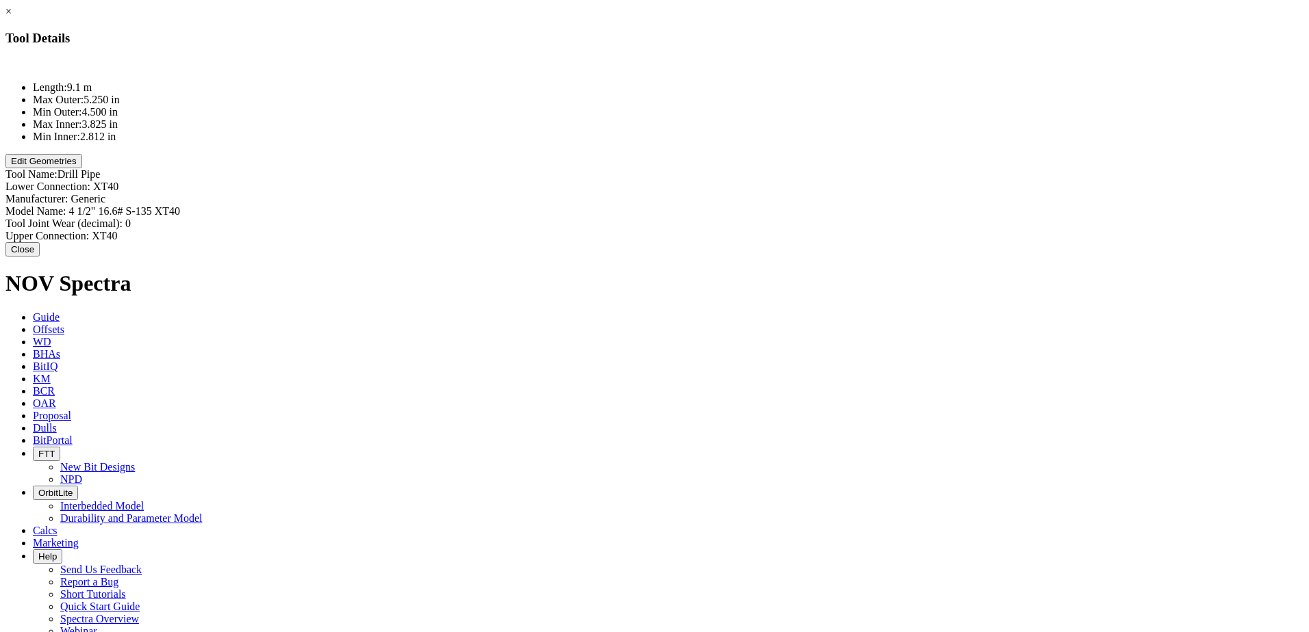
click at [796, 181] on div "Lower Connection: XT40" at bounding box center [654, 187] width 1298 height 12
click at [214, 181] on input "XT40" at bounding box center [153, 188] width 121 height 14
click at [808, 181] on div "Lower Connection: XT39 XT39 Manufacturer: Generic Model Name: 4 1/2" 16.6# S-13…" at bounding box center [654, 213] width 1298 height 64
click at [190, 205] on input "4 1/2" 16.6# S-135 XT40" at bounding box center [128, 212] width 121 height 14
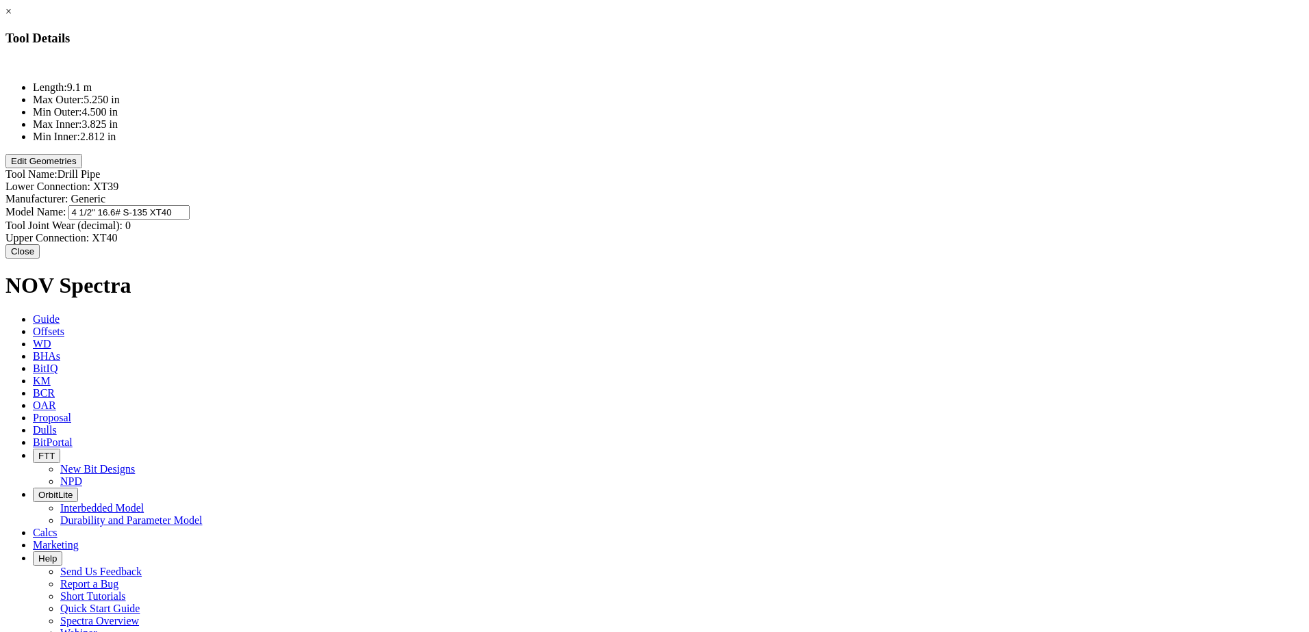
click at [190, 205] on input "4 1/2" 16.6# S-135 XT40" at bounding box center [128, 212] width 121 height 14
click at [832, 181] on div "Lower Connection: XT39 XT39 Manufacturer: Generic Model Name: 4 1/2" 16.6# S-13…" at bounding box center [654, 213] width 1298 height 64
click at [213, 230] on input "XT40" at bounding box center [152, 237] width 121 height 14
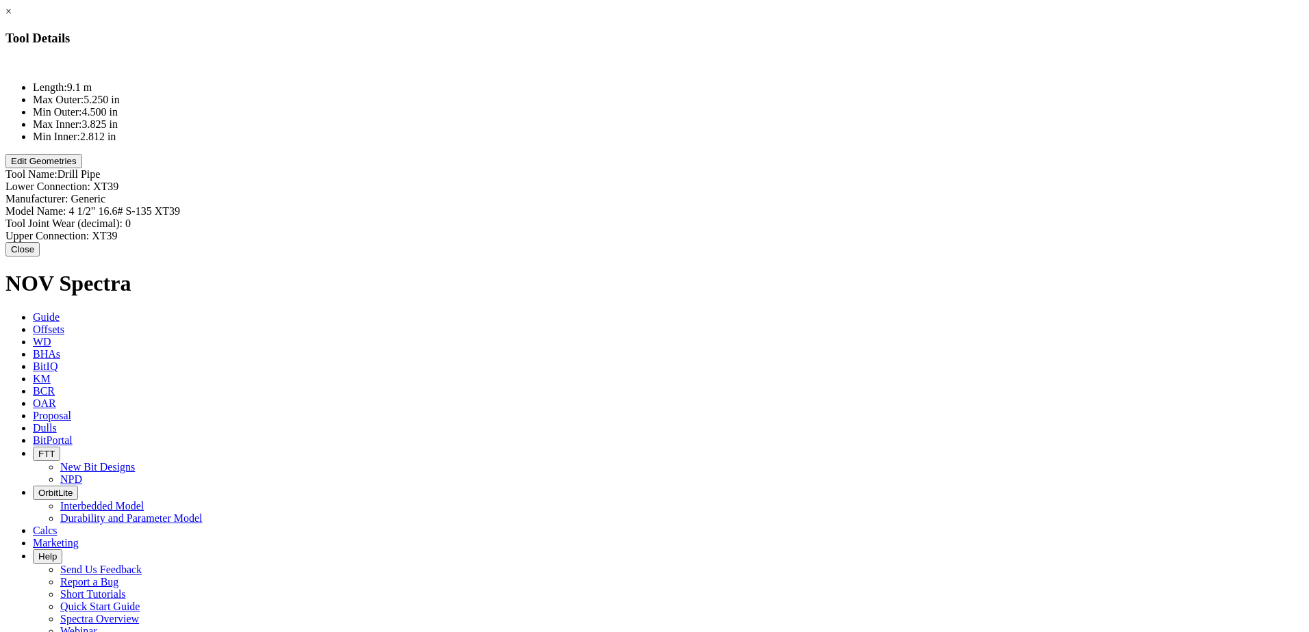
click at [82, 168] on button "Edit Geometries" at bounding box center [43, 161] width 77 height 14
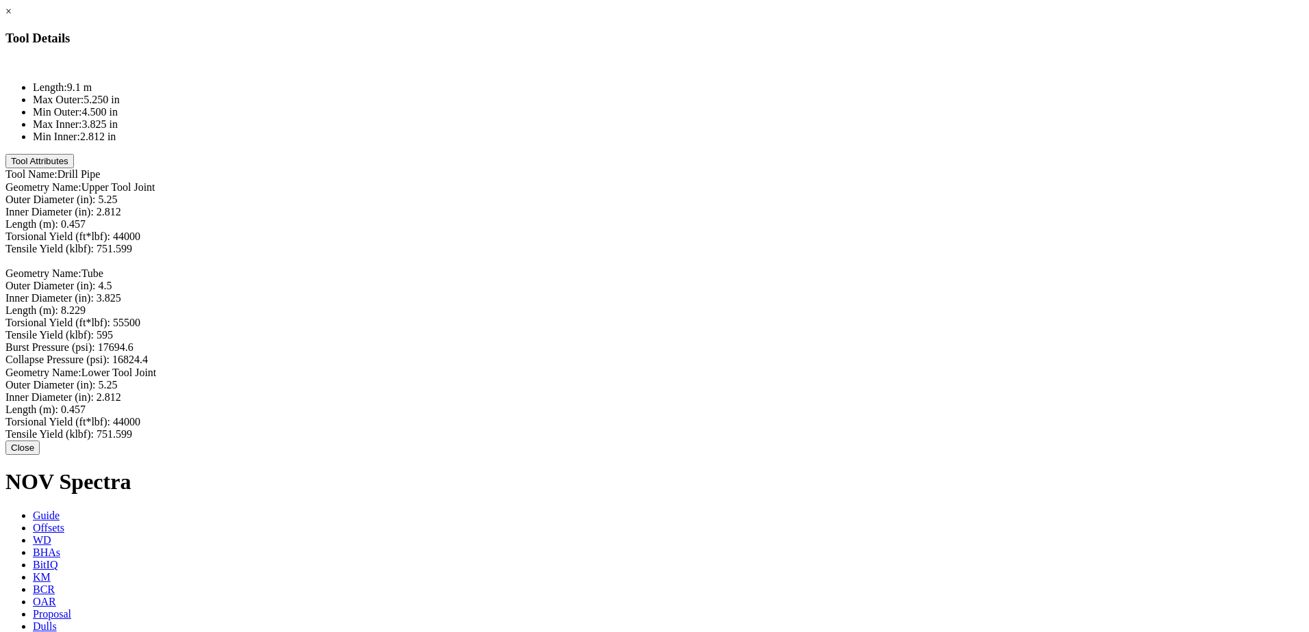
click at [40, 455] on button "Close" at bounding box center [22, 448] width 34 height 14
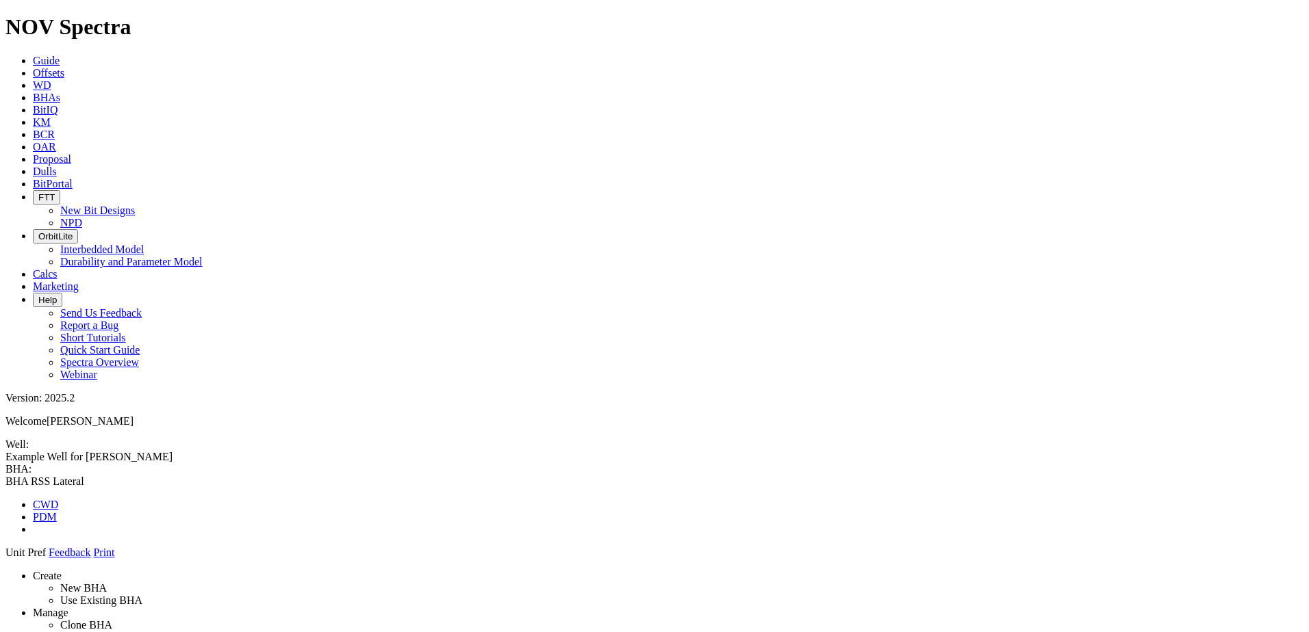
click at [5, 559] on icon at bounding box center [5, 559] width 0 height 0
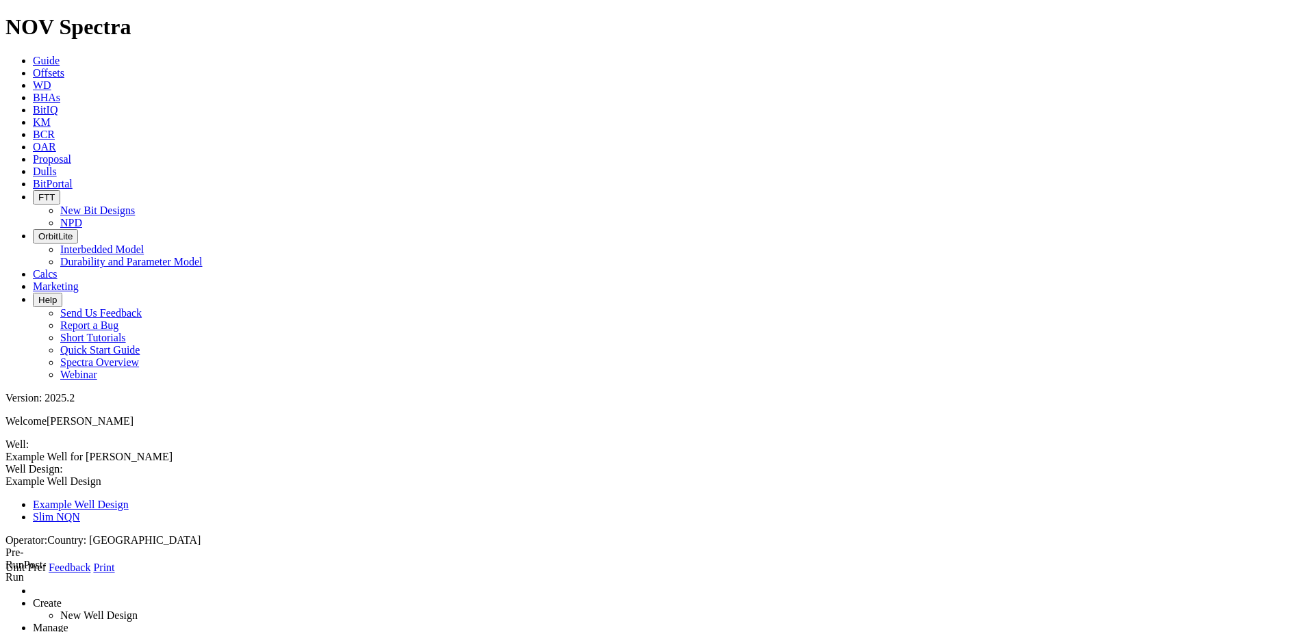
click at [5, 488] on link at bounding box center [5, 488] width 0 height 0
click at [80, 511] on link "Slim NQN" at bounding box center [56, 517] width 47 height 12
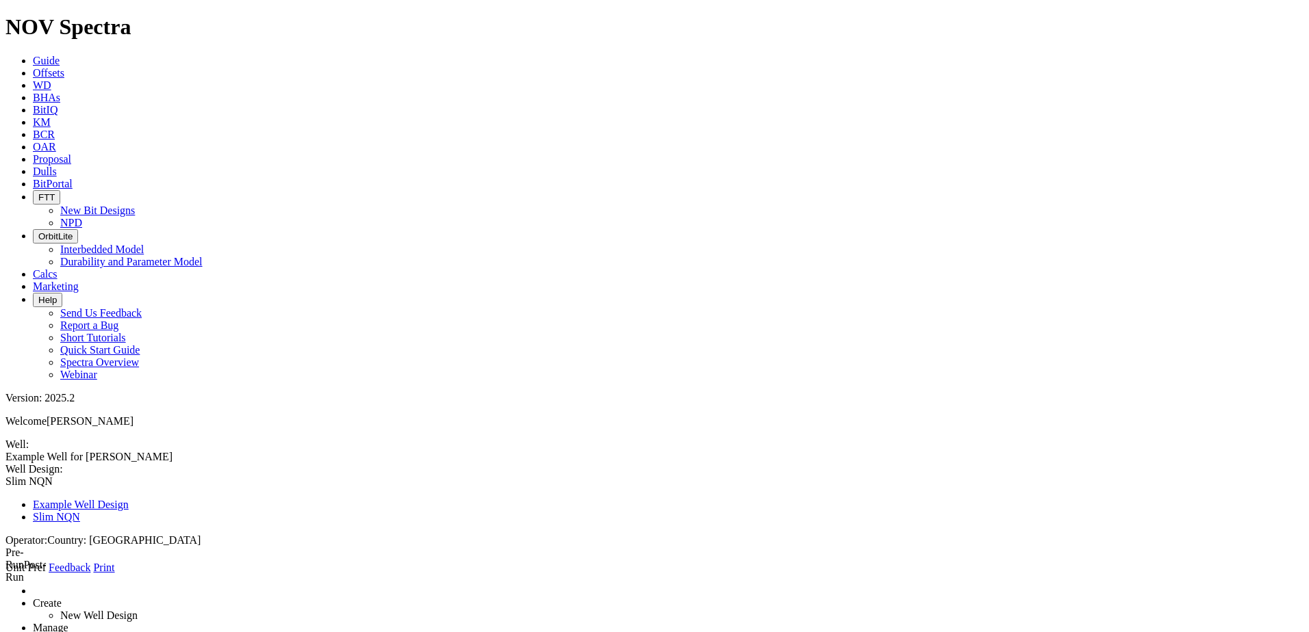
drag, startPoint x: 345, startPoint y: 274, endPoint x: 297, endPoint y: 270, distance: 48.1
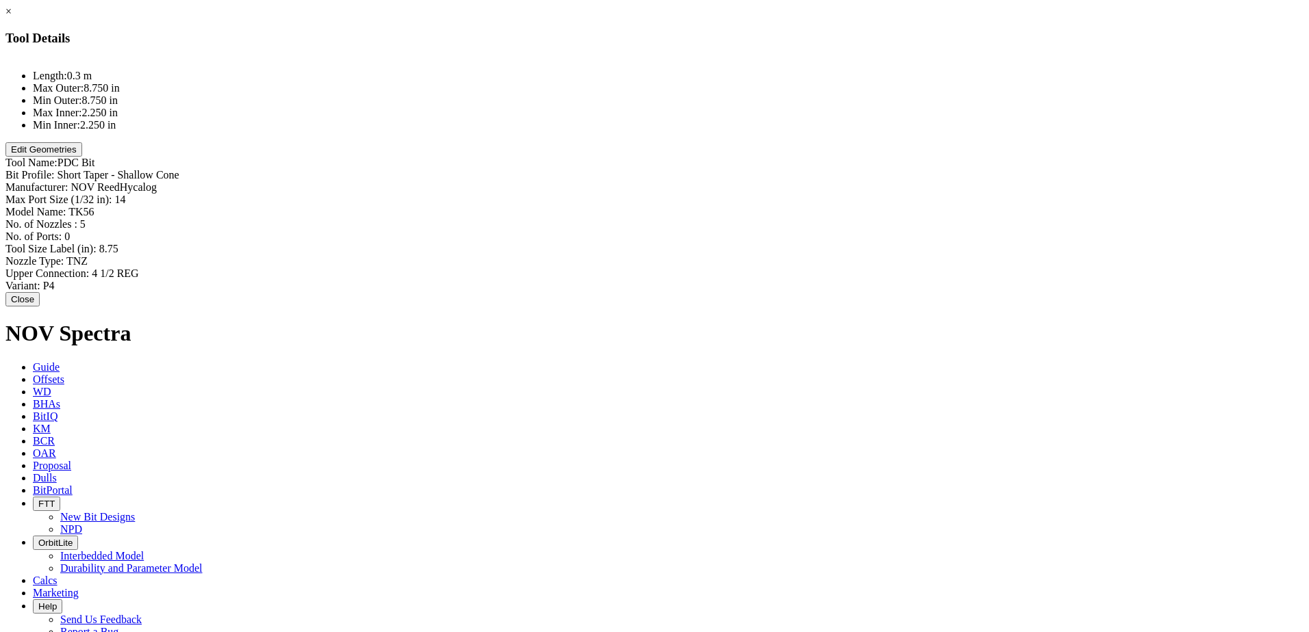
click at [797, 206] on div "Model Name: TK56 TK56" at bounding box center [654, 212] width 1298 height 12
click at [799, 245] on div "Tool Size Label (in): 8.75 8.75" at bounding box center [654, 251] width 1298 height 12
drag, startPoint x: 772, startPoint y: 194, endPoint x: 795, endPoint y: 215, distance: 31.0
click at [220, 243] on input "8.75" at bounding box center [159, 250] width 121 height 14
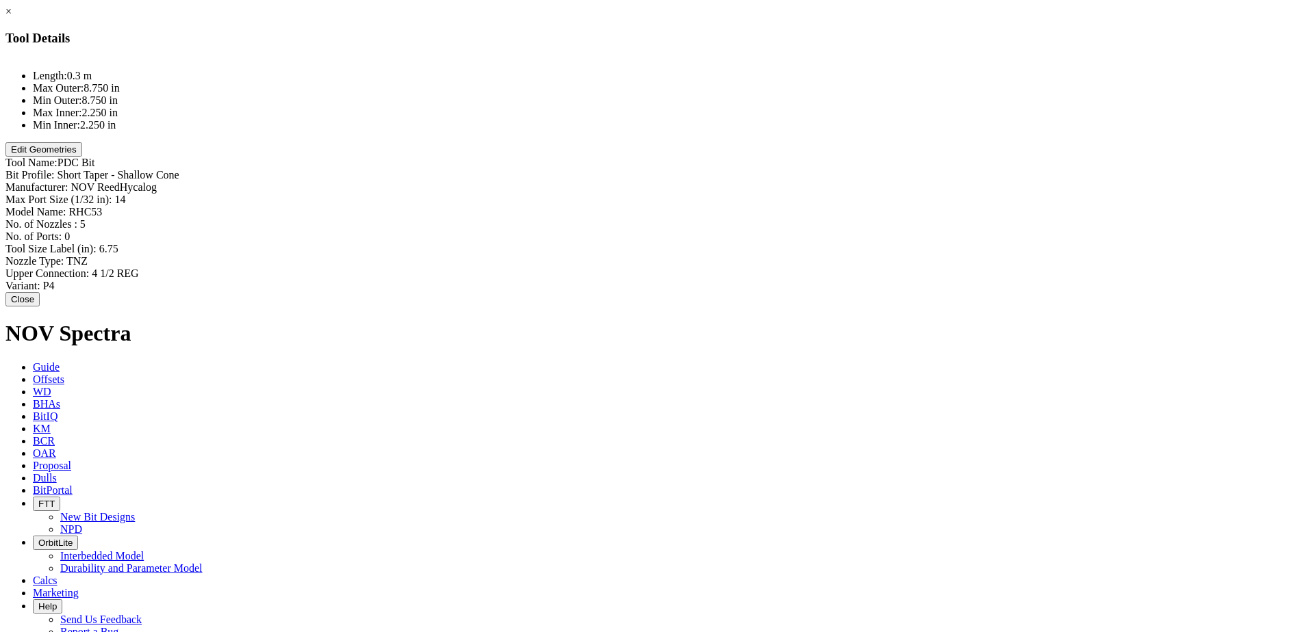
click at [773, 268] on div "Upper Connection: 4 1/2 REG 4 1/2 REG" at bounding box center [654, 274] width 1298 height 12
click at [213, 268] on input "4 1/2 REG" at bounding box center [152, 275] width 121 height 14
click at [82, 157] on button "Edit Geometries" at bounding box center [43, 149] width 77 height 14
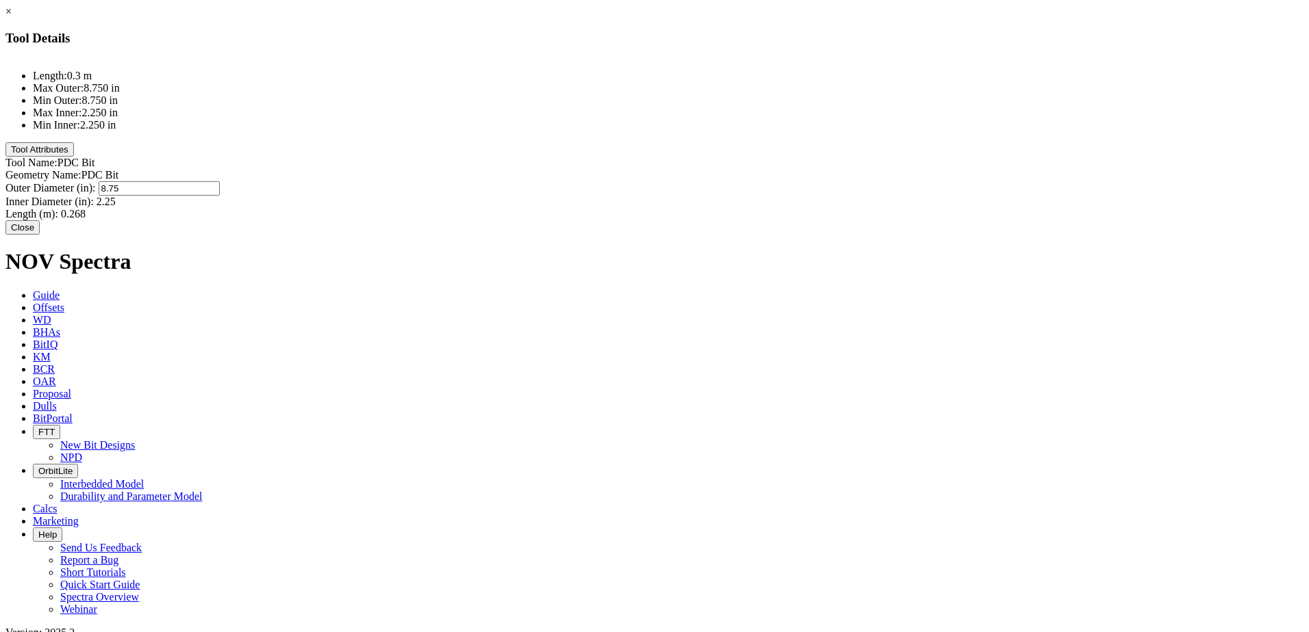
click at [776, 181] on div "Outer Diameter (in): 8.75 8.75" at bounding box center [654, 188] width 1298 height 14
click at [220, 181] on input "8.75" at bounding box center [159, 188] width 121 height 14
click at [40, 235] on button "Close" at bounding box center [22, 227] width 34 height 14
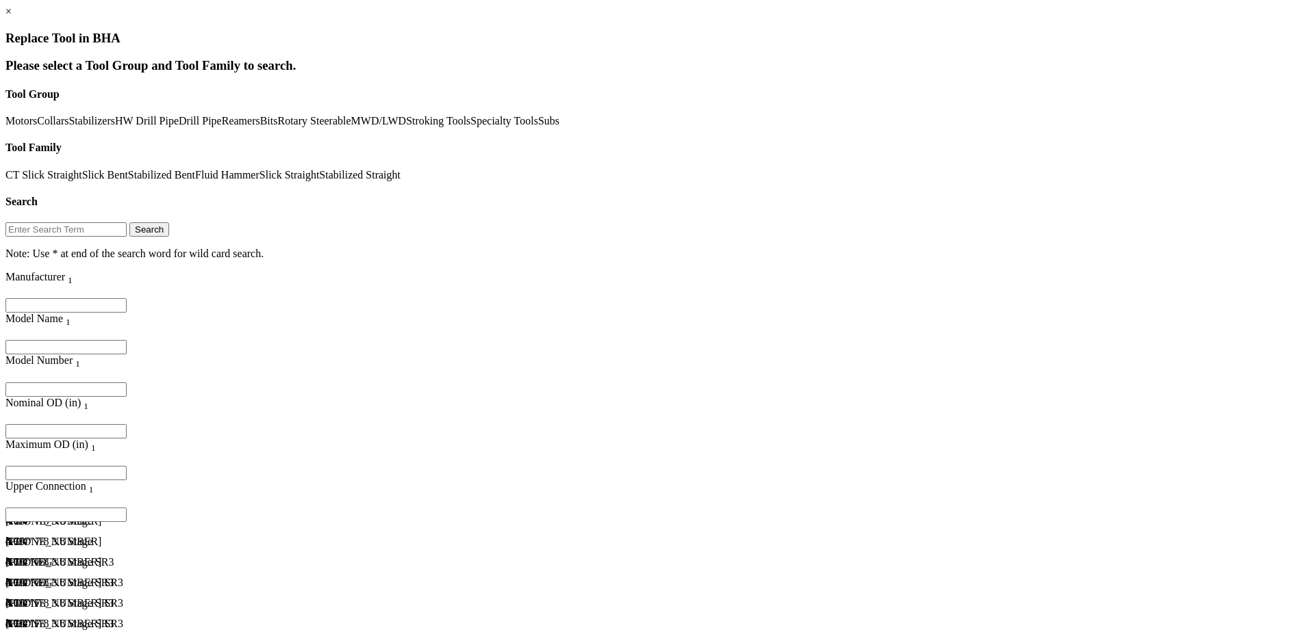
scroll to position [1779, 0]
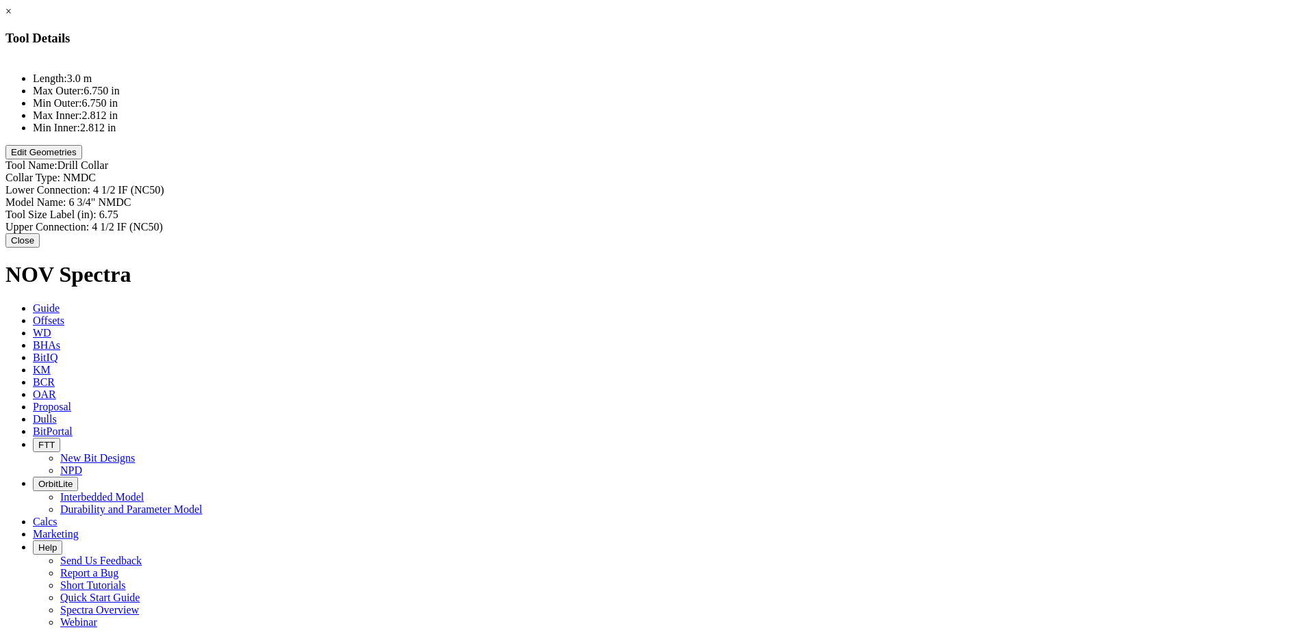
click at [778, 184] on div "Lower Connection: 4 1/2 IF (NC50) 4 1/2 IF (NC50)" at bounding box center [654, 190] width 1298 height 12
click at [214, 184] on input "4 1/2 IF (NC50)" at bounding box center [153, 191] width 121 height 14
click at [773, 198] on div "Model Name: 6 3/4" NMDC 6 3/4" NMDC" at bounding box center [654, 204] width 1298 height 12
click at [775, 196] on div "Model Name: 6 3/4" NMDC 6 3/4" NMDC" at bounding box center [654, 203] width 1298 height 14
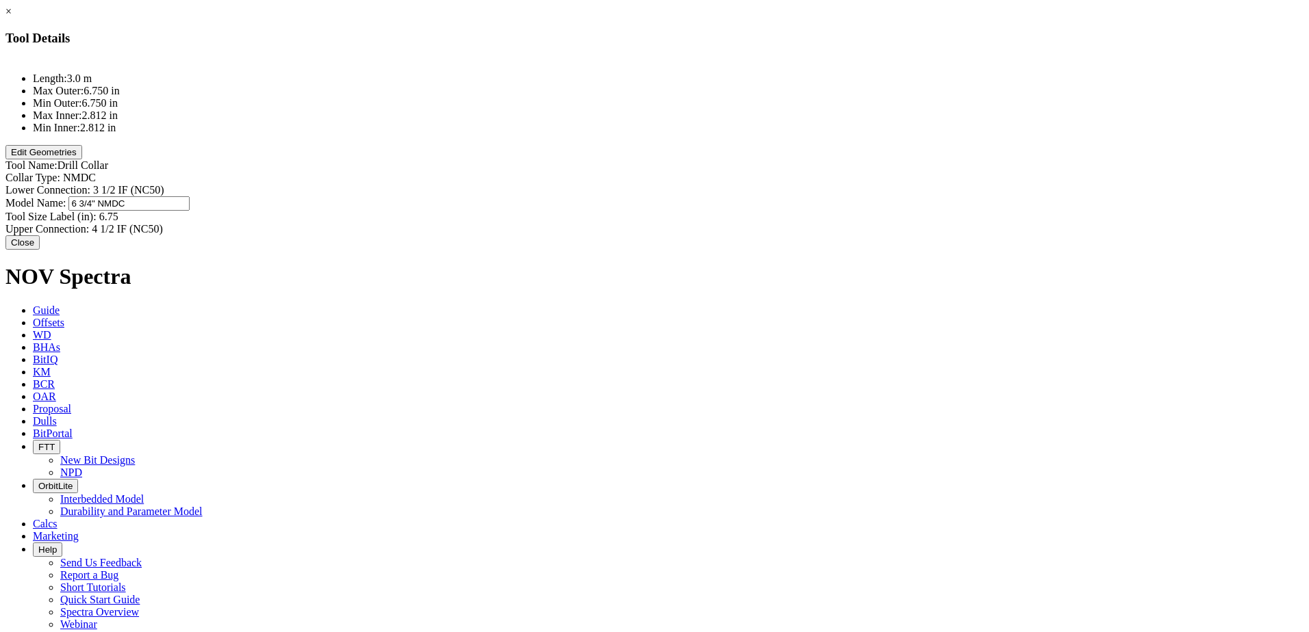
click at [190, 196] on input "6 3/4" NMDC" at bounding box center [128, 203] width 121 height 14
click at [775, 209] on div "Tool Size Label (in): 6.75 6.75" at bounding box center [654, 216] width 1298 height 14
click at [220, 209] on input "6.75" at bounding box center [159, 216] width 121 height 14
click at [794, 221] on div "Upper Connection: 4 1/2 IF (NC50) 4 1/2 IF (NC50)" at bounding box center [654, 228] width 1298 height 14
click at [213, 221] on input "4 1/2 IF (NC50)" at bounding box center [152, 228] width 121 height 14
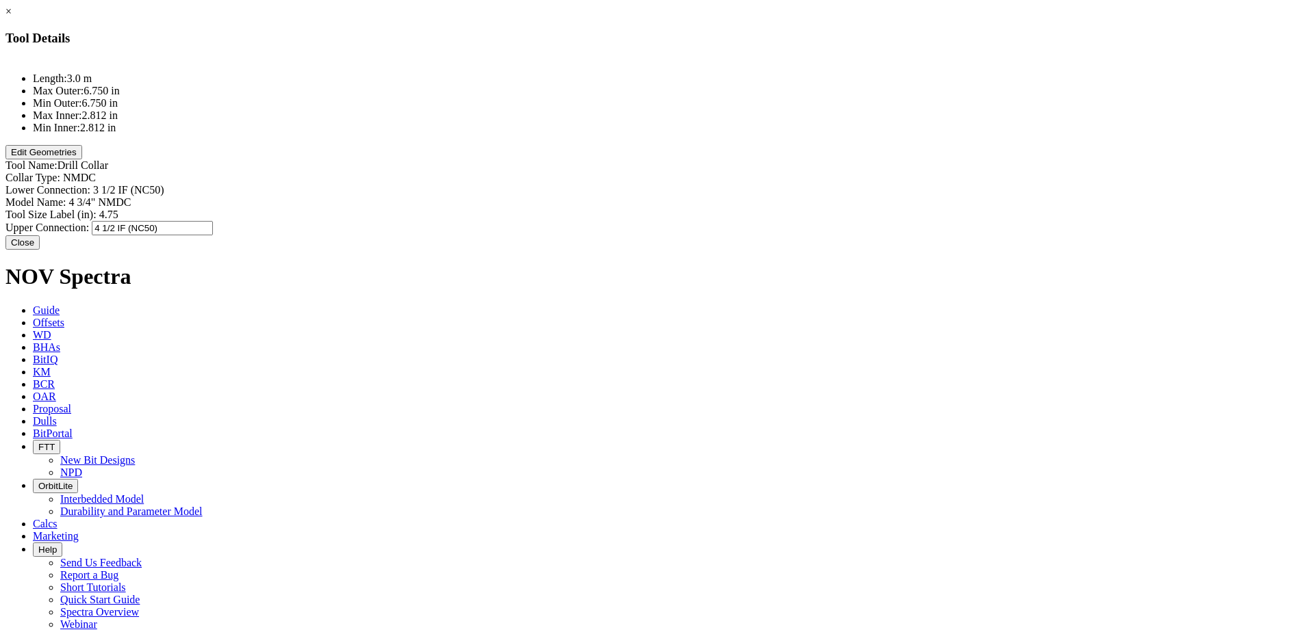
drag, startPoint x: 775, startPoint y: 146, endPoint x: 768, endPoint y: 146, distance: 7.5
click at [213, 221] on input "4 1/2 IF (NC50)" at bounding box center [152, 228] width 121 height 14
click at [213, 221] on input "3 1/2 IF (NC50)" at bounding box center [152, 228] width 121 height 14
drag, startPoint x: 807, startPoint y: 149, endPoint x: 834, endPoint y: 148, distance: 26.7
click at [213, 221] on input "3 1/2 IF (NC50)" at bounding box center [152, 228] width 121 height 14
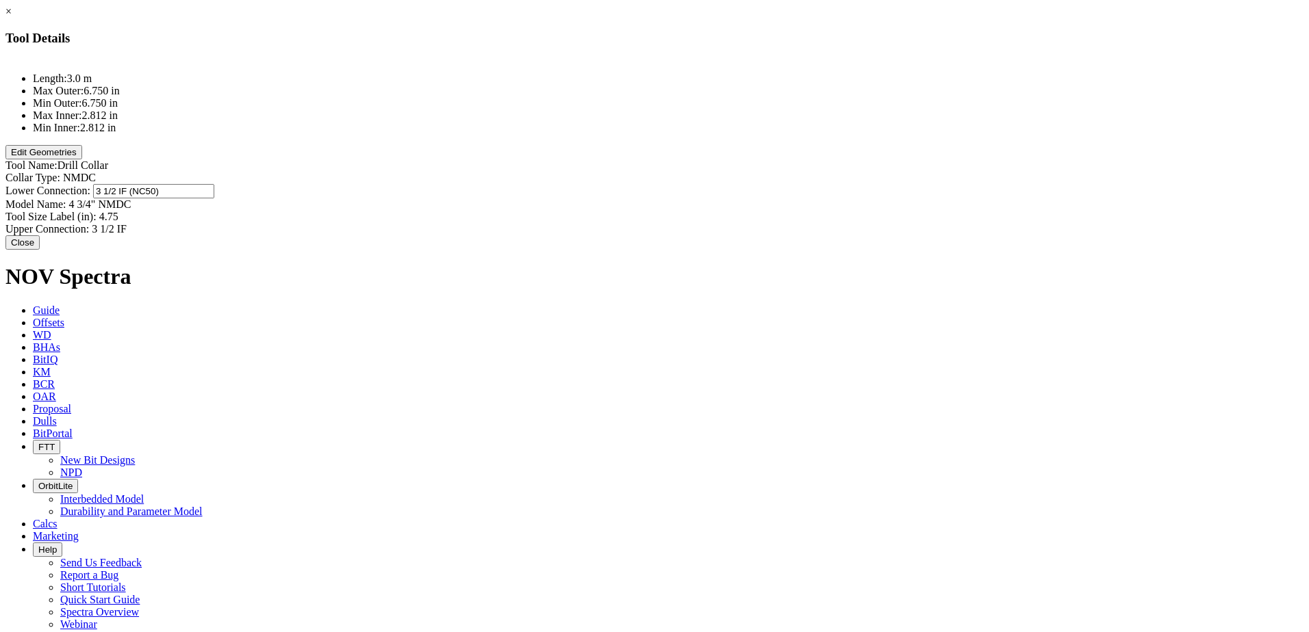
click at [821, 184] on div "Lower Connection: 3 1/2 IF (NC50) 3 1/2 IF (NC50)" at bounding box center [654, 191] width 1298 height 14
click at [214, 184] on input "3 1/2 IF (NC50)" at bounding box center [153, 191] width 121 height 14
click at [82, 159] on button "Edit Geometries" at bounding box center [43, 152] width 77 height 14
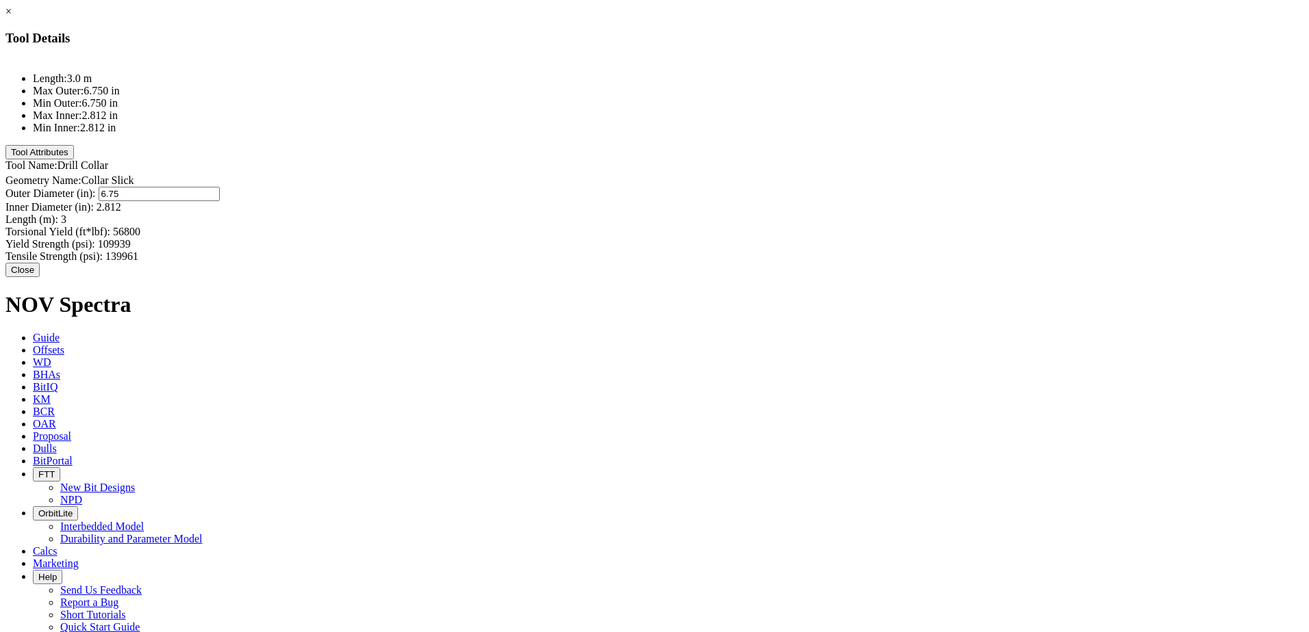
click at [787, 187] on div "Outer Diameter (in): 6.75 6.75" at bounding box center [654, 194] width 1298 height 14
click at [220, 187] on input "6.75" at bounding box center [159, 194] width 121 height 14
click at [40, 263] on button "Close" at bounding box center [22, 270] width 34 height 14
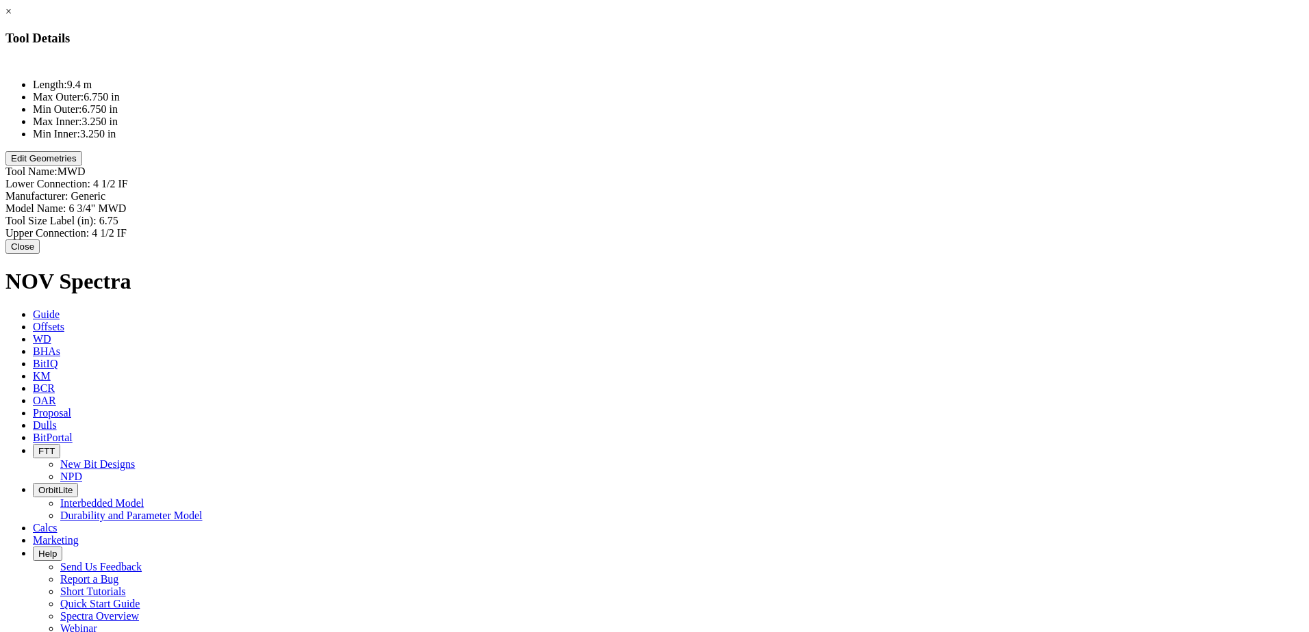
click at [775, 178] on div "Lower Connection: 4 1/2 IF 4 1/2 IF" at bounding box center [654, 184] width 1298 height 12
click at [214, 178] on input "4 1/2 IF" at bounding box center [153, 185] width 121 height 14
drag, startPoint x: 774, startPoint y: 84, endPoint x: 764, endPoint y: 86, distance: 10.4
click at [764, 178] on div "Lower Connection: 4 1/2 IF 4 1/2 IF" at bounding box center [654, 185] width 1298 height 14
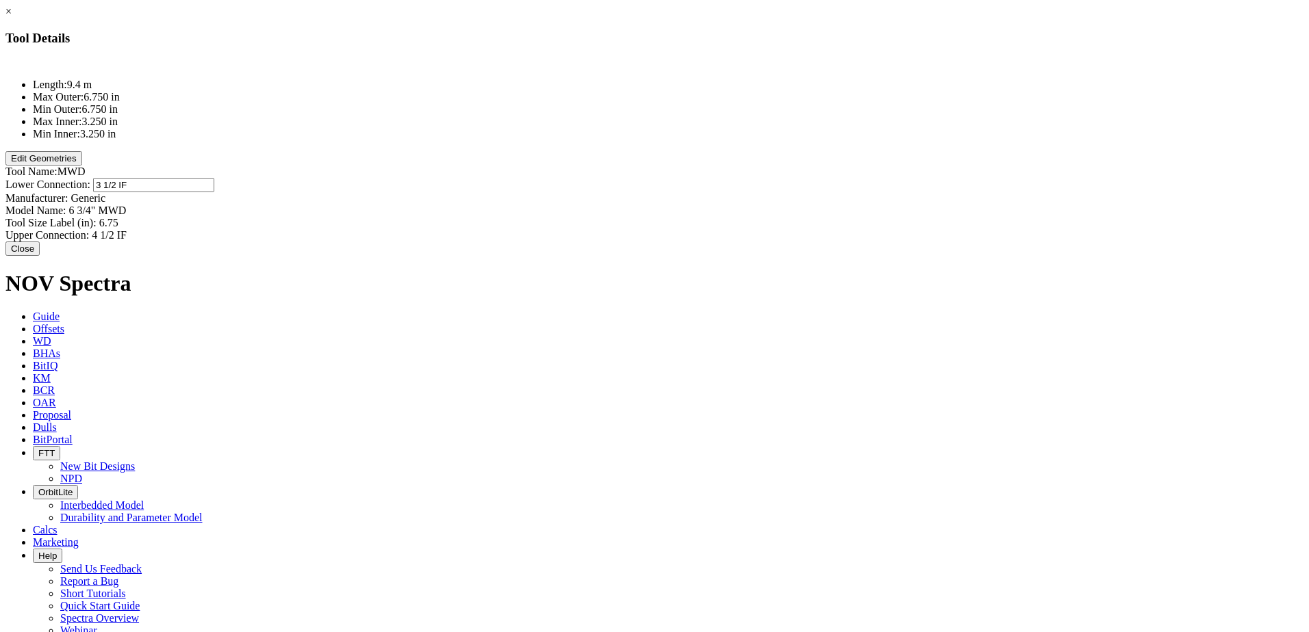
click at [783, 205] on div "Model Name: 6 3/4" MWD 6 3/4" MWD" at bounding box center [654, 211] width 1298 height 12
click at [776, 203] on div "Model Name: 6 3/4" MWD 6 3/4" MWD" at bounding box center [654, 210] width 1298 height 14
click at [789, 229] on div "Upper Connection: 4 1/2 IF 4 1/2 IF" at bounding box center [654, 235] width 1298 height 12
click at [213, 227] on input "4 1/2 IF" at bounding box center [152, 234] width 121 height 14
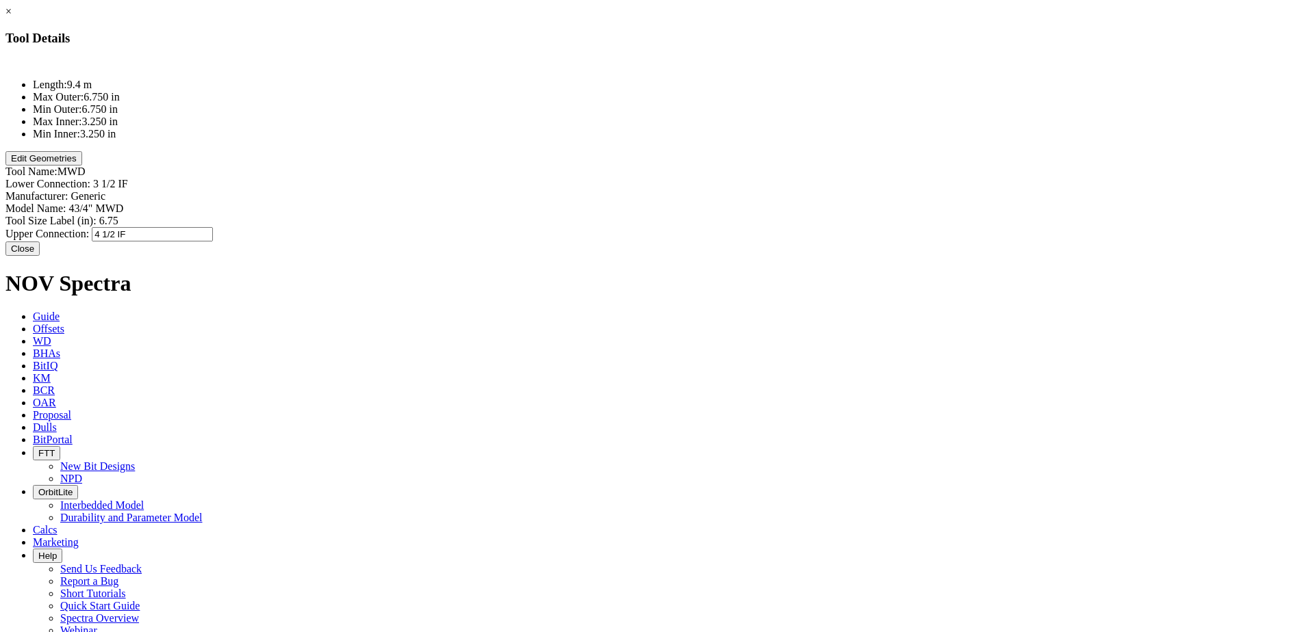
click at [213, 227] on input "4 1/2 IF" at bounding box center [152, 234] width 121 height 14
click at [790, 215] on div "Tool Size Label (in): 6.75 6.75" at bounding box center [654, 222] width 1298 height 14
click at [220, 215] on input "6.75" at bounding box center [159, 222] width 121 height 14
drag, startPoint x: 773, startPoint y: 133, endPoint x: 764, endPoint y: 134, distance: 9.7
click at [764, 215] on div "Tool Size Label (in): 6.75 6.75" at bounding box center [654, 222] width 1298 height 14
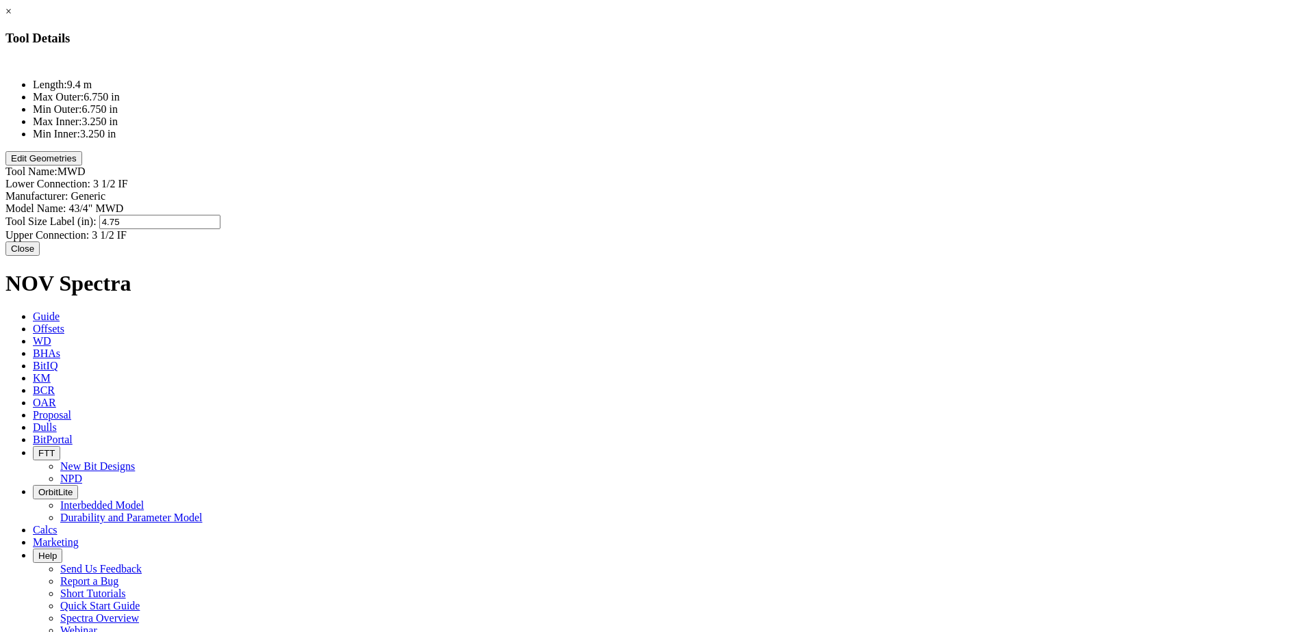
click at [82, 166] on button "Edit Geometries" at bounding box center [43, 158] width 77 height 14
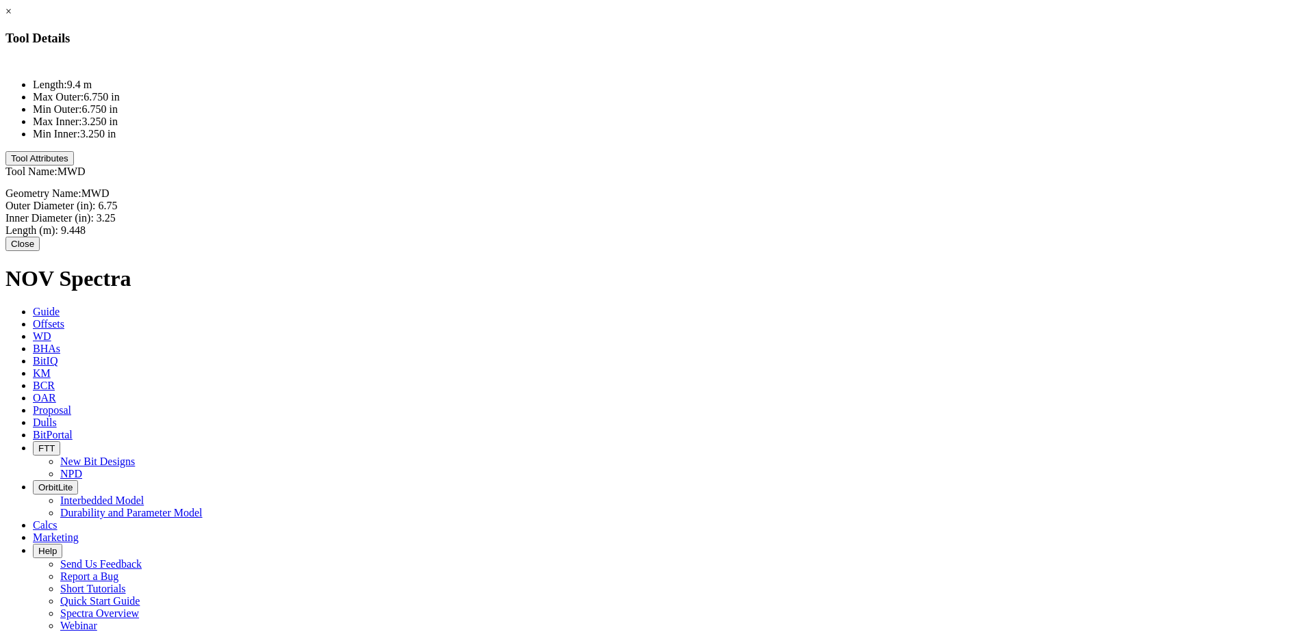
click at [771, 200] on div "Outer Diameter (in): 6.75 6.75" at bounding box center [654, 206] width 1298 height 12
click at [220, 200] on input "6.75" at bounding box center [159, 207] width 121 height 14
drag, startPoint x: 775, startPoint y: 102, endPoint x: 767, endPoint y: 105, distance: 9.5
click at [220, 200] on input "6.75" at bounding box center [159, 207] width 121 height 14
click at [819, 227] on div "Length (m): 9.448 9.448" at bounding box center [654, 233] width 1298 height 12
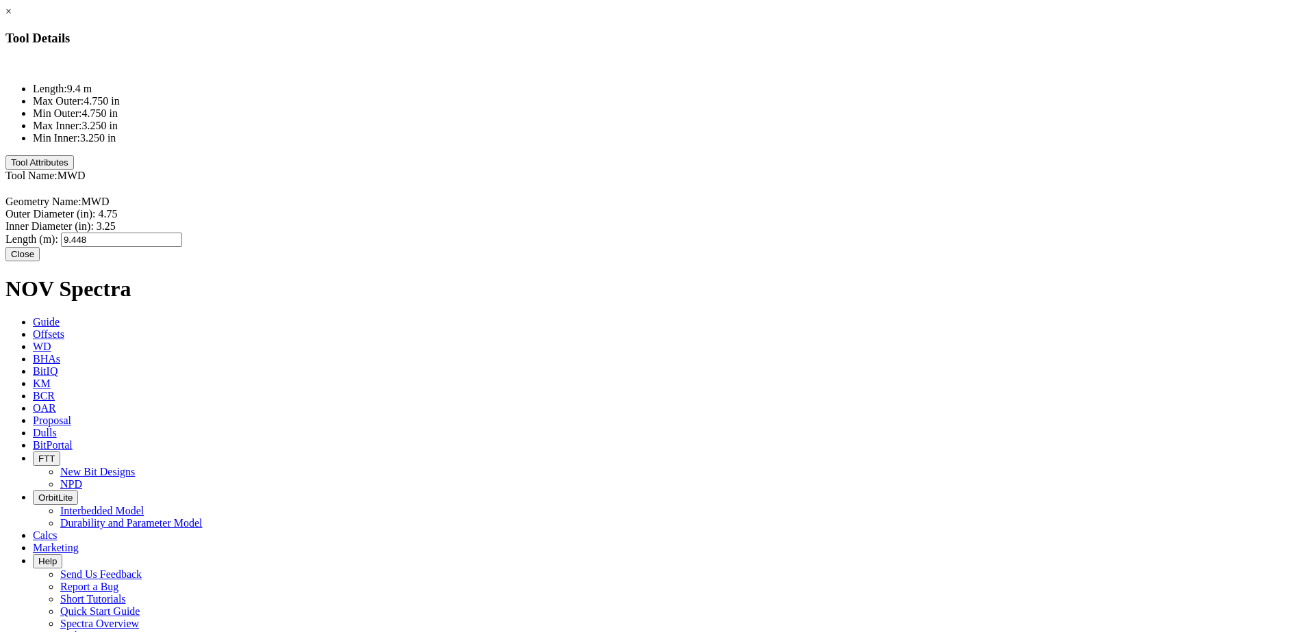
click at [40, 247] on button "Close" at bounding box center [22, 254] width 34 height 14
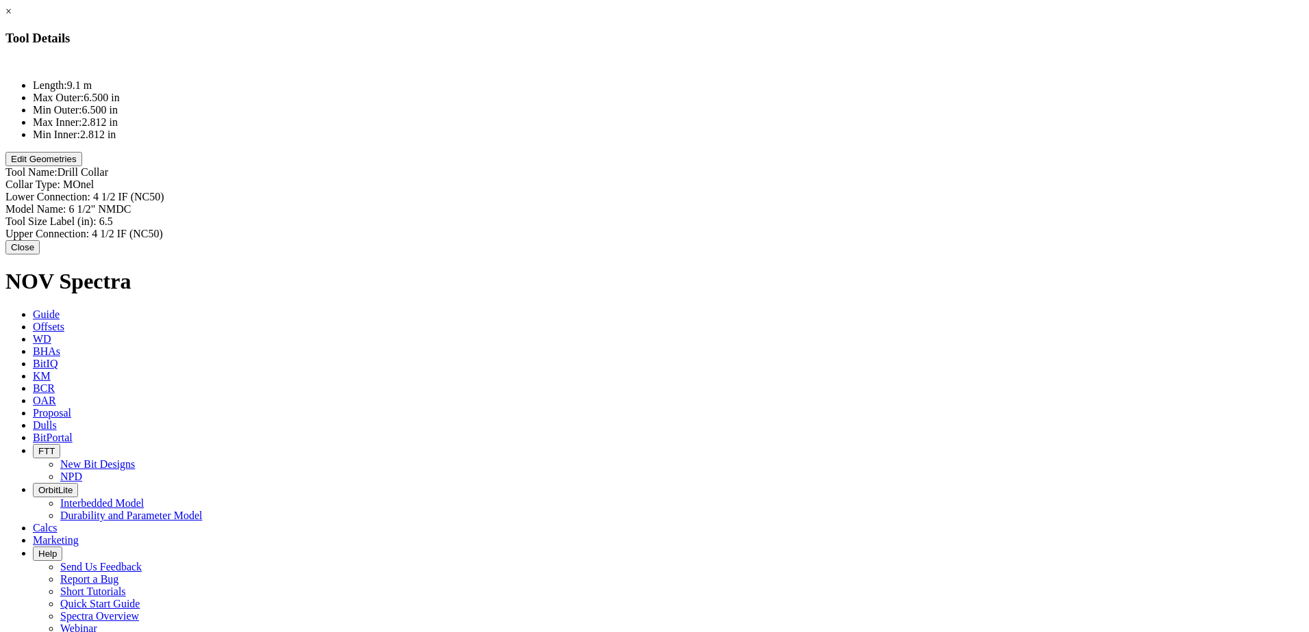
click at [785, 179] on div "Collar Type: MOnel MOnel" at bounding box center [654, 185] width 1298 height 12
click at [775, 191] on div "Lower Connection: 4 1/2 IF (NC50) 4 1/2 IF (NC50)" at bounding box center [654, 198] width 1298 height 14
click at [214, 191] on input "4 1/2 IF (NC50)" at bounding box center [153, 198] width 121 height 14
drag, startPoint x: 775, startPoint y: 99, endPoint x: 769, endPoint y: 101, distance: 7.1
click at [214, 191] on input "4 1/2 IF (NC50)" at bounding box center [153, 198] width 121 height 14
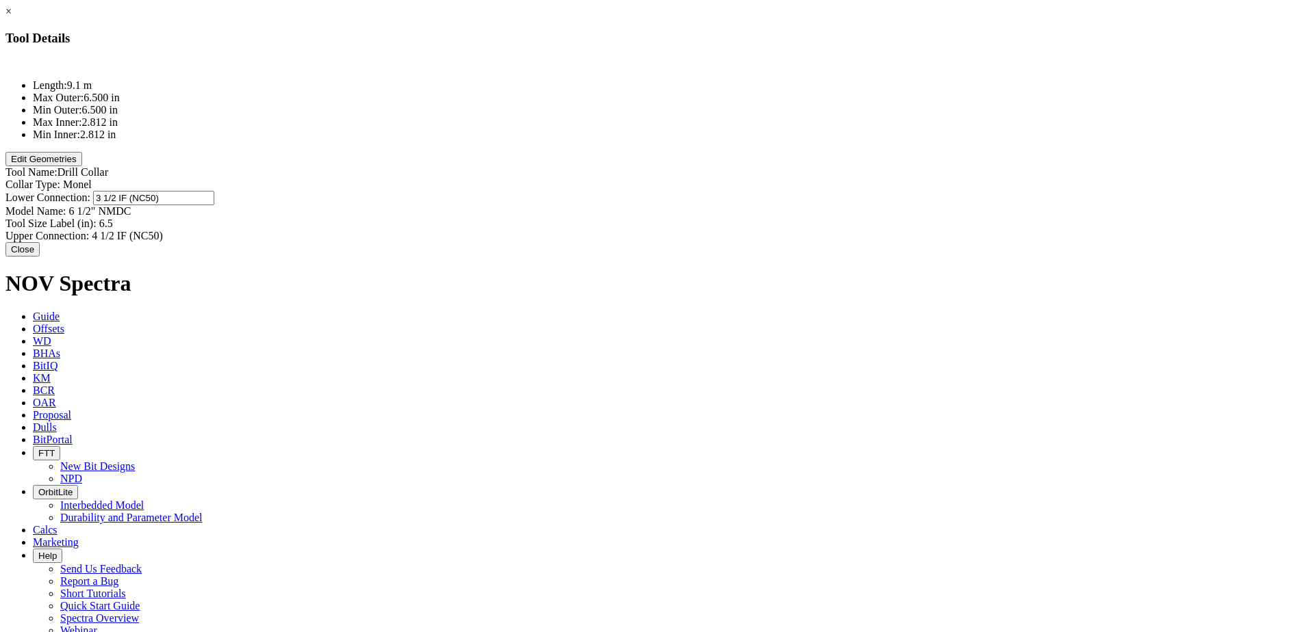
drag, startPoint x: 802, startPoint y: 99, endPoint x: 838, endPoint y: 101, distance: 35.6
click at [214, 191] on input "3 1/2 IF (NC50)" at bounding box center [153, 198] width 121 height 14
click at [775, 205] on div "Model Name: 6 1/2" NMDC 6 1/2" NMDC" at bounding box center [654, 211] width 1298 height 12
click at [190, 203] on input "6 1/2" NMDC" at bounding box center [128, 210] width 121 height 14
drag, startPoint x: 771, startPoint y: 115, endPoint x: 788, endPoint y: 115, distance: 17.8
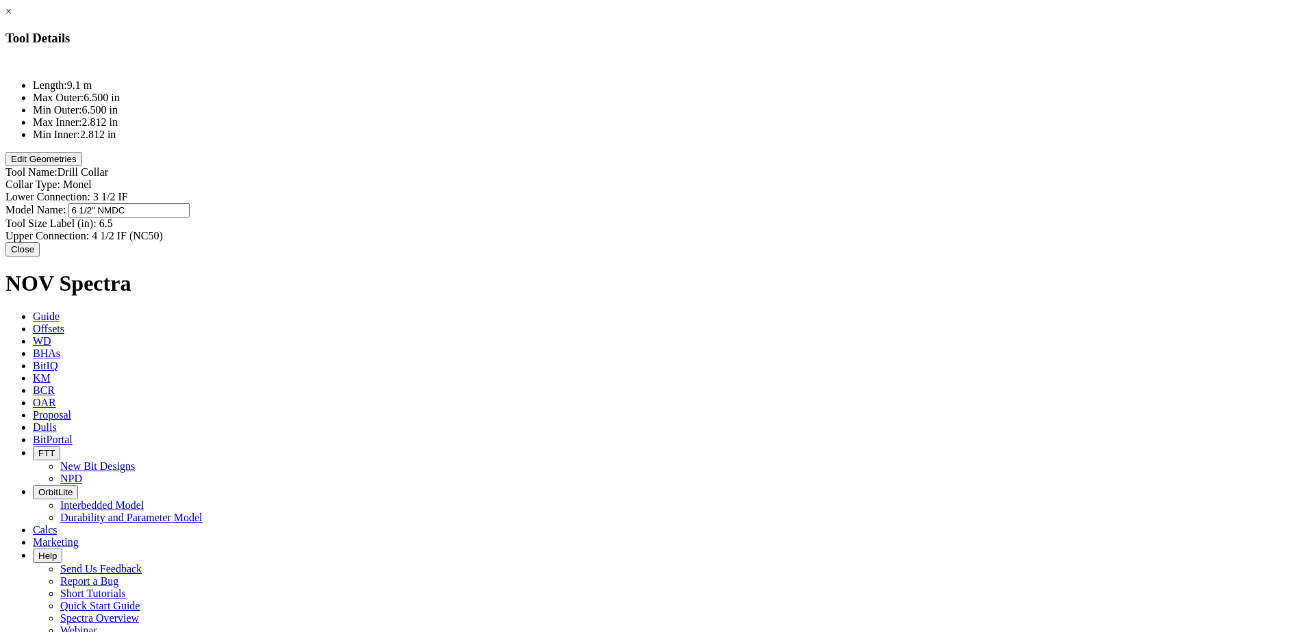
click at [190, 203] on input "6 1/2" NMDC" at bounding box center [128, 210] width 121 height 14
click at [779, 218] on div "Tool Size Label (in): 6.5 6.5" at bounding box center [654, 224] width 1298 height 12
click at [805, 191] on div "Lower Connection: 3 1/2 IF 3 1/2 IF" at bounding box center [654, 197] width 1298 height 12
click at [813, 230] on div "Upper Connection: 4 1/2 IF (NC50) 4 1/2 IF (NC50)" at bounding box center [654, 236] width 1298 height 12
paste input "3 1/2 IF"
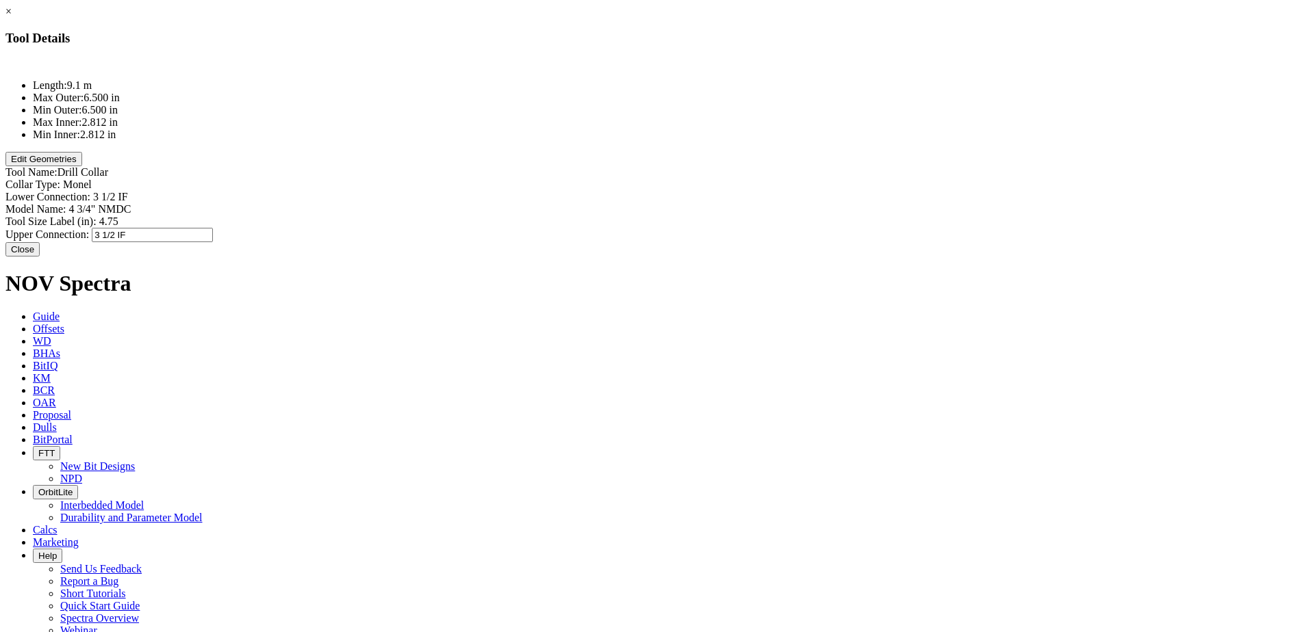
click at [82, 166] on button "Edit Geometries" at bounding box center [43, 159] width 77 height 14
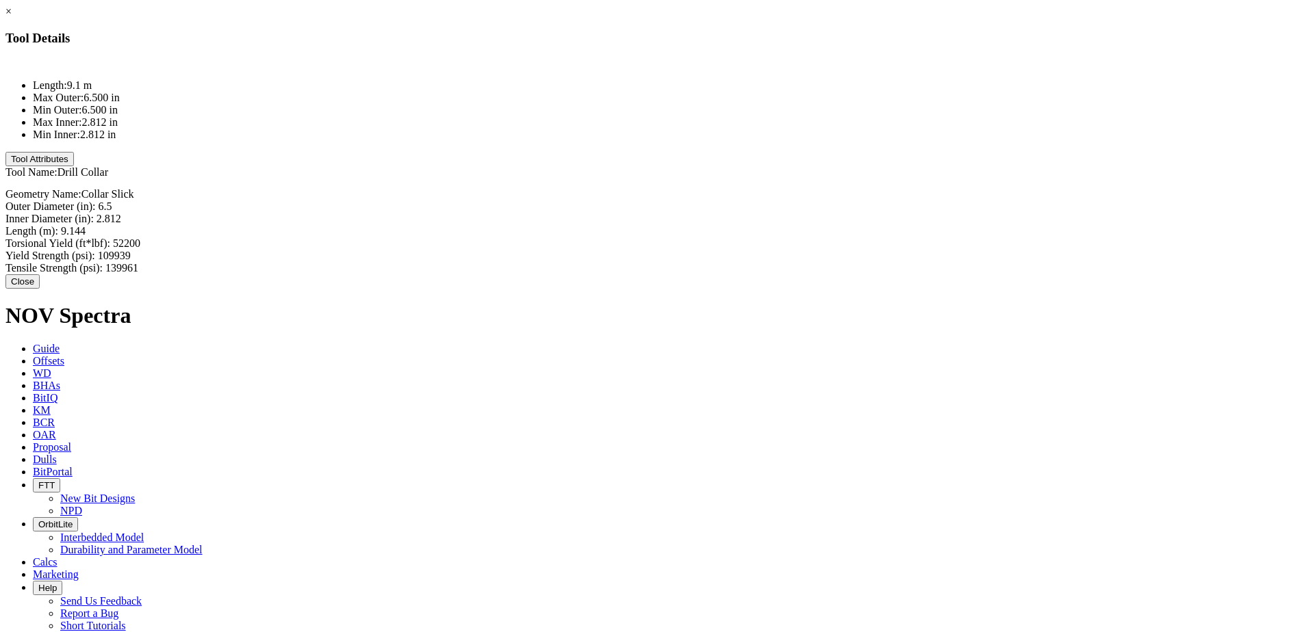
click at [779, 201] on div "Outer Diameter (in): 6.5 6.5" at bounding box center [654, 207] width 1298 height 12
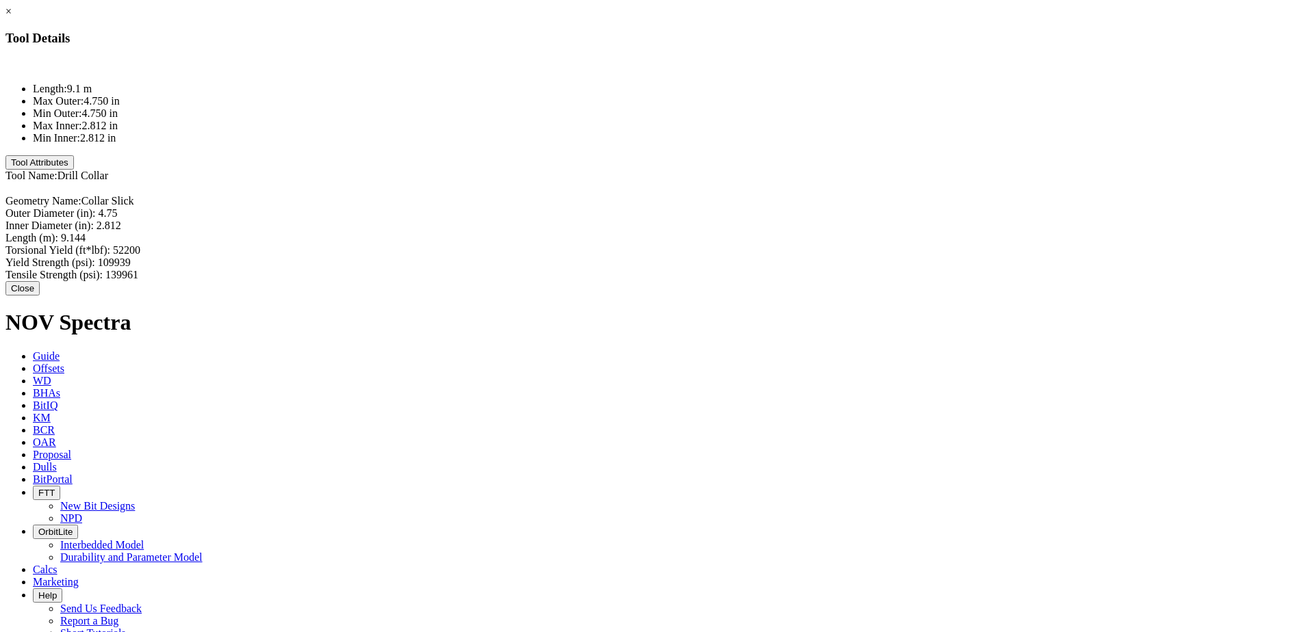
click at [40, 281] on button "Close" at bounding box center [22, 288] width 34 height 14
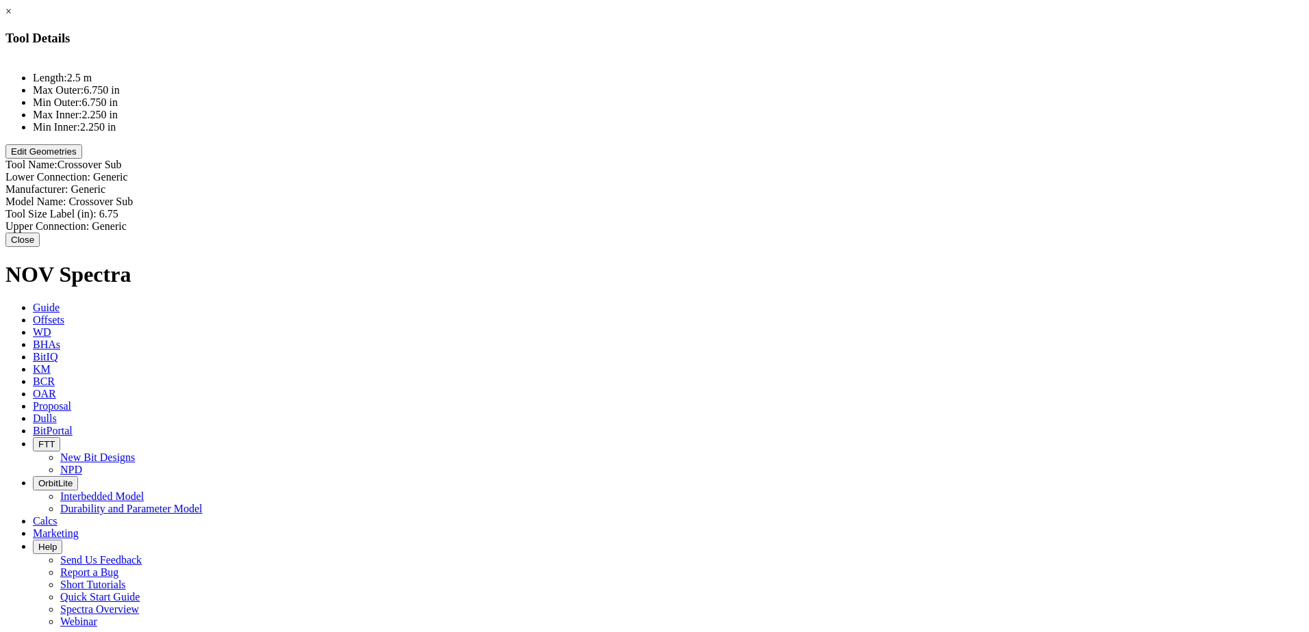
click at [782, 208] on div "Tool Size Label (in): 6.75 6.75" at bounding box center [654, 214] width 1298 height 12
click at [220, 208] on input "6.75" at bounding box center [159, 215] width 121 height 14
drag, startPoint x: 775, startPoint y: 135, endPoint x: 765, endPoint y: 136, distance: 10.4
click at [765, 208] on div "Tool Size Label (in): 6.75 6.75" at bounding box center [654, 215] width 1298 height 14
click at [82, 159] on button "Edit Geometries" at bounding box center [43, 151] width 77 height 14
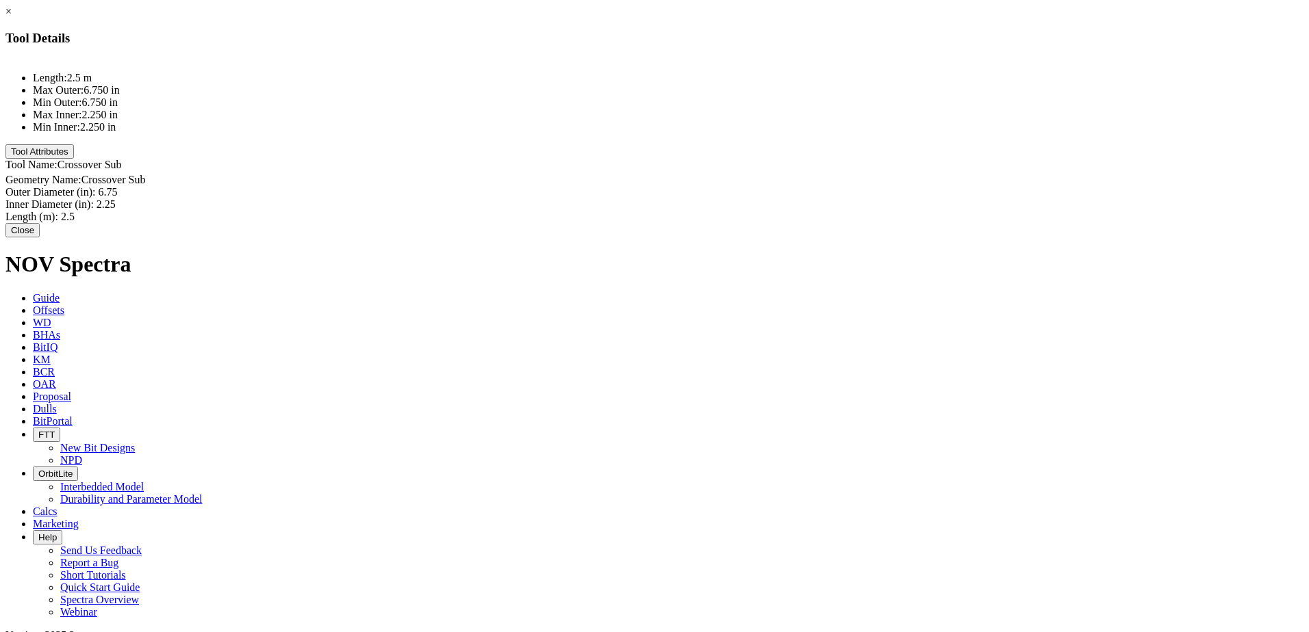
click at [775, 186] on div "Outer Diameter (in): 6.75 6.75" at bounding box center [654, 192] width 1298 height 12
click at [220, 186] on input "6.75" at bounding box center [159, 193] width 121 height 14
drag, startPoint x: 773, startPoint y: 106, endPoint x: 763, endPoint y: 108, distance: 9.8
click at [763, 186] on div "Outer Diameter (in): 6.75 6.75" at bounding box center [654, 193] width 1298 height 14
click at [40, 226] on button "Close" at bounding box center [22, 232] width 34 height 14
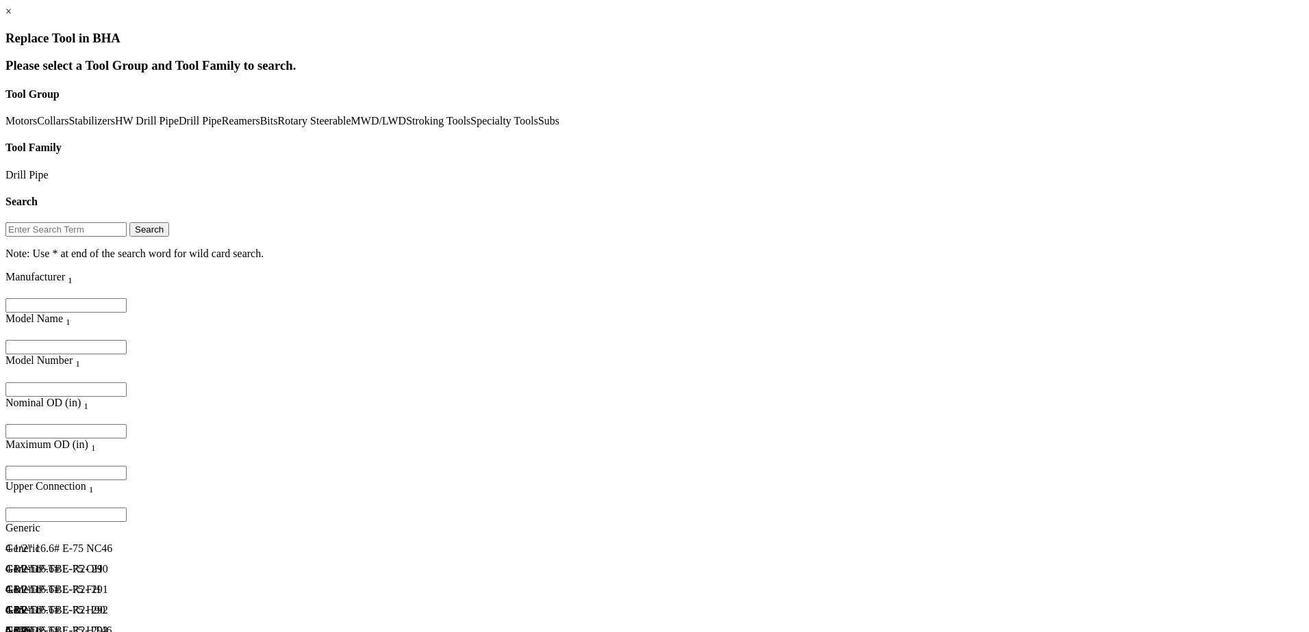
scroll to position [6091, 0]
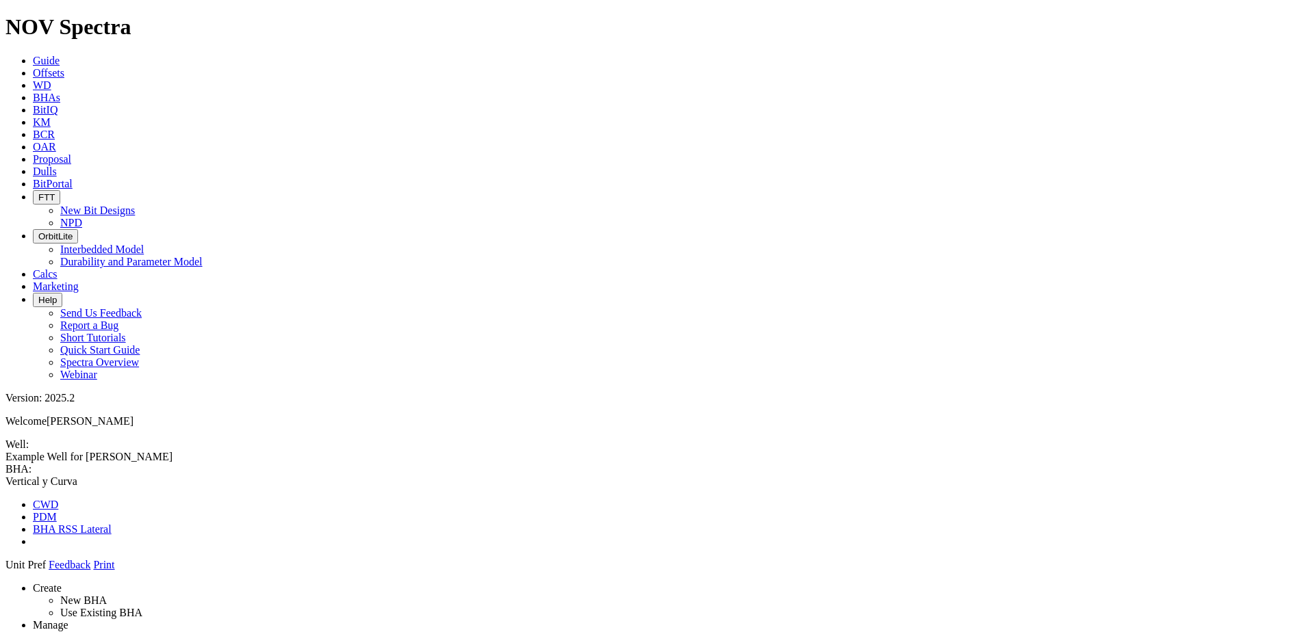
click at [5, 571] on icon at bounding box center [5, 571] width 0 height 0
click at [5, 488] on span at bounding box center [5, 488] width 0 height 0
click at [80, 511] on link "Slim NQN" at bounding box center [56, 517] width 47 height 12
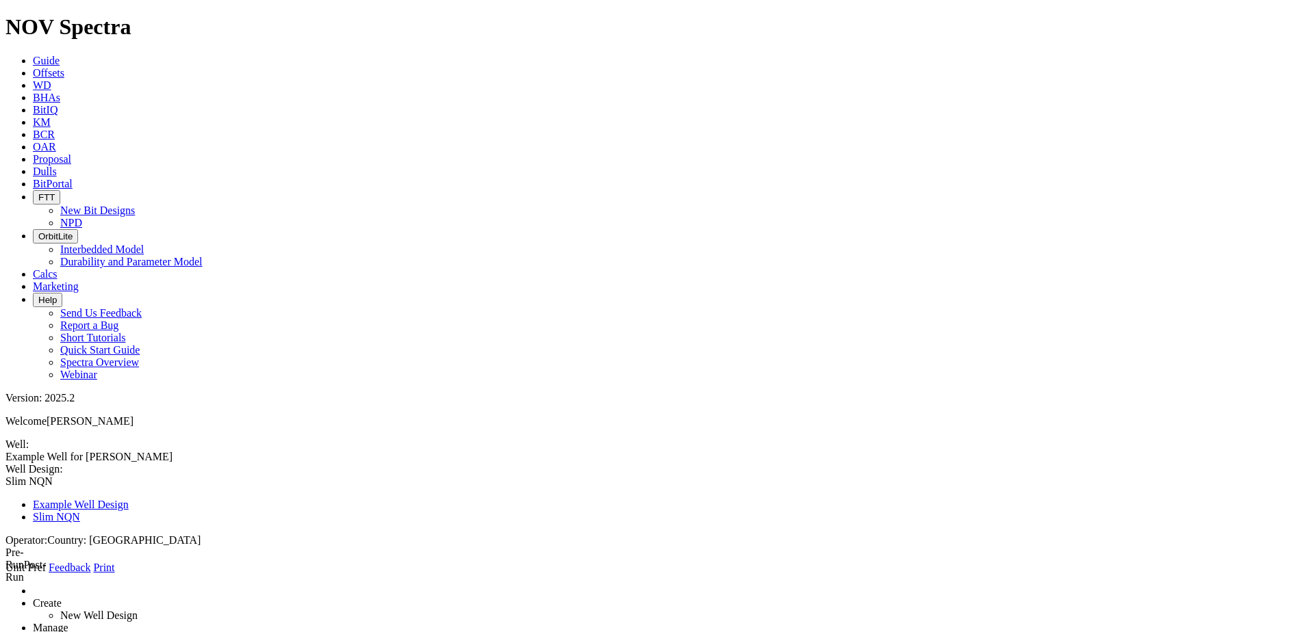
click at [93, 562] on span at bounding box center [93, 568] width 0 height 12
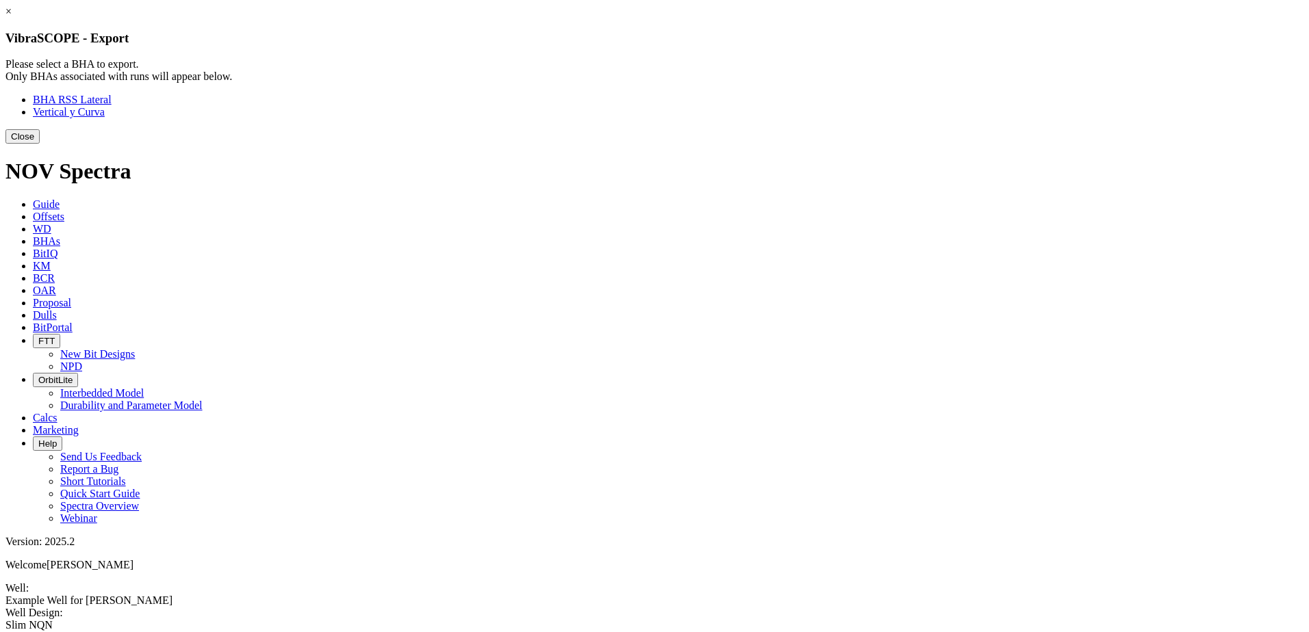
click at [112, 105] on link "BHA RSS Lateral" at bounding box center [72, 100] width 79 height 12
click at [105, 118] on link "Vertical y Curva" at bounding box center [69, 112] width 72 height 12
click at [40, 144] on button "Close" at bounding box center [22, 136] width 34 height 14
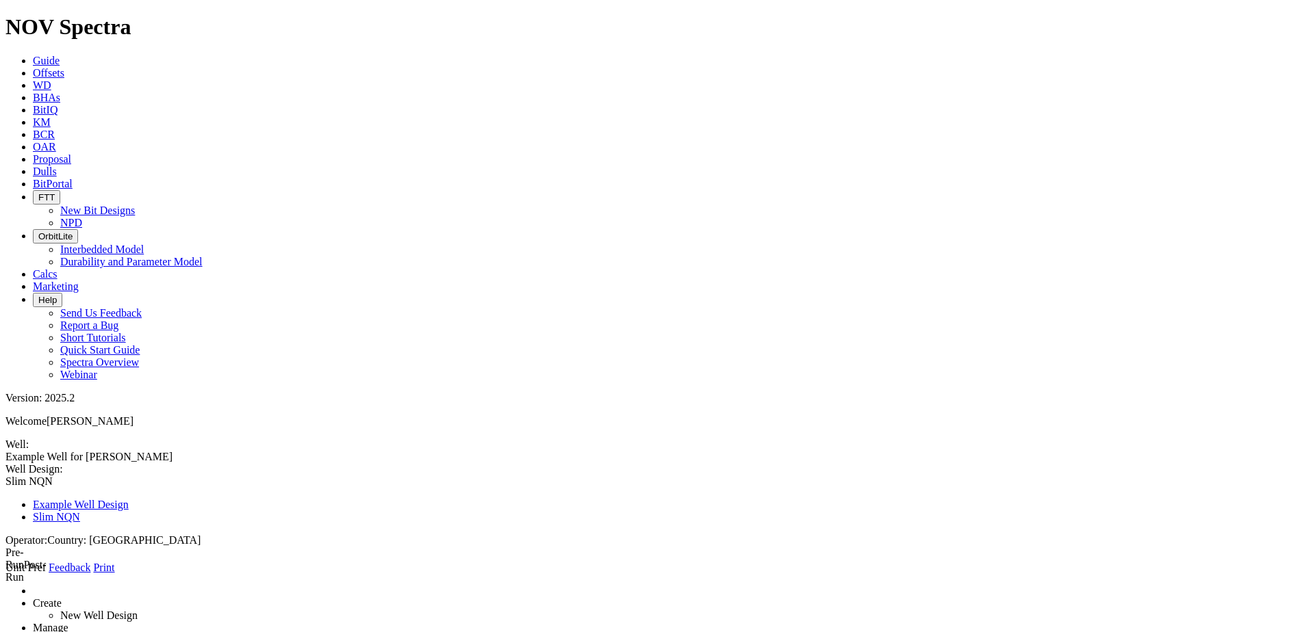
click at [68, 622] on link "Manage" at bounding box center [51, 628] width 36 height 12
click at [71, 153] on link "Proposal" at bounding box center [52, 159] width 38 height 12
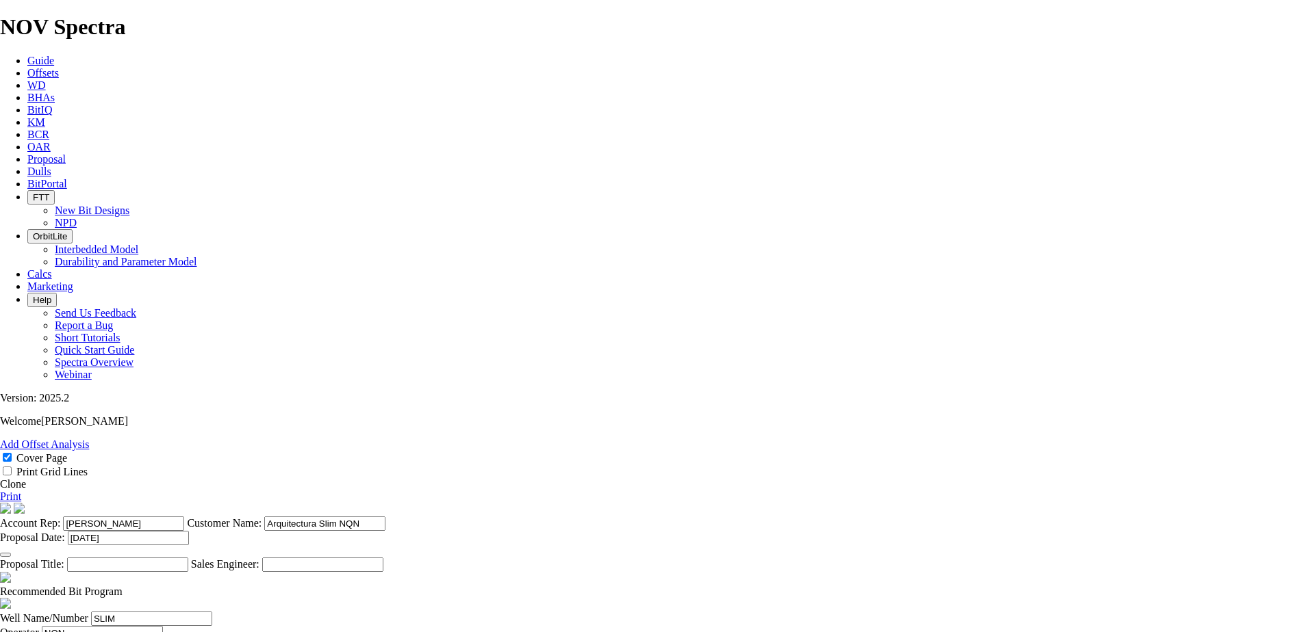
click at [0, 478] on span at bounding box center [0, 484] width 0 height 12
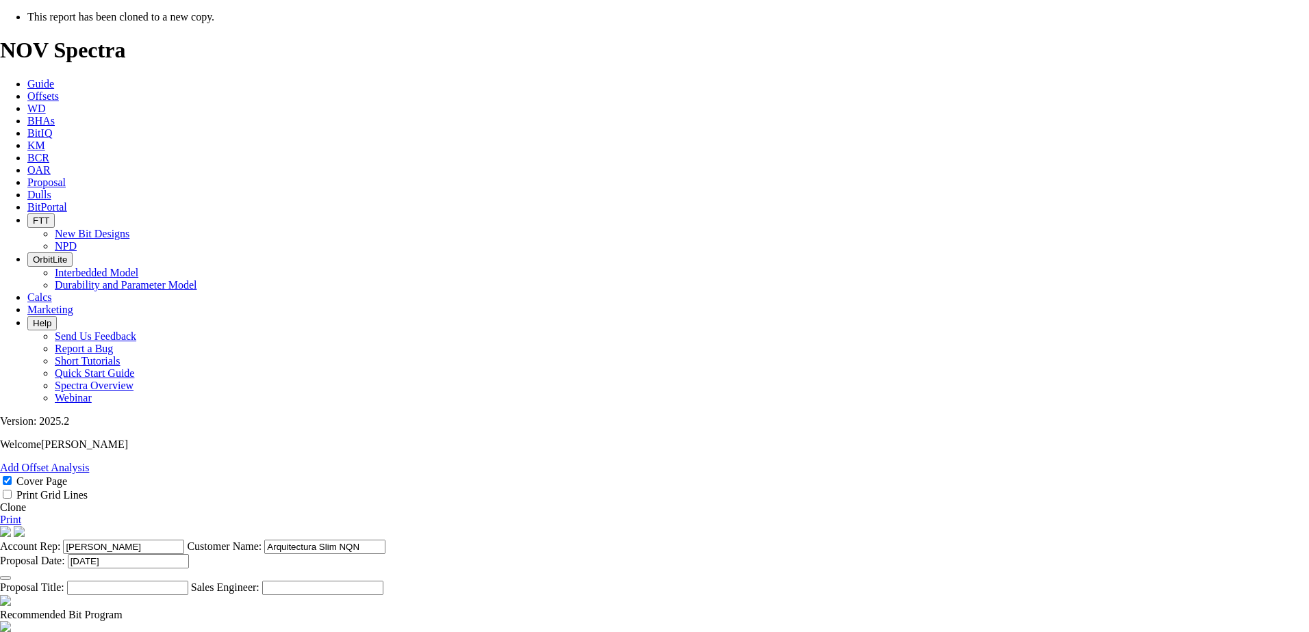
scroll to position [548, 0]
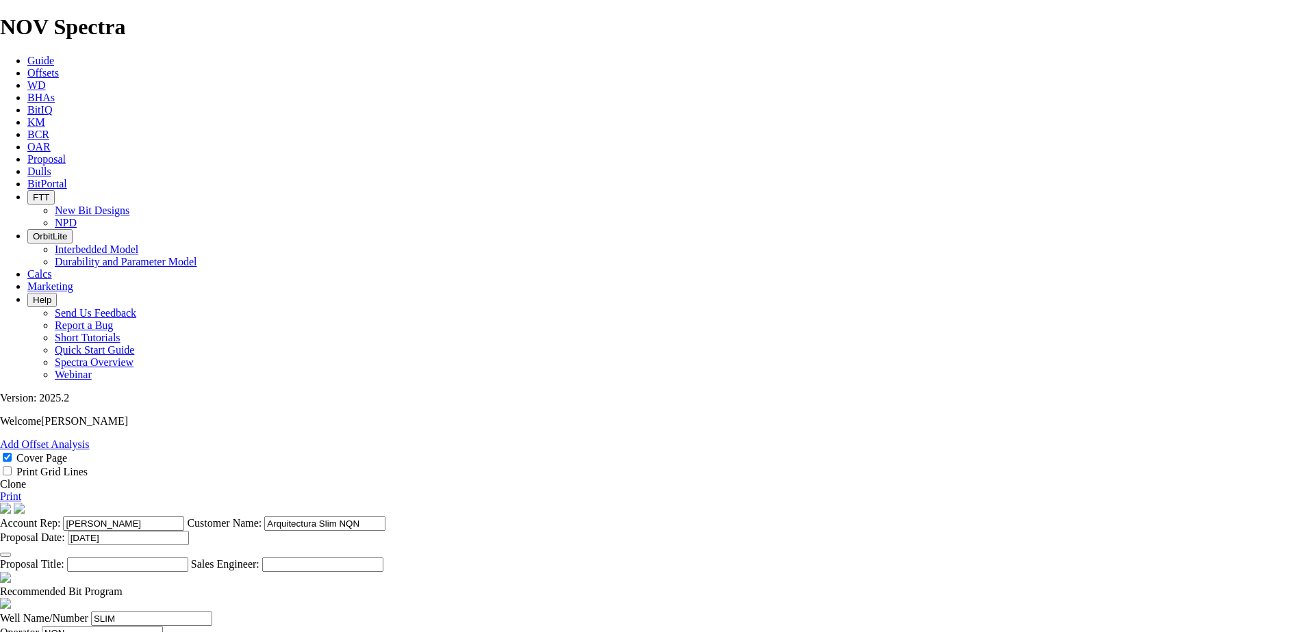
drag, startPoint x: 429, startPoint y: 290, endPoint x: 513, endPoint y: 236, distance: 100.0
click at [784, 572] on header "Recommended Bit Program" at bounding box center [654, 592] width 1309 height 40
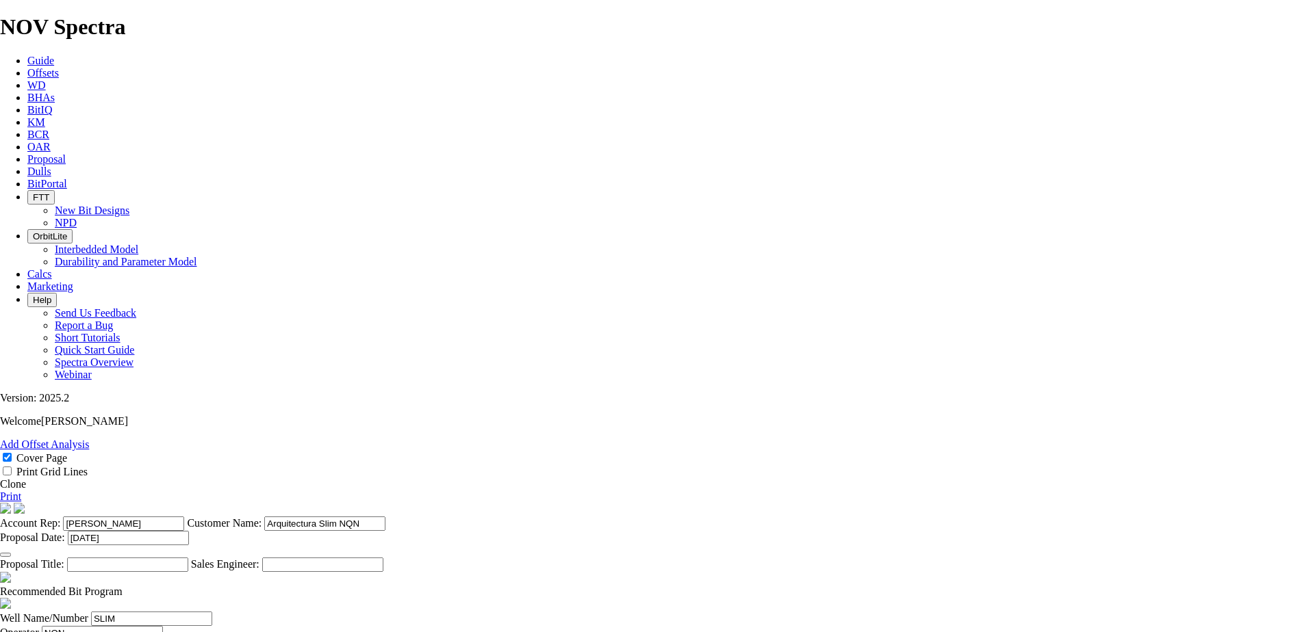
click at [51, 166] on span "Dulls" at bounding box center [39, 172] width 24 height 12
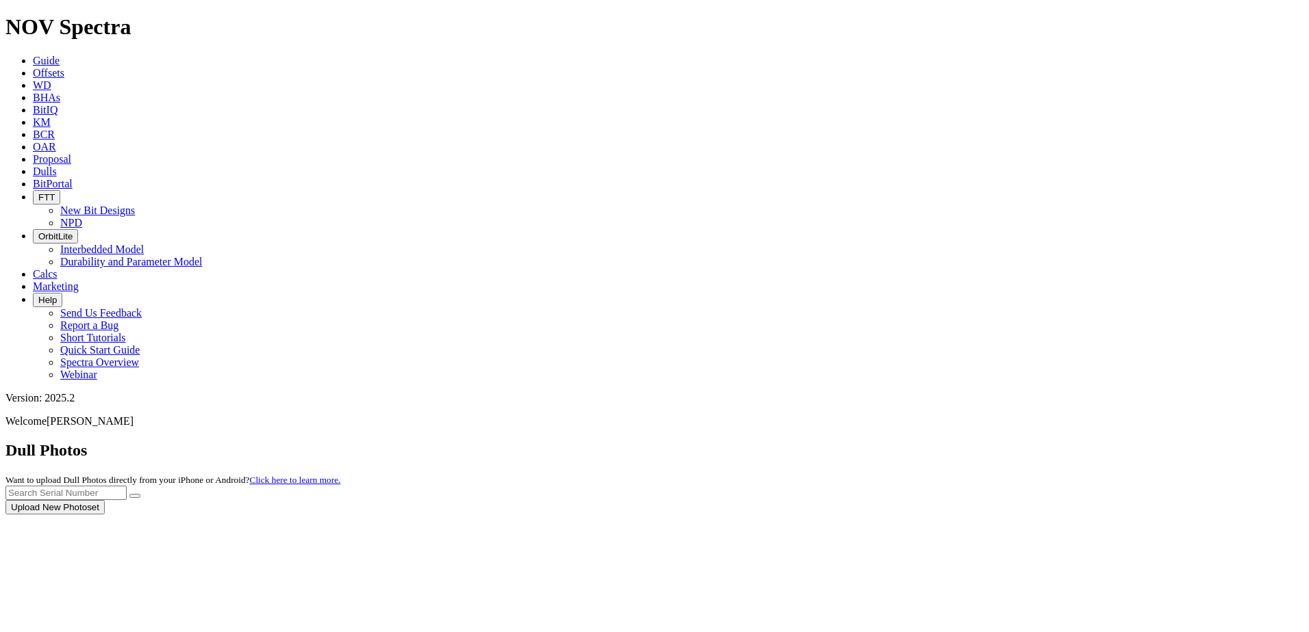
click at [524, 515] on div at bounding box center [654, 515] width 1298 height 0
click at [33, 141] on icon at bounding box center [33, 147] width 0 height 12
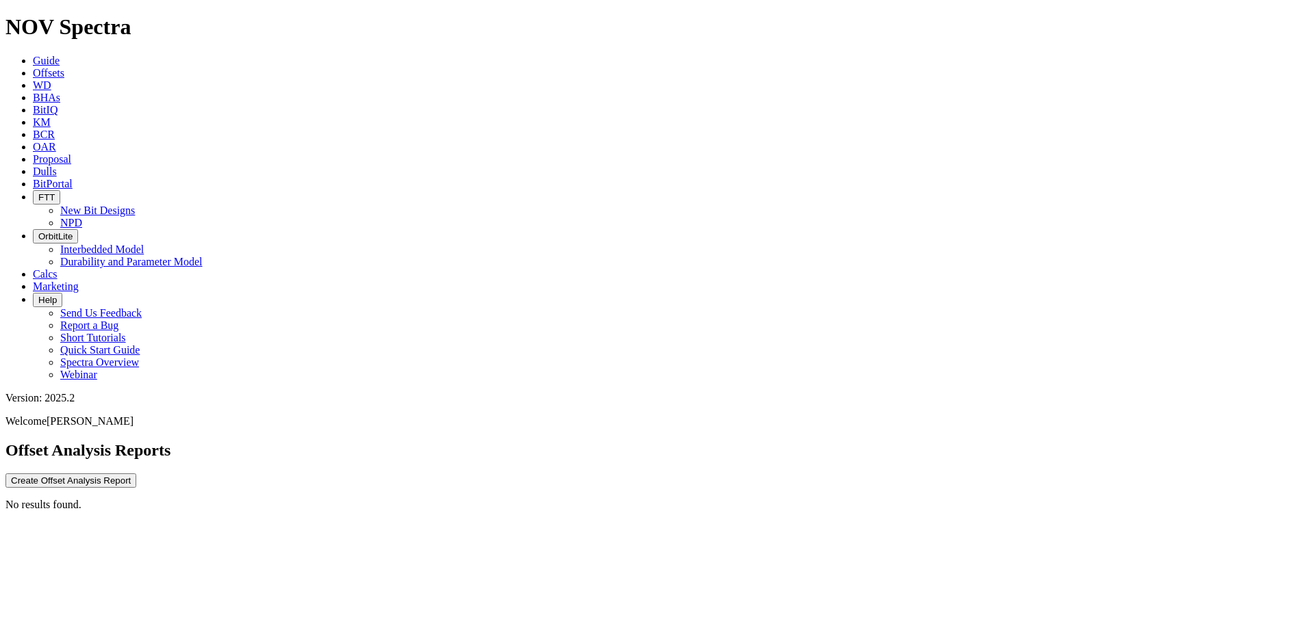
click at [33, 129] on icon at bounding box center [33, 135] width 0 height 12
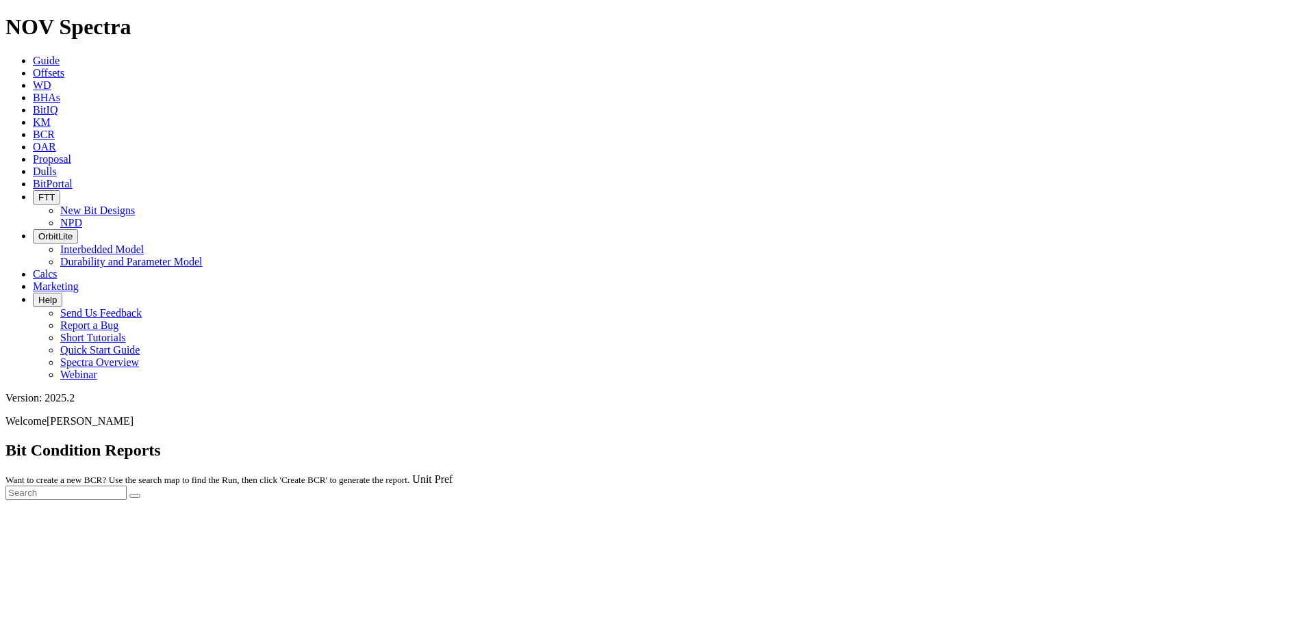
click at [385, 500] on div at bounding box center [654, 500] width 1298 height 0
click at [51, 116] on span "KM" at bounding box center [42, 122] width 18 height 12
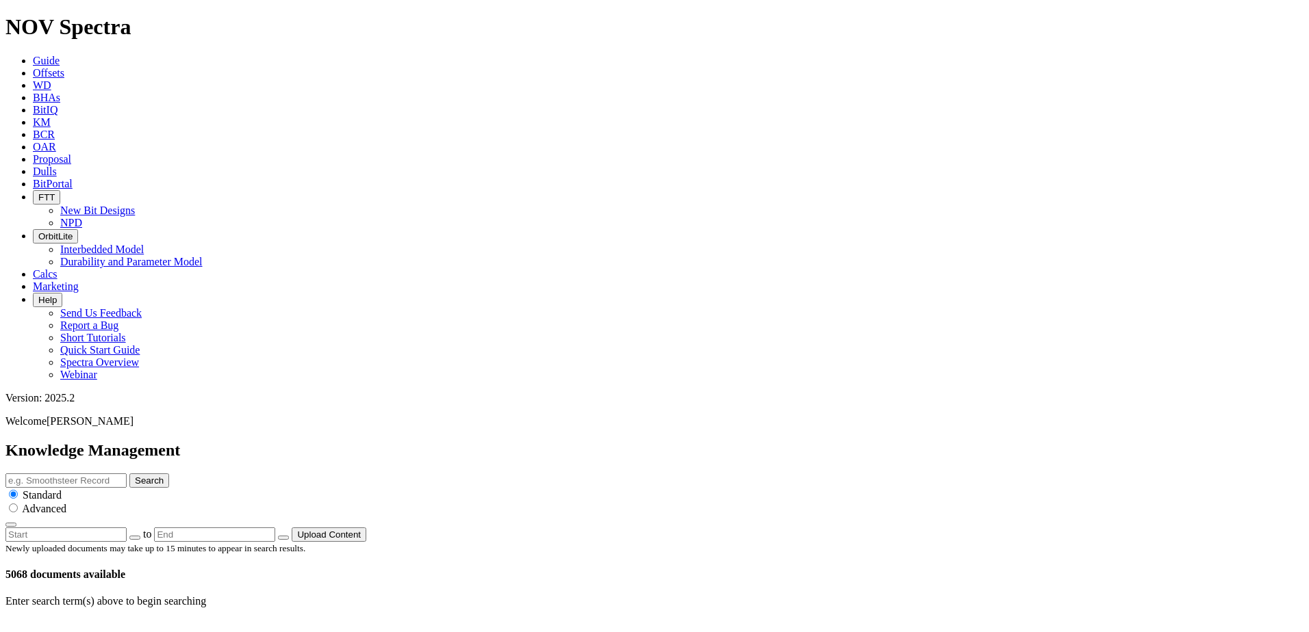
click at [57, 104] on span "BitIQ" at bounding box center [45, 110] width 25 height 12
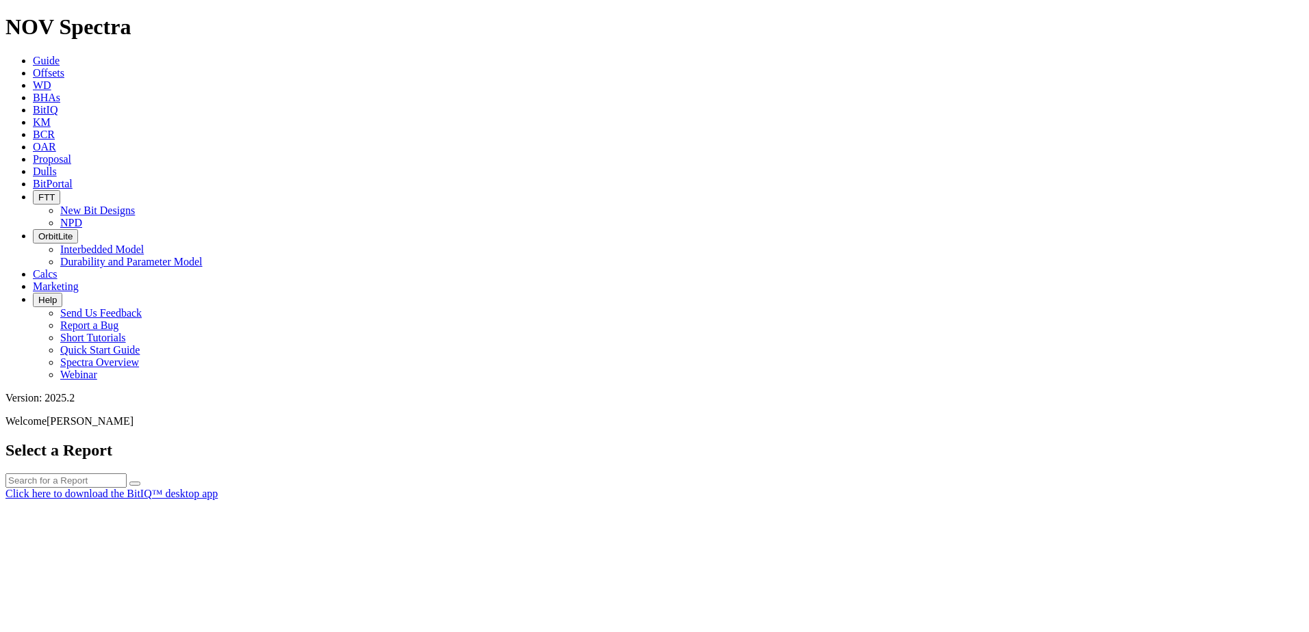
click at [300, 21] on body "Spectra is built to be used with Google Chrome. Please switch browsers. NOV Spe…" at bounding box center [654, 256] width 1298 height 485
click at [60, 92] on span "BHAs" at bounding box center [46, 98] width 27 height 12
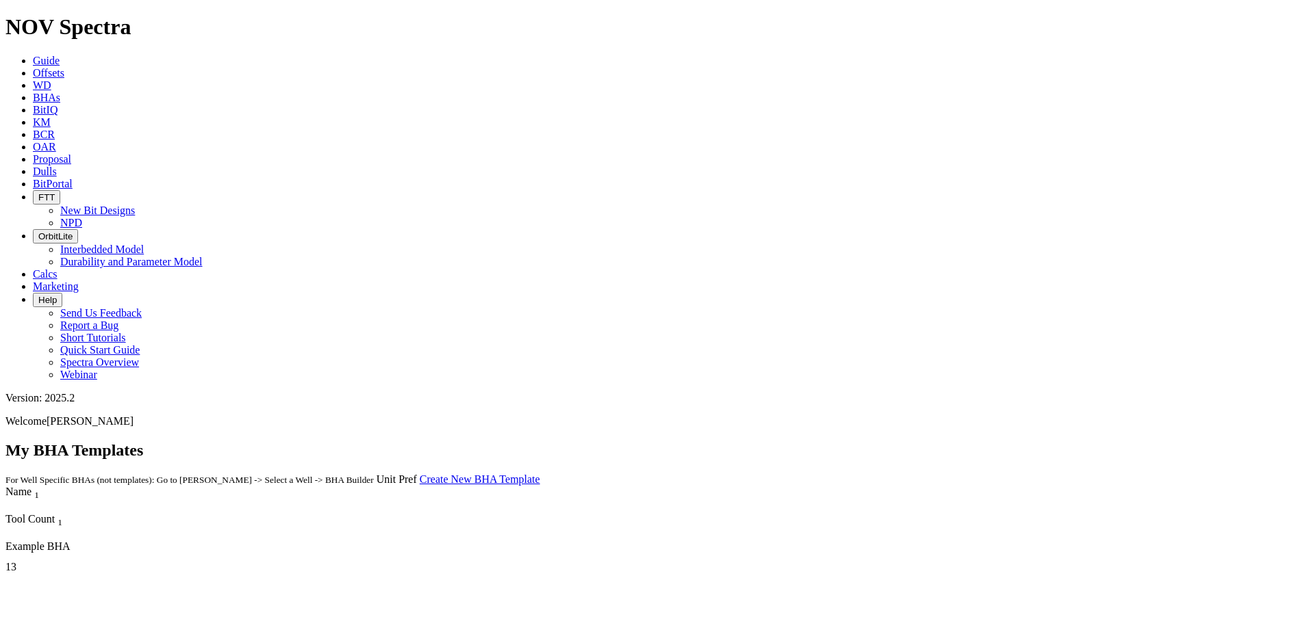
click at [51, 79] on span "WD" at bounding box center [42, 85] width 18 height 12
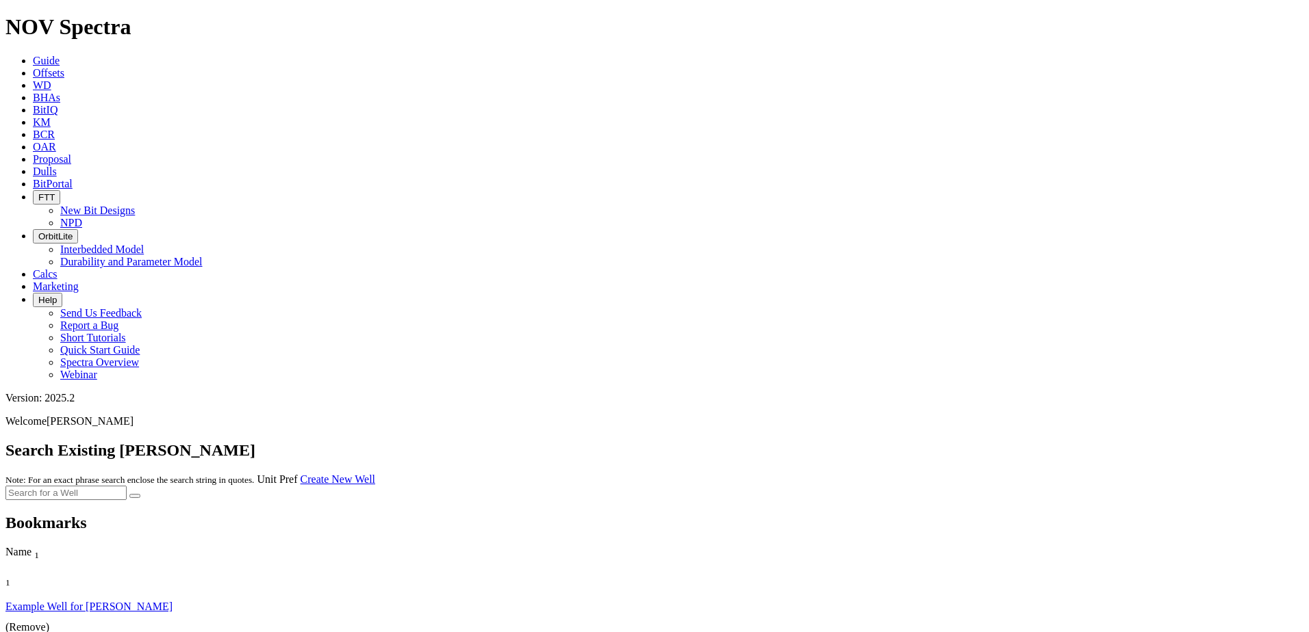
click at [33, 79] on icon at bounding box center [33, 85] width 0 height 12
click at [60, 92] on span "BHAs" at bounding box center [46, 98] width 27 height 12
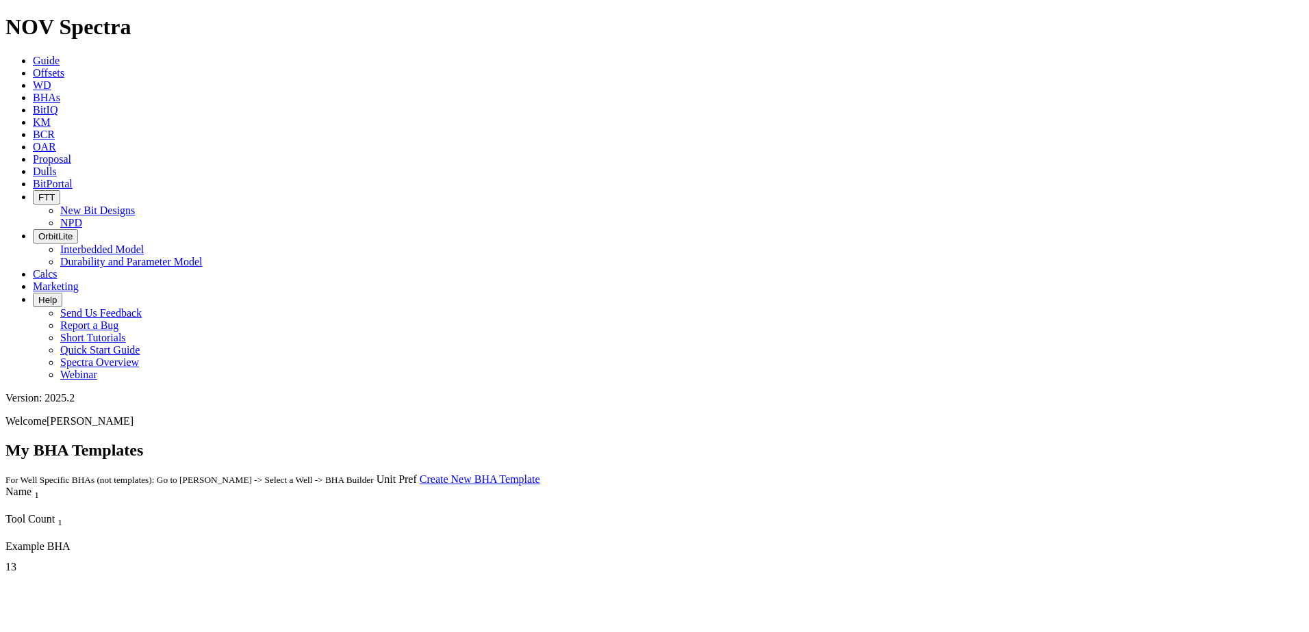
click at [60, 55] on span "Guide" at bounding box center [46, 61] width 27 height 12
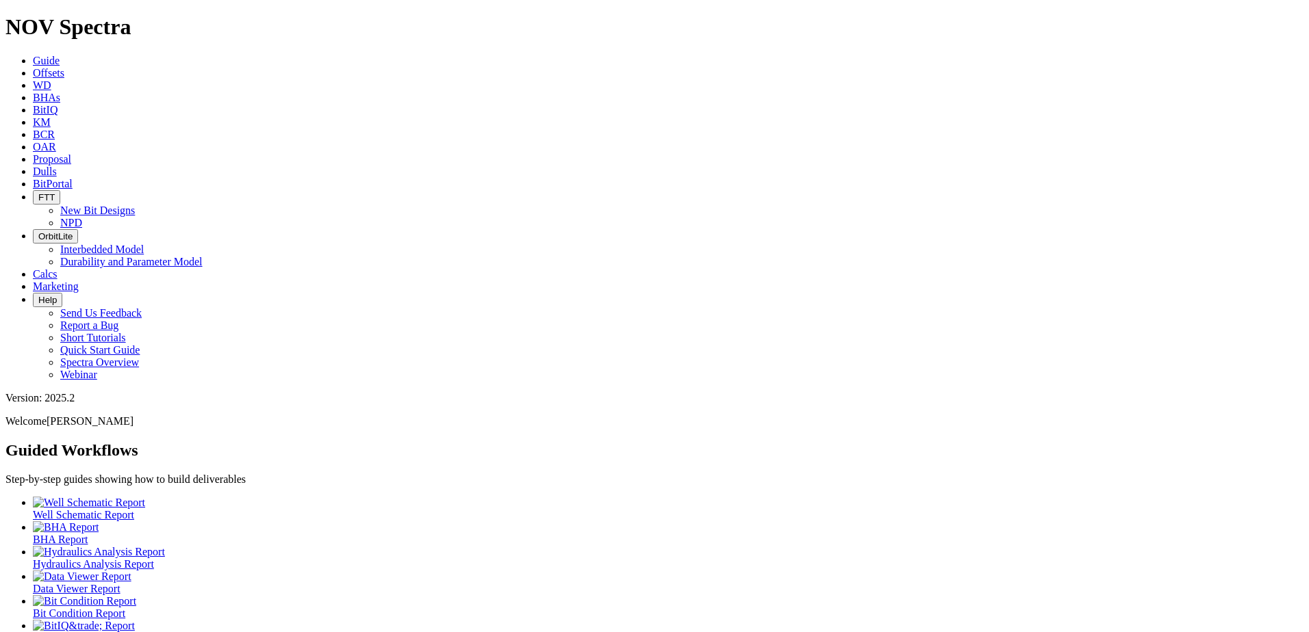
click at [76, 497] on div at bounding box center [668, 503] width 1270 height 12
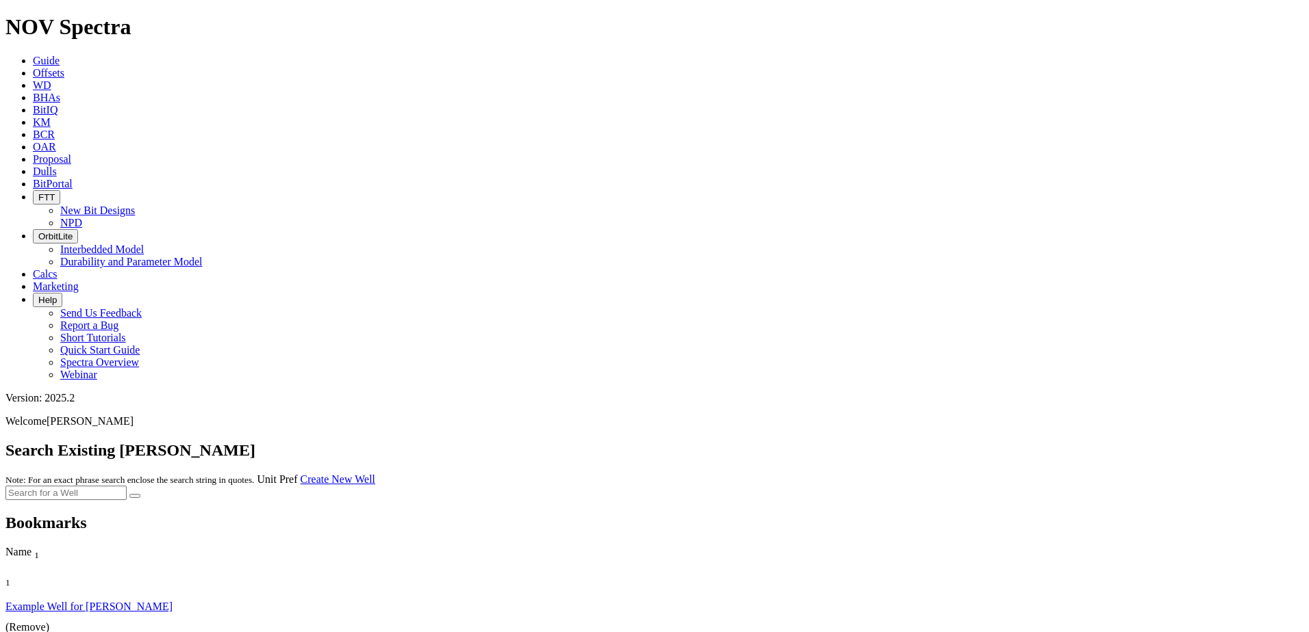
click at [102, 601] on link "Example Well for [PERSON_NAME]" at bounding box center [88, 607] width 167 height 12
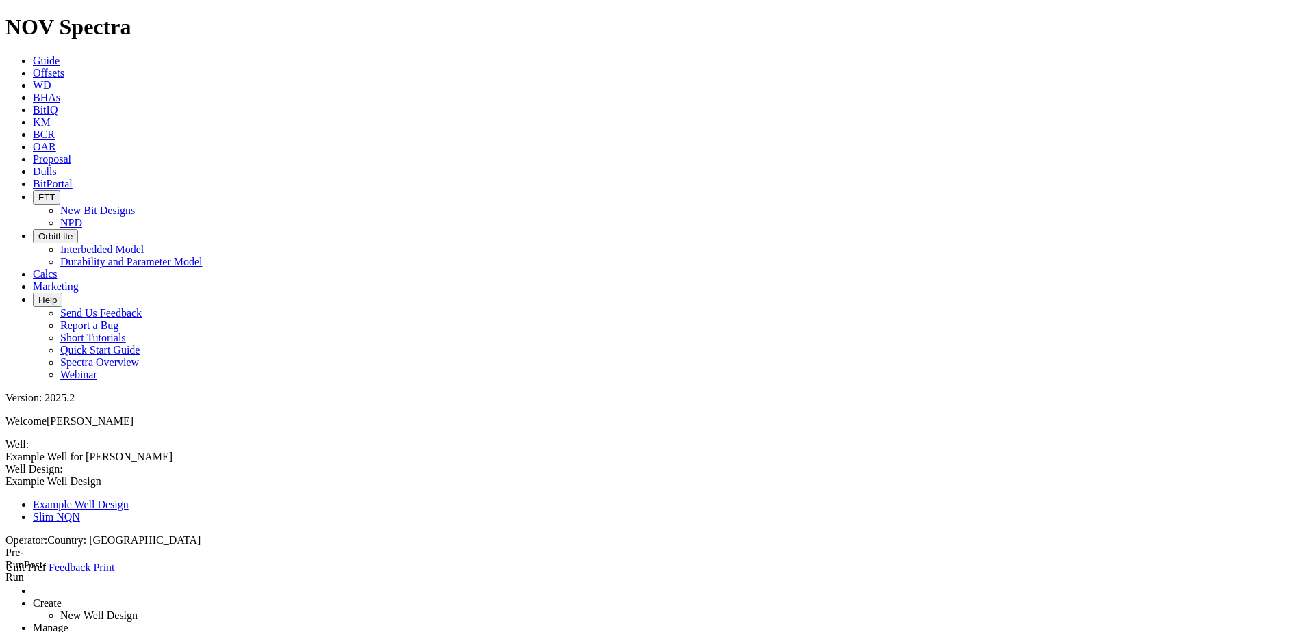
click at [5, 488] on link at bounding box center [5, 488] width 0 height 0
click at [80, 511] on link "Slim NQN" at bounding box center [56, 517] width 47 height 12
click at [114, 562] on link "Print" at bounding box center [103, 568] width 21 height 12
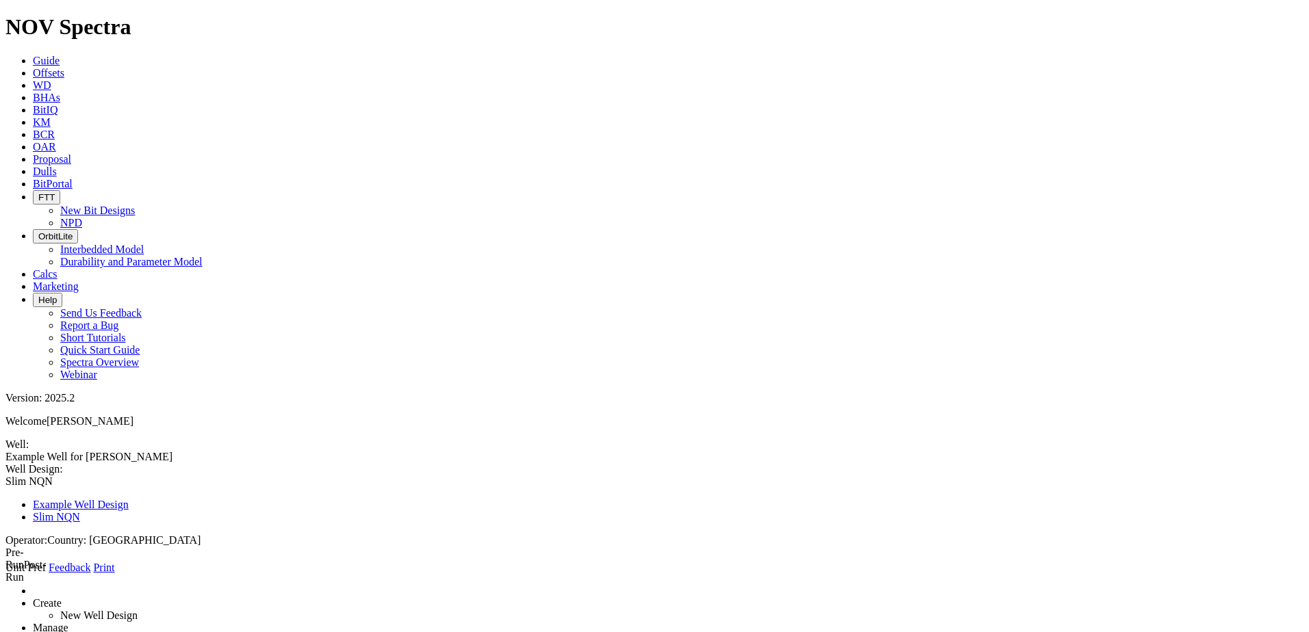
drag, startPoint x: 362, startPoint y: 196, endPoint x: 240, endPoint y: 191, distance: 122.6
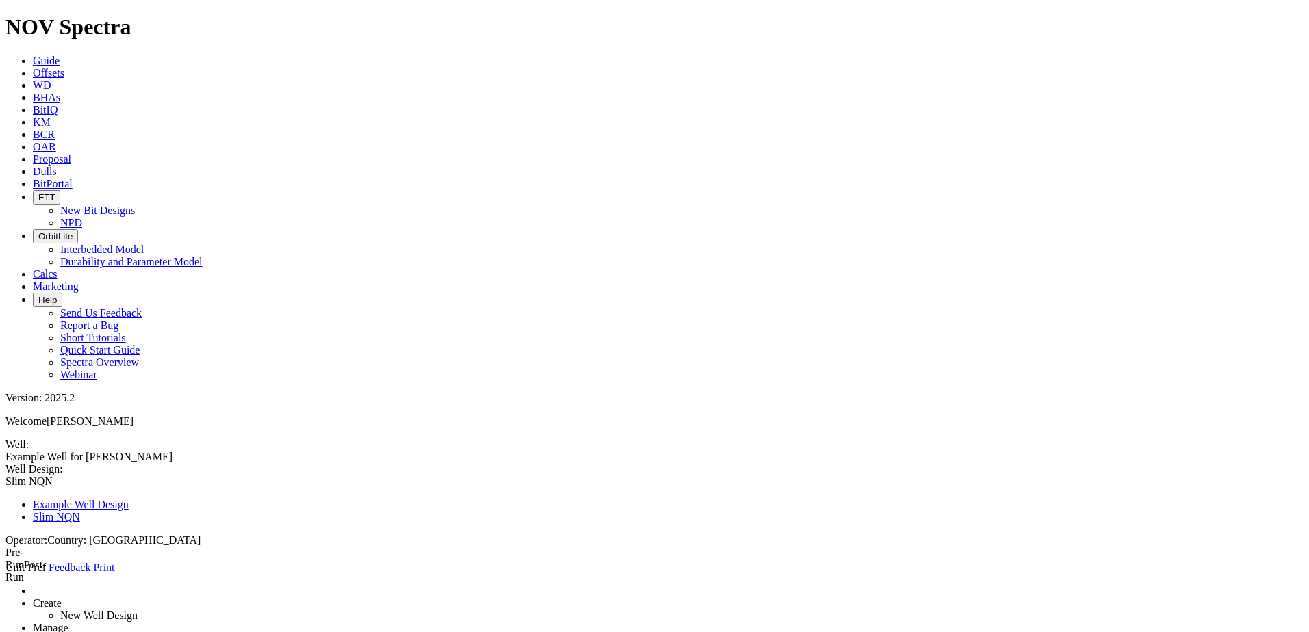
click at [114, 562] on link "Print" at bounding box center [103, 568] width 21 height 12
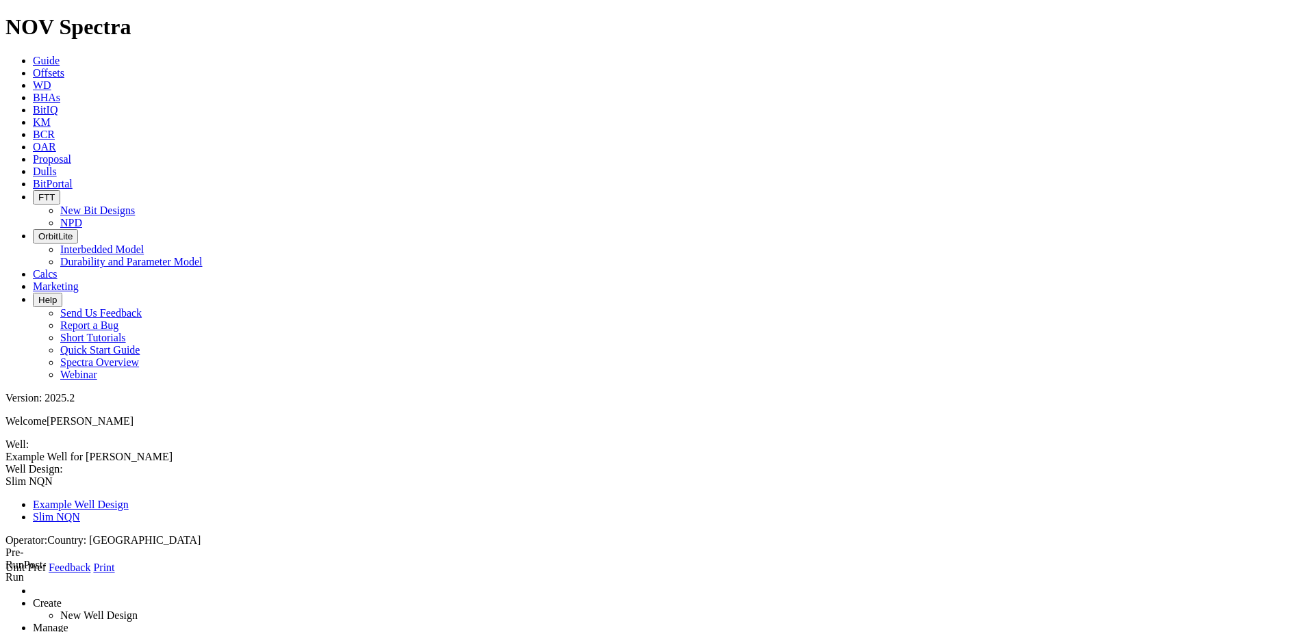
drag, startPoint x: 337, startPoint y: 275, endPoint x: 306, endPoint y: 274, distance: 30.8
click at [114, 562] on link "Print" at bounding box center [103, 568] width 21 height 12
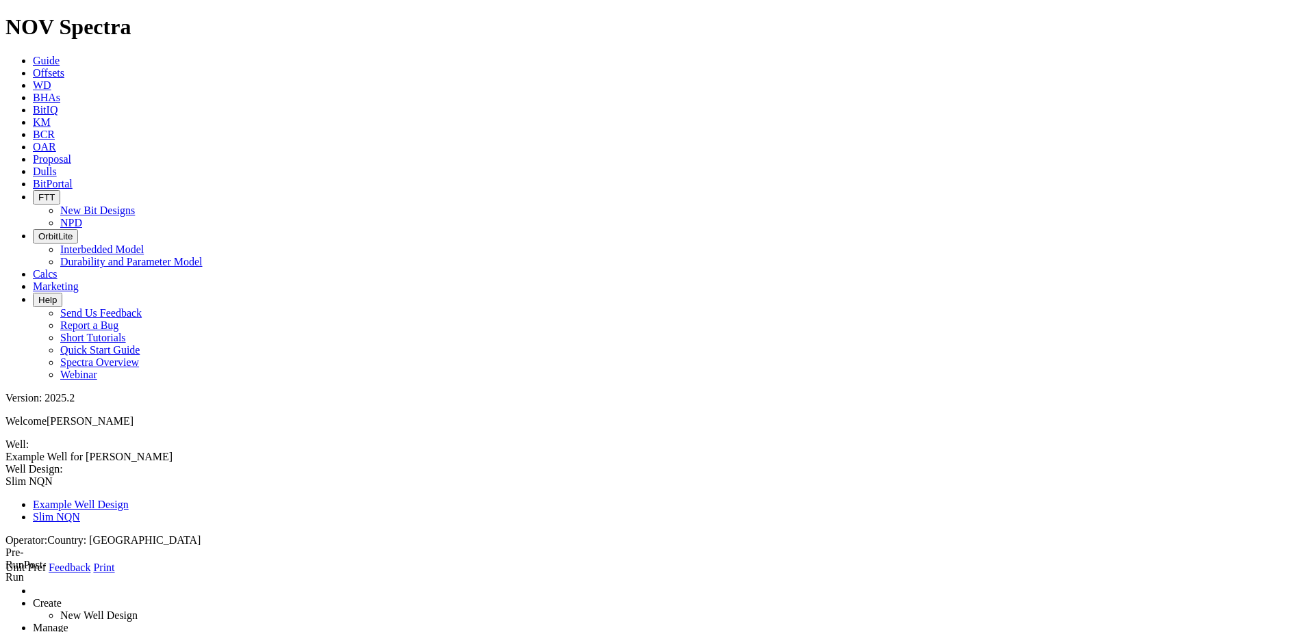
click at [60, 55] on span "Guide" at bounding box center [46, 61] width 27 height 12
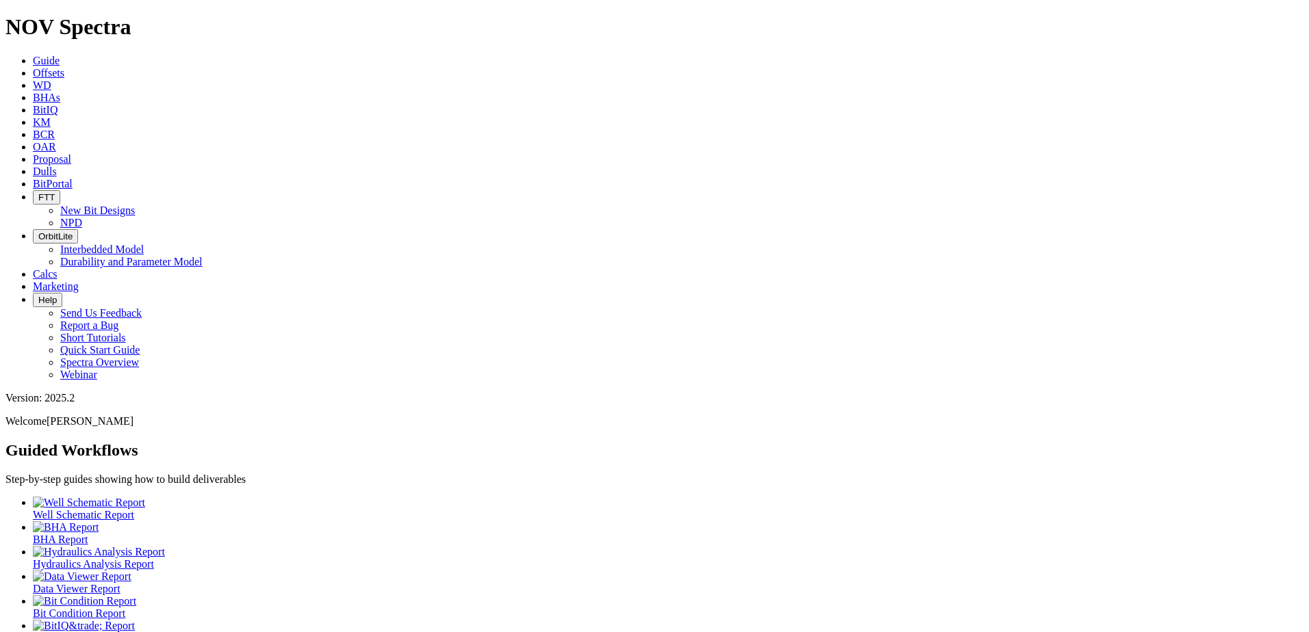
scroll to position [27, 0]
click at [70, 497] on div at bounding box center [668, 503] width 1270 height 12
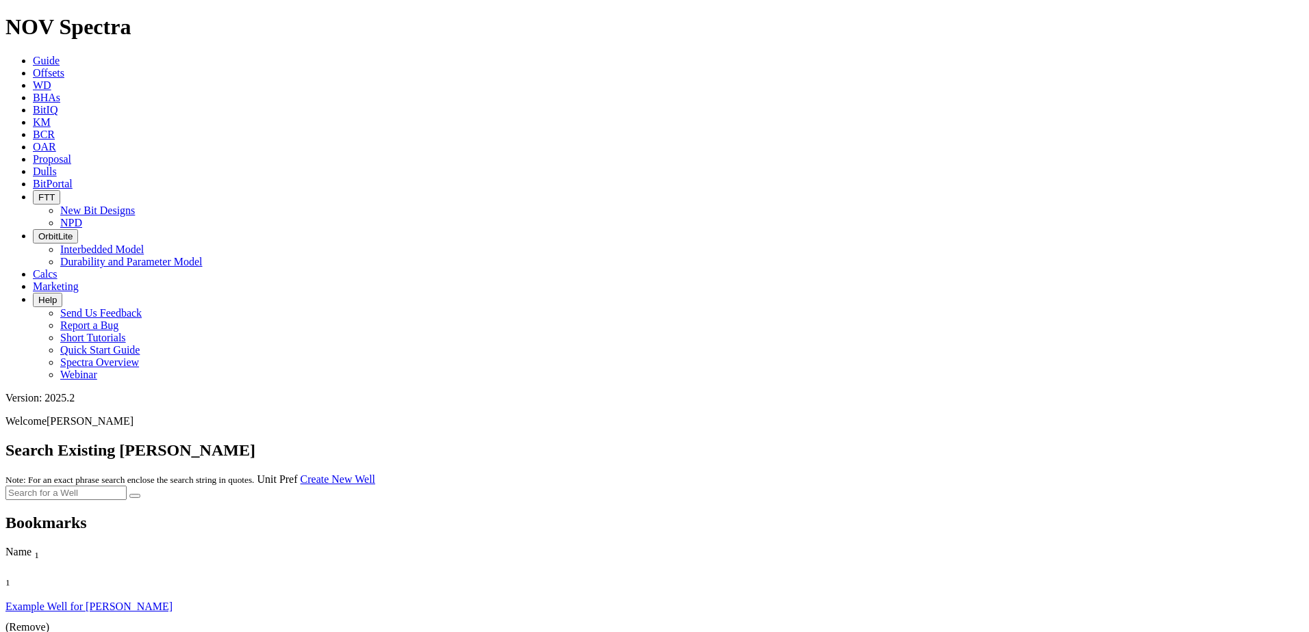
click at [254, 475] on small "Note: For an exact phrase search enclose the search string in quotes." at bounding box center [129, 480] width 248 height 10
click at [88, 601] on link "Example Well for [PERSON_NAME]" at bounding box center [88, 607] width 167 height 12
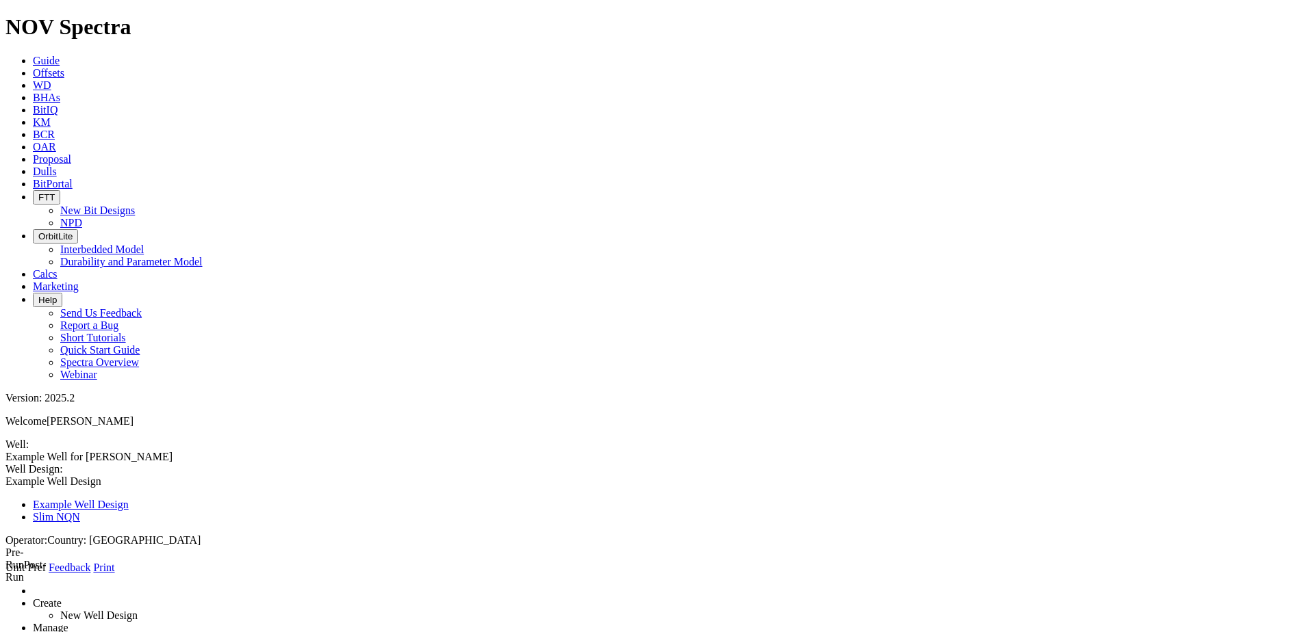
click at [5, 488] on span at bounding box center [5, 488] width 0 height 0
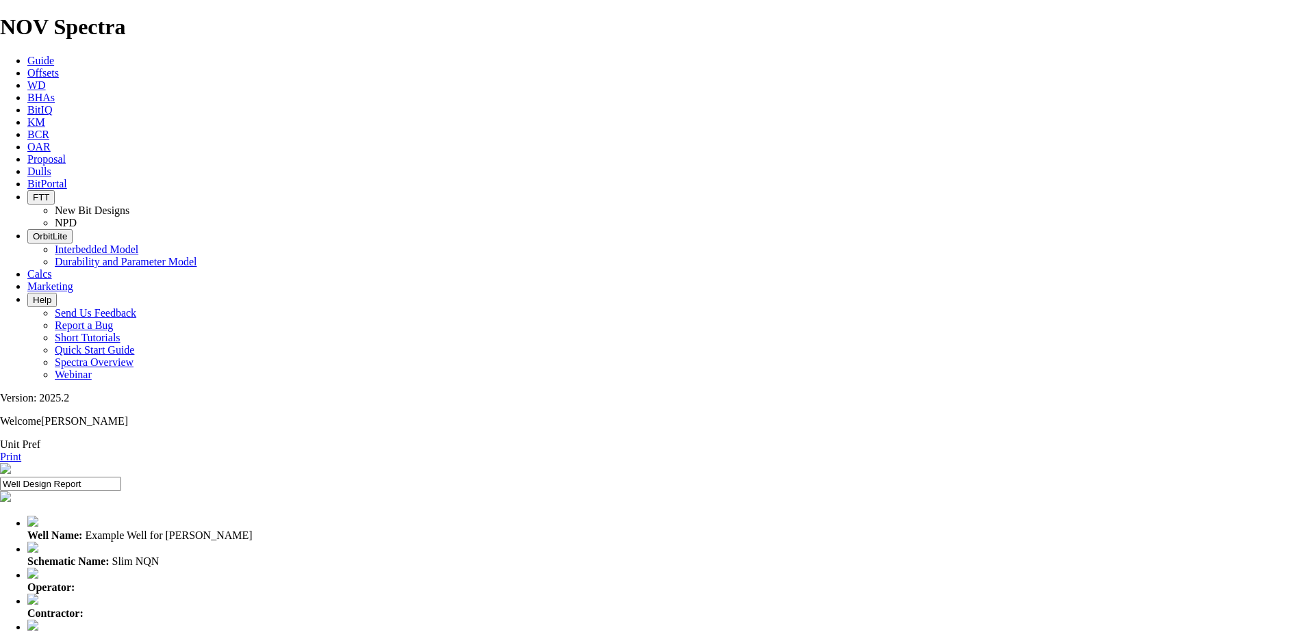
click at [54, 55] on span "Guide" at bounding box center [40, 61] width 27 height 12
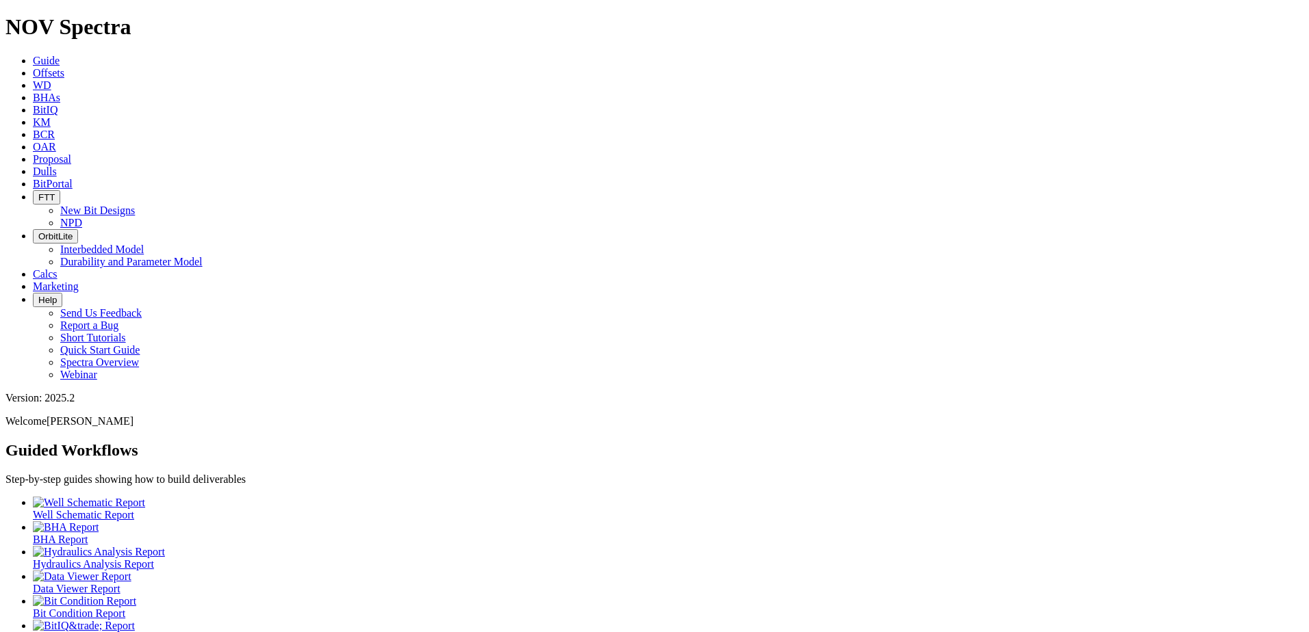
click at [204, 522] on div at bounding box center [668, 528] width 1270 height 12
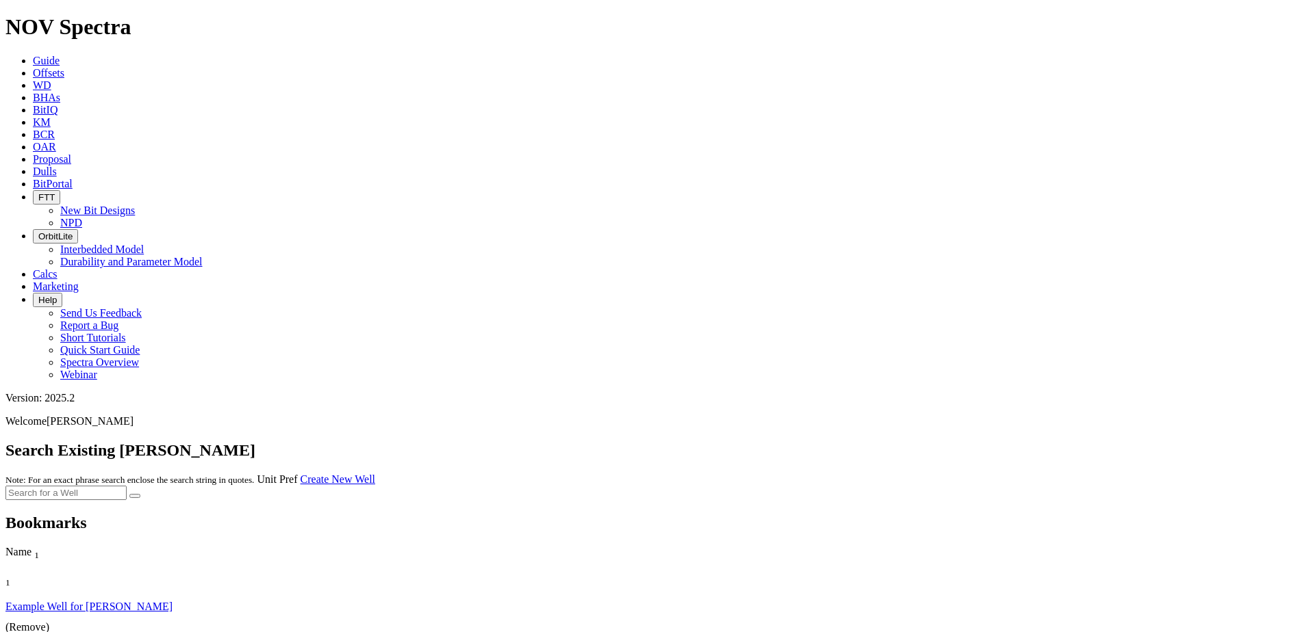
click at [127, 486] on input "text" at bounding box center [65, 493] width 121 height 14
type input "slim"
click at [135, 496] on icon "submit" at bounding box center [135, 496] width 0 height 0
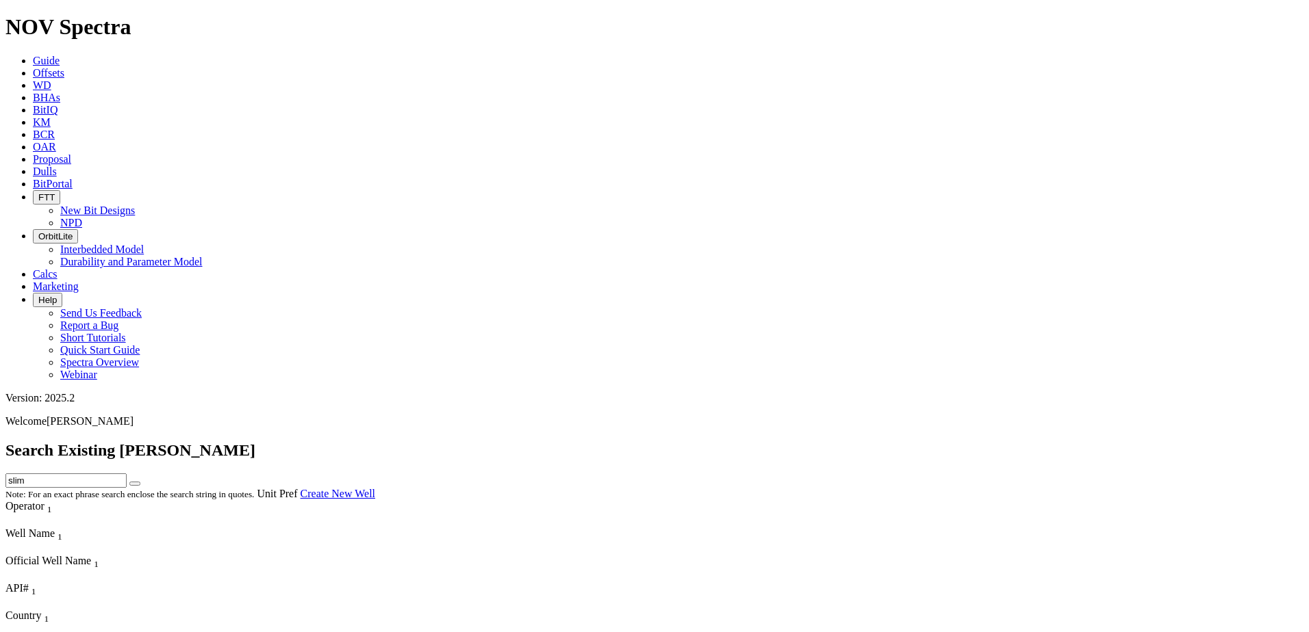
click at [55, 528] on span "Well Name" at bounding box center [29, 534] width 49 height 12
click at [33, 55] on icon at bounding box center [33, 61] width 0 height 12
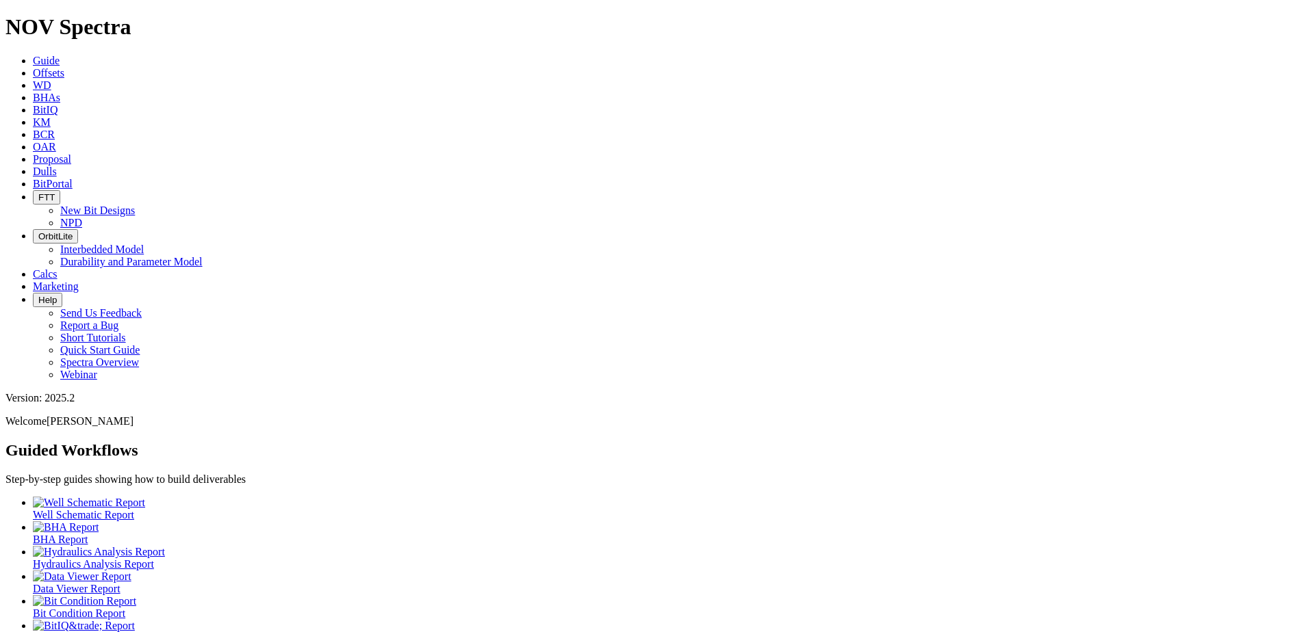
click at [316, 546] on div at bounding box center [668, 552] width 1270 height 12
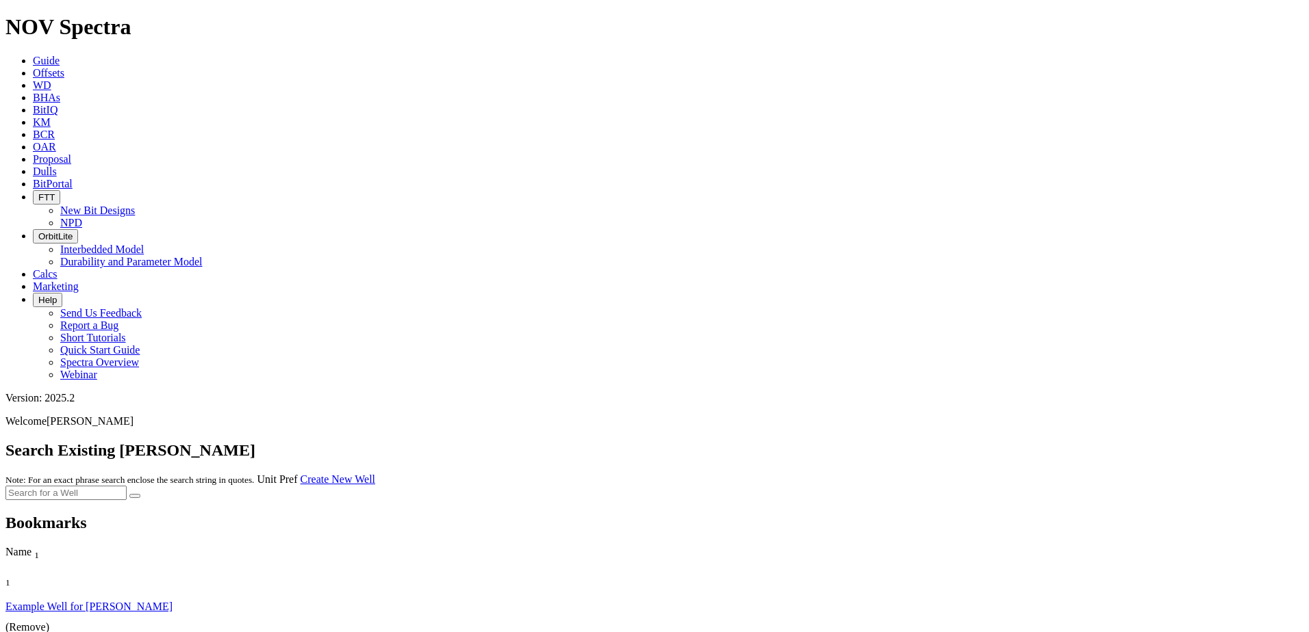
click at [254, 475] on small "Note: For an exact phrase search enclose the search string in quotes." at bounding box center [129, 480] width 248 height 10
click at [97, 601] on link "Example Well for [PERSON_NAME]" at bounding box center [88, 607] width 167 height 12
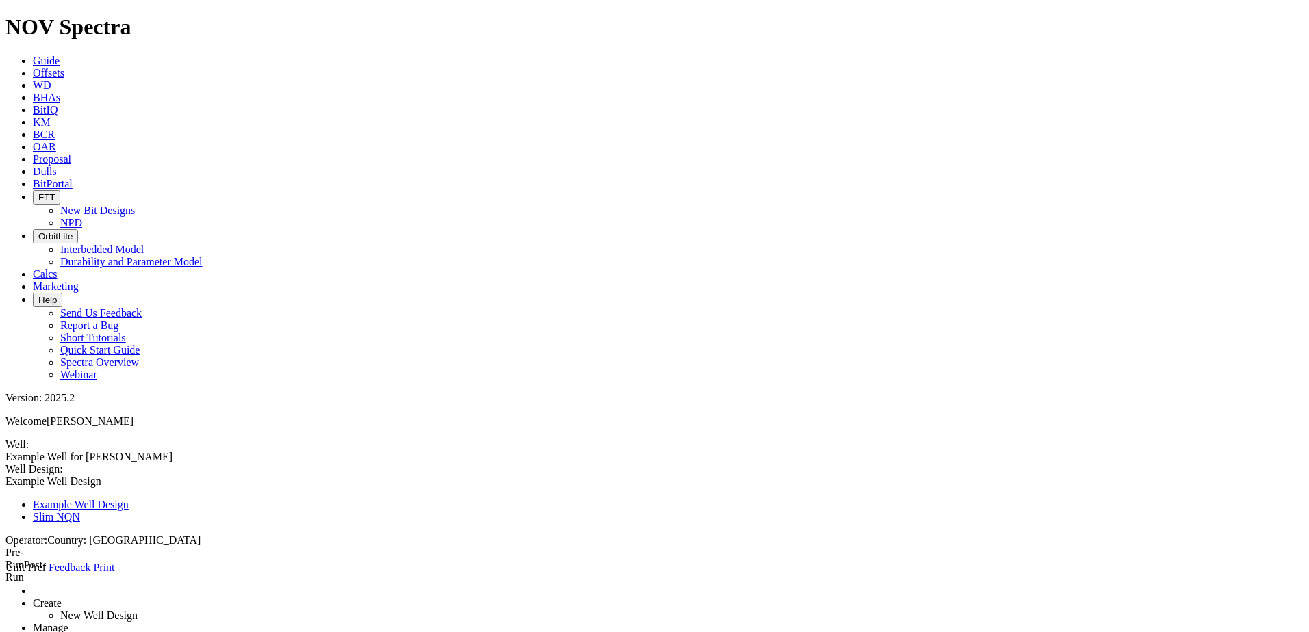
click at [5, 488] on span at bounding box center [5, 488] width 0 height 0
click at [80, 511] on link "Slim NQN" at bounding box center [56, 517] width 47 height 12
click at [5, 574] on icon at bounding box center [5, 574] width 0 height 0
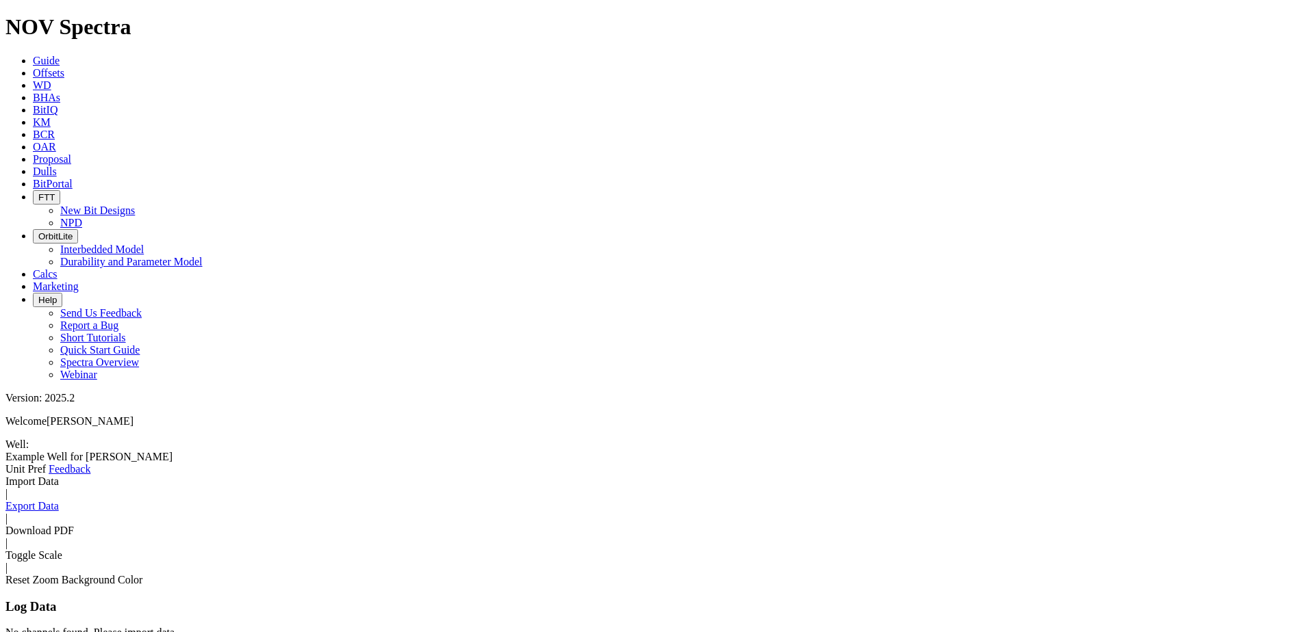
click at [74, 525] on link "Download PDF" at bounding box center [39, 531] width 68 height 12
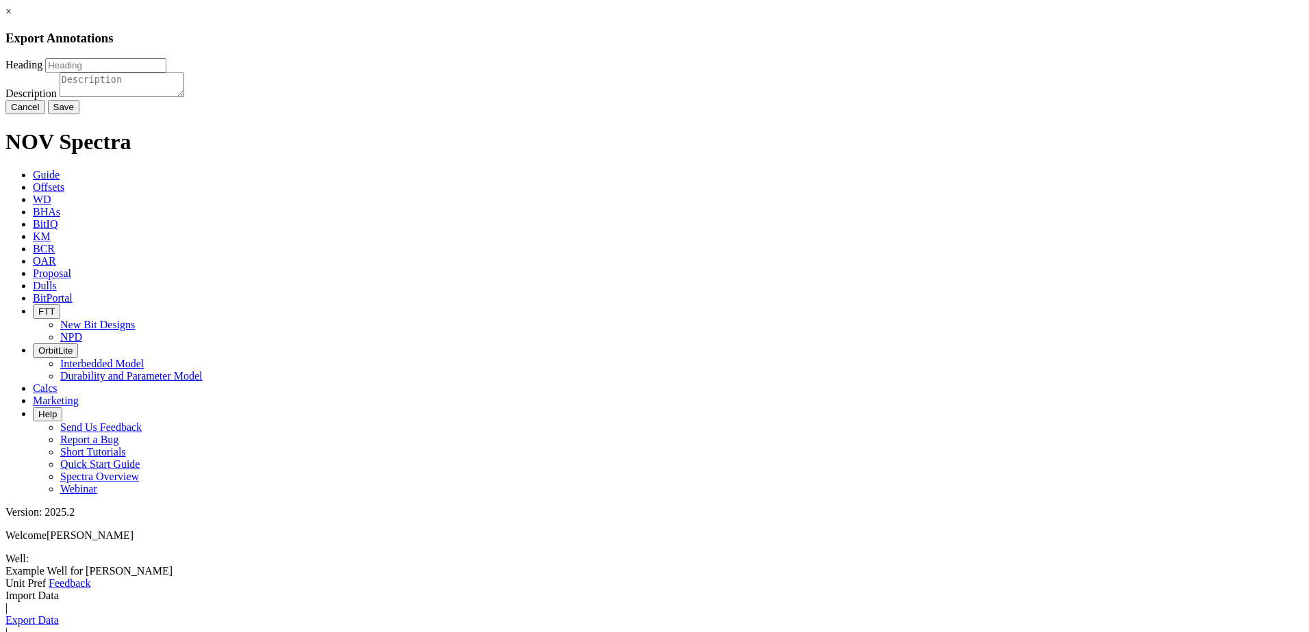
click at [79, 114] on button "Save" at bounding box center [63, 107] width 31 height 14
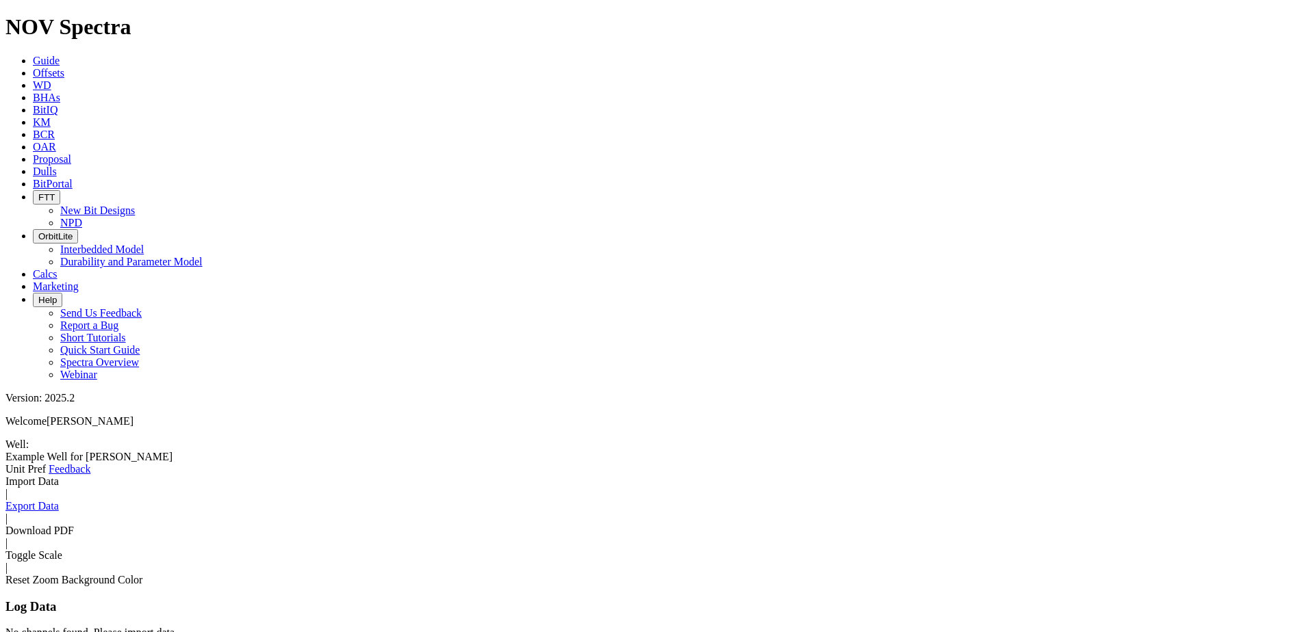
click at [5, 476] on icon at bounding box center [5, 476] width 0 height 0
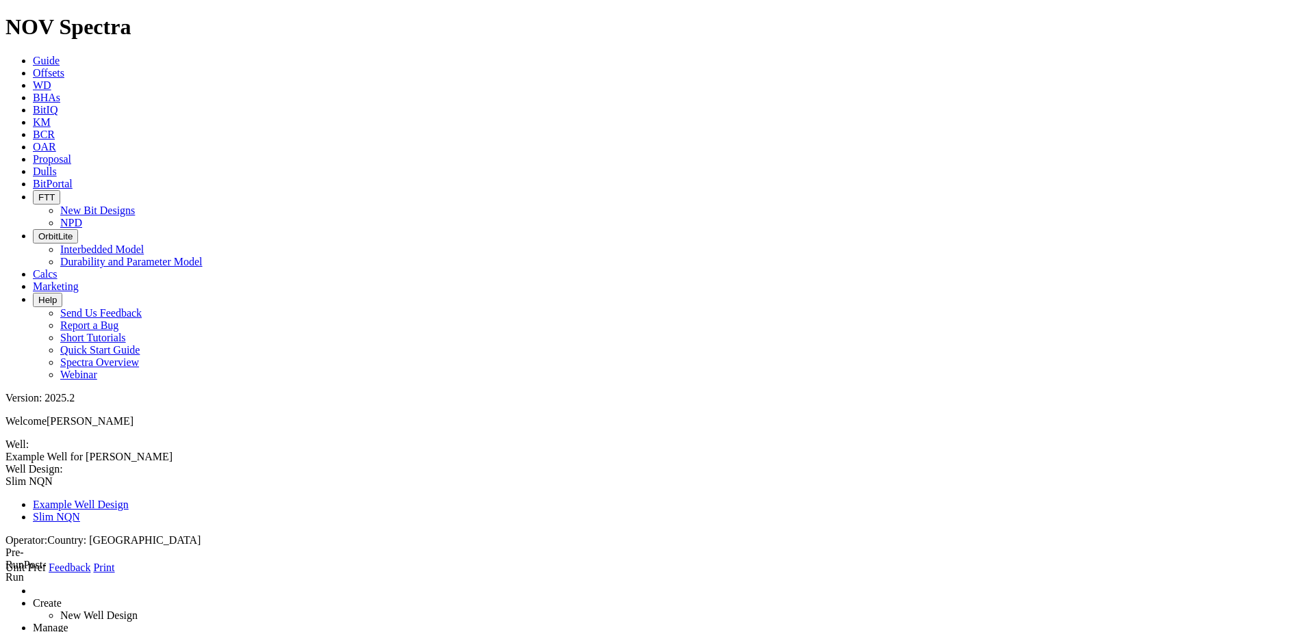
click at [68, 622] on link "Manage" at bounding box center [51, 628] width 36 height 12
click at [62, 597] on link "Create" at bounding box center [47, 603] width 29 height 12
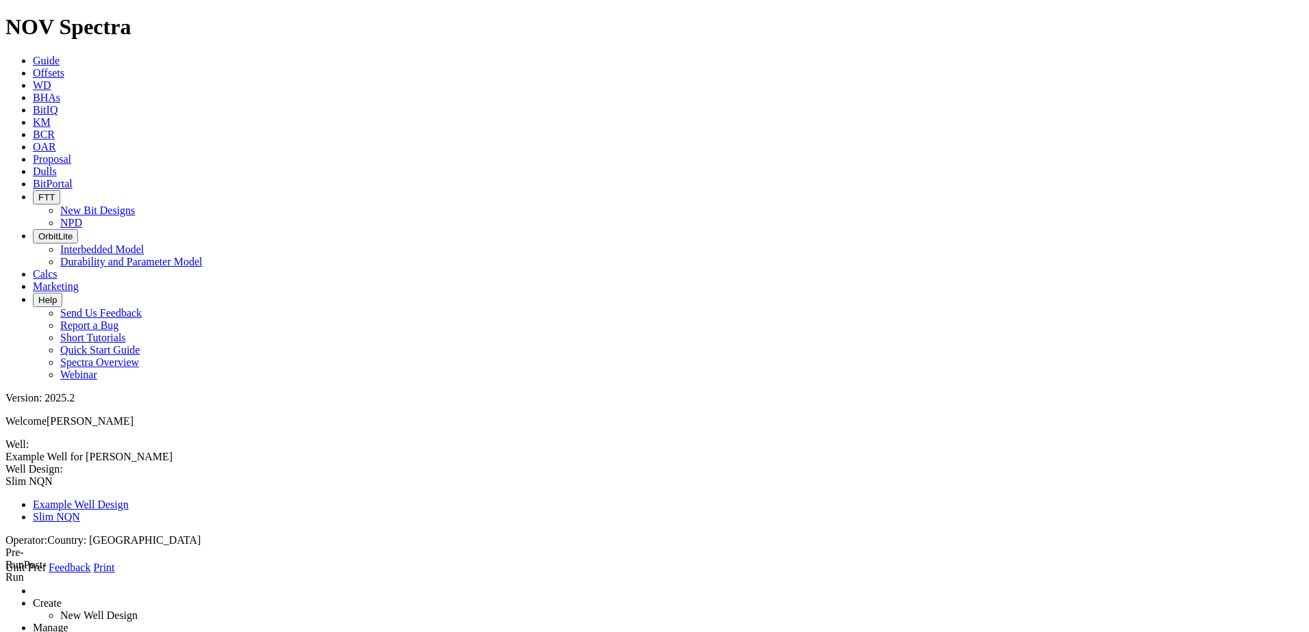
click at [5, 574] on link at bounding box center [5, 574] width 0 height 0
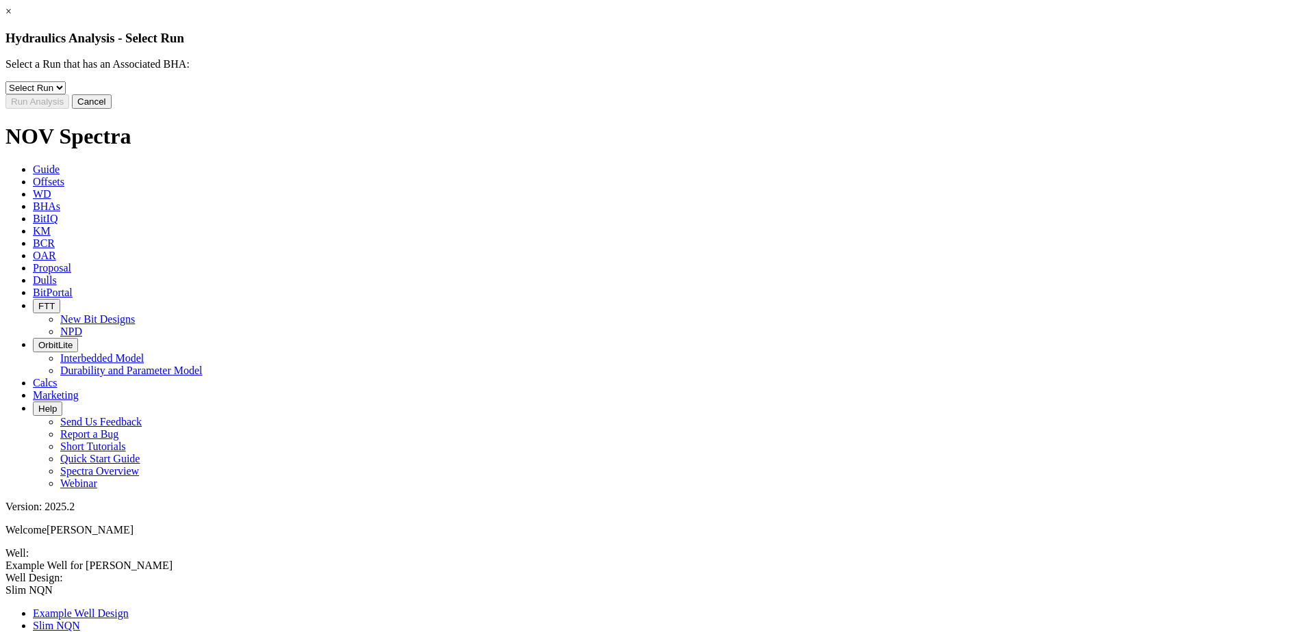
click at [66, 94] on select "Select Run 3 4" at bounding box center [35, 87] width 60 height 13
select select "object:1068"
click at [66, 92] on select "Select Run 3 4" at bounding box center [35, 87] width 60 height 13
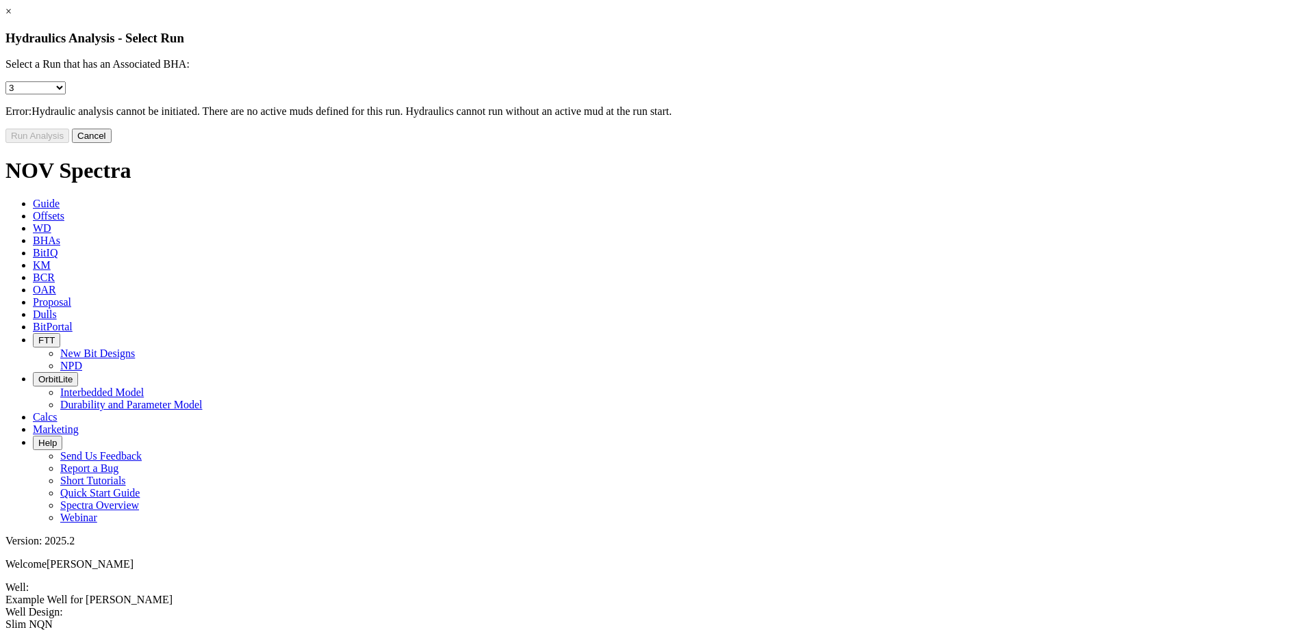
click at [112, 143] on button "Cancel" at bounding box center [92, 136] width 40 height 14
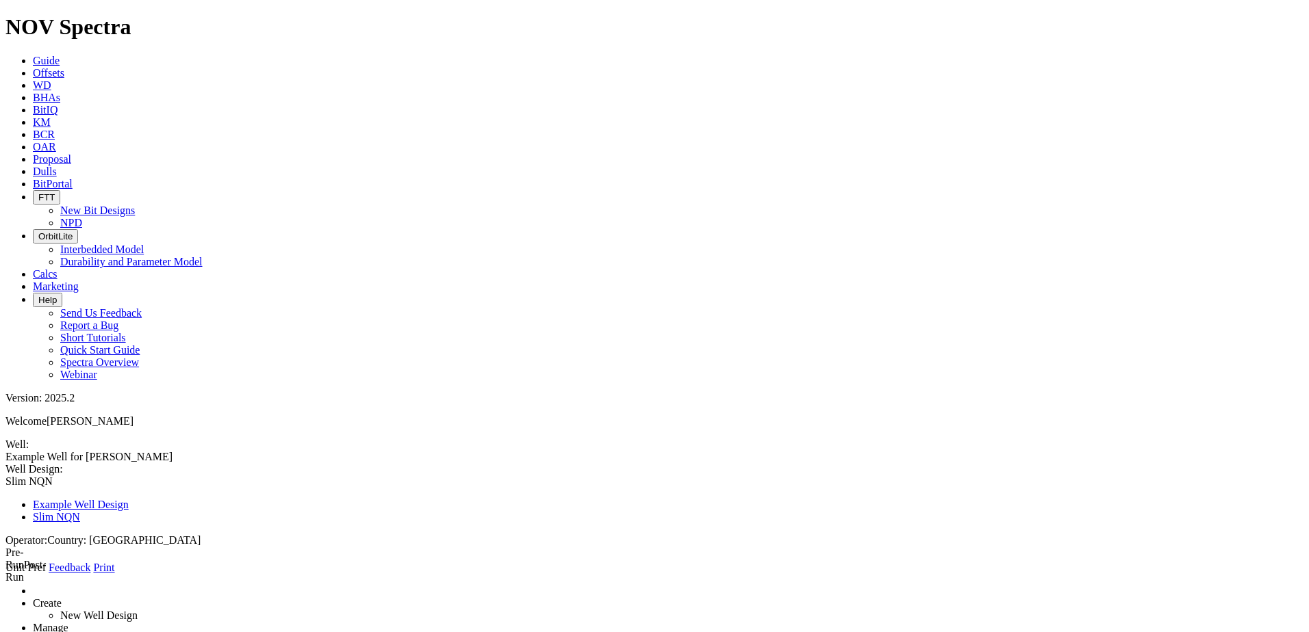
type input "371"
type input "0"
drag, startPoint x: 339, startPoint y: 188, endPoint x: 270, endPoint y: 189, distance: 69.8
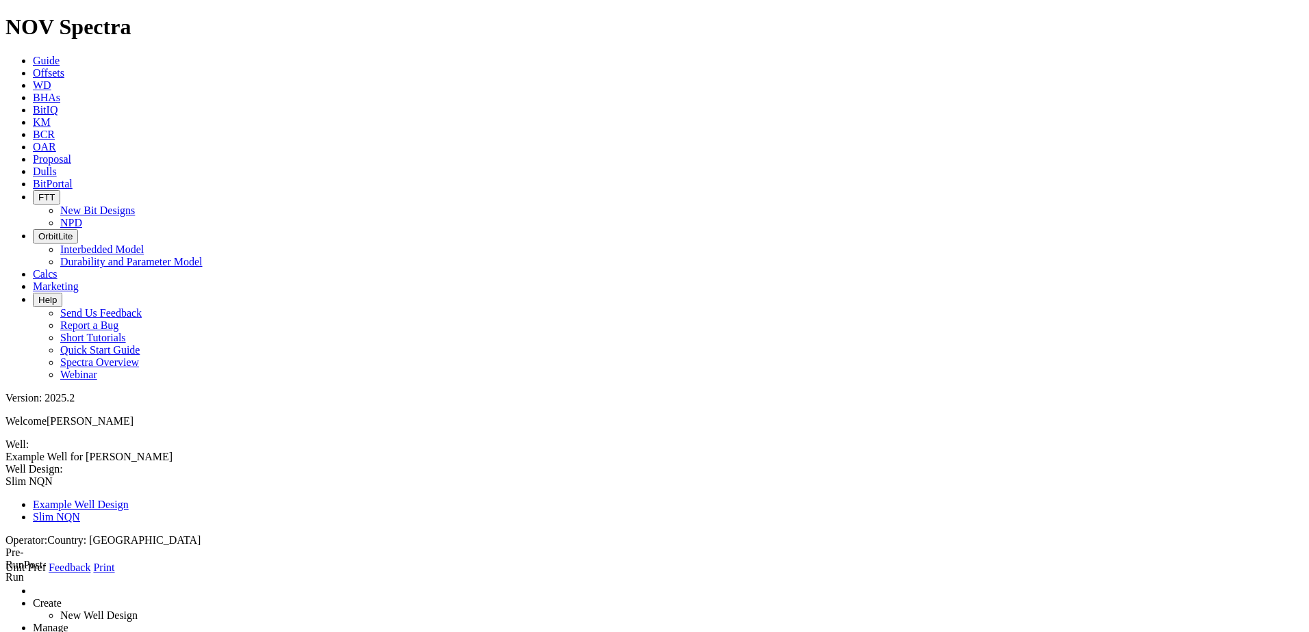
type input "0"
type input "Base Agua"
type input "8"
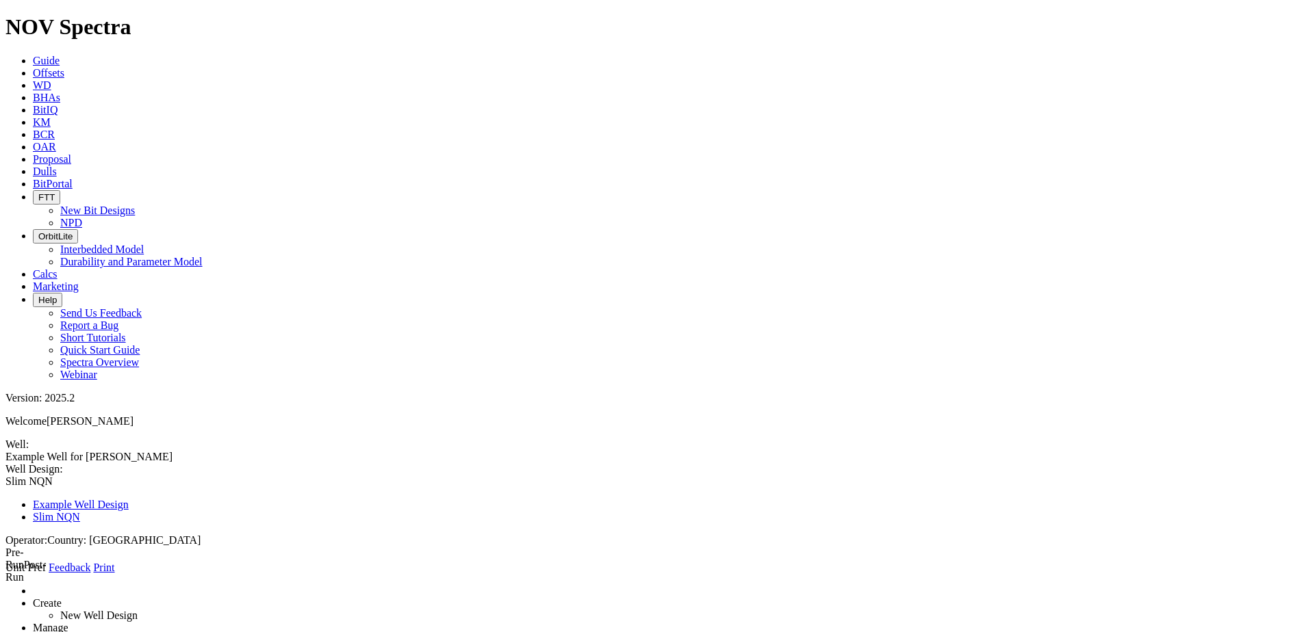
type input "8.6"
radio input "true"
select select "object:677"
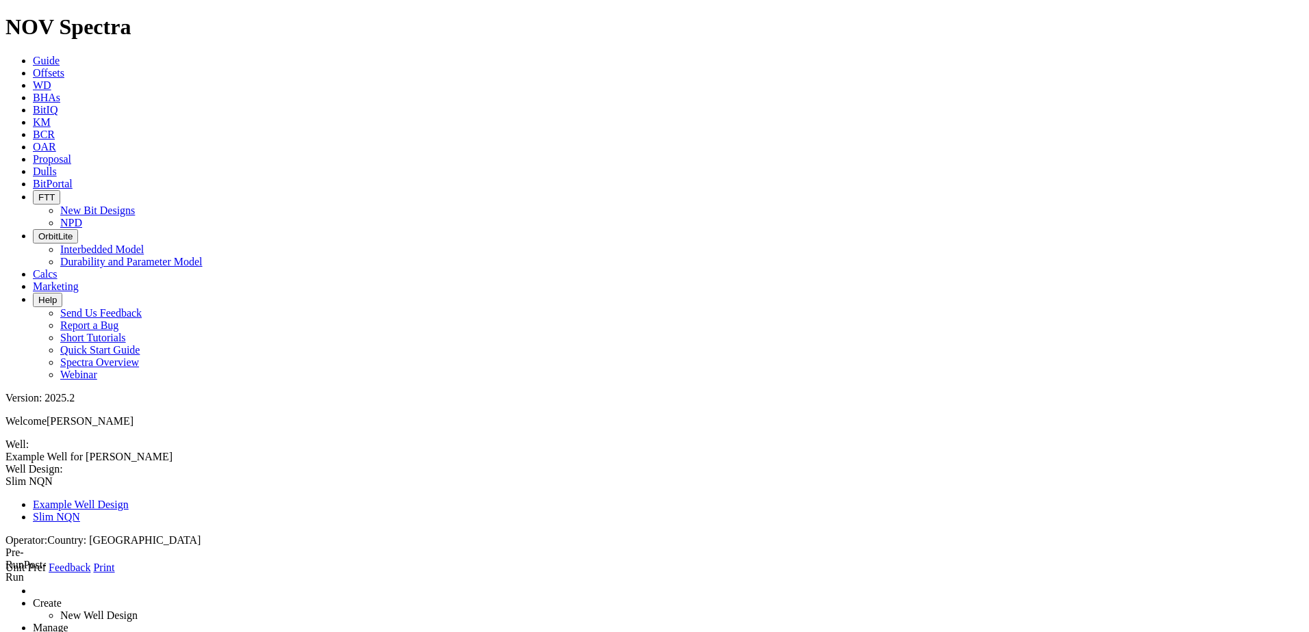
type input "16"
drag, startPoint x: 347, startPoint y: 358, endPoint x: 284, endPoint y: 363, distance: 63.2
type input "11"
radio input "false"
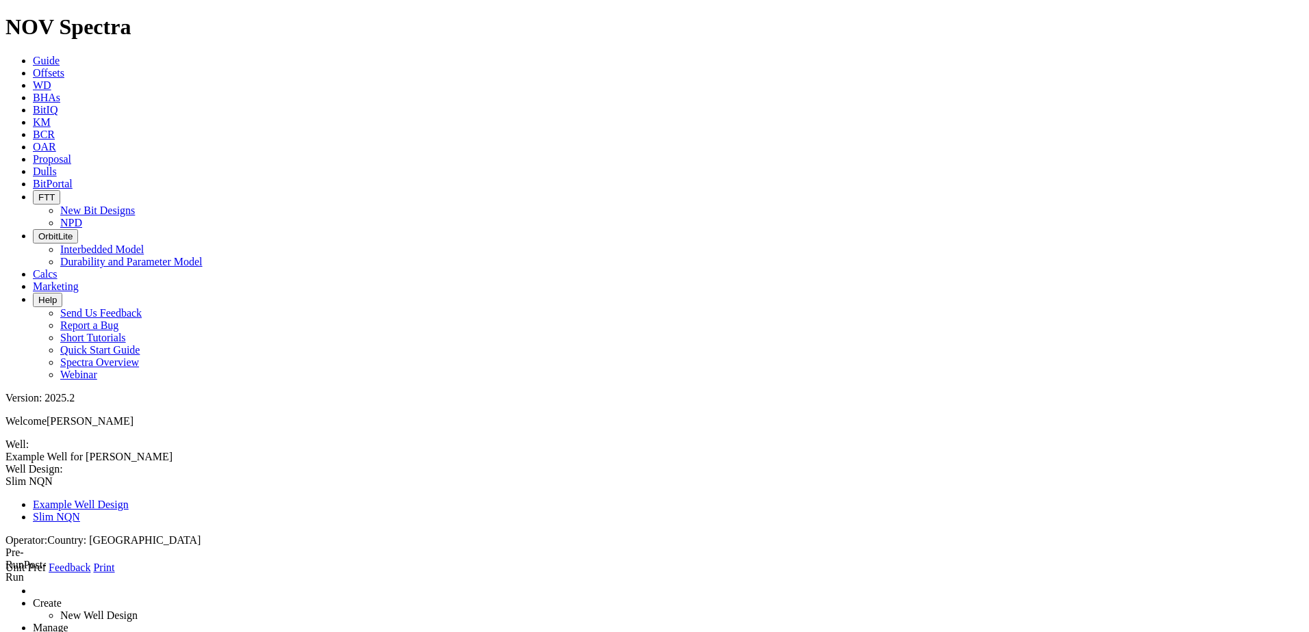
radio input "true"
type input "1216"
type input "0"
drag, startPoint x: 345, startPoint y: 195, endPoint x: 287, endPoint y: 189, distance: 57.8
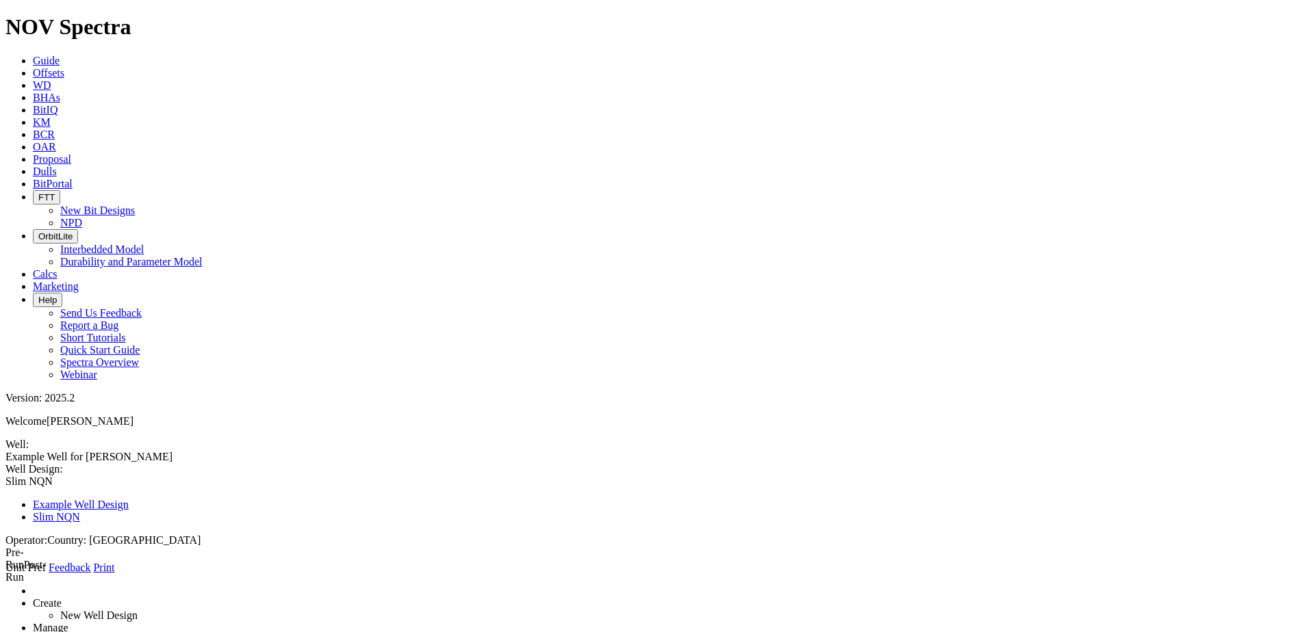
type input "650"
type input "Emulsion"
type input "9"
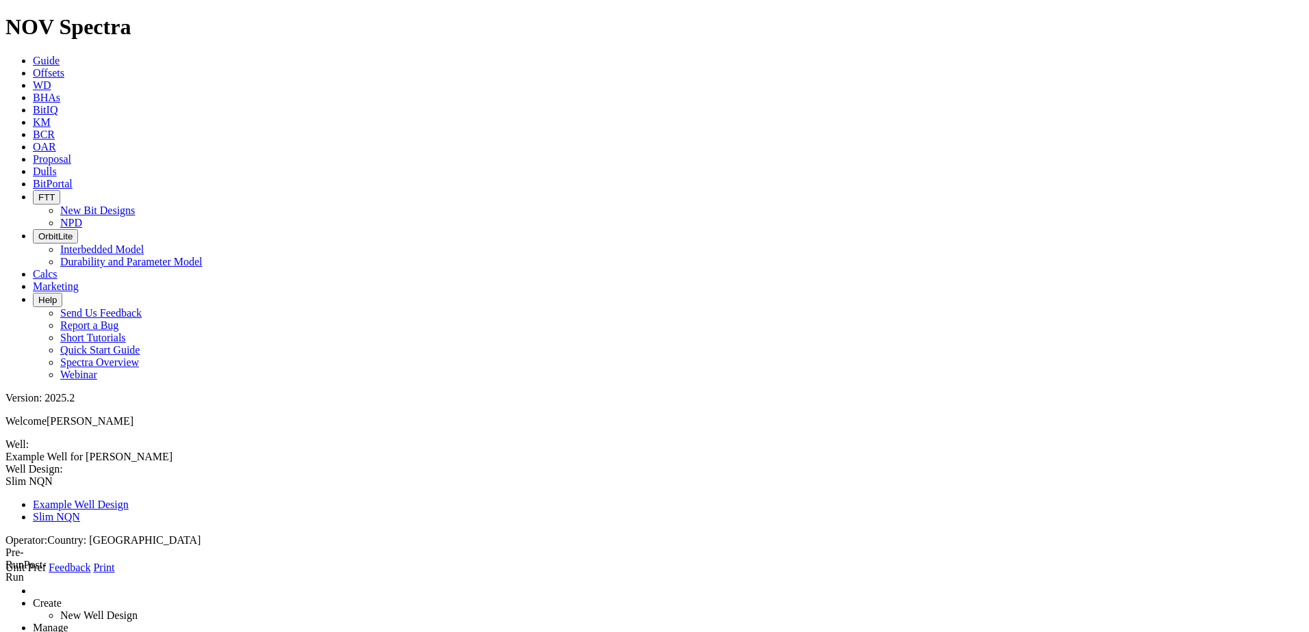
type input "9.2"
type input "16"
drag, startPoint x: 331, startPoint y: 359, endPoint x: 245, endPoint y: 346, distance: 87.3
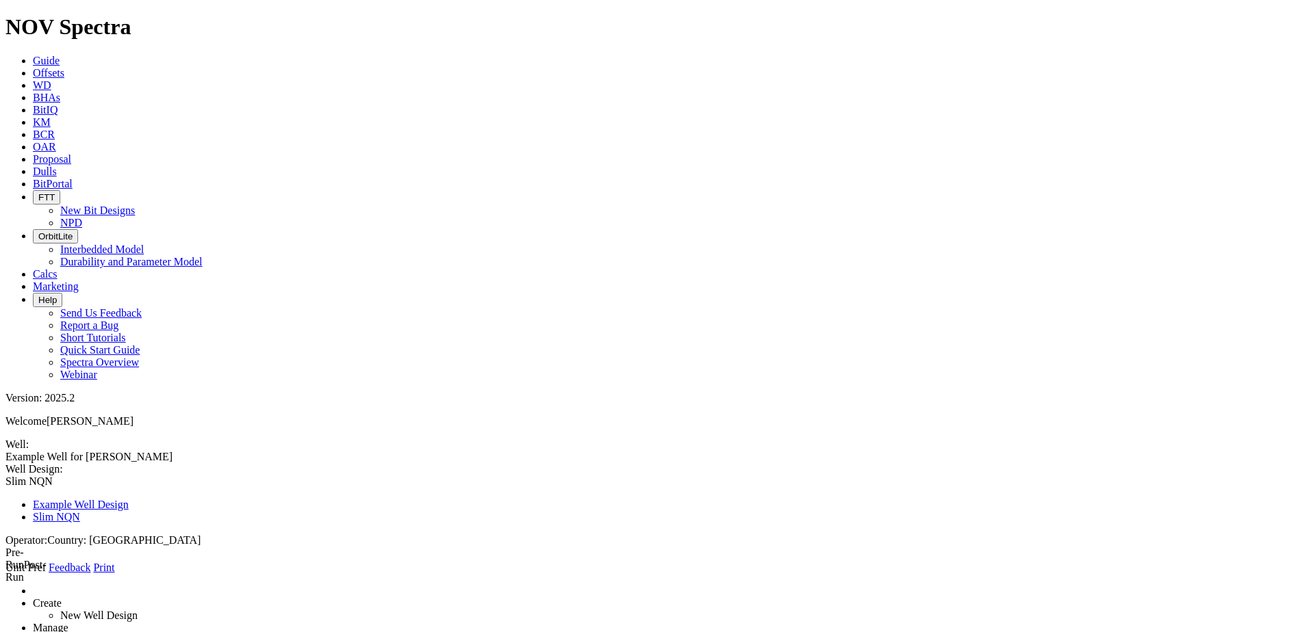
type input "12"
type input "2780"
type input "0"
type input "2200"
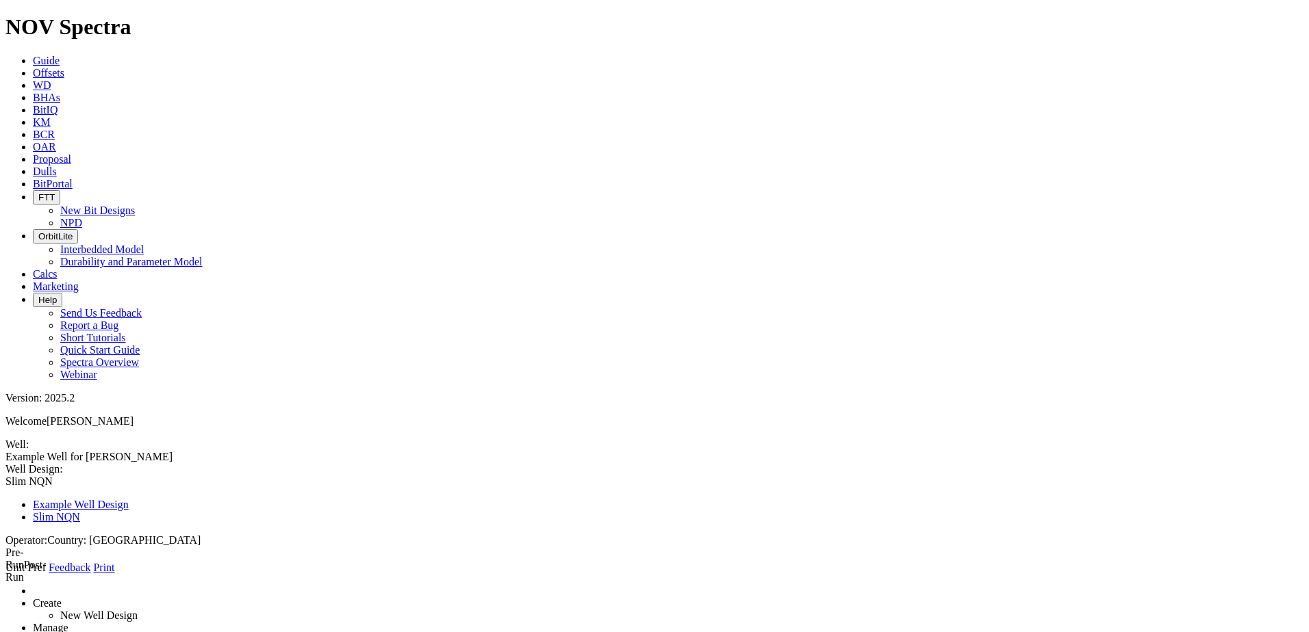
type input "emulsion"
type input "14"
type input "14.7"
type input "22"
type input "23"
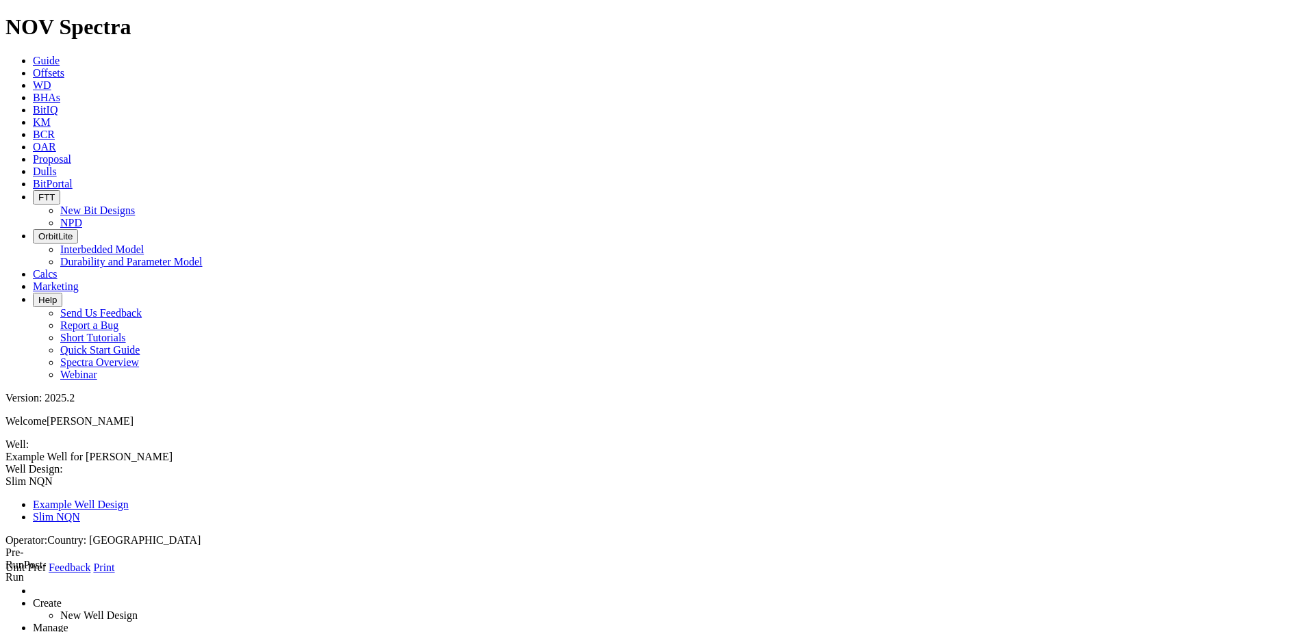
type input "[PERSON_NAME] Muerta"
select select "object:660"
select select "object:618"
type input "2825"
click at [5, 574] on icon at bounding box center [5, 574] width 0 height 0
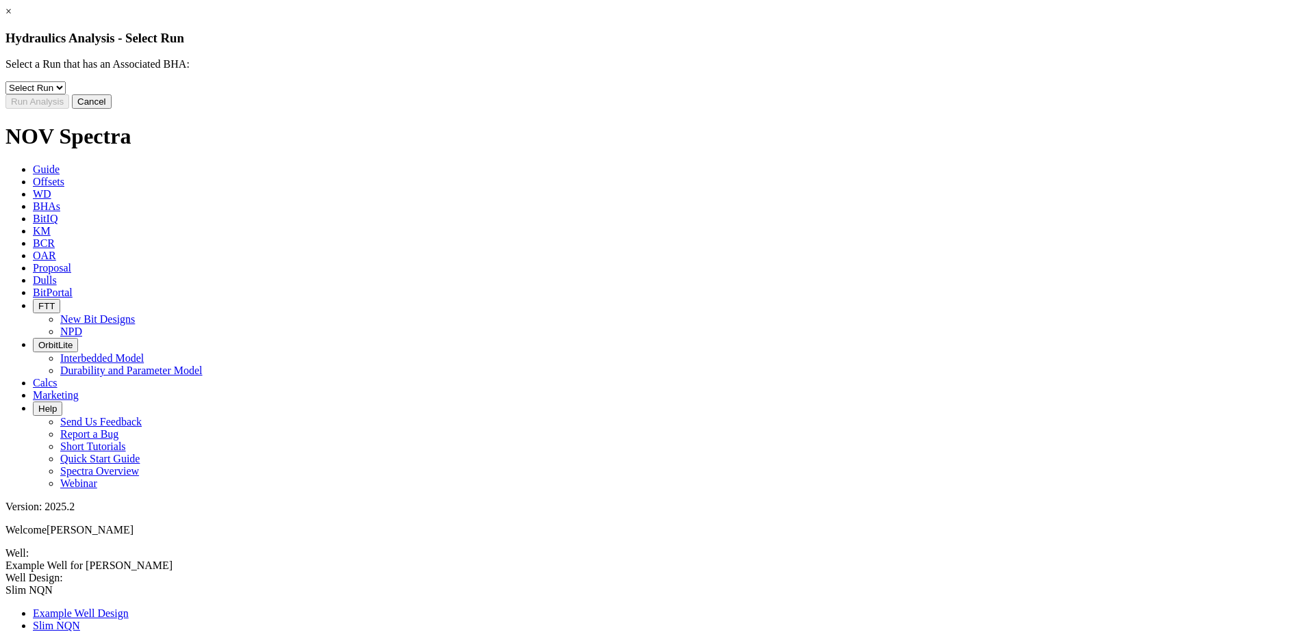
click at [66, 94] on select "Select Run 3 4" at bounding box center [35, 87] width 60 height 13
select select "object:1076"
click at [66, 92] on select "Select Run 3 4" at bounding box center [35, 87] width 60 height 13
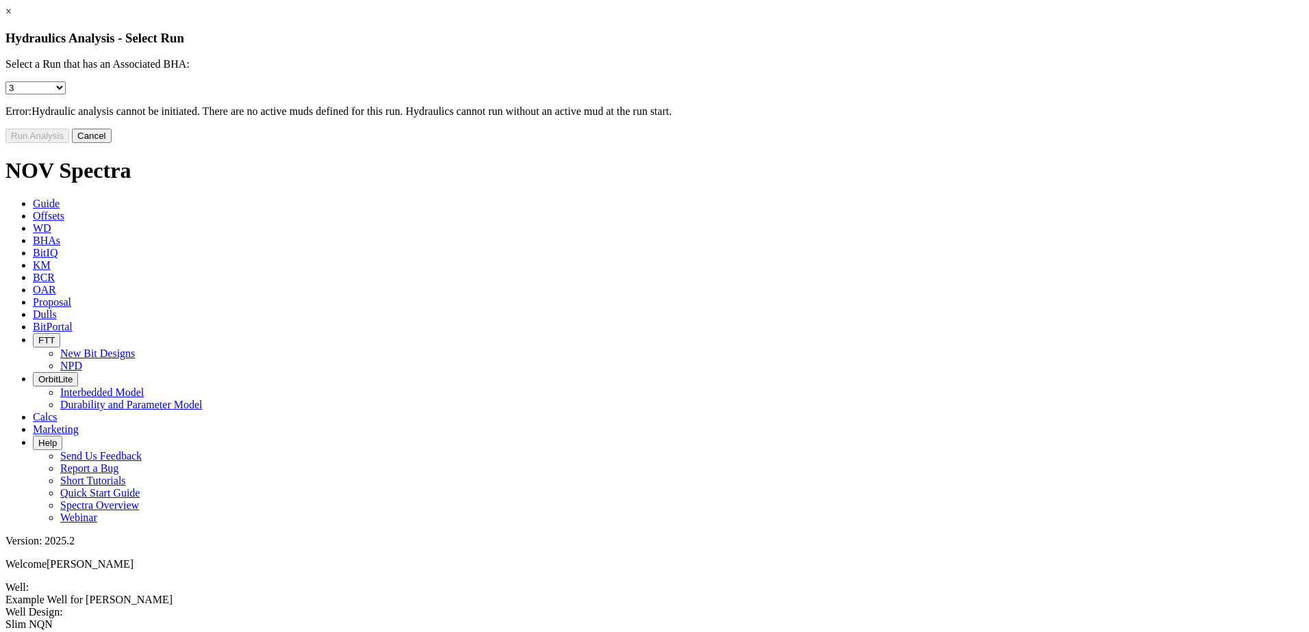
click at [112, 143] on button "Cancel" at bounding box center [92, 136] width 40 height 14
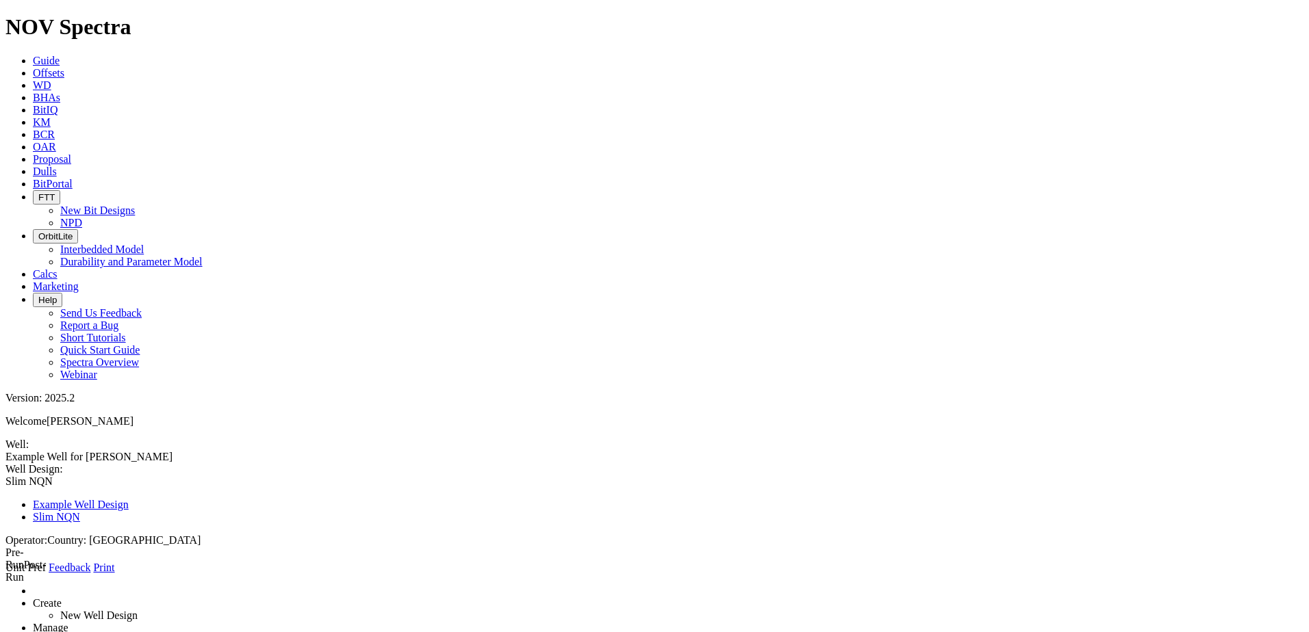
click at [5, 574] on span at bounding box center [5, 574] width 0 height 0
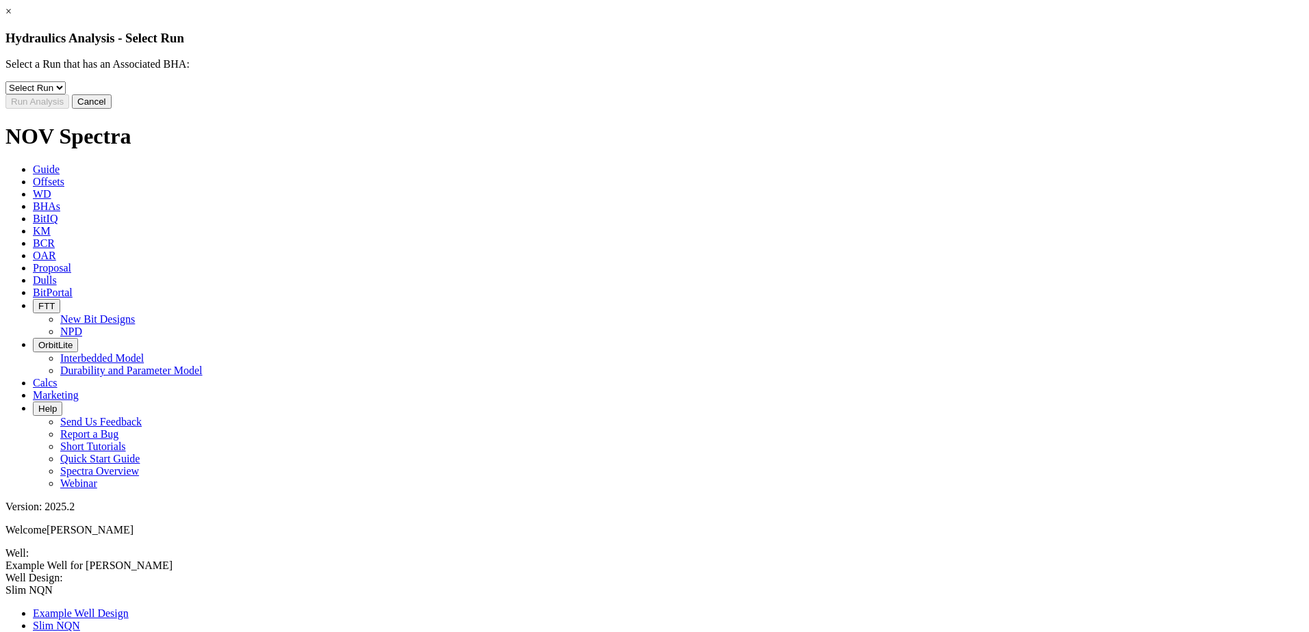
click at [66, 94] on select "Select Run 3 4" at bounding box center [35, 87] width 60 height 13
select select "object:1082"
click at [66, 92] on select "Select Run 3 4" at bounding box center [35, 87] width 60 height 13
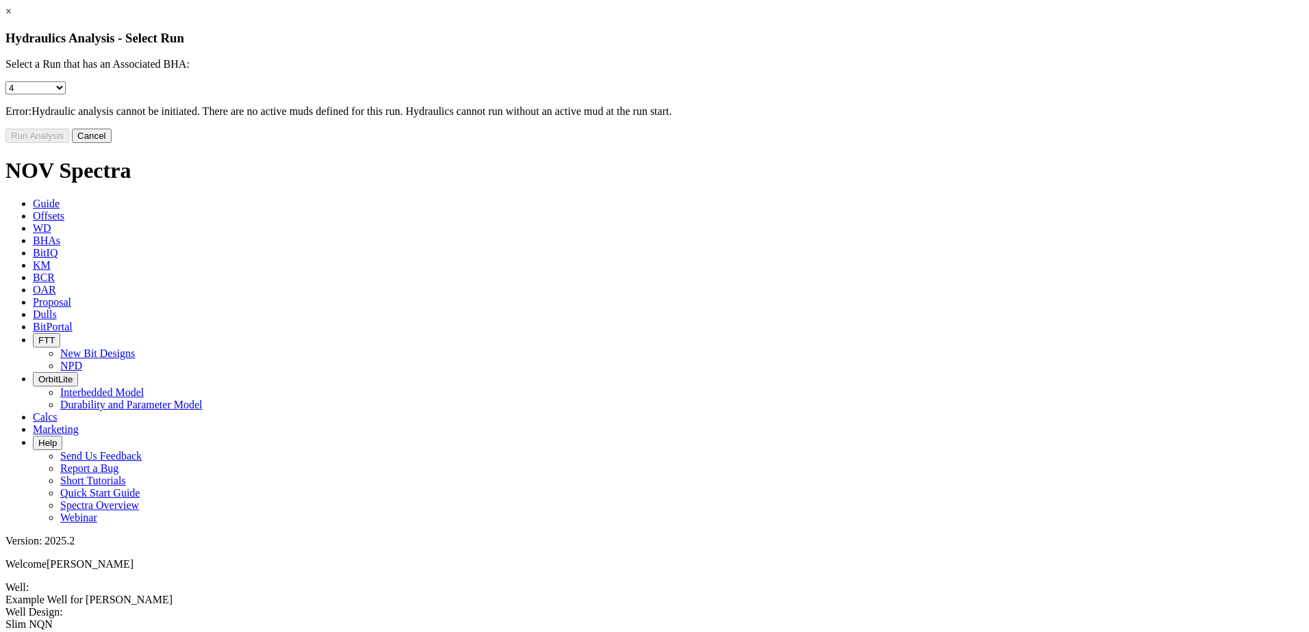
click at [112, 143] on button "Cancel" at bounding box center [92, 136] width 40 height 14
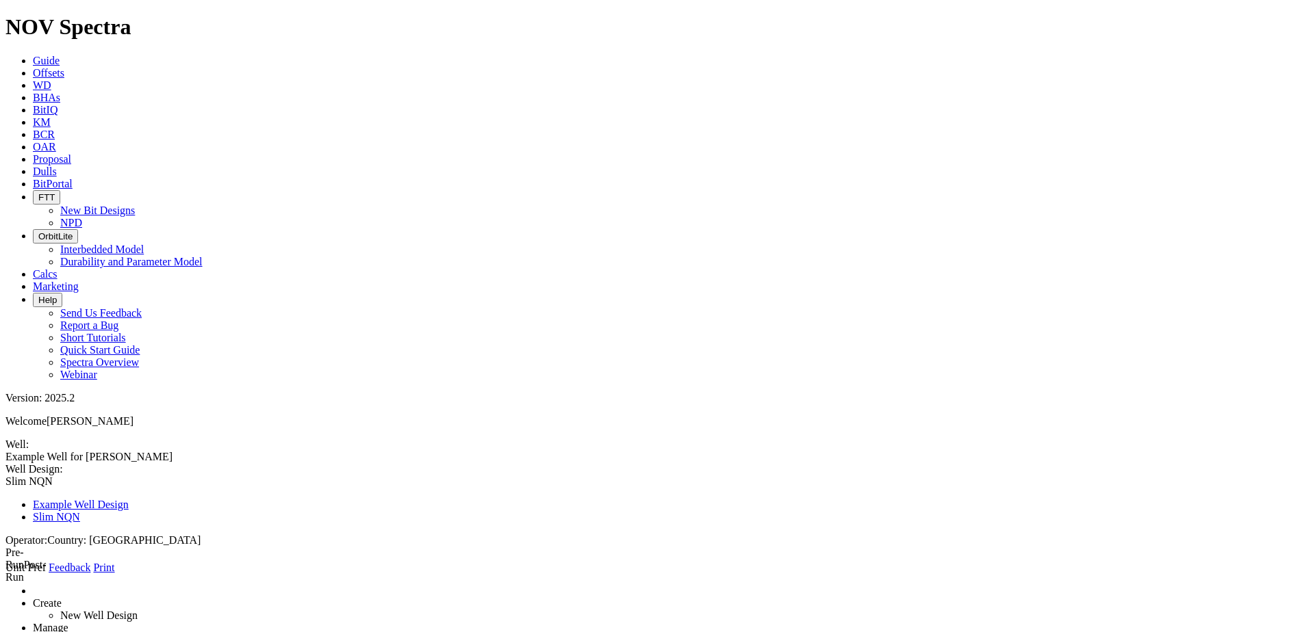
radio input "true"
select select "object:677"
type input "0"
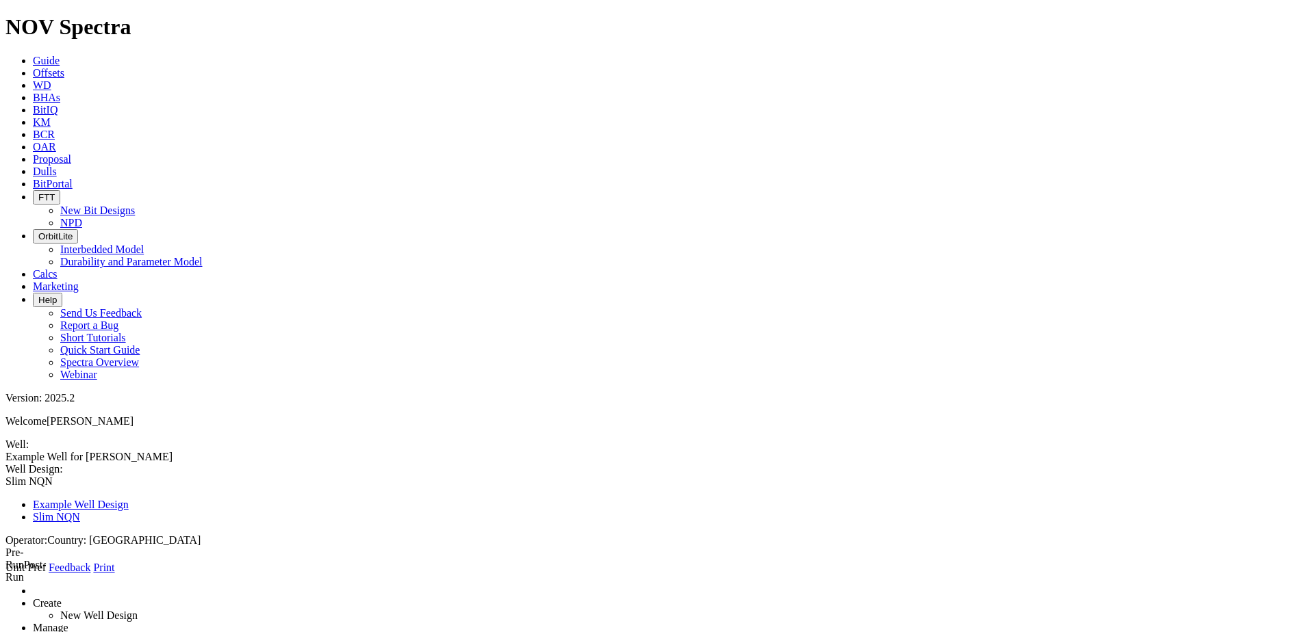
type input "Base Agua"
type input "8.6"
type input "16"
type input "11"
drag, startPoint x: 329, startPoint y: 293, endPoint x: 303, endPoint y: 291, distance: 25.4
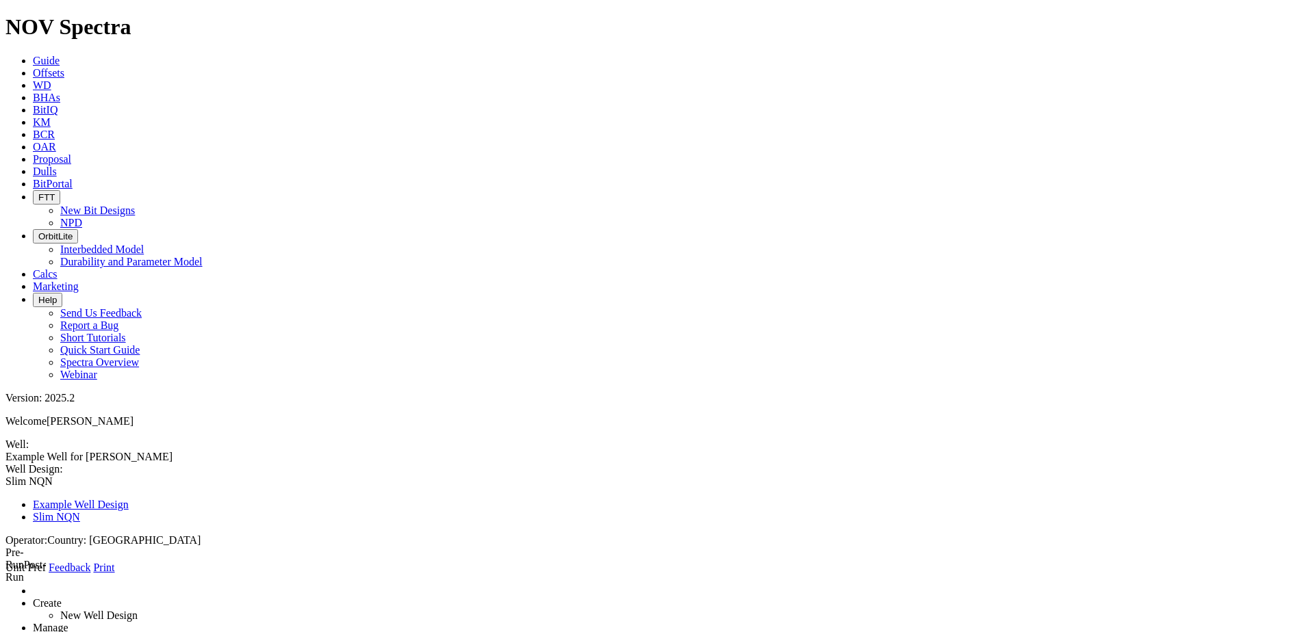
type input "8"
type input "8.6"
radio input "false"
radio input "true"
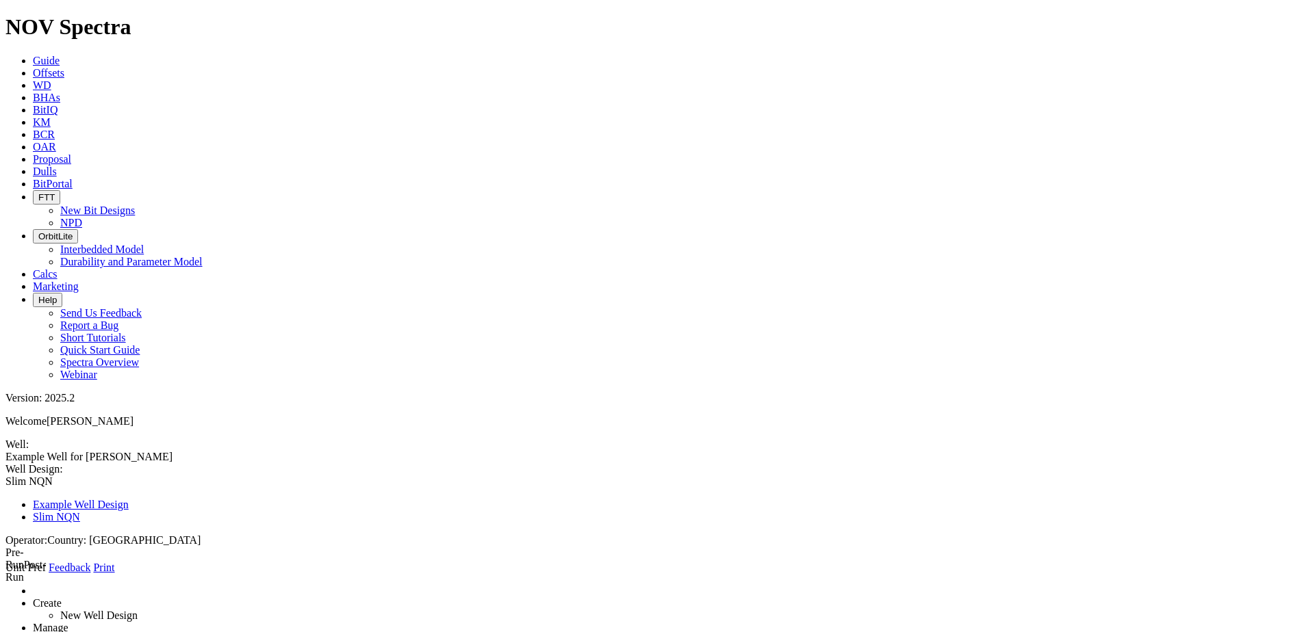
type input "650"
type input "Emulsion"
type input "9.2"
type input "12"
drag, startPoint x: 328, startPoint y: 292, endPoint x: 196, endPoint y: 291, distance: 131.4
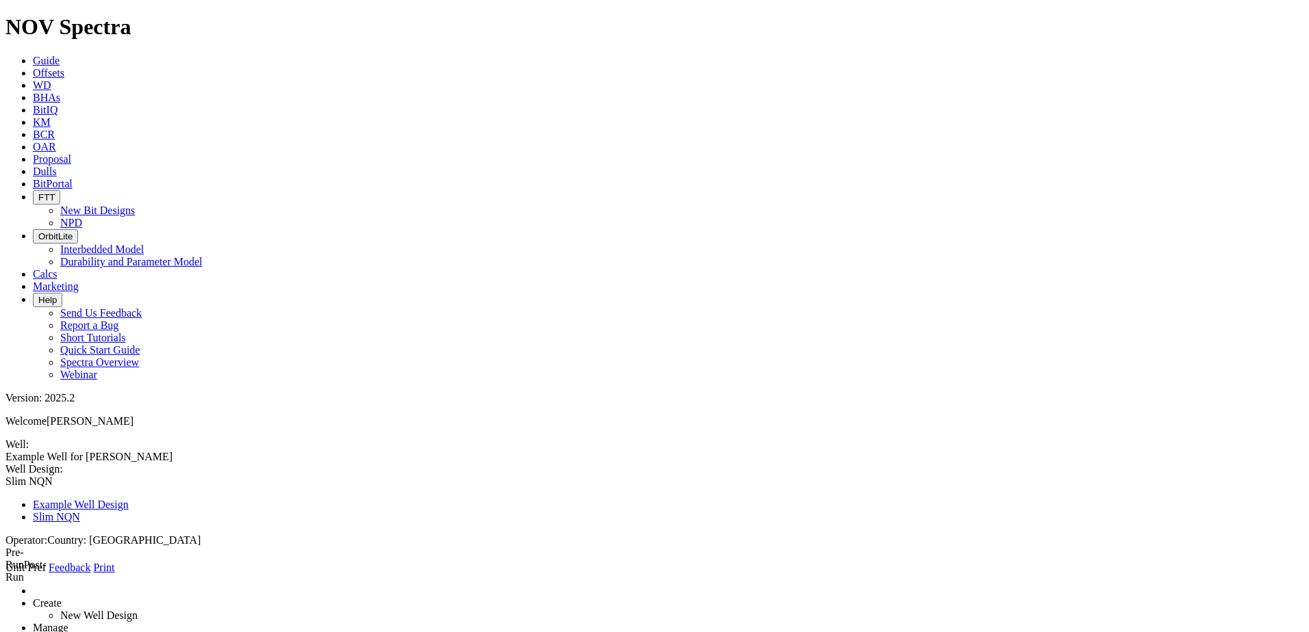
type input "9"
type input "9.2"
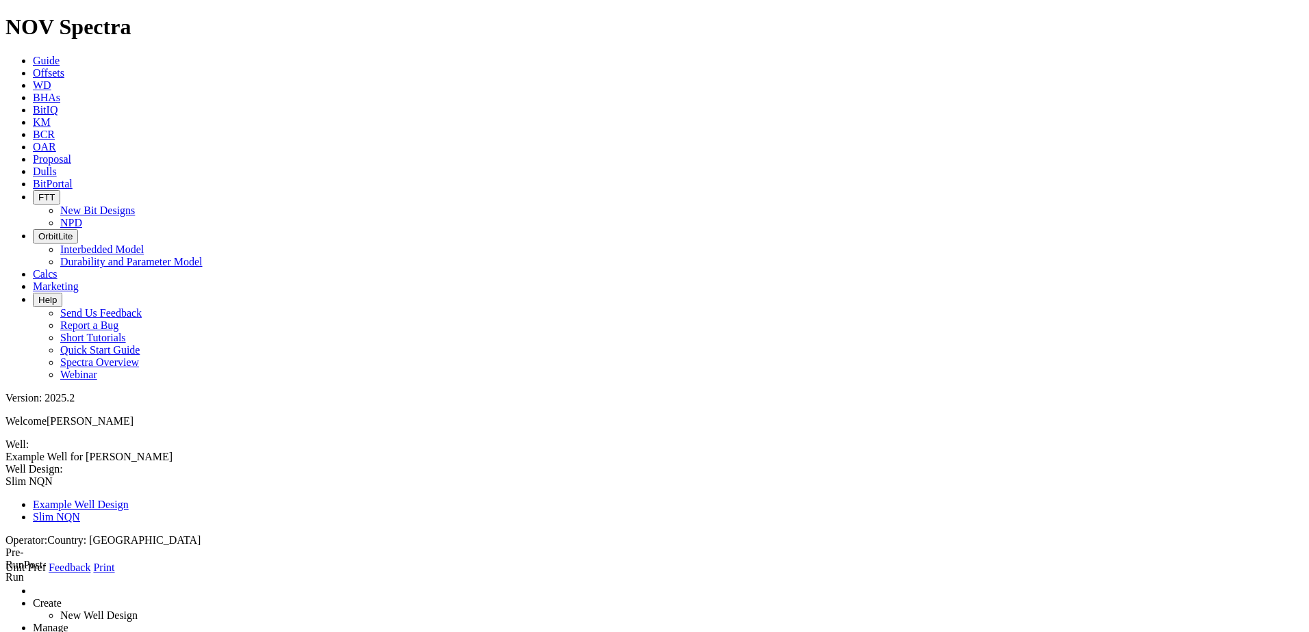
radio input "true"
select select "object:673"
radio input "false"
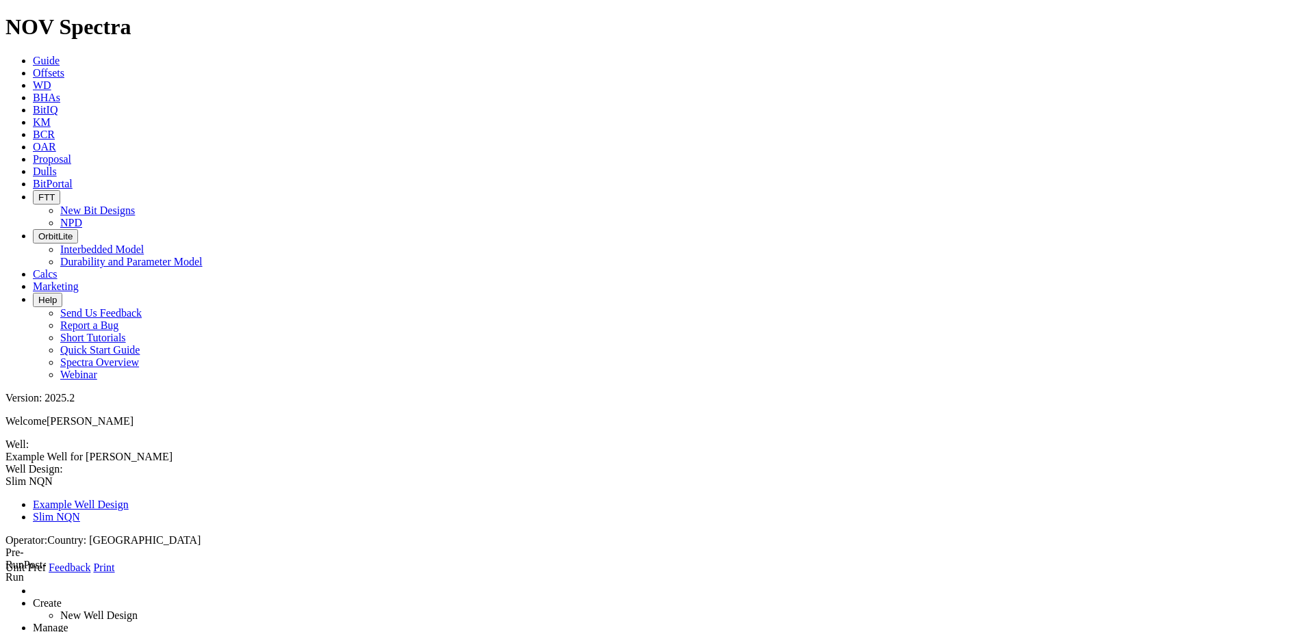
radio input "true"
type input "2200"
type input "emulsion"
type input "14.7"
type input "22"
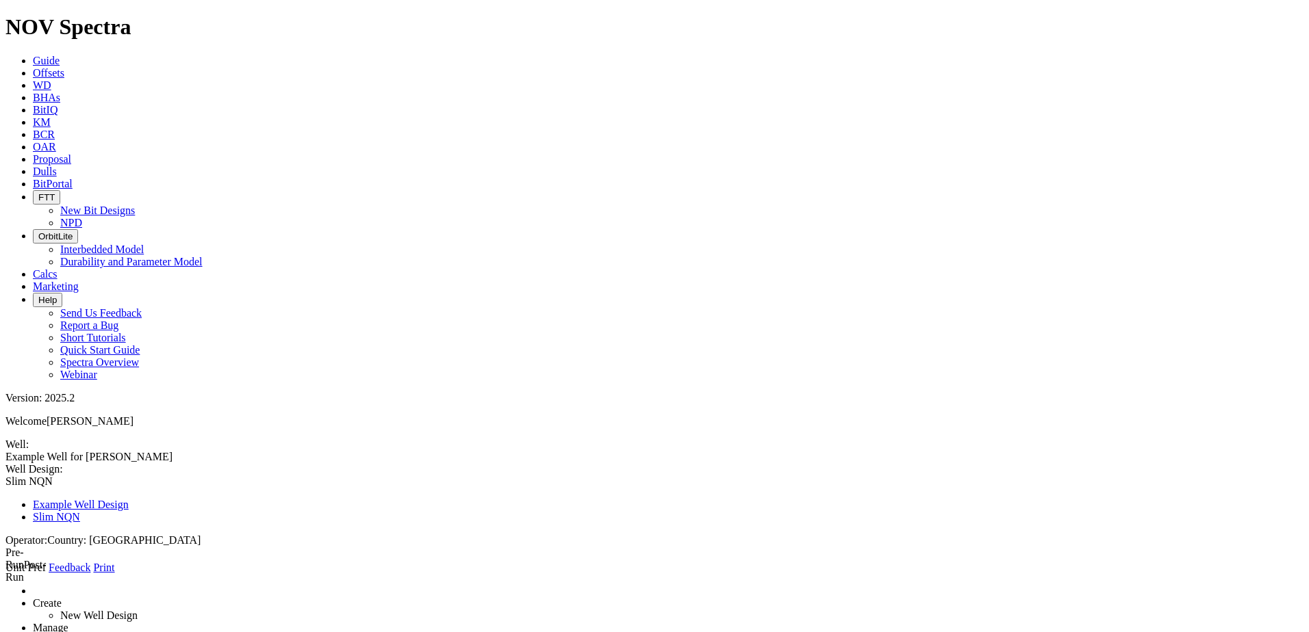
type input "23"
select select "?"
radio input "true"
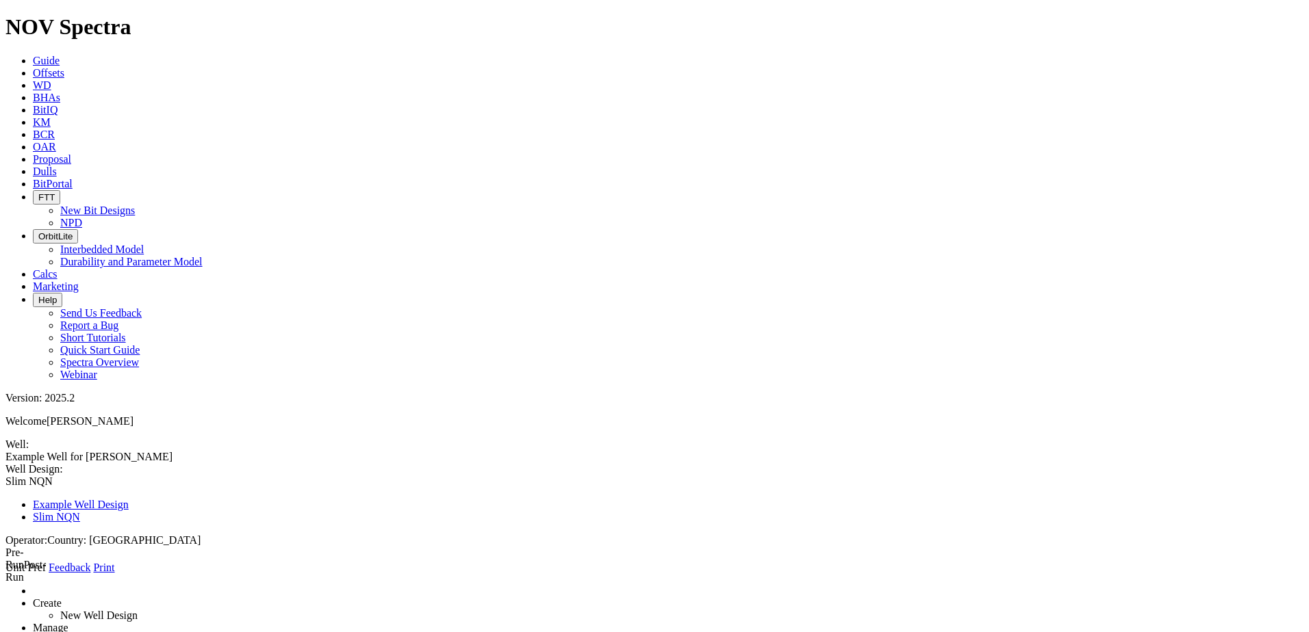
select select "object:673"
type input "[PERSON_NAME] Muerta"
select select "object:660"
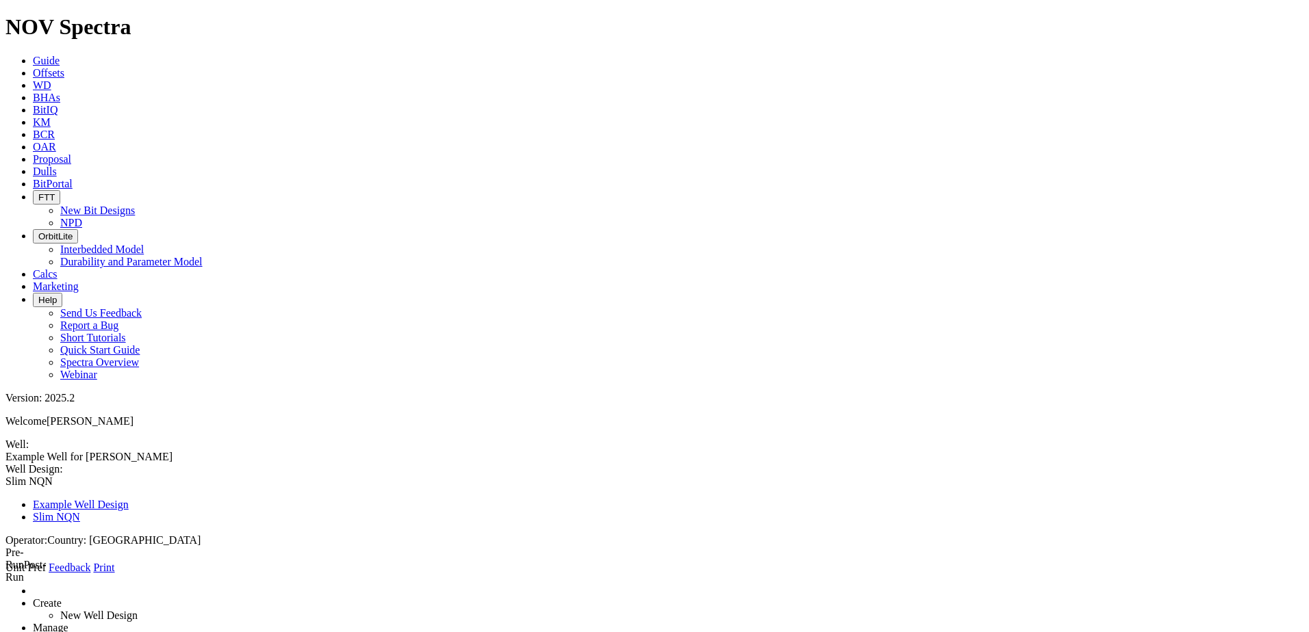
select select "object:618"
type input "2825"
click at [5, 574] on icon at bounding box center [5, 574] width 0 height 0
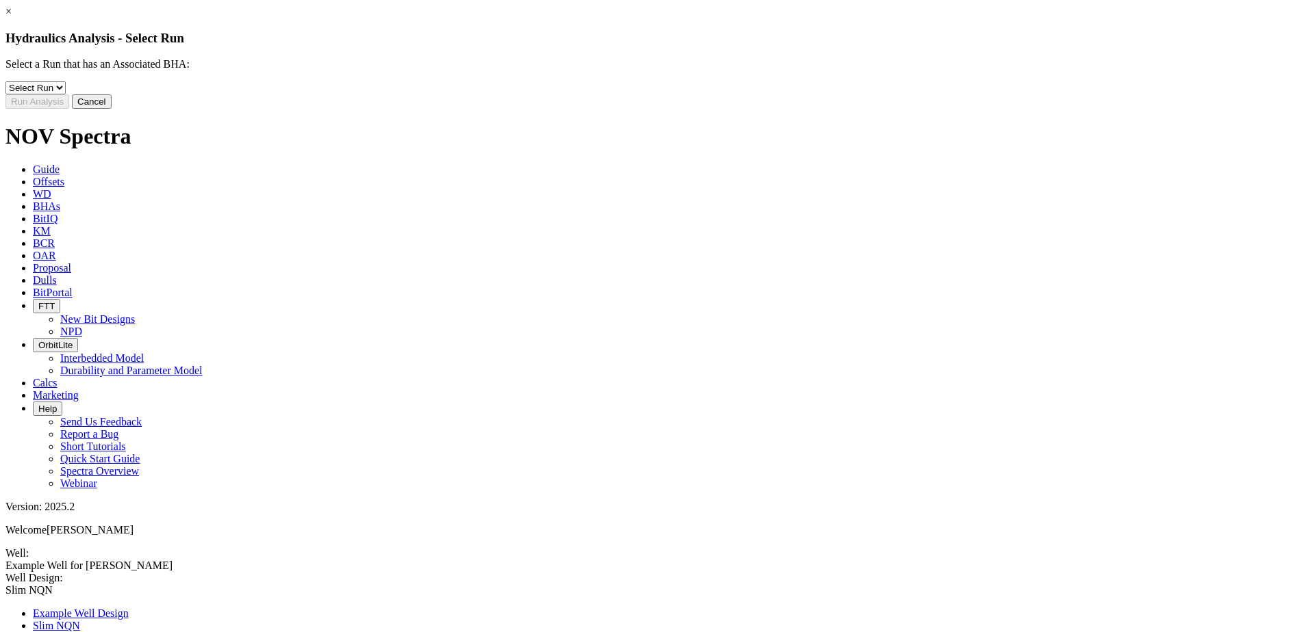
click at [66, 94] on select "Select Run 3 4" at bounding box center [35, 87] width 60 height 13
select select "object:1094"
click at [66, 92] on select "Select Run 3 4" at bounding box center [35, 87] width 60 height 13
click at [69, 109] on button "Run Analysis" at bounding box center [37, 101] width 64 height 14
